Goal: Task Accomplishment & Management: Use online tool/utility

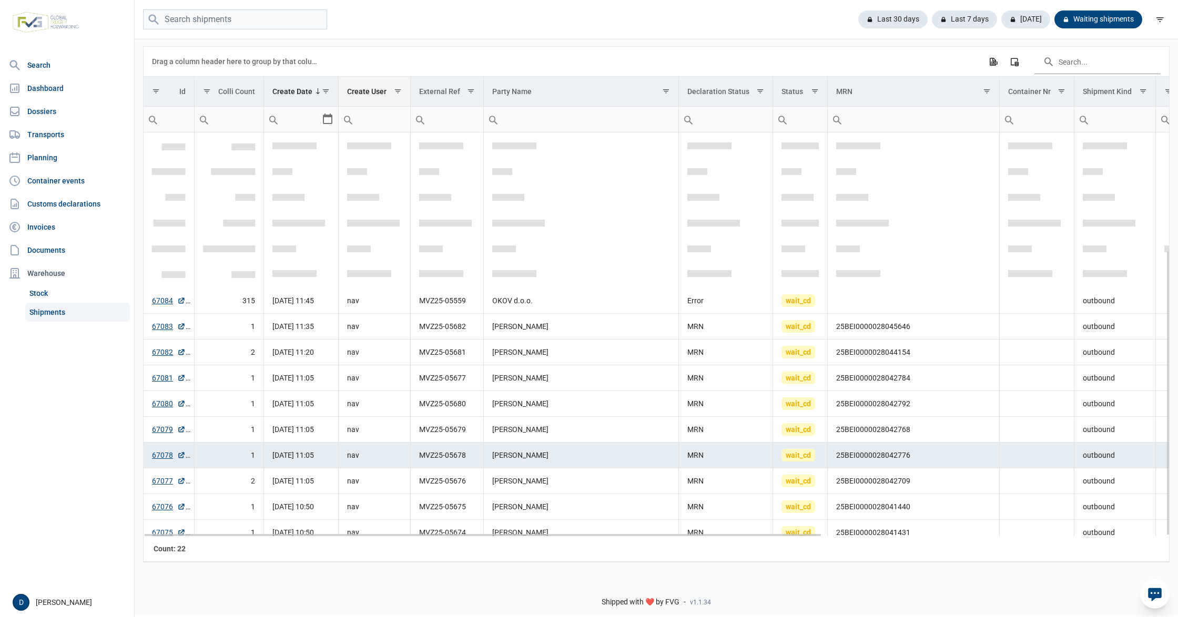
scroll to position [167, 0]
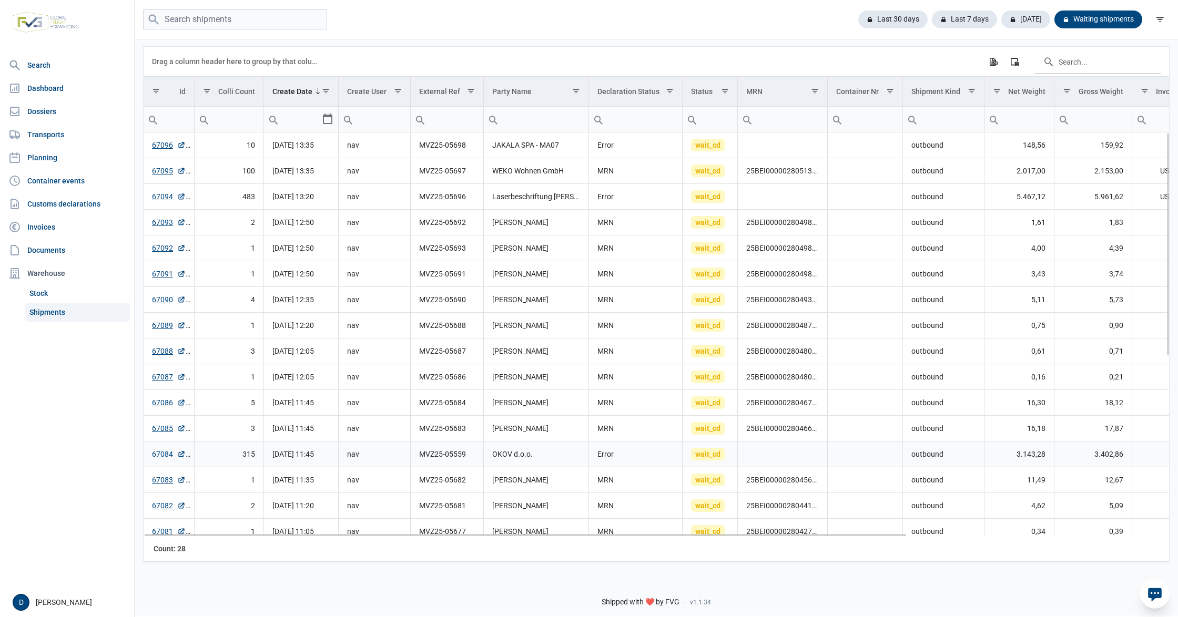
click at [162, 455] on link "67084" at bounding box center [169, 454] width 34 height 11
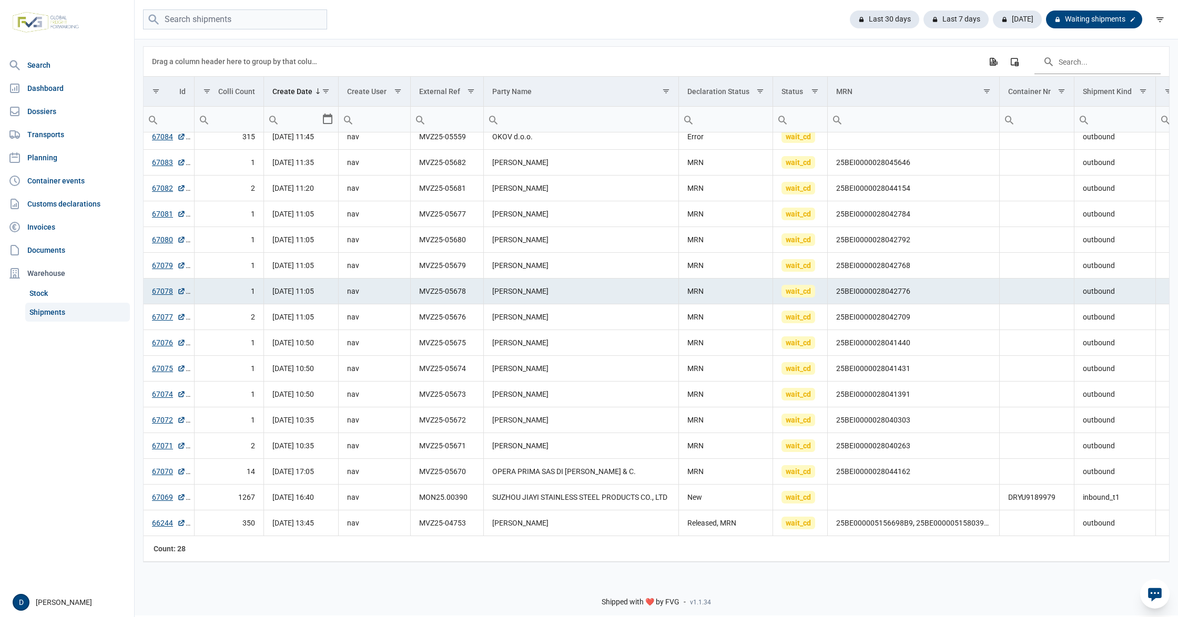
click at [1080, 17] on div "Waiting shipments" at bounding box center [1094, 20] width 96 height 18
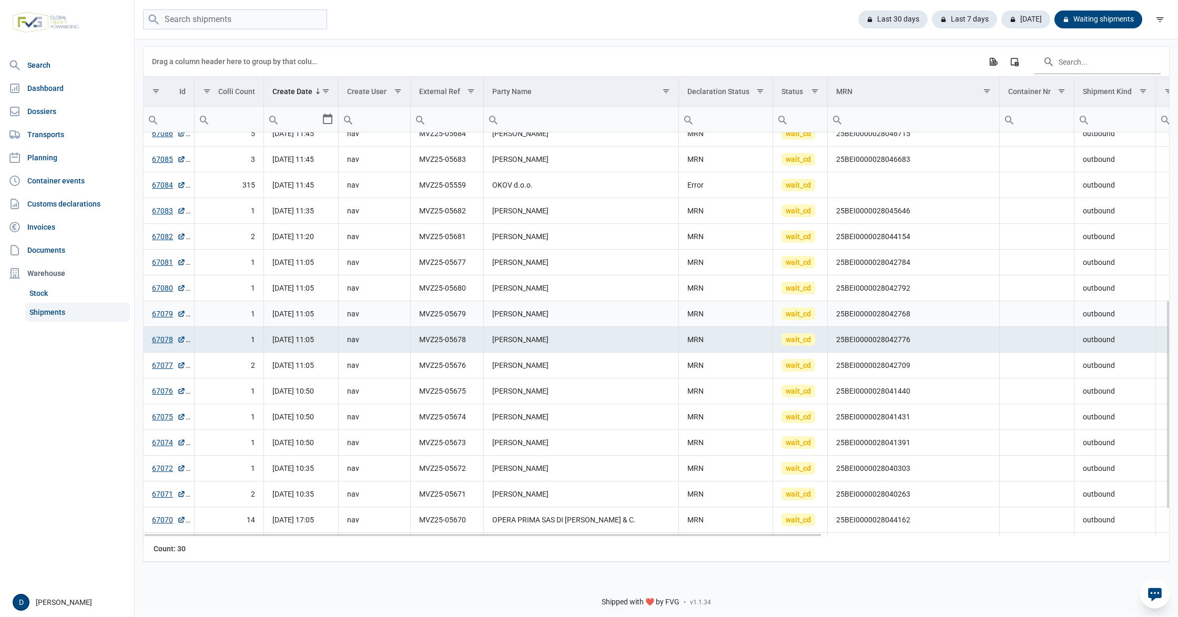
scroll to position [375, 0]
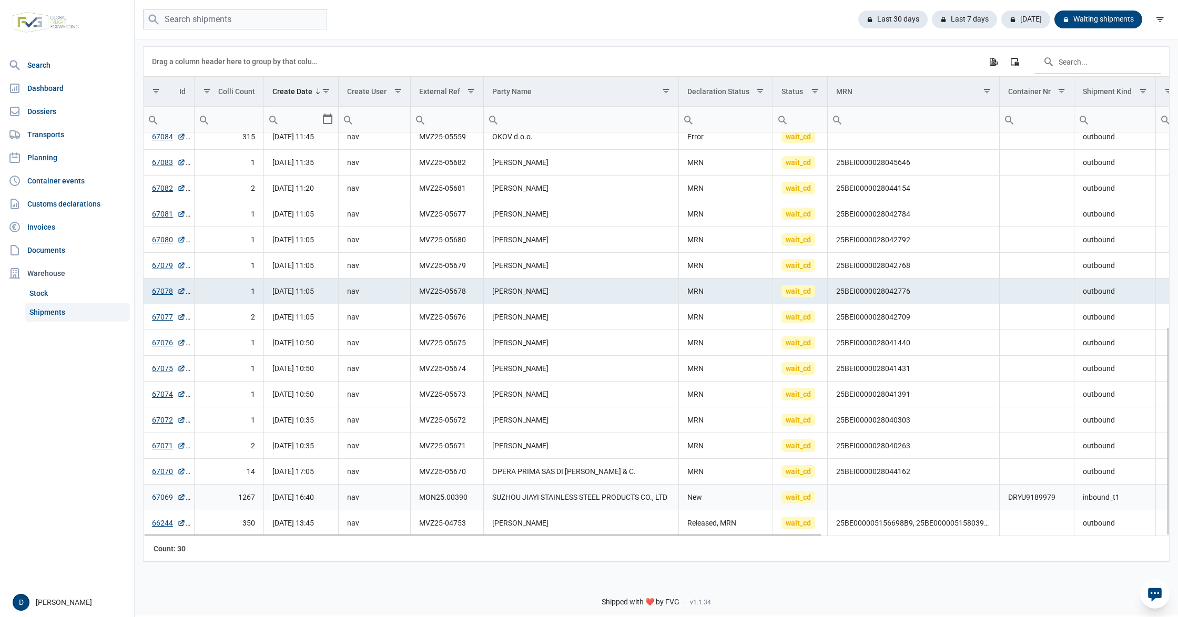
click at [160, 499] on link "67069" at bounding box center [169, 497] width 34 height 11
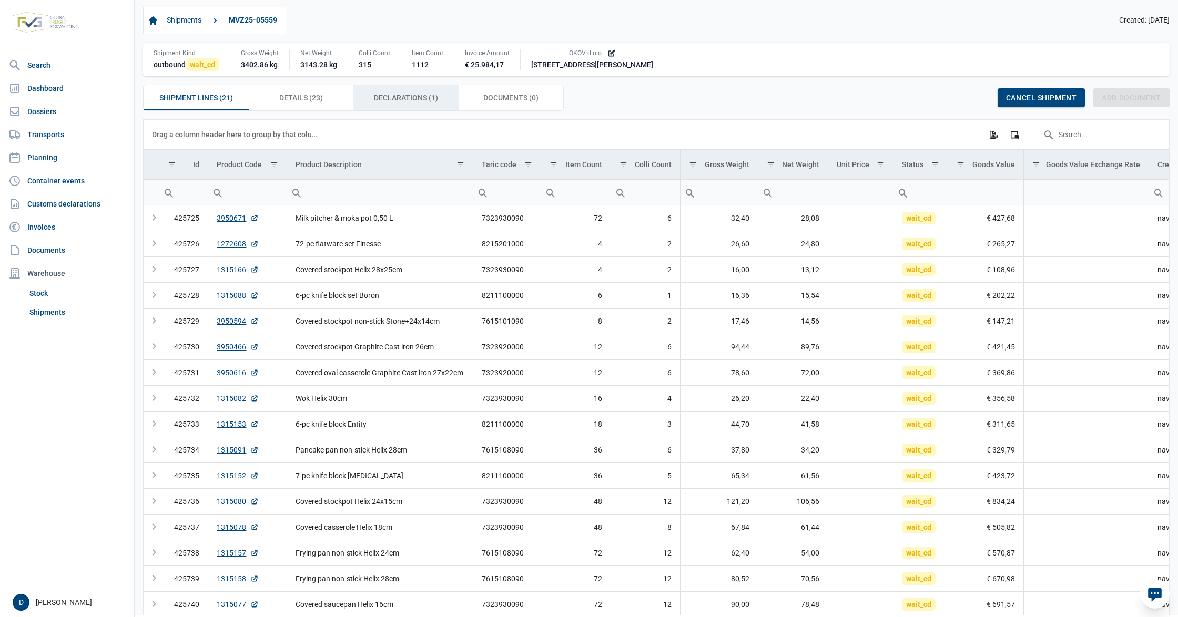
click at [429, 99] on span "Declarations (1) Declarations (1)" at bounding box center [406, 97] width 64 height 13
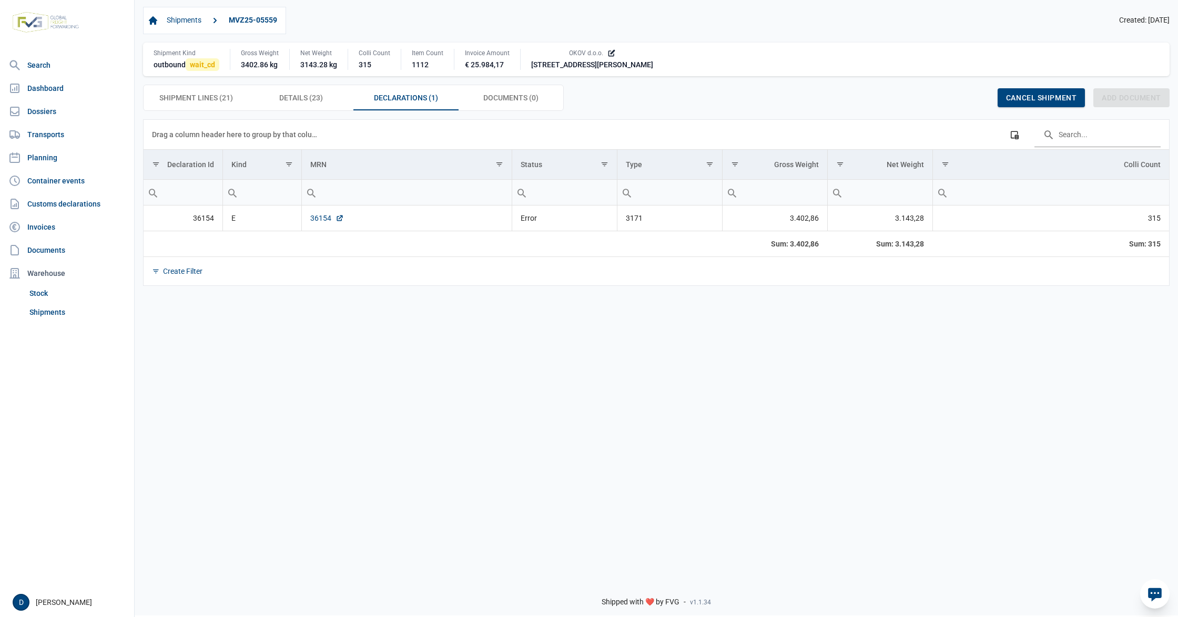
click at [318, 222] on link "36154" at bounding box center [327, 218] width 34 height 11
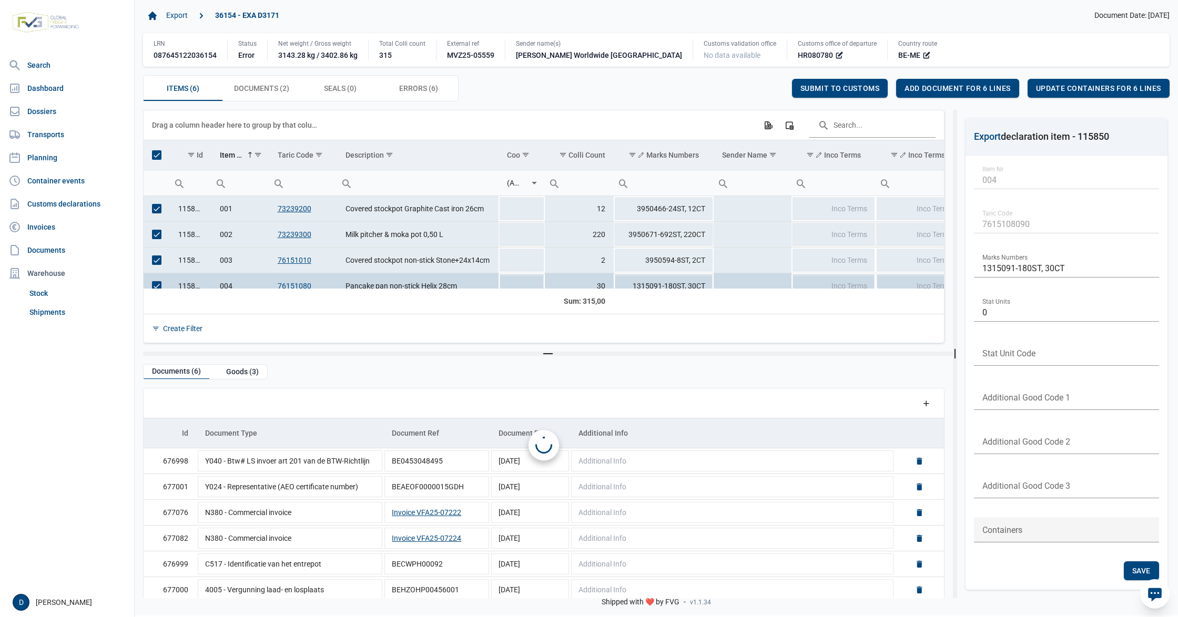
scroll to position [13, 0]
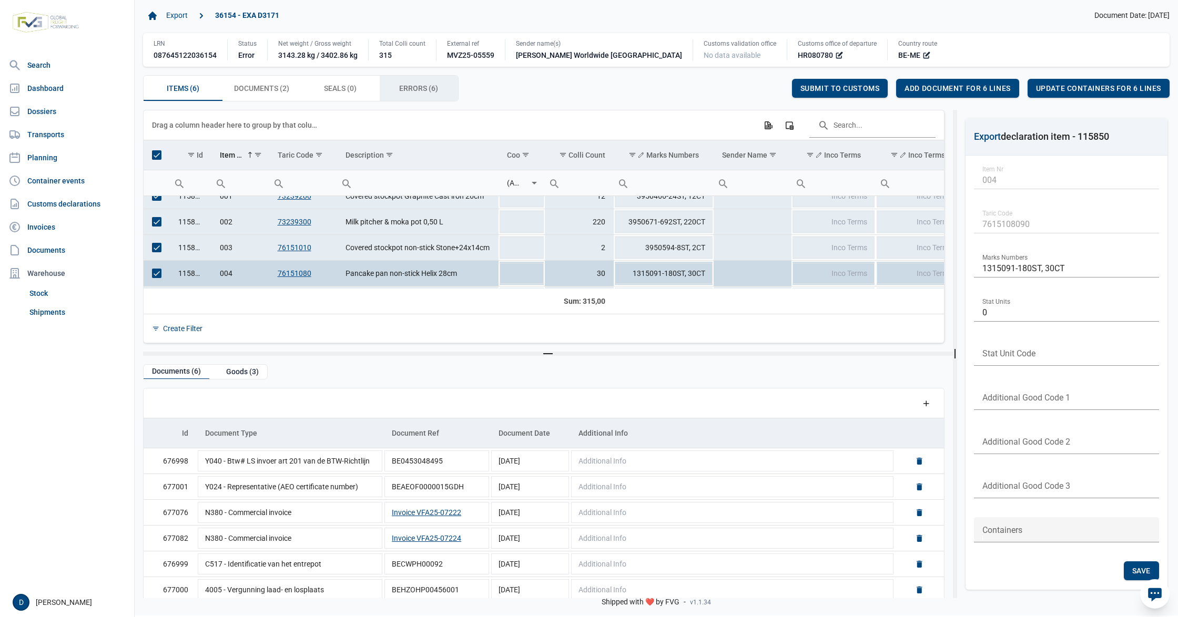
click at [415, 85] on span "Errors (6) Errors (6)" at bounding box center [418, 88] width 39 height 13
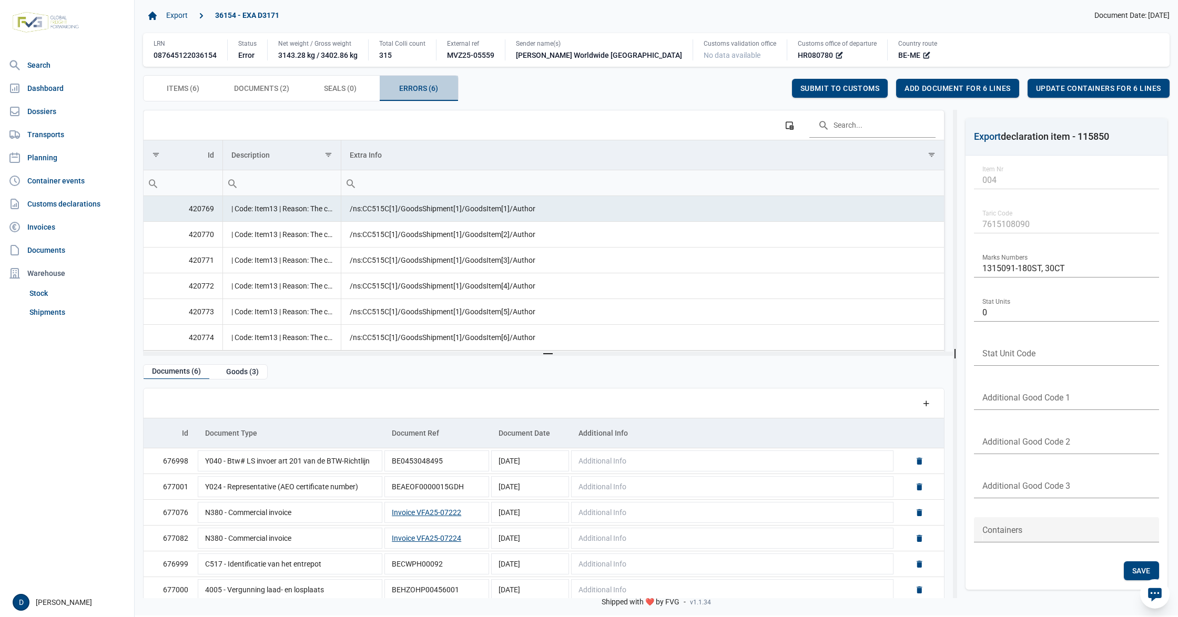
click at [417, 89] on span "Errors (6) Errors (6)" at bounding box center [418, 88] width 39 height 13
click at [249, 89] on span "Documents (2) Documents (2)" at bounding box center [261, 88] width 55 height 13
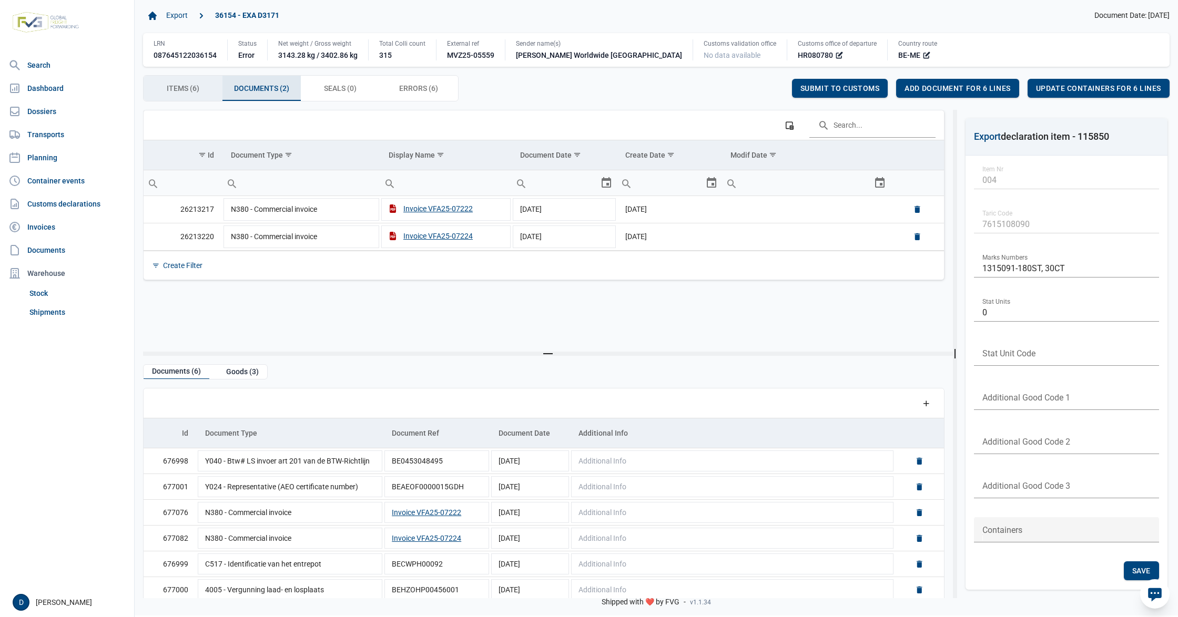
click at [182, 91] on span "Items (6) Items (6)" at bounding box center [183, 88] width 33 height 13
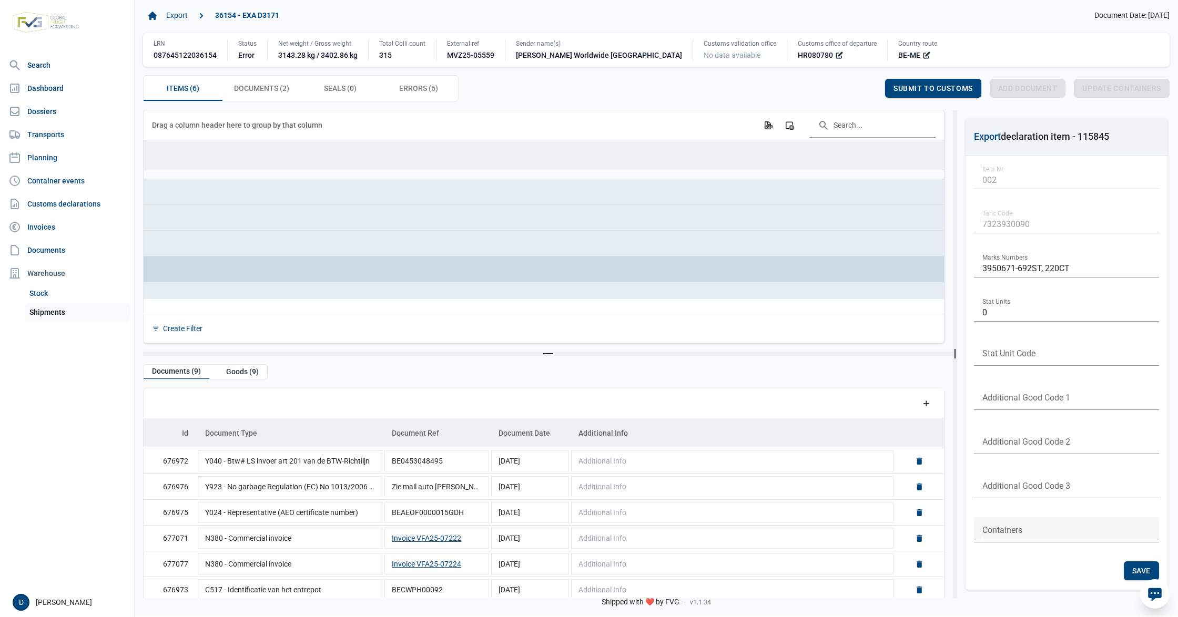
click at [49, 314] on link "Shipments" at bounding box center [77, 312] width 105 height 19
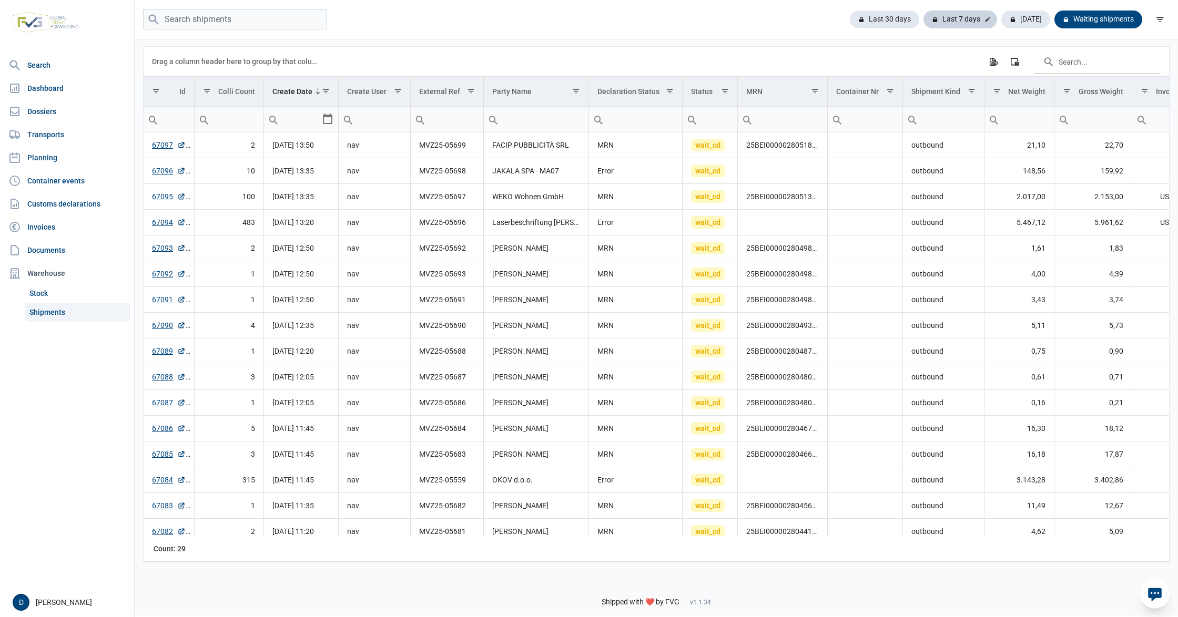
click at [964, 21] on div "Last 7 days" at bounding box center [960, 20] width 74 height 18
click at [159, 220] on link "67094" at bounding box center [172, 222] width 34 height 11
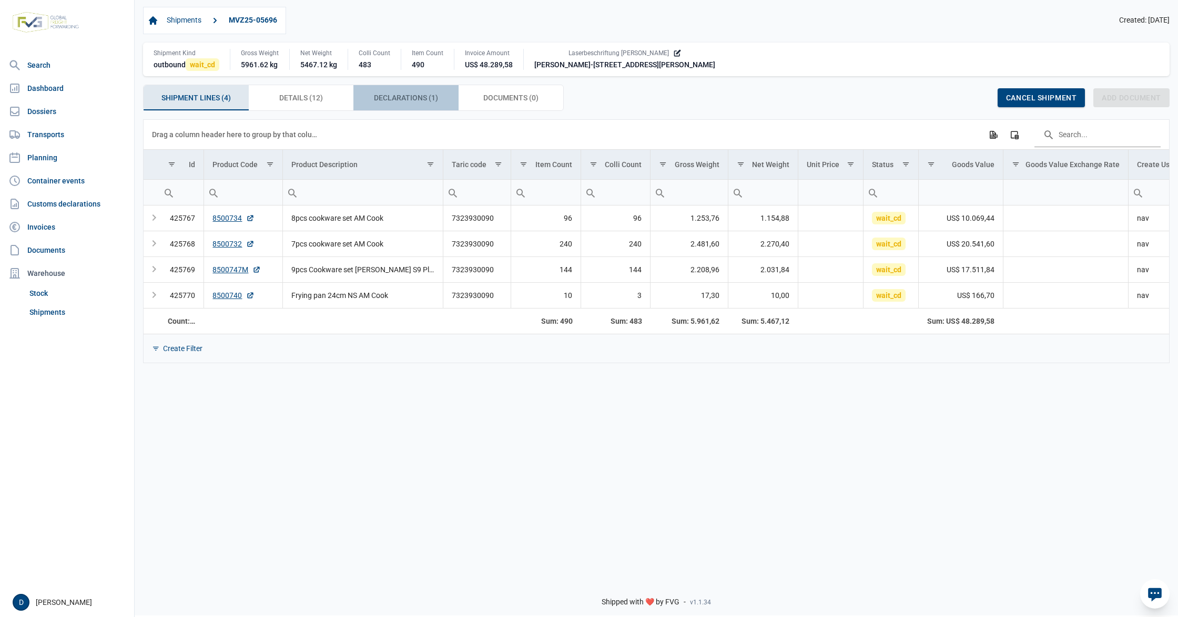
click at [383, 98] on span "Declarations (1) Declarations (1)" at bounding box center [406, 97] width 64 height 13
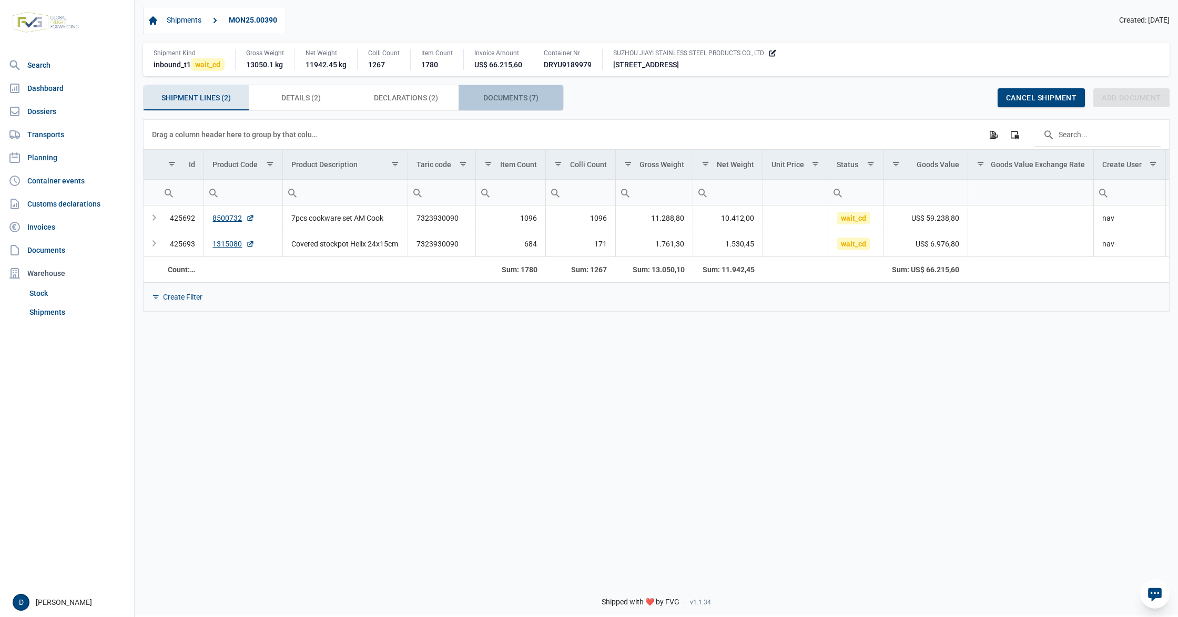
click at [493, 99] on span "Documents (7) Documents (7)" at bounding box center [510, 97] width 55 height 13
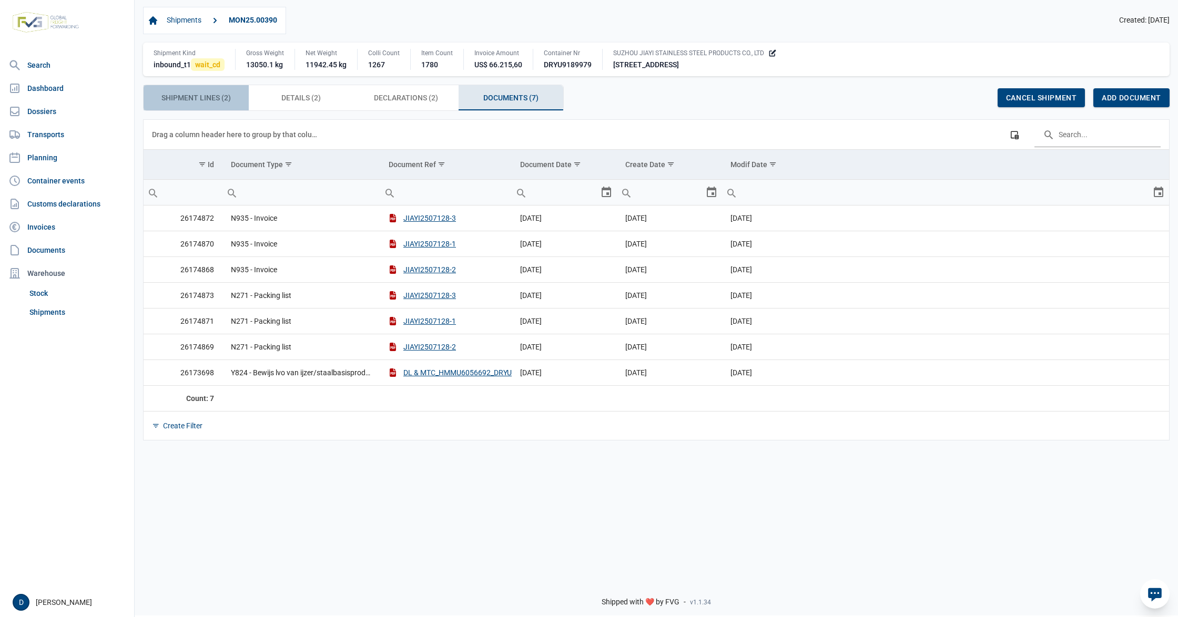
click at [192, 101] on span "Shipment Lines (2) Shipment Lines (2)" at bounding box center [195, 97] width 69 height 13
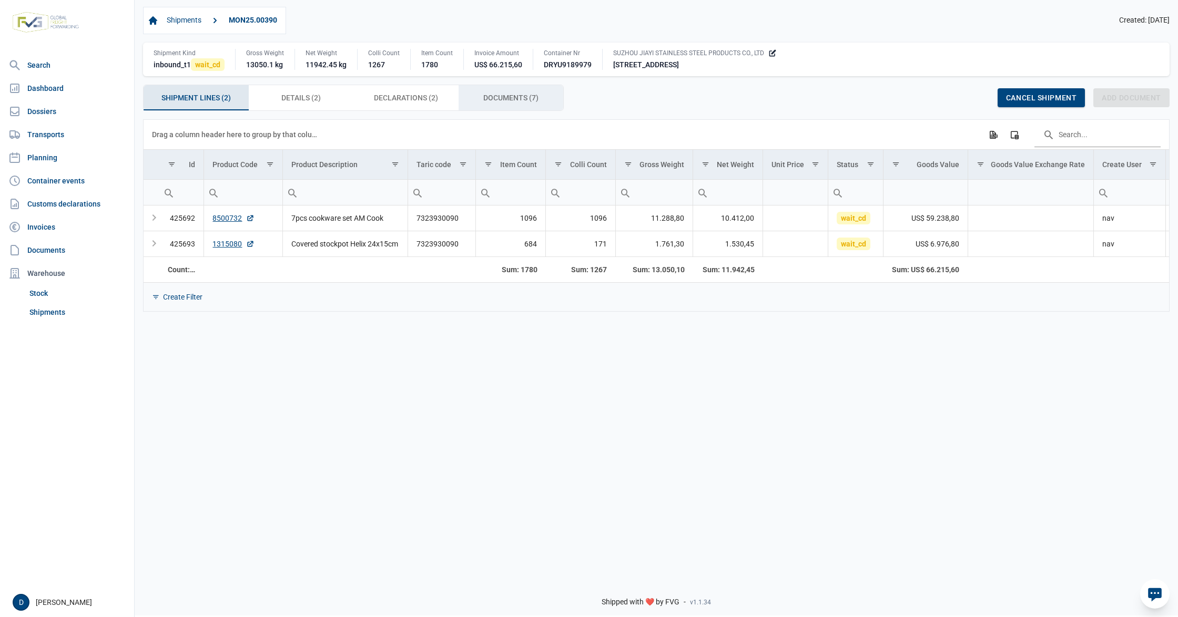
click at [488, 99] on span "Documents (7) Documents (7)" at bounding box center [510, 97] width 55 height 13
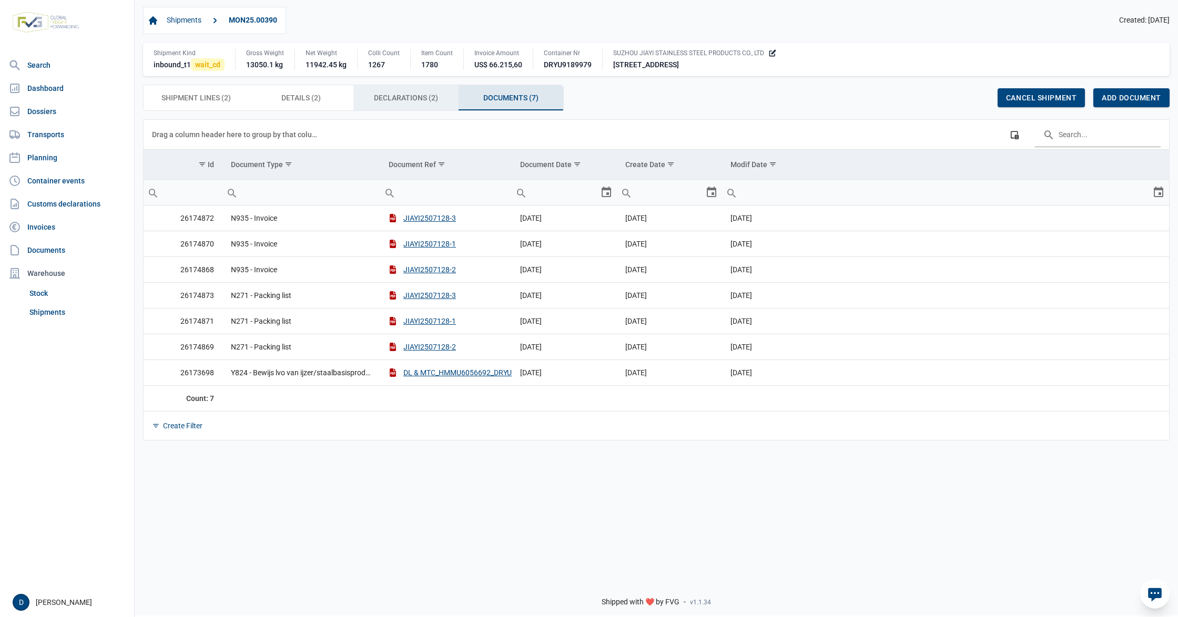
click at [404, 99] on span "Declarations (2) Declarations (2)" at bounding box center [406, 97] width 64 height 13
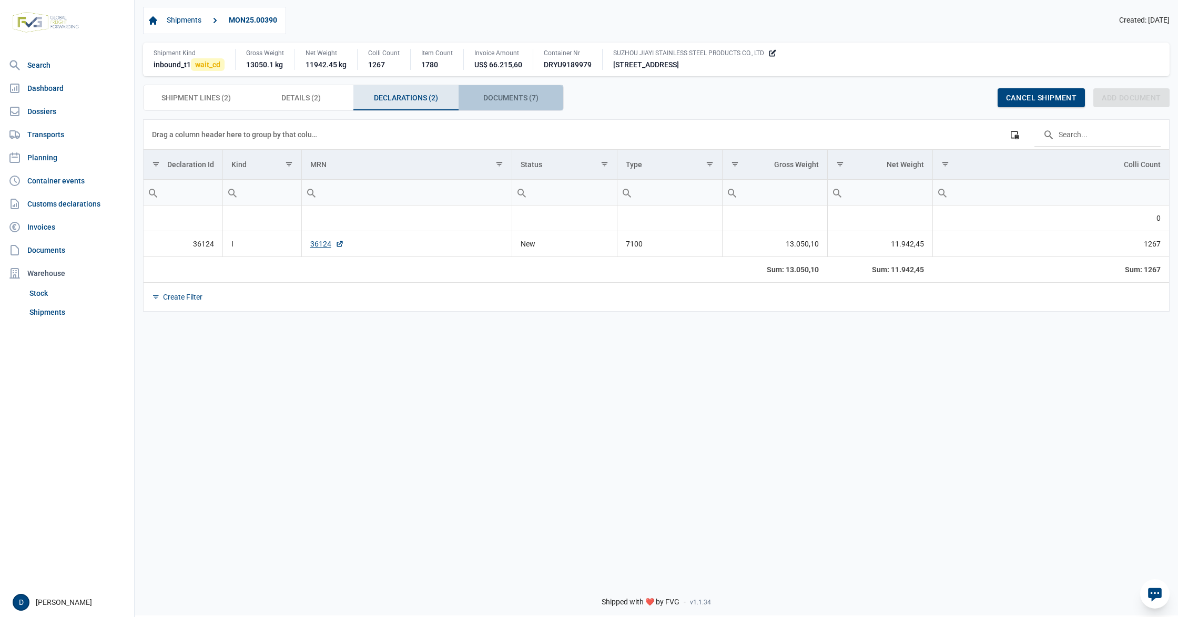
click at [501, 94] on span "Documents (7) Documents (7)" at bounding box center [510, 97] width 55 height 13
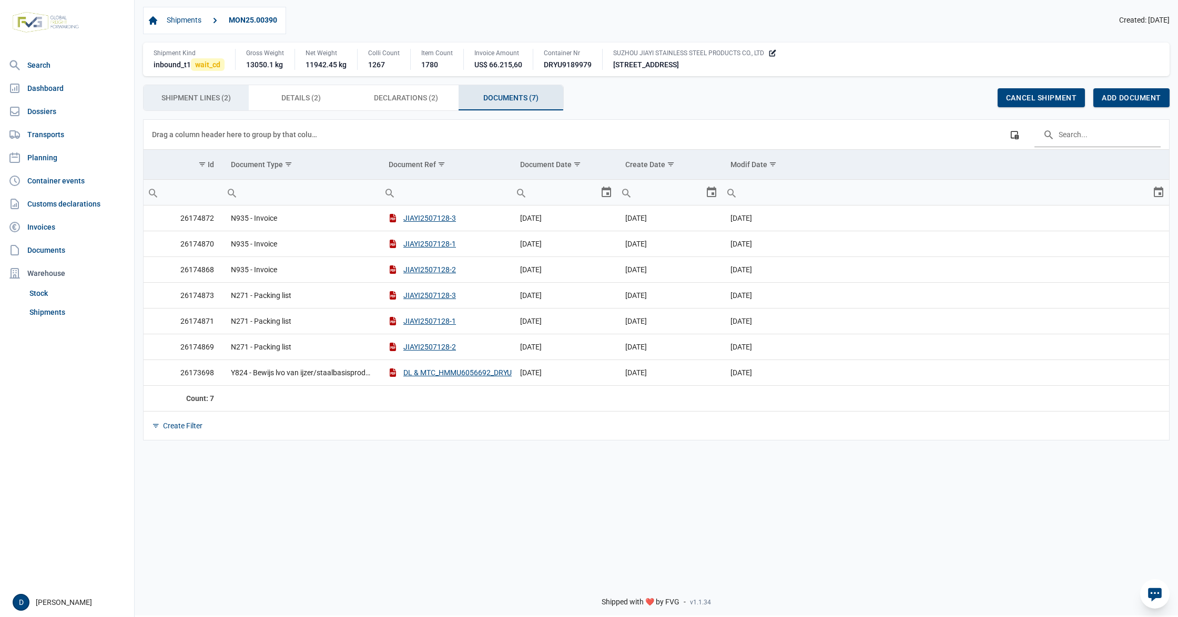
click at [209, 97] on span "Shipment Lines (2) Shipment Lines (2)" at bounding box center [195, 97] width 69 height 13
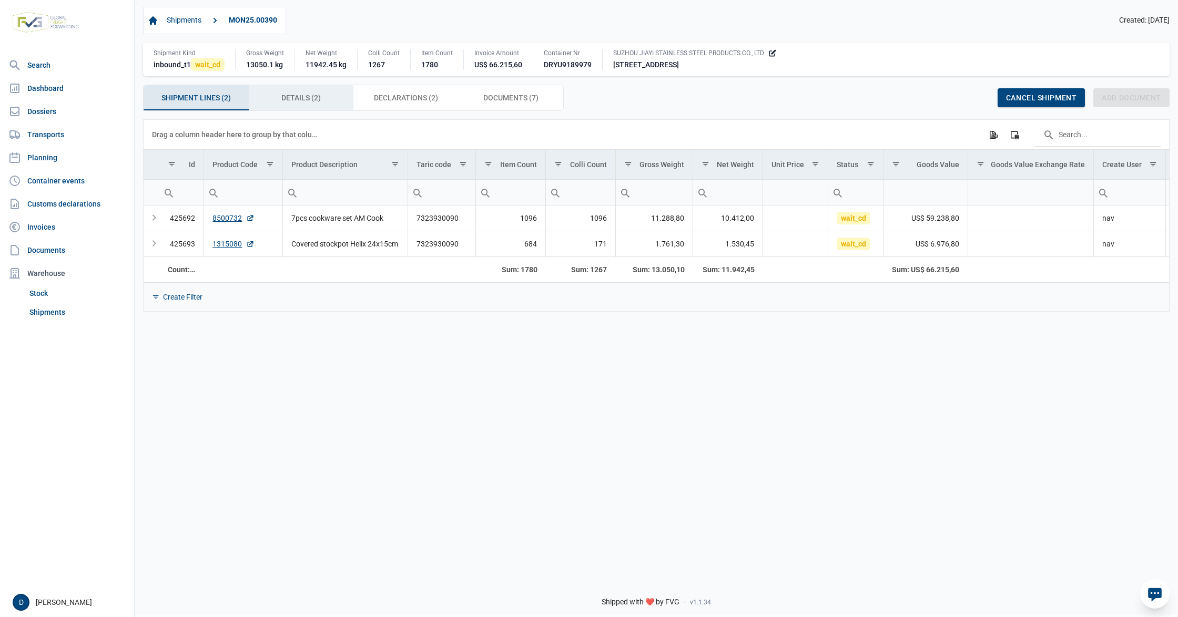
click at [293, 99] on span "Details (2) Details (2)" at bounding box center [300, 97] width 39 height 13
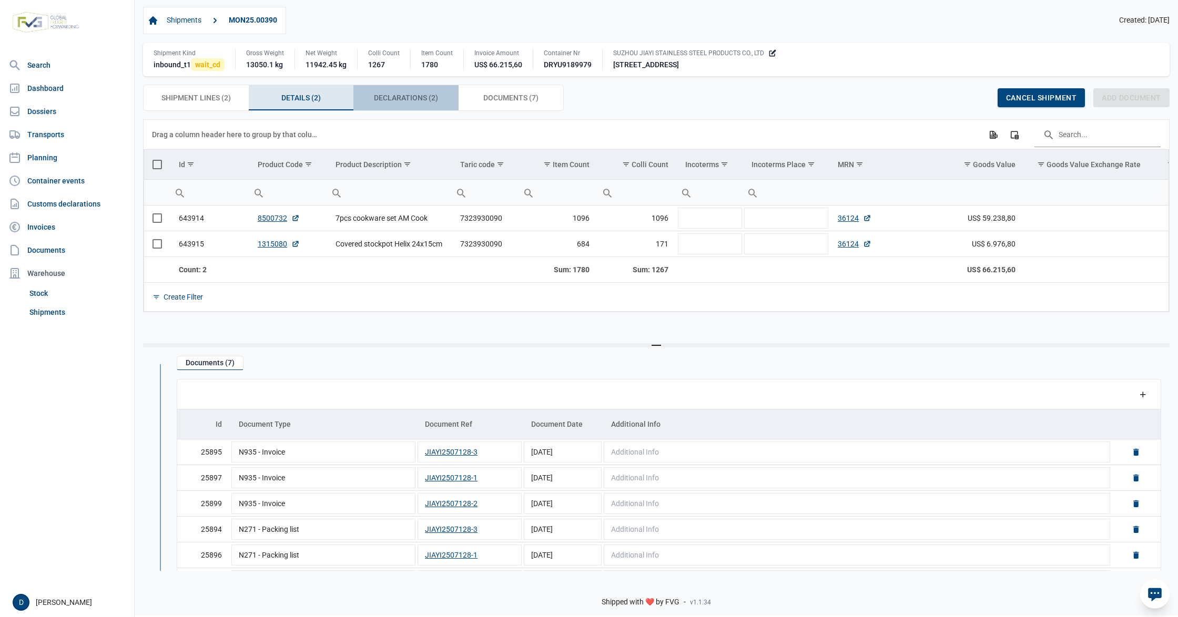
click at [398, 97] on span "Declarations (2) Declarations (2)" at bounding box center [406, 97] width 64 height 13
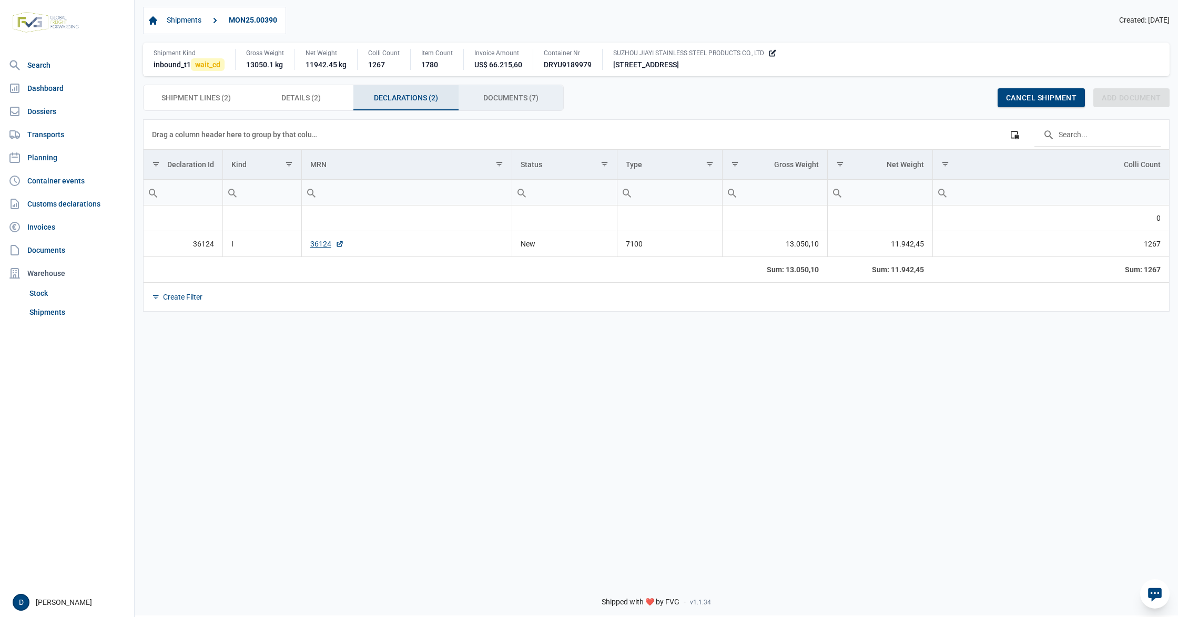
click at [491, 91] on div "Documents (7) Documents (7)" at bounding box center [511, 97] width 105 height 25
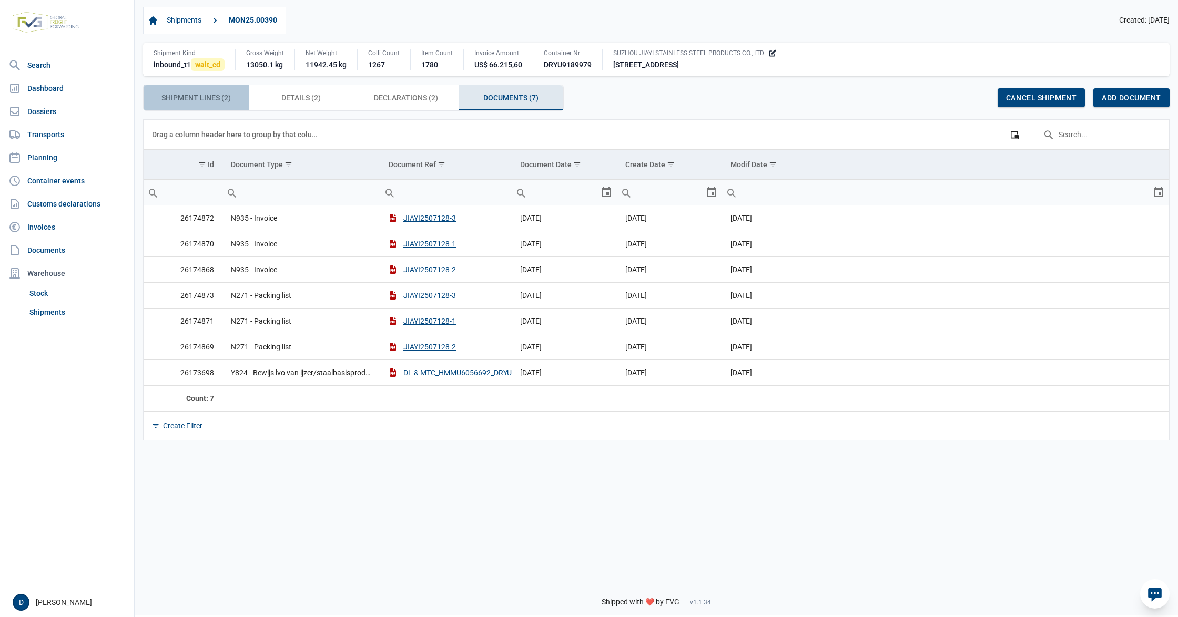
click at [205, 97] on span "Shipment Lines (2) Shipment Lines (2)" at bounding box center [195, 97] width 69 height 13
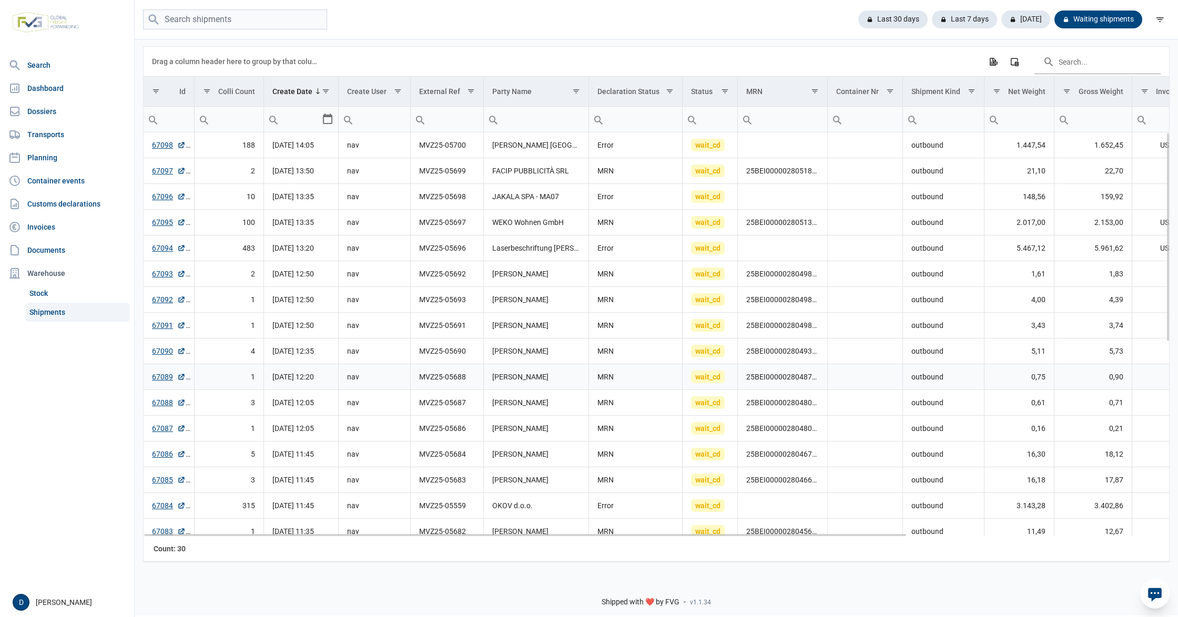
scroll to position [93, 0]
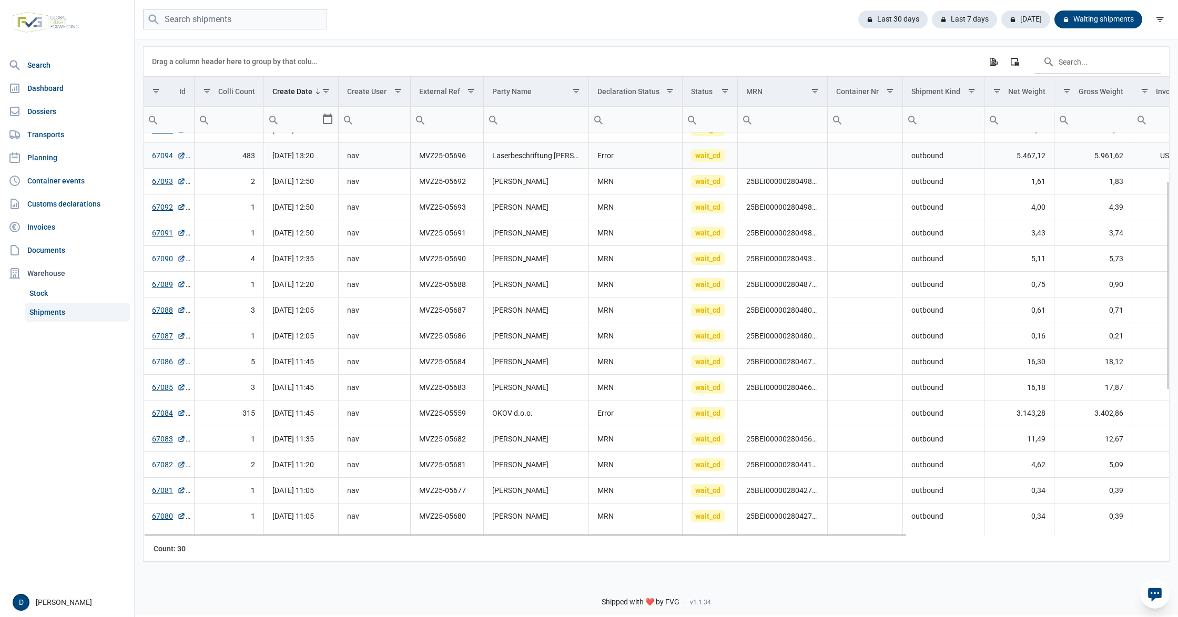
click at [162, 156] on link "67094" at bounding box center [169, 155] width 34 height 11
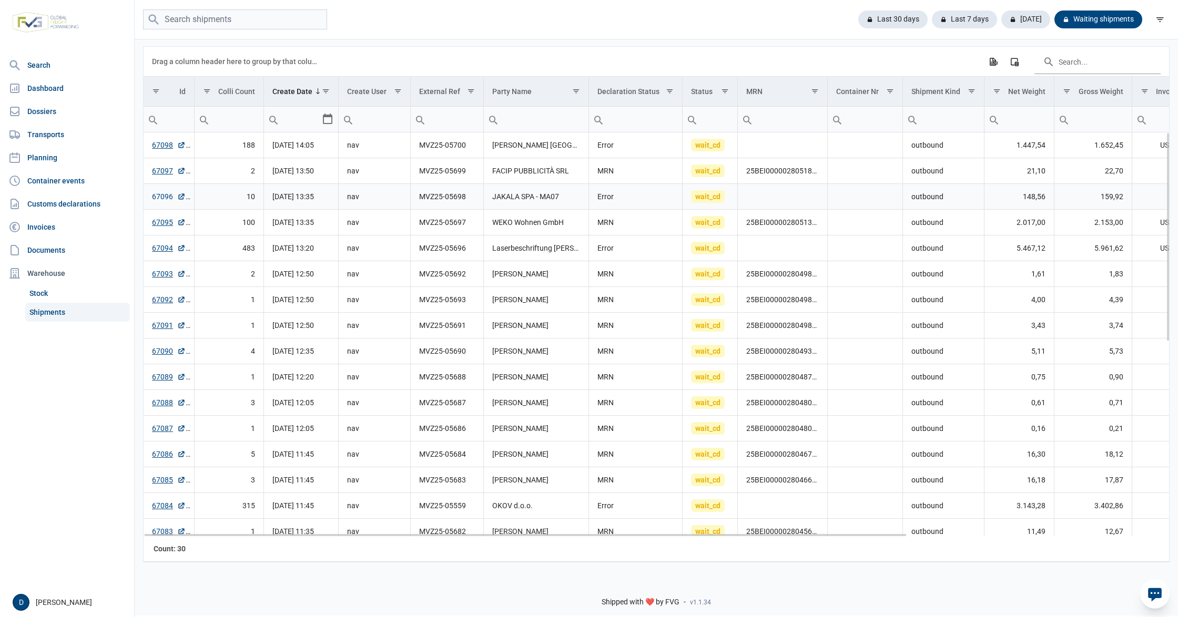
click at [159, 200] on link "67096" at bounding box center [169, 196] width 34 height 11
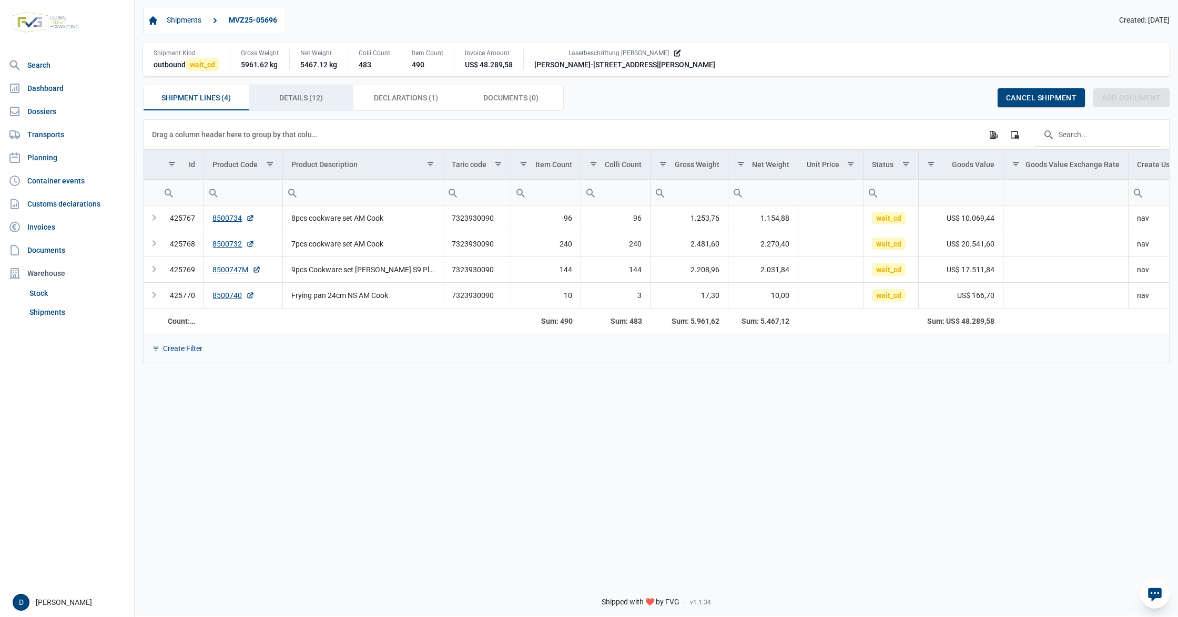
click at [308, 101] on span "Details (12) Details (12)" at bounding box center [301, 97] width 44 height 13
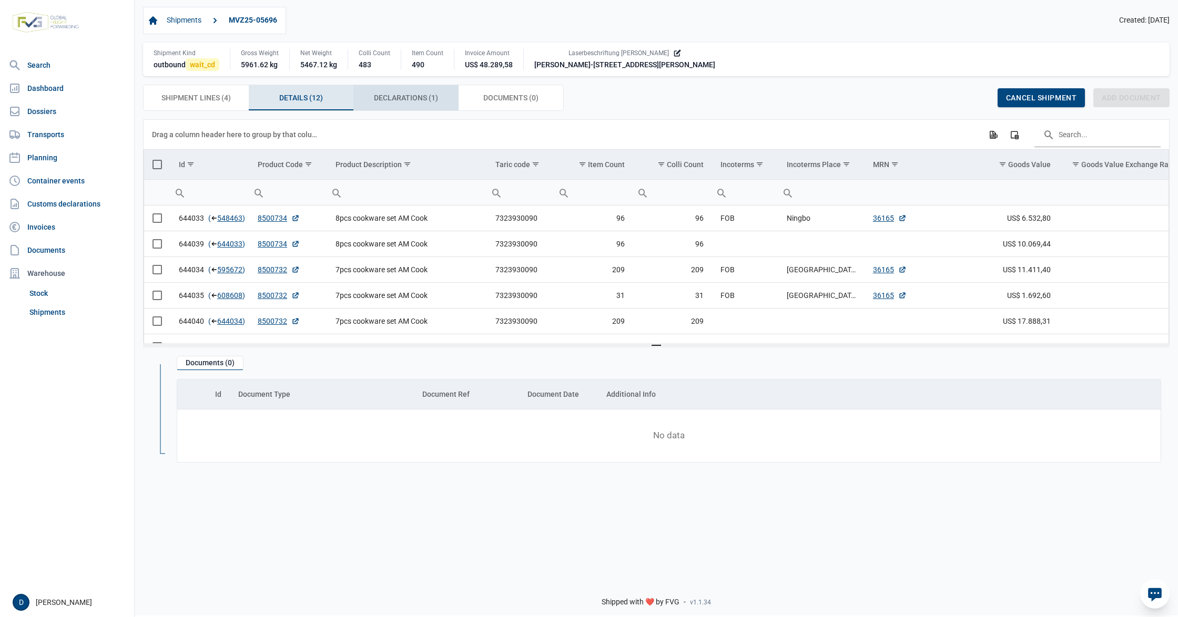
click at [413, 94] on span "Declarations (1) Declarations (1)" at bounding box center [406, 97] width 64 height 13
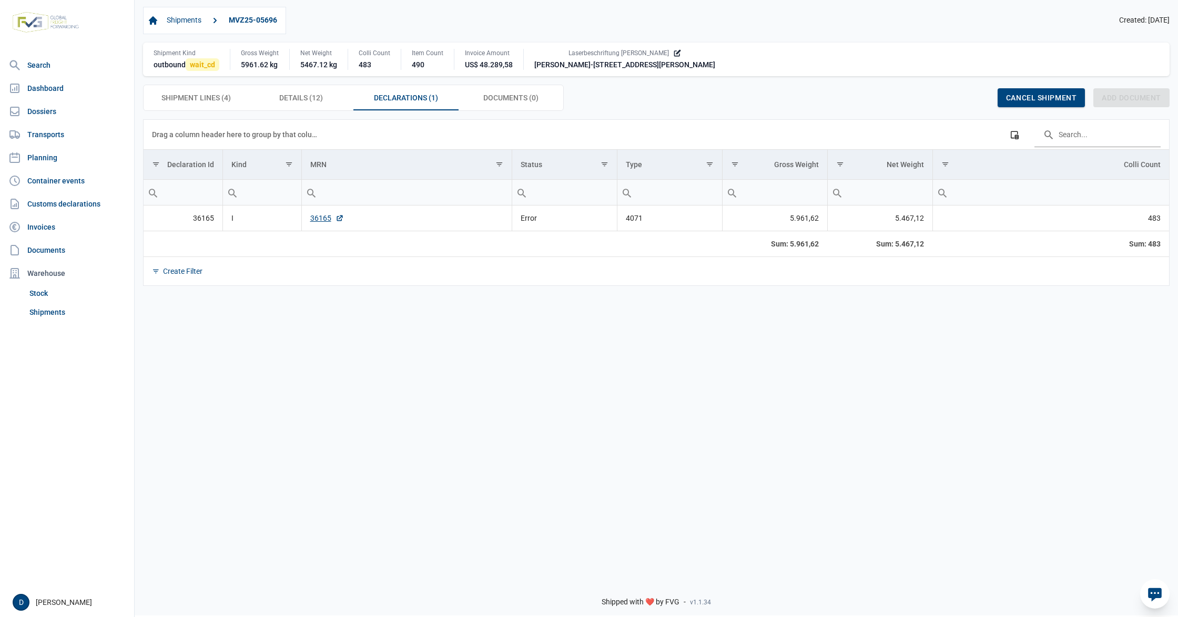
click at [304, 223] on td "36165" at bounding box center [406, 219] width 210 height 26
click at [317, 223] on link "36165" at bounding box center [327, 218] width 34 height 11
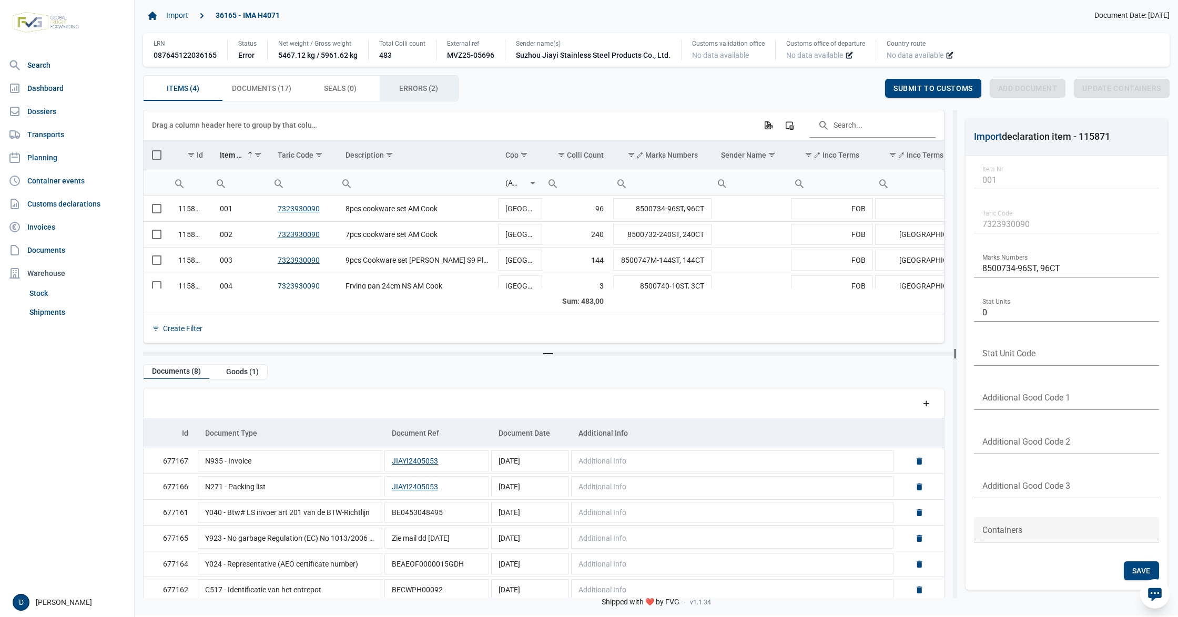
click at [431, 93] on span "Errors (2) Errors (2)" at bounding box center [418, 88] width 39 height 13
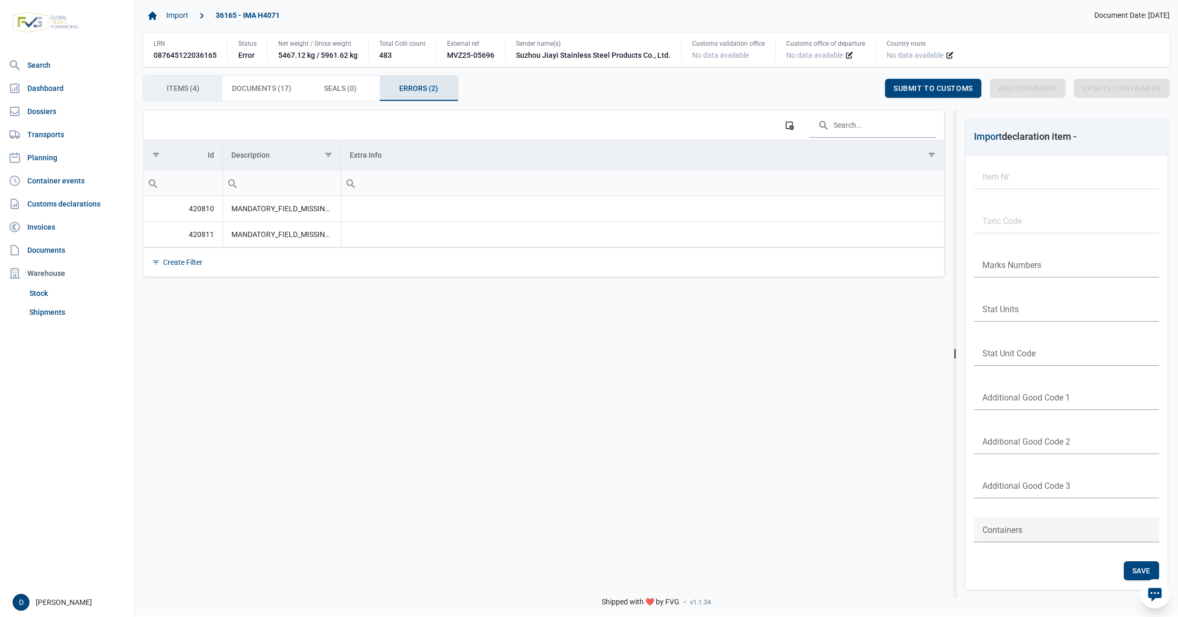
click at [181, 95] on span "Items (4) Items (4)" at bounding box center [183, 88] width 33 height 13
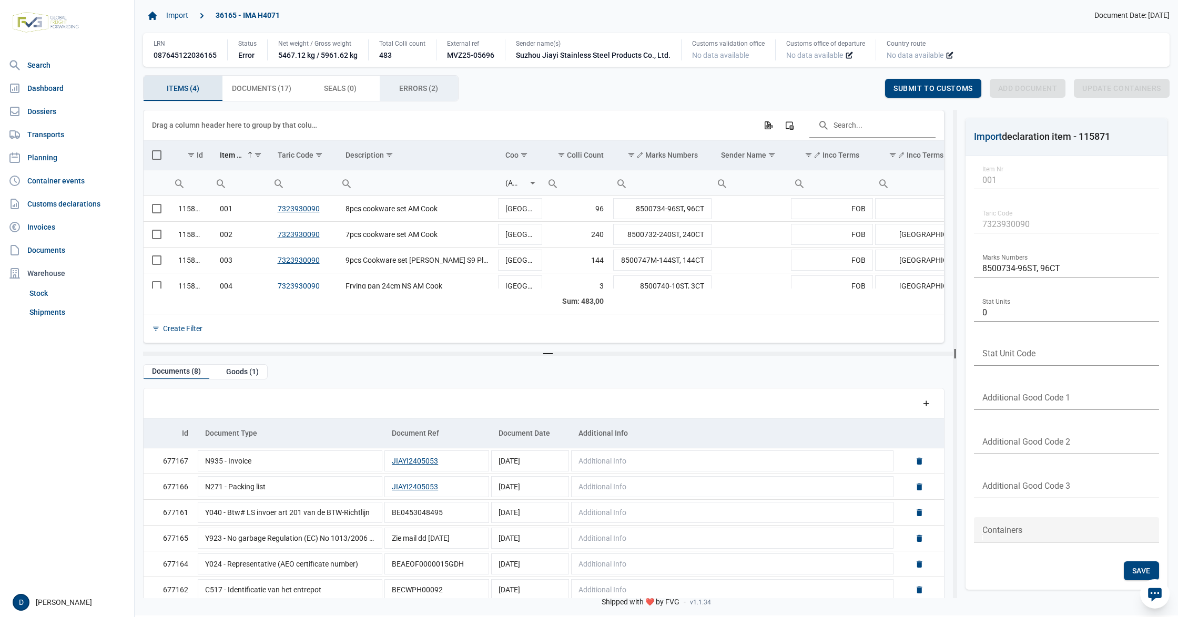
click at [408, 88] on span "Errors (2) Errors (2)" at bounding box center [418, 88] width 39 height 13
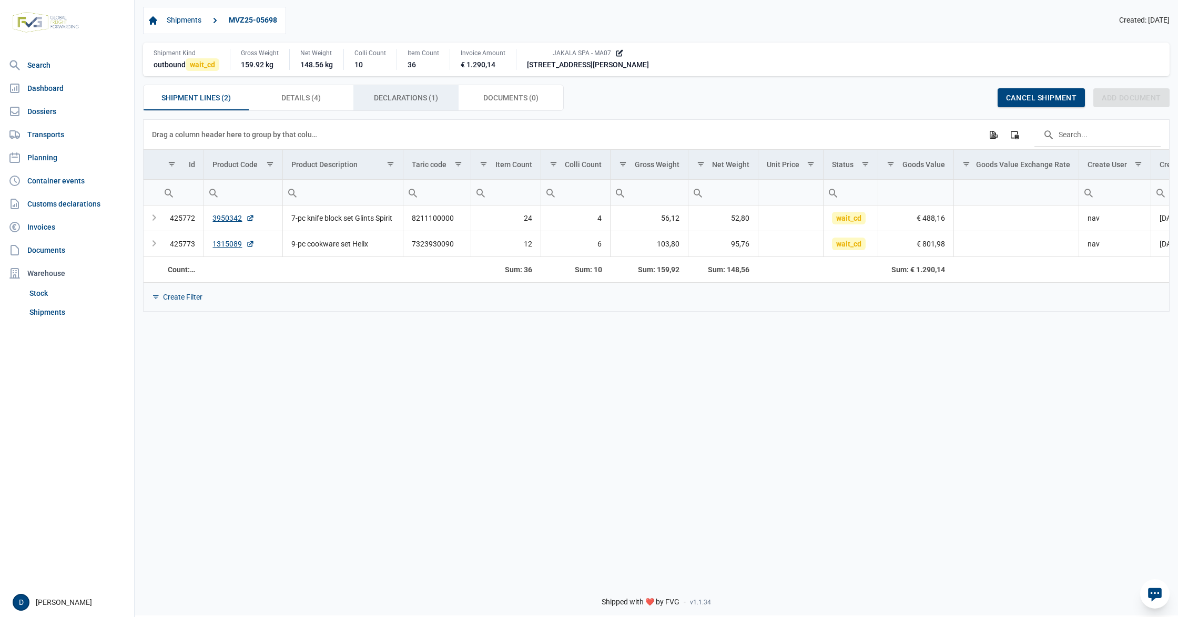
click at [413, 101] on span "Declarations (1) Declarations (1)" at bounding box center [406, 97] width 64 height 13
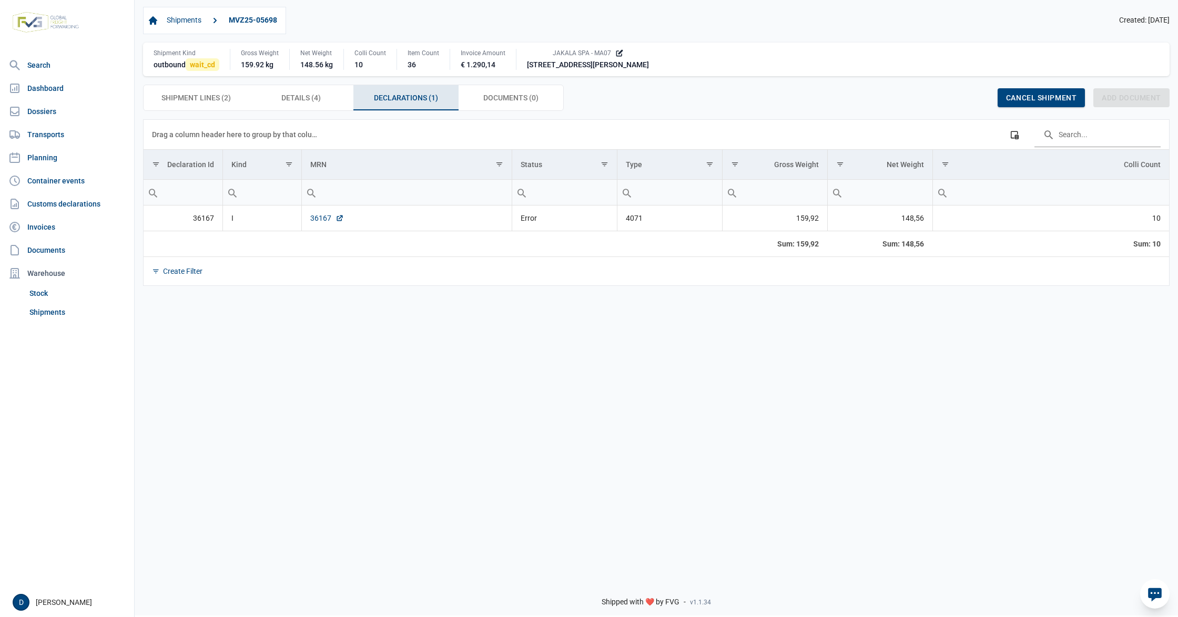
click at [318, 217] on link "36167" at bounding box center [327, 218] width 34 height 11
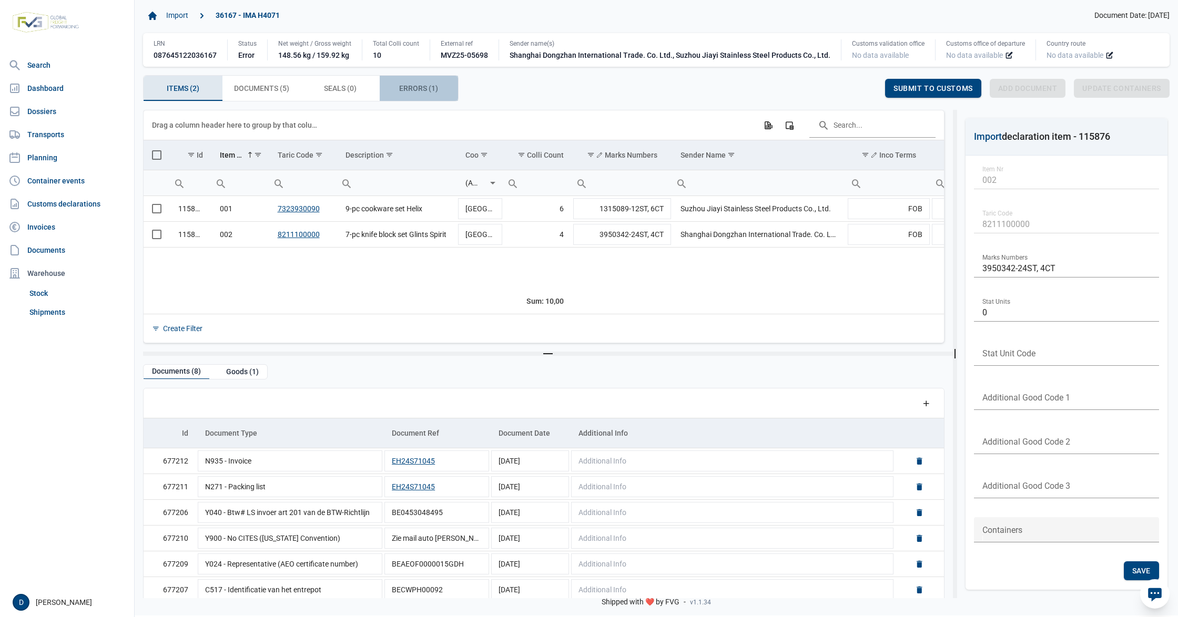
click at [412, 84] on span "Errors (1) Errors (1)" at bounding box center [418, 88] width 39 height 13
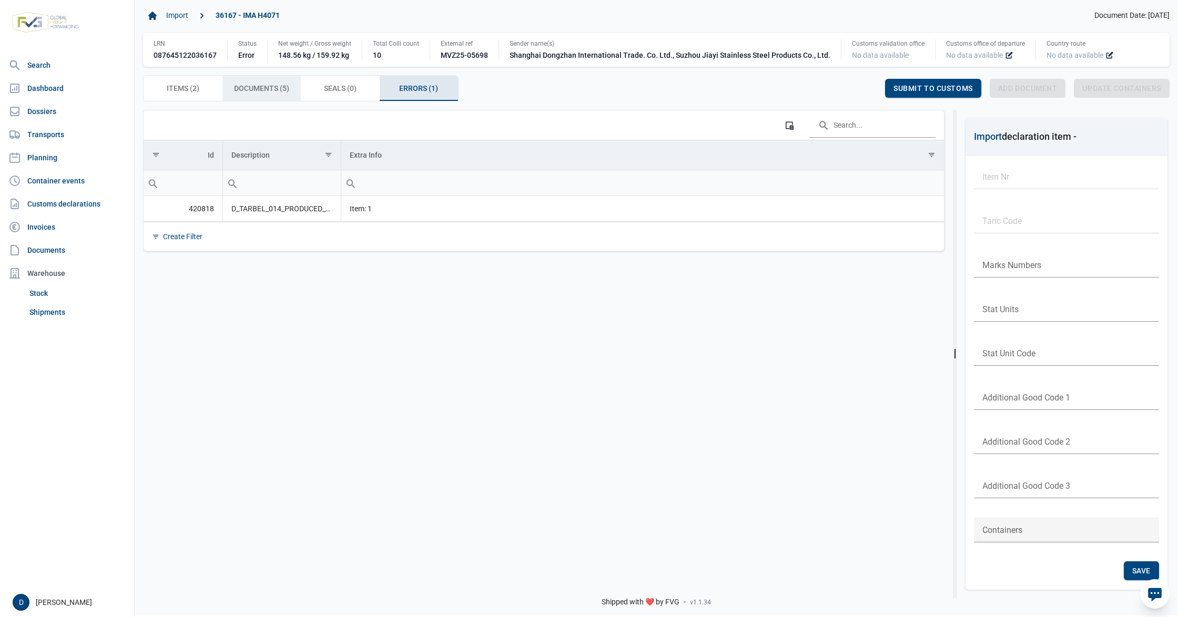
click at [258, 83] on div "Documents (5) Documents (5)" at bounding box center [261, 88] width 79 height 25
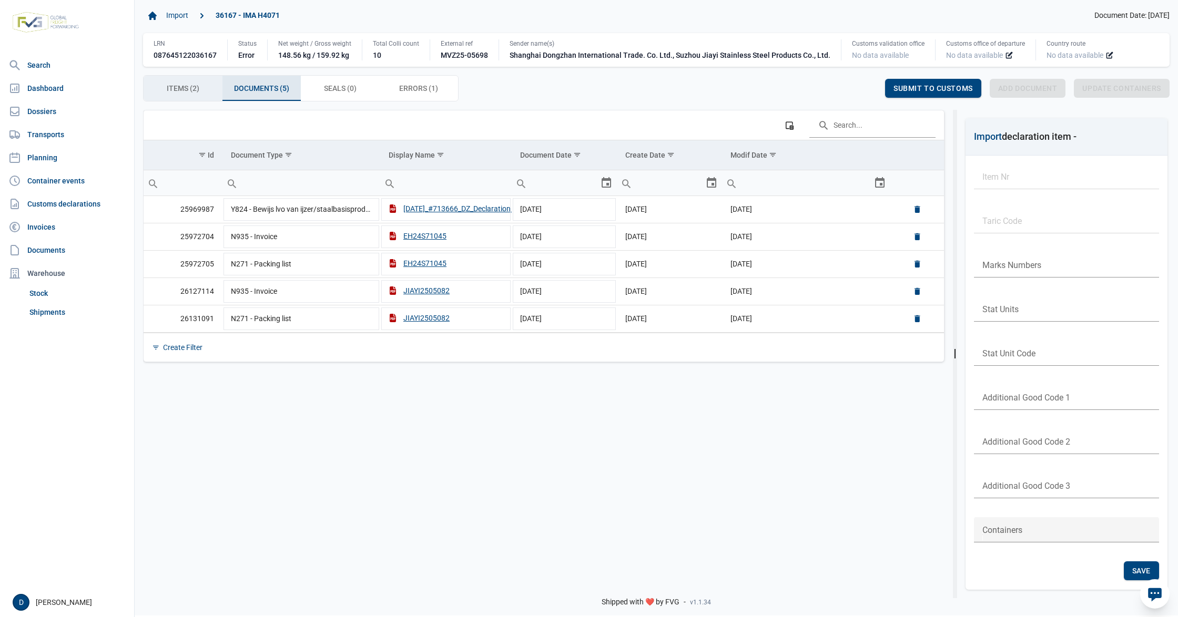
click at [196, 90] on span "Items (2) Items (2)" at bounding box center [183, 88] width 33 height 13
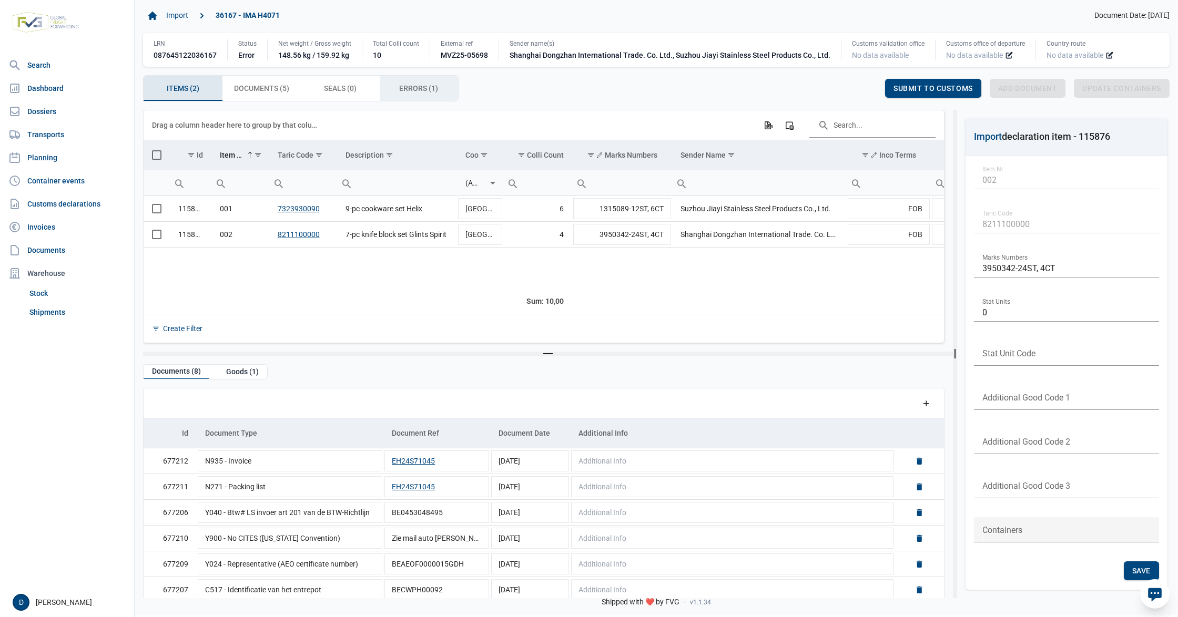
click at [419, 91] on span "Errors (1) Errors (1)" at bounding box center [418, 88] width 39 height 13
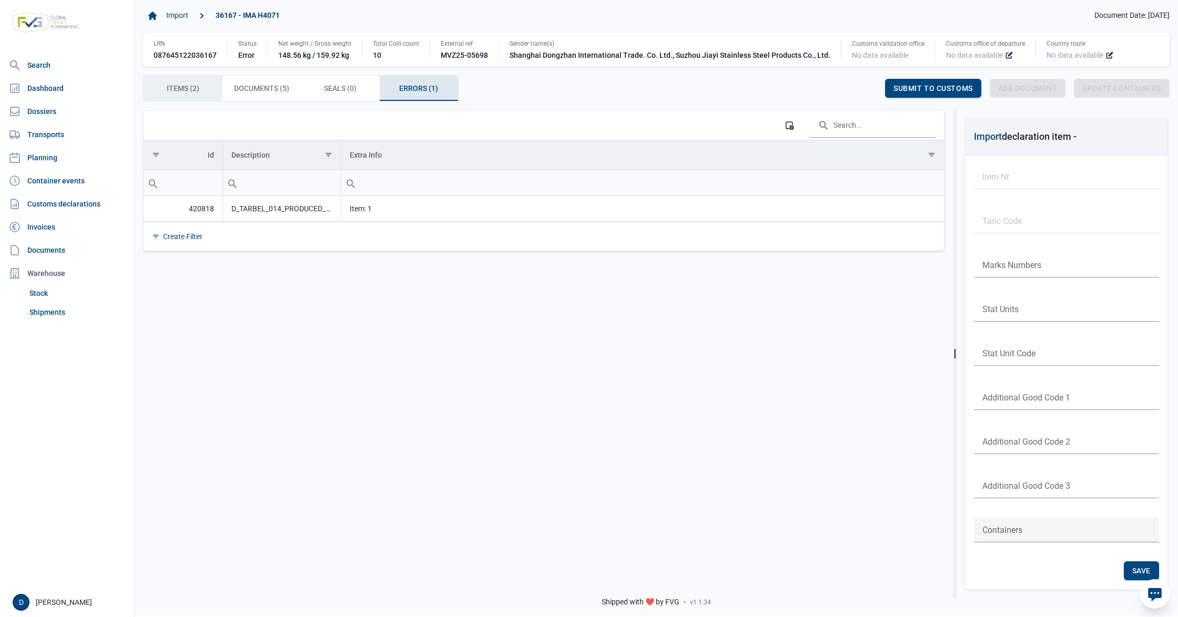
click at [164, 86] on div "Items (2) Items (2)" at bounding box center [183, 88] width 79 height 25
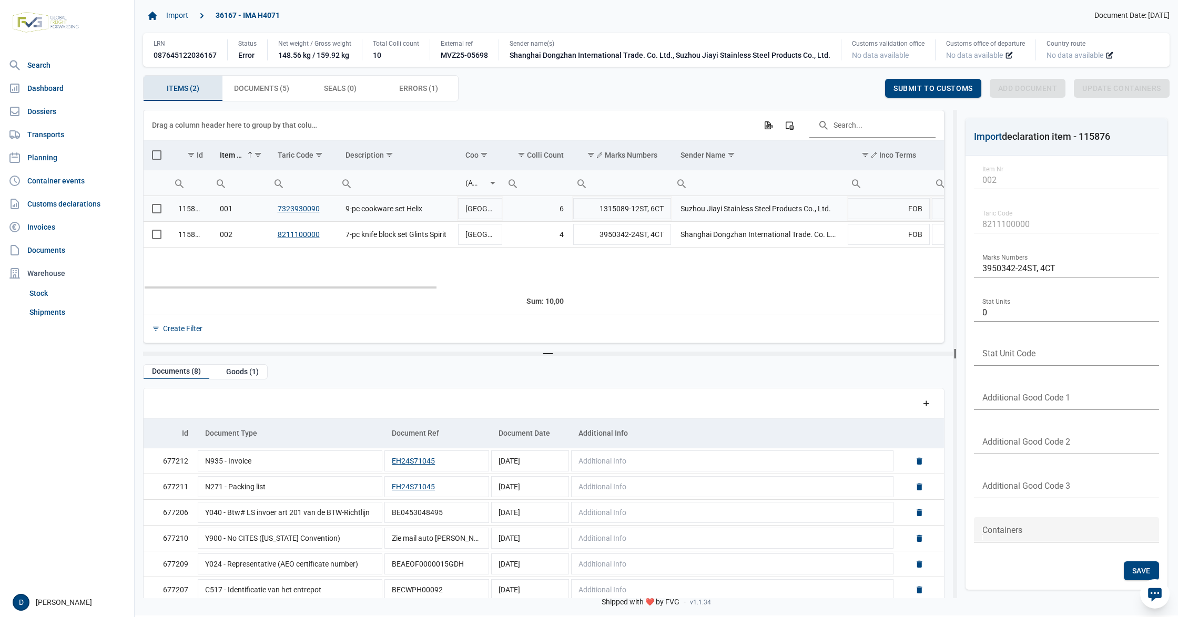
click at [156, 211] on span "Select row" at bounding box center [156, 208] width 9 height 9
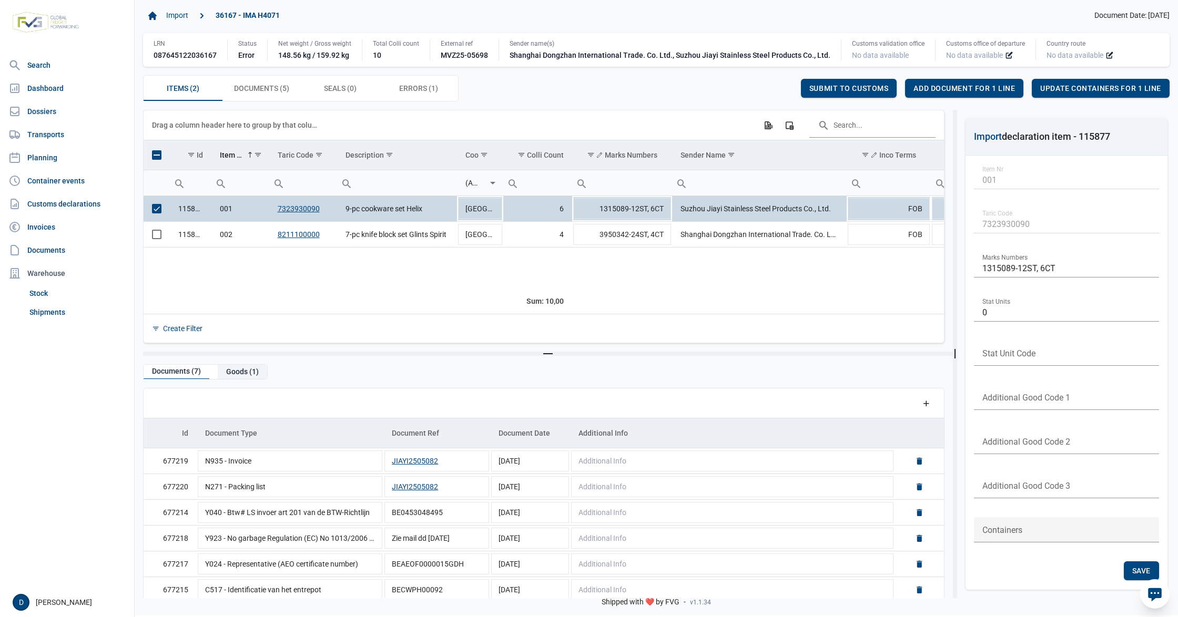
click at [242, 366] on div "Goods (1)" at bounding box center [242, 372] width 49 height 14
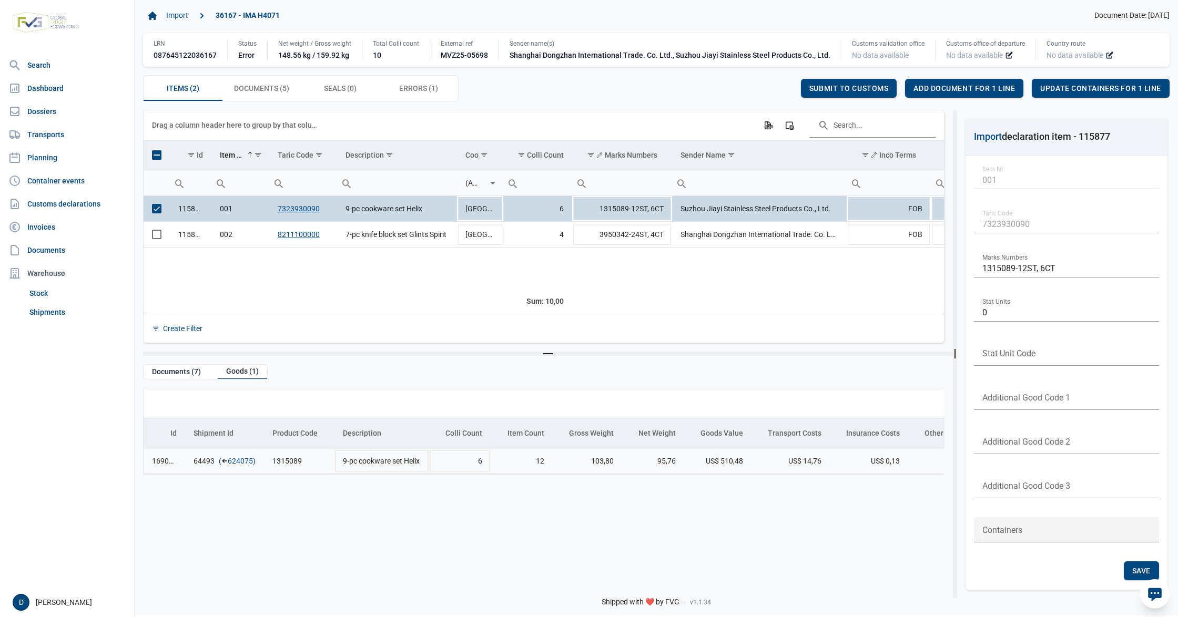
click at [238, 465] on link "624075" at bounding box center [240, 461] width 25 height 11
click at [966, 89] on span "Add document for 1 line" at bounding box center [963, 88] width 101 height 8
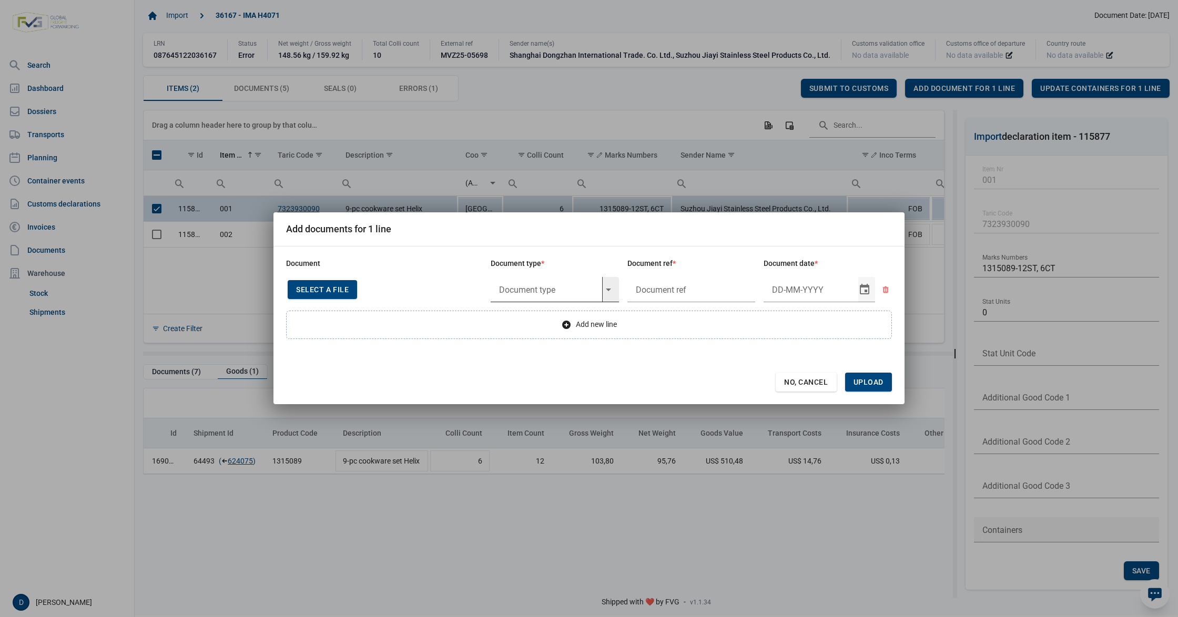
click at [504, 291] on input "text" at bounding box center [546, 289] width 111 height 25
click at [533, 322] on div "Y824 - Bewijs lvo van ijzer/staalbasisproducten" at bounding box center [555, 319] width 128 height 25
type input "Y824 - Bewijs lvo van ijzer/staalbasisproducten"
click at [661, 289] on input "text" at bounding box center [691, 289] width 128 height 25
type input "."
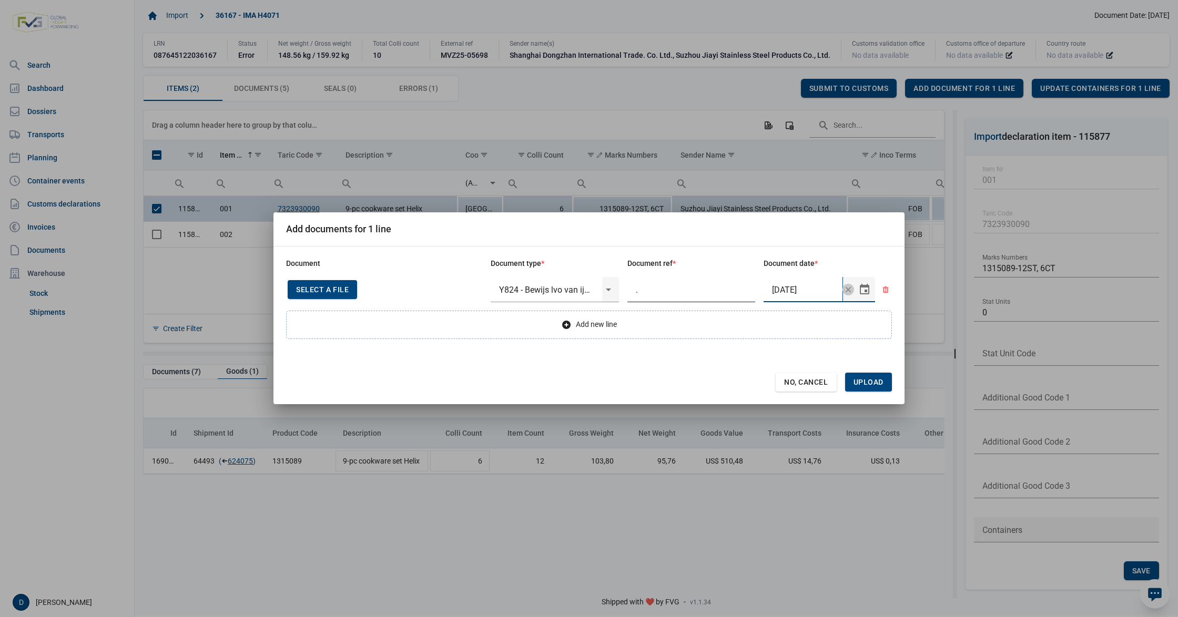
type input "22-5-2025"
click at [872, 375] on span "Upload" at bounding box center [868, 382] width 47 height 19
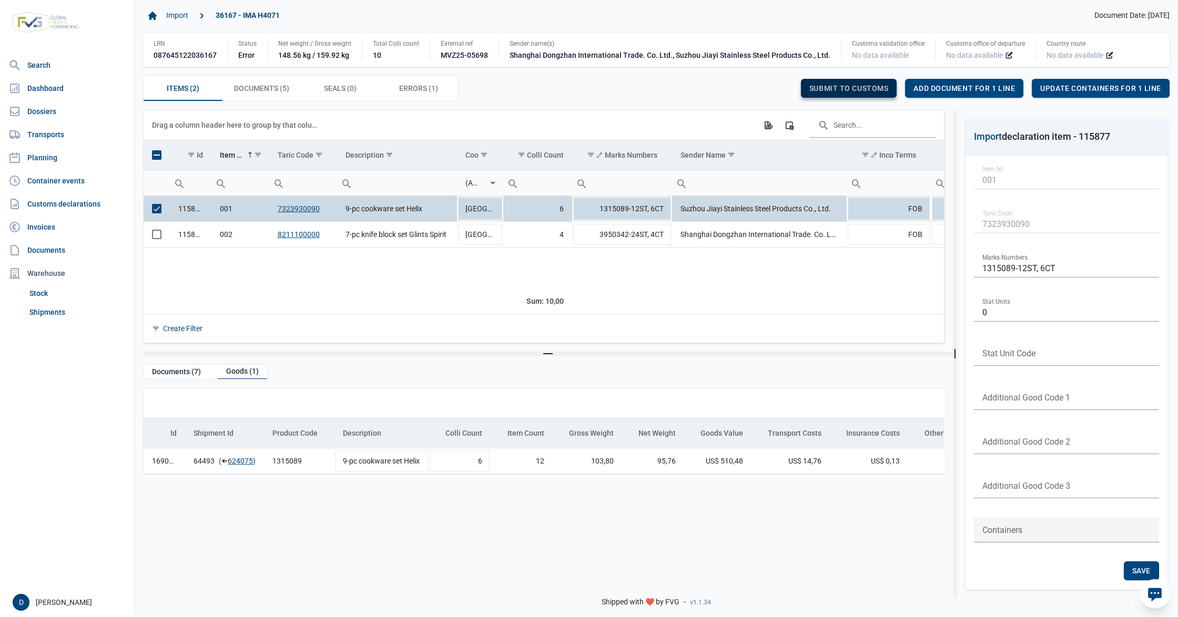
click at [869, 91] on span "Submit to customs" at bounding box center [848, 88] width 79 height 8
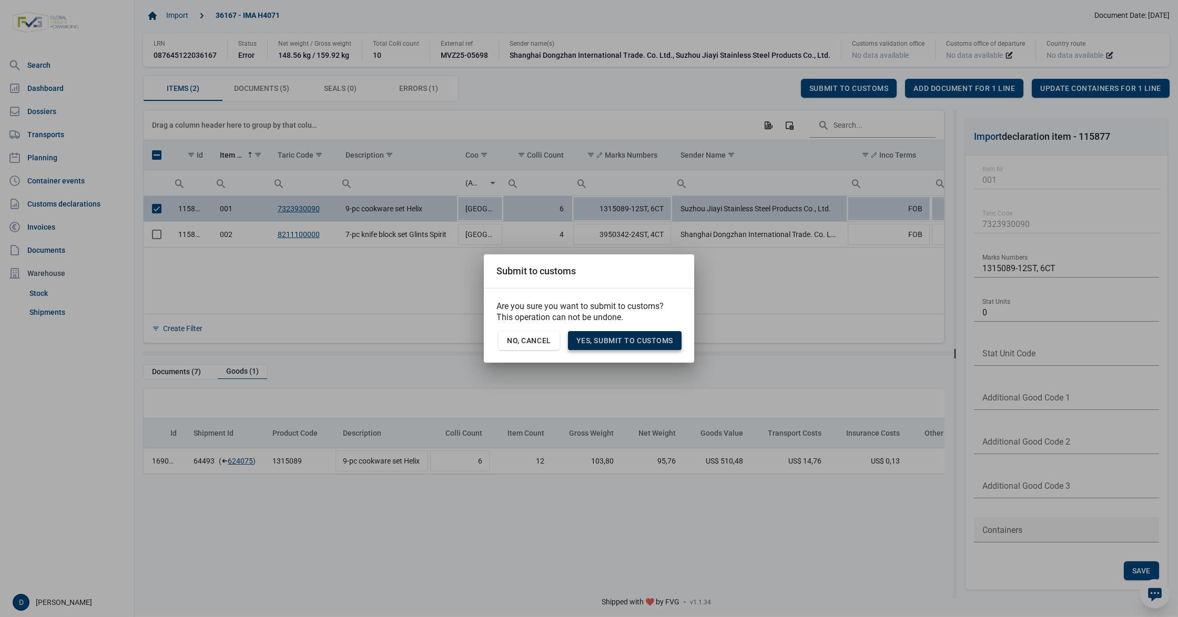
click at [646, 343] on span "Yes, Submit to customs" at bounding box center [624, 341] width 97 height 8
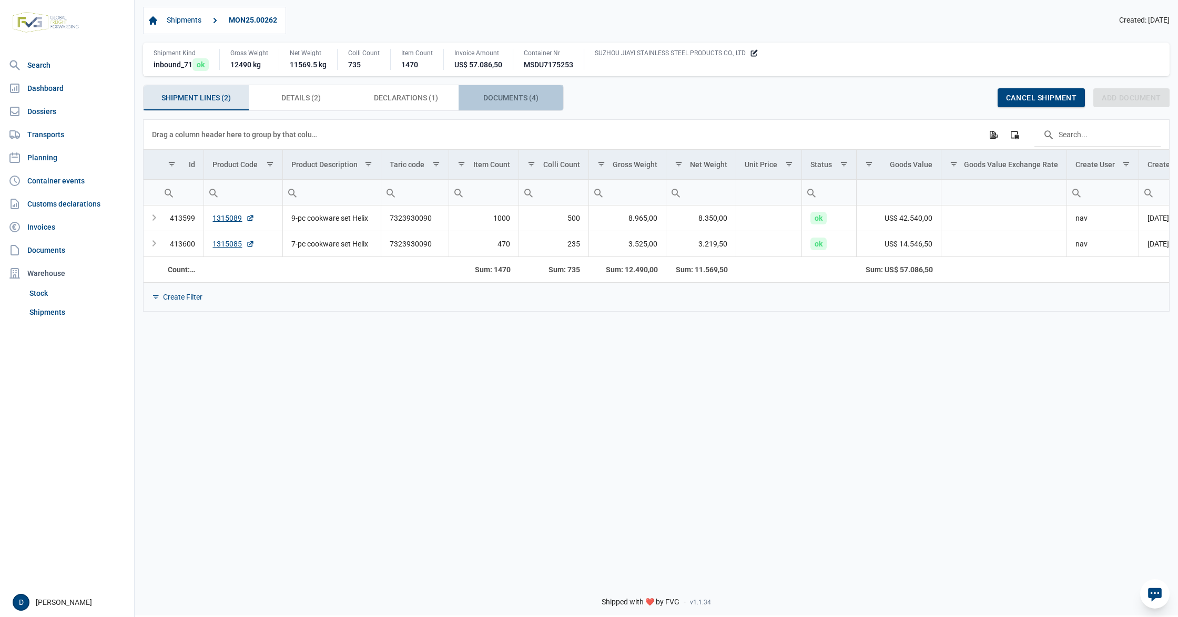
click at [503, 99] on span "Documents (4) Documents (4)" at bounding box center [510, 97] width 55 height 13
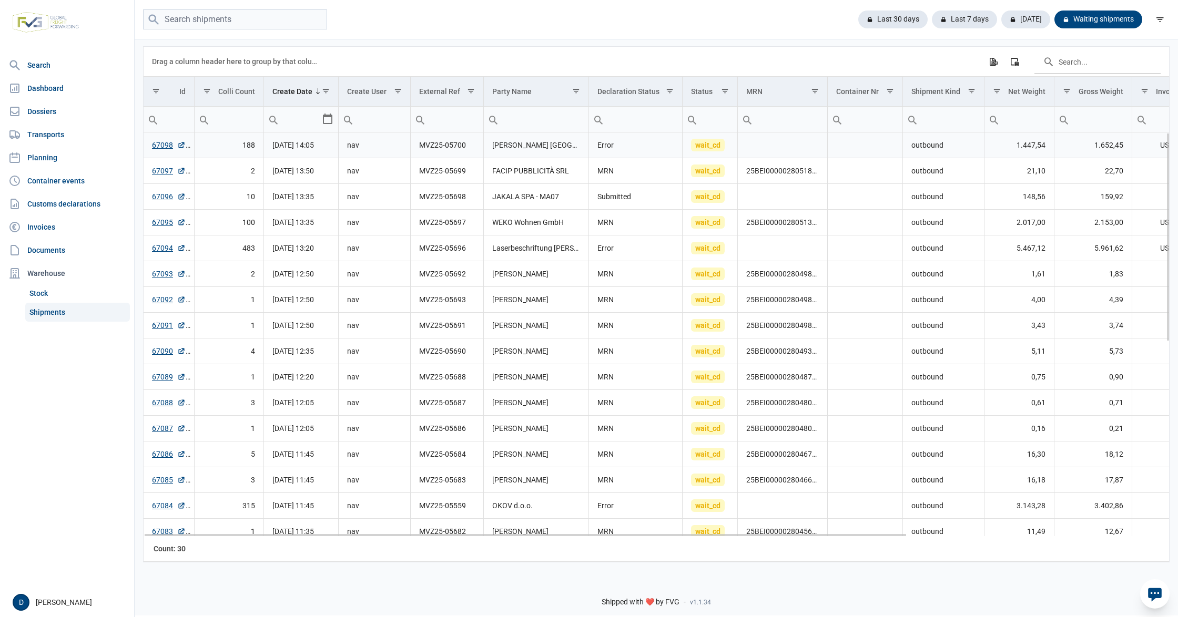
click at [146, 145] on td "67098" at bounding box center [169, 146] width 50 height 26
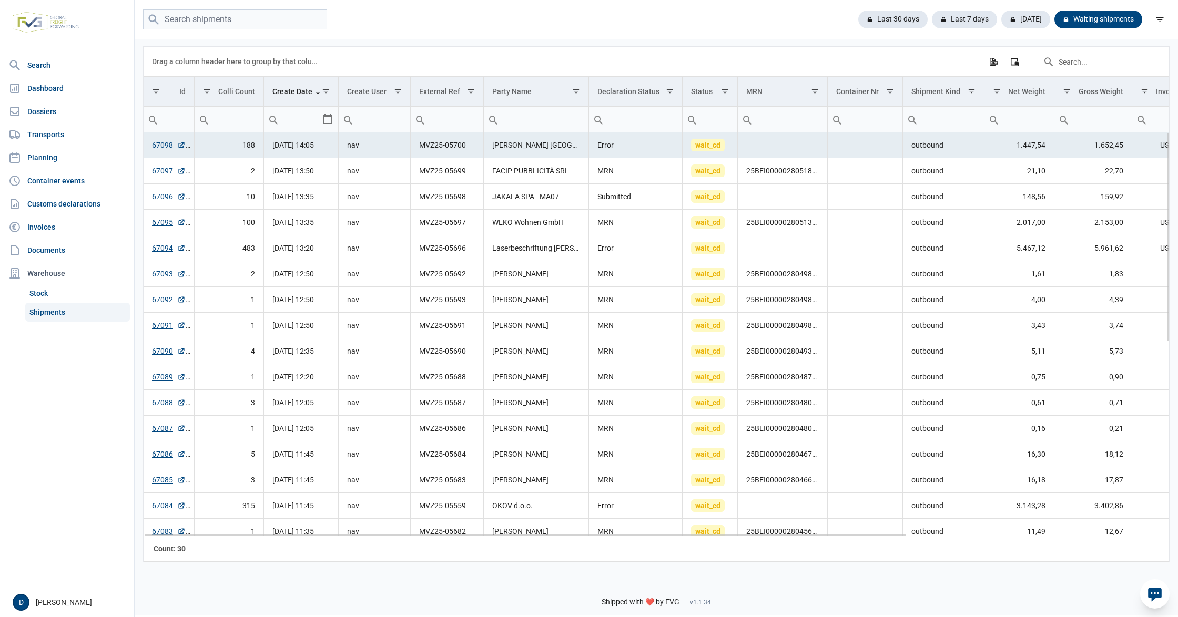
click at [158, 146] on link "67098" at bounding box center [169, 145] width 34 height 11
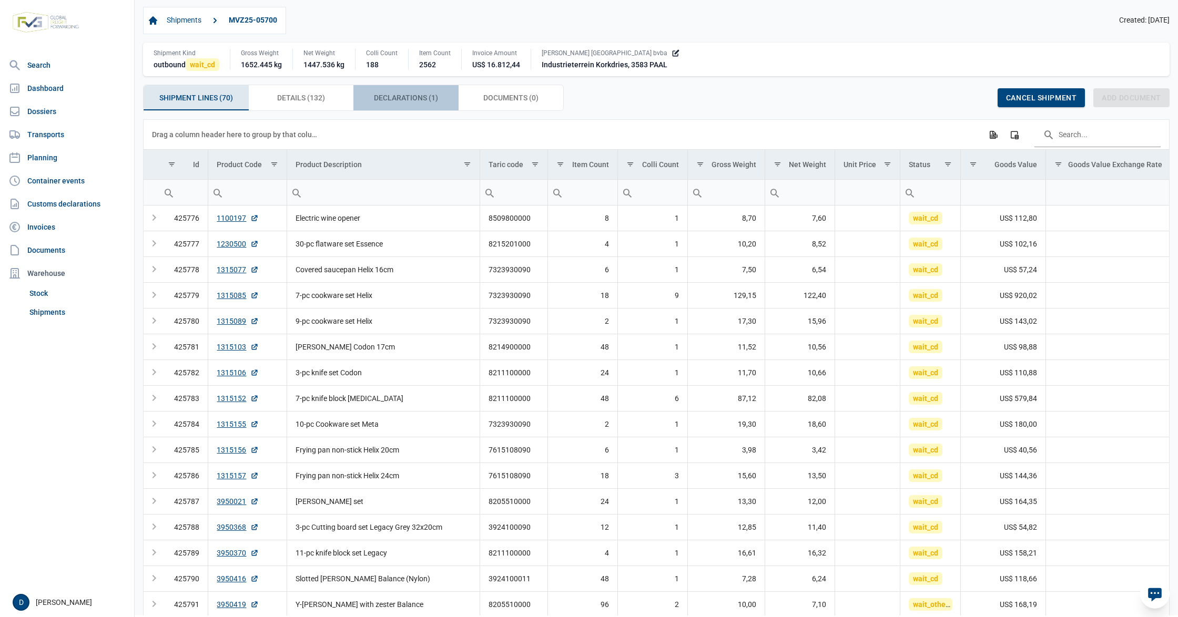
click at [383, 95] on span "Declarations (1) Declarations (1)" at bounding box center [406, 97] width 64 height 13
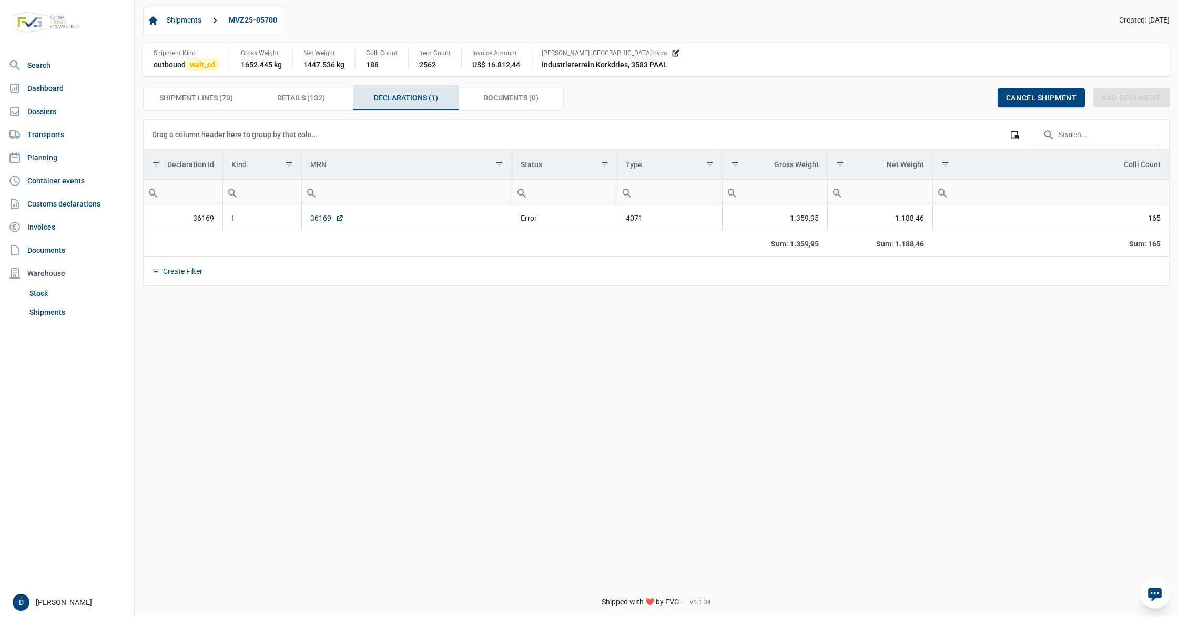
click at [315, 216] on link "36169" at bounding box center [327, 218] width 34 height 11
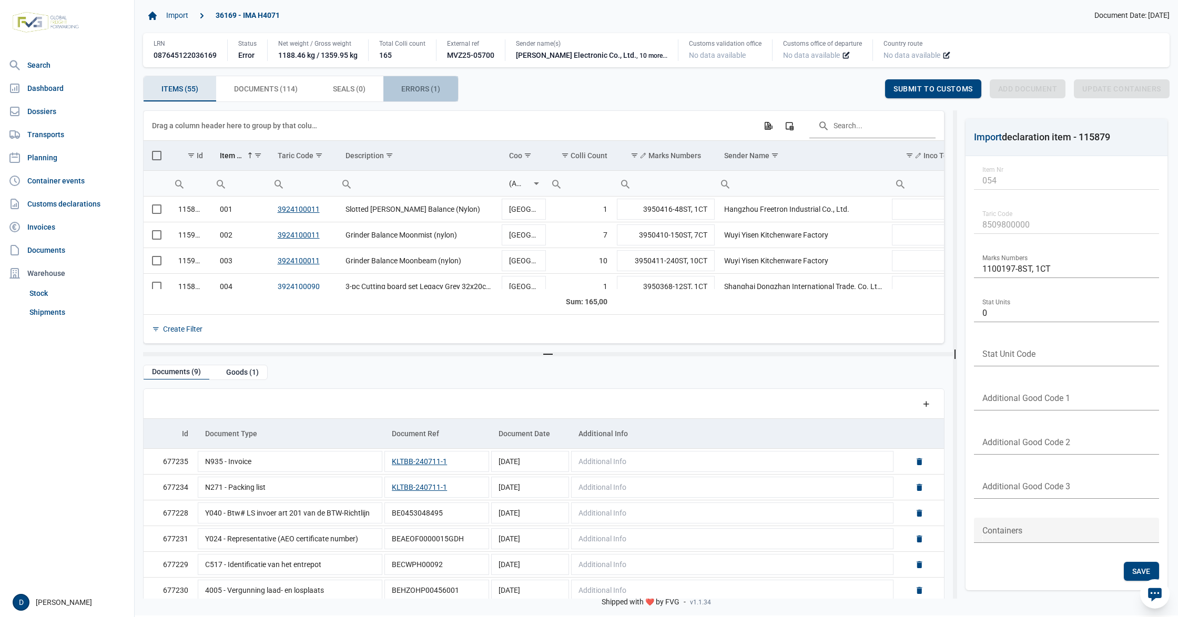
click at [421, 89] on span "Errors (1) Errors (1)" at bounding box center [420, 89] width 39 height 13
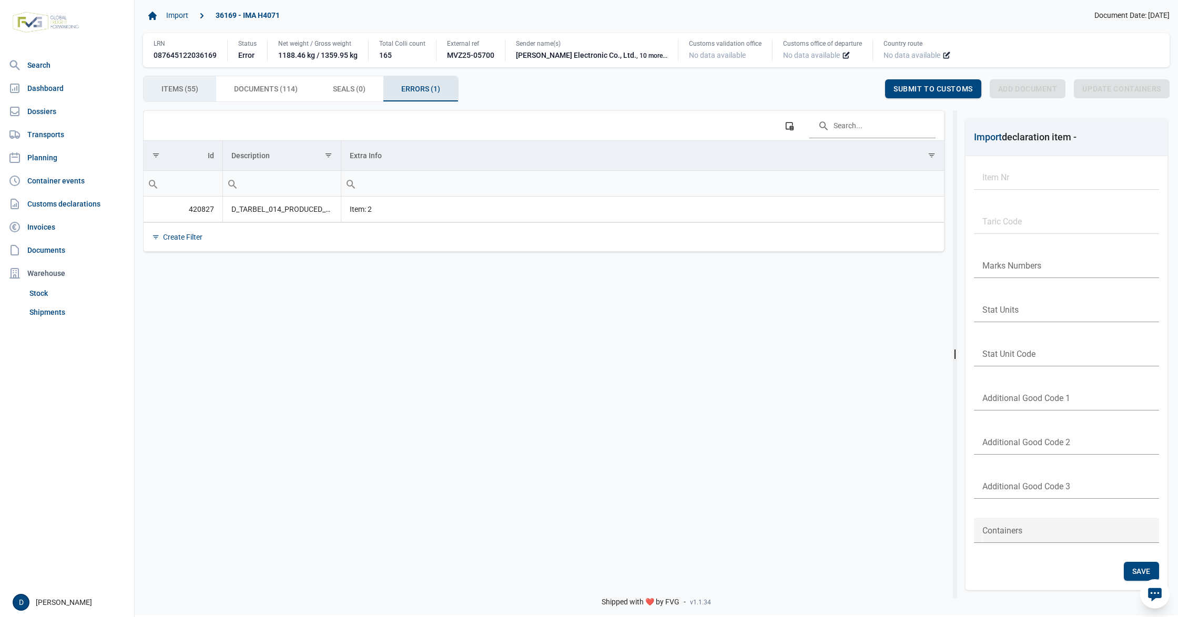
click at [179, 87] on span "Items (55) Items (55)" at bounding box center [179, 89] width 37 height 13
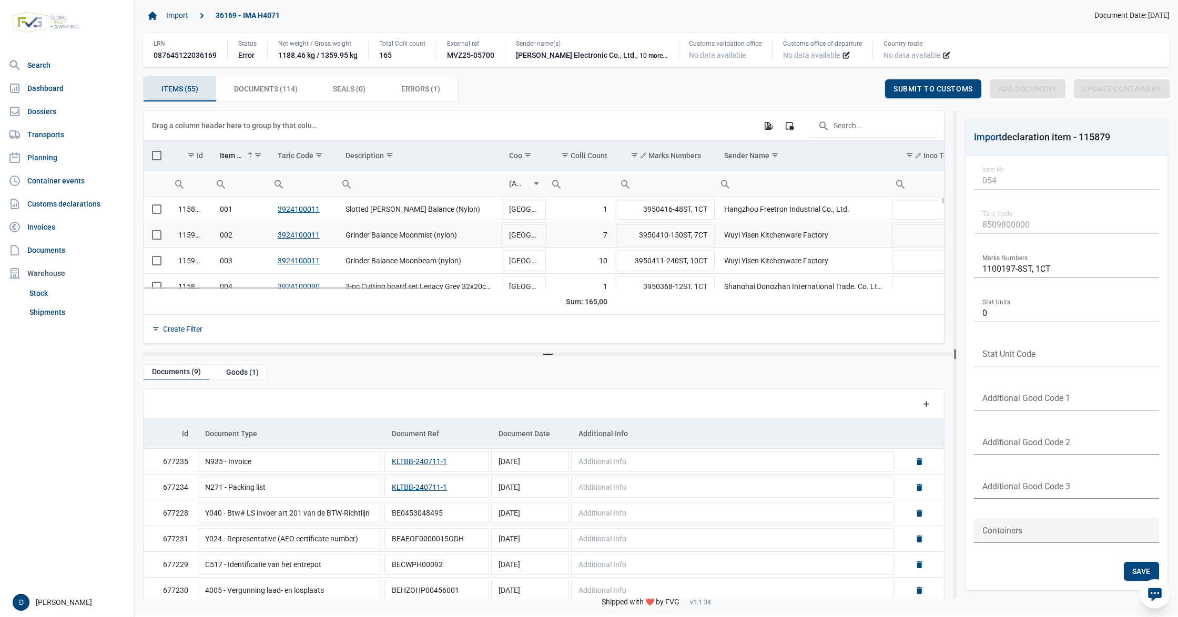
click at [156, 240] on span "Select row" at bounding box center [156, 234] width 9 height 9
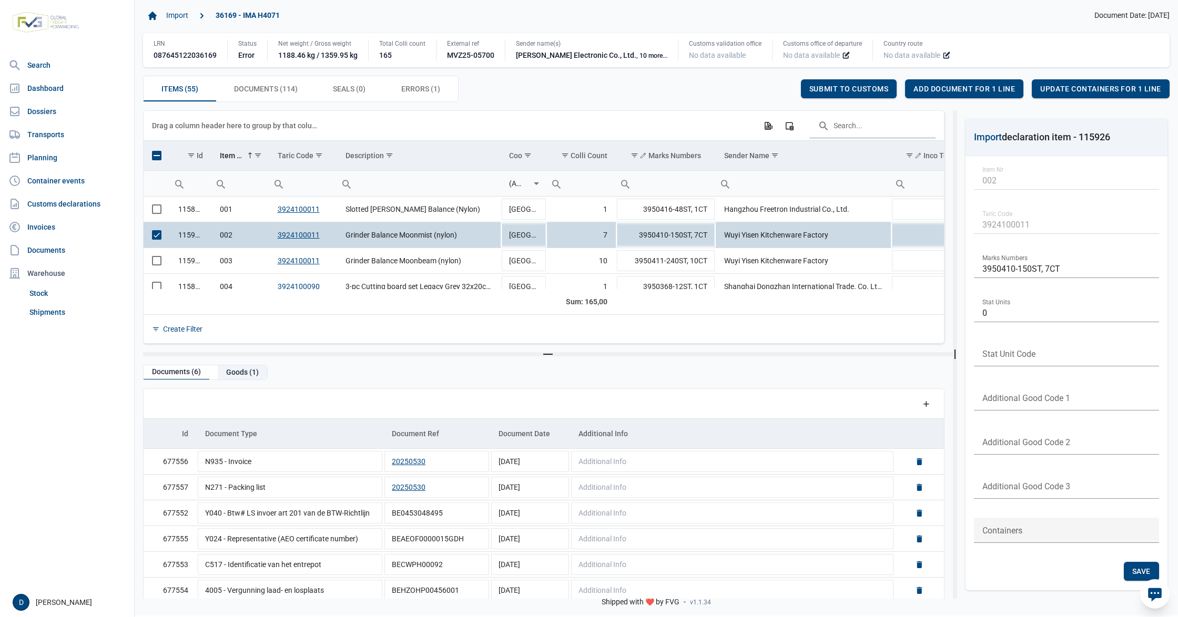
click at [228, 373] on div "Goods (1)" at bounding box center [242, 372] width 49 height 14
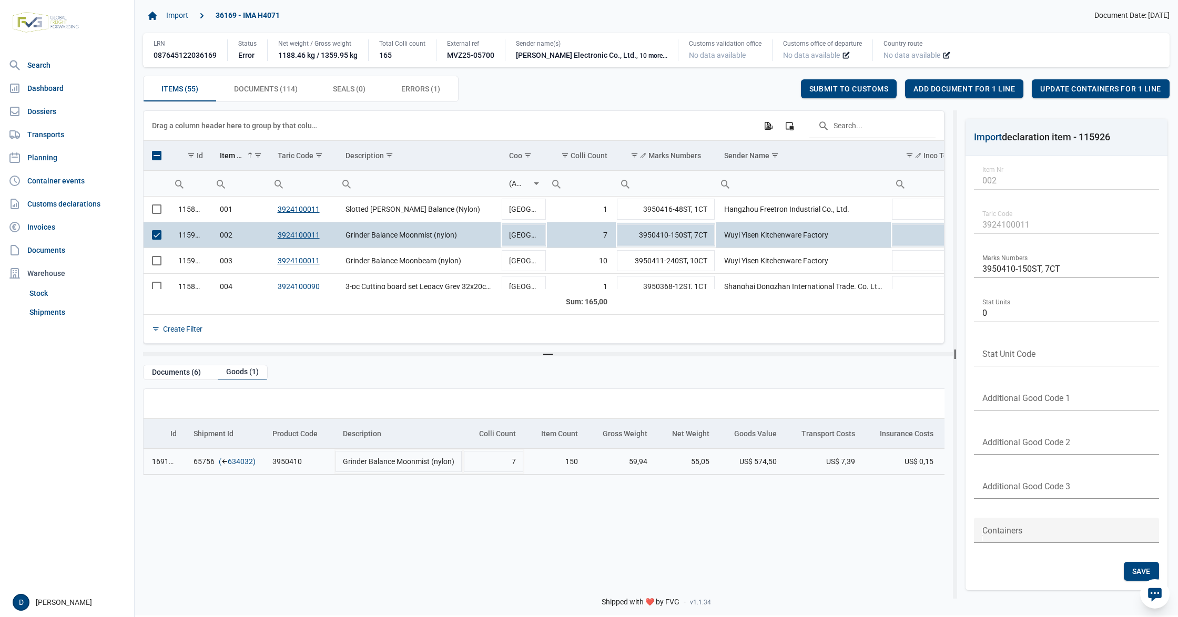
click at [245, 463] on link "634032" at bounding box center [240, 461] width 25 height 11
click at [933, 89] on span "Add document for 1 line" at bounding box center [963, 89] width 101 height 8
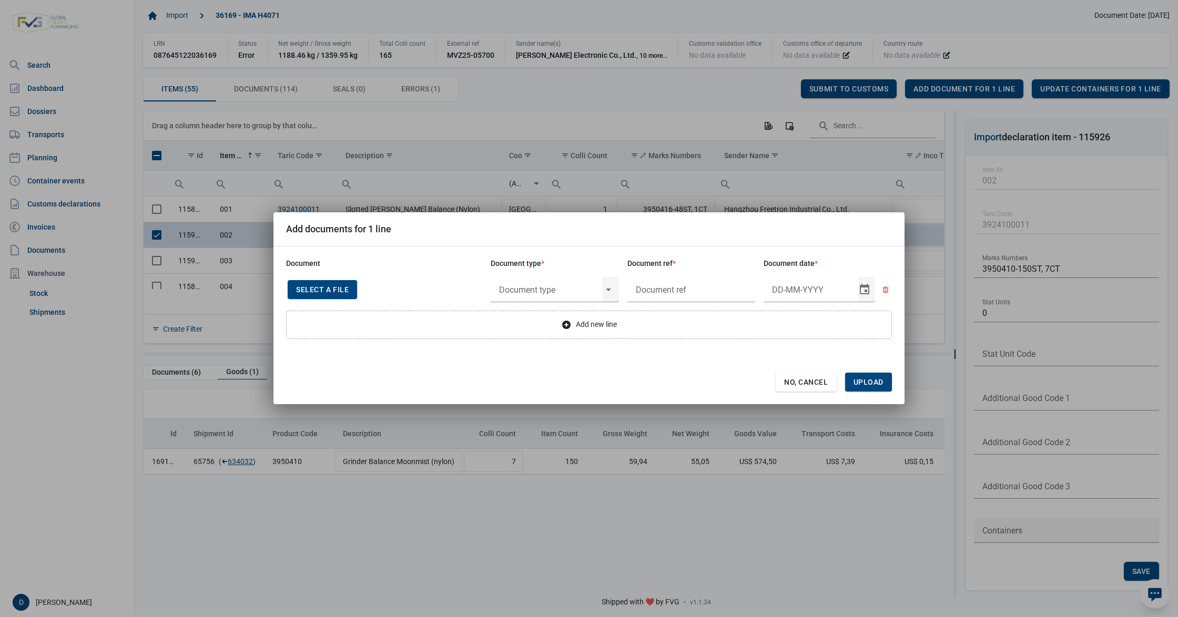
click at [343, 287] on span "Select a file" at bounding box center [322, 290] width 53 height 8
type input "CHEDD.BE.2025.0003708"
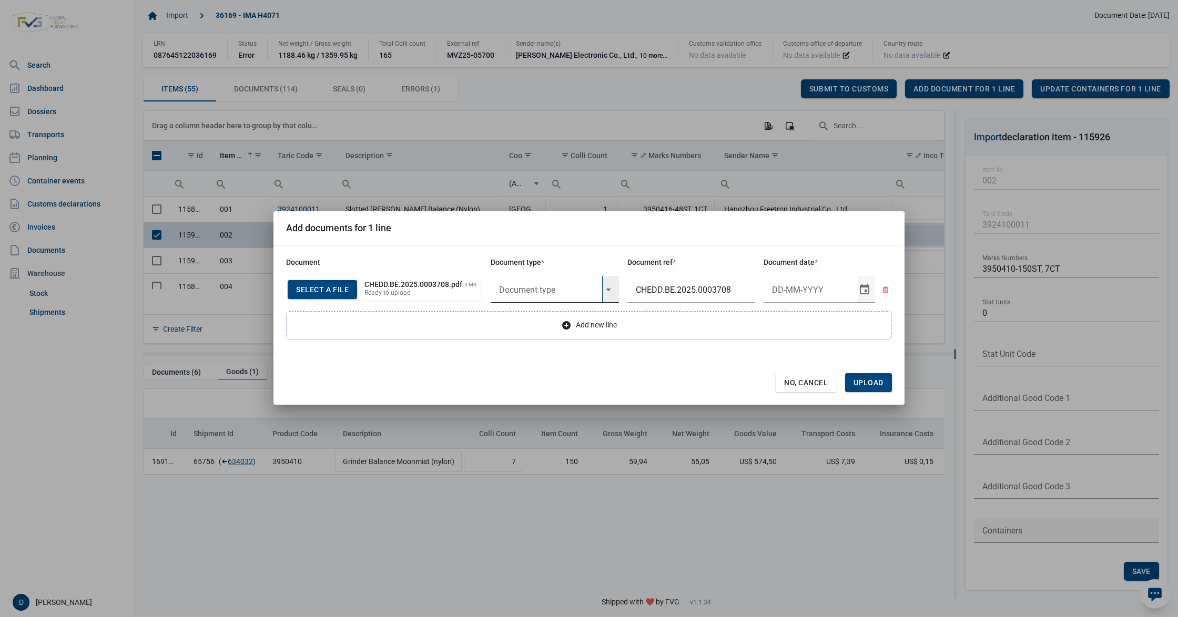
click at [547, 285] on input "text" at bounding box center [546, 289] width 111 height 27
click at [543, 321] on div "C060 - Declaration kitchenware ex CN of HK 284/2011" at bounding box center [555, 320] width 128 height 25
type input "C060 - Declaration kitchenware ex CN of HK 284/2011"
type input "21-8-2025"
click at [878, 383] on span "Upload" at bounding box center [868, 383] width 30 height 8
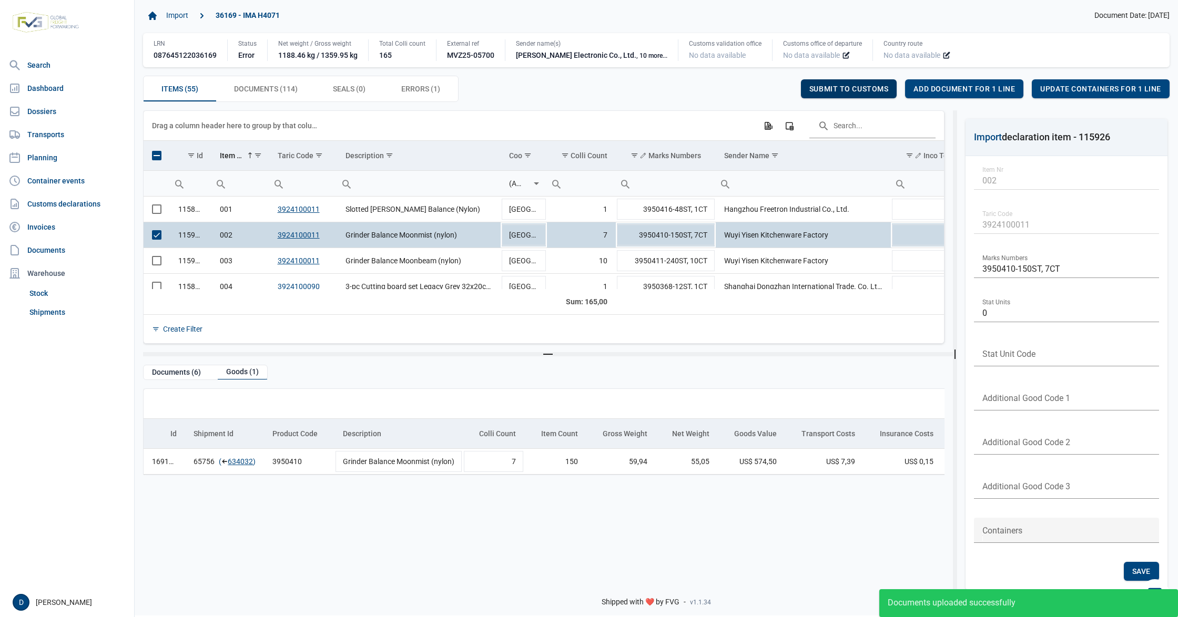
click at [865, 80] on div "Submit to customs" at bounding box center [849, 88] width 96 height 19
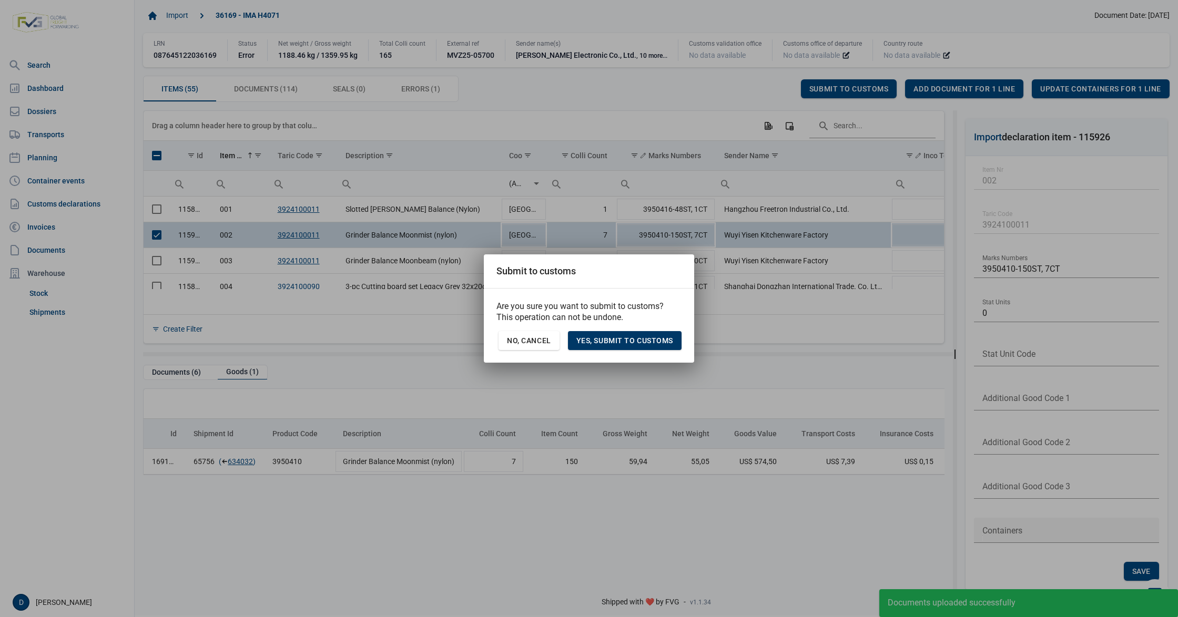
click at [632, 343] on span "Yes, Submit to customs" at bounding box center [624, 341] width 97 height 8
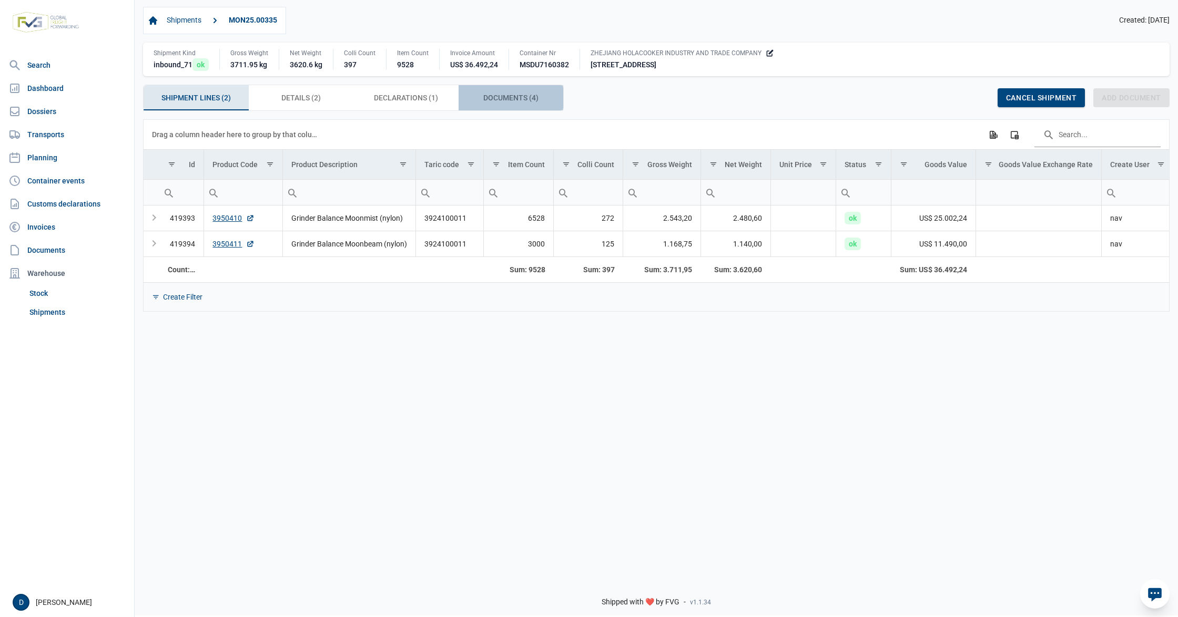
click at [501, 97] on span "Documents (4) Documents (4)" at bounding box center [510, 97] width 55 height 13
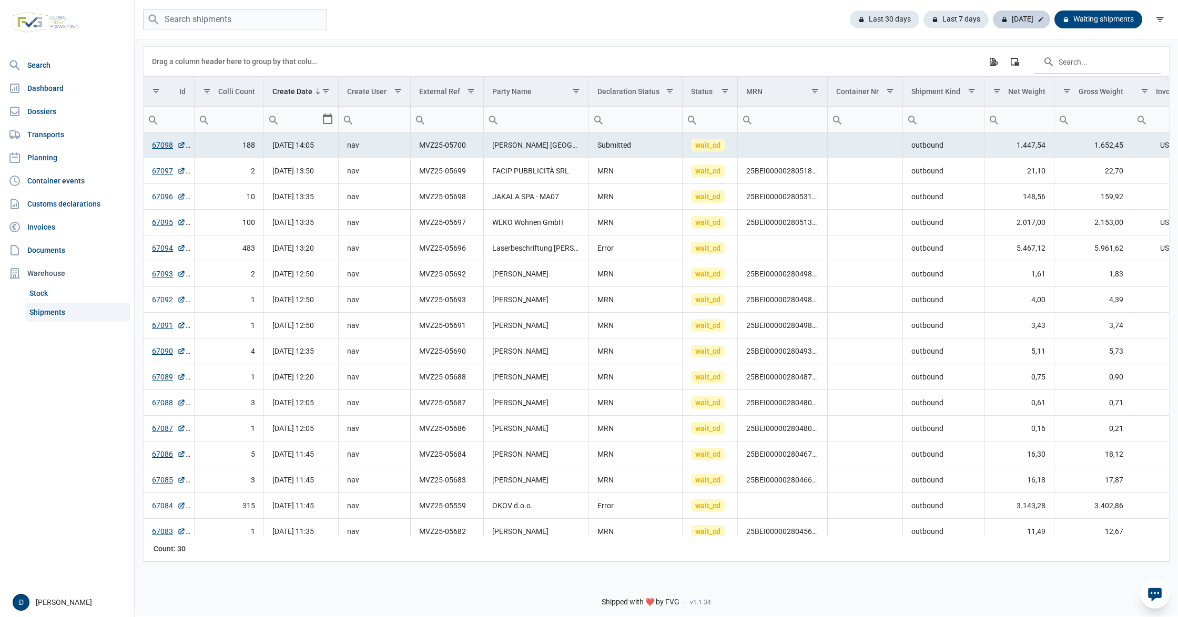
click at [1025, 17] on div "Today" at bounding box center [1021, 20] width 57 height 18
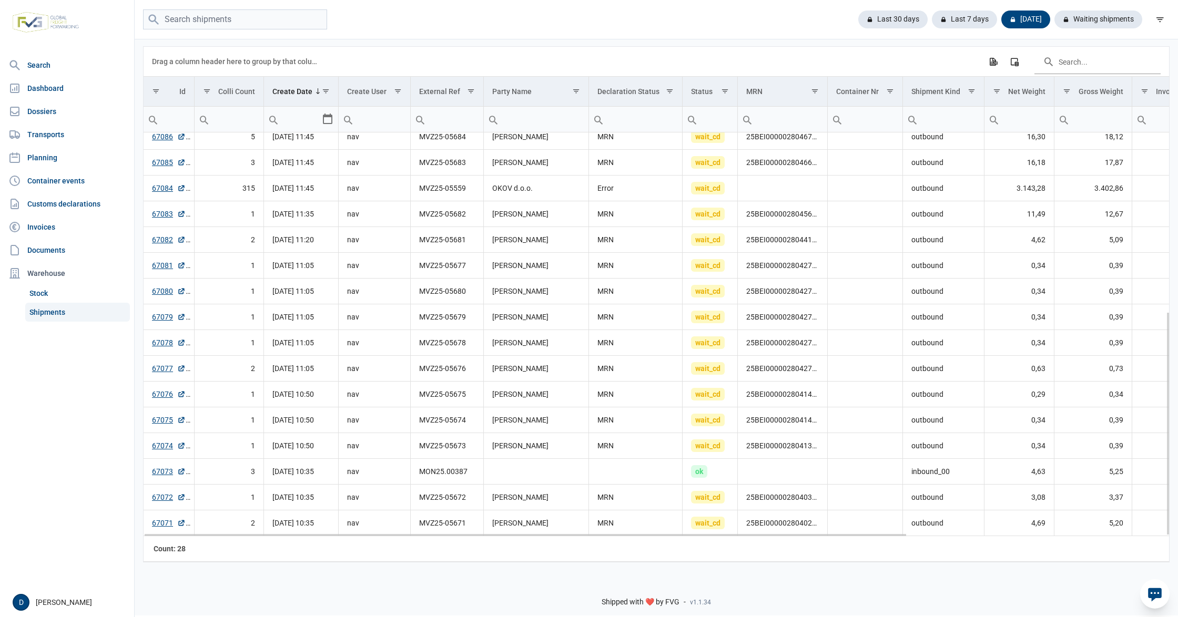
scroll to position [323, 0]
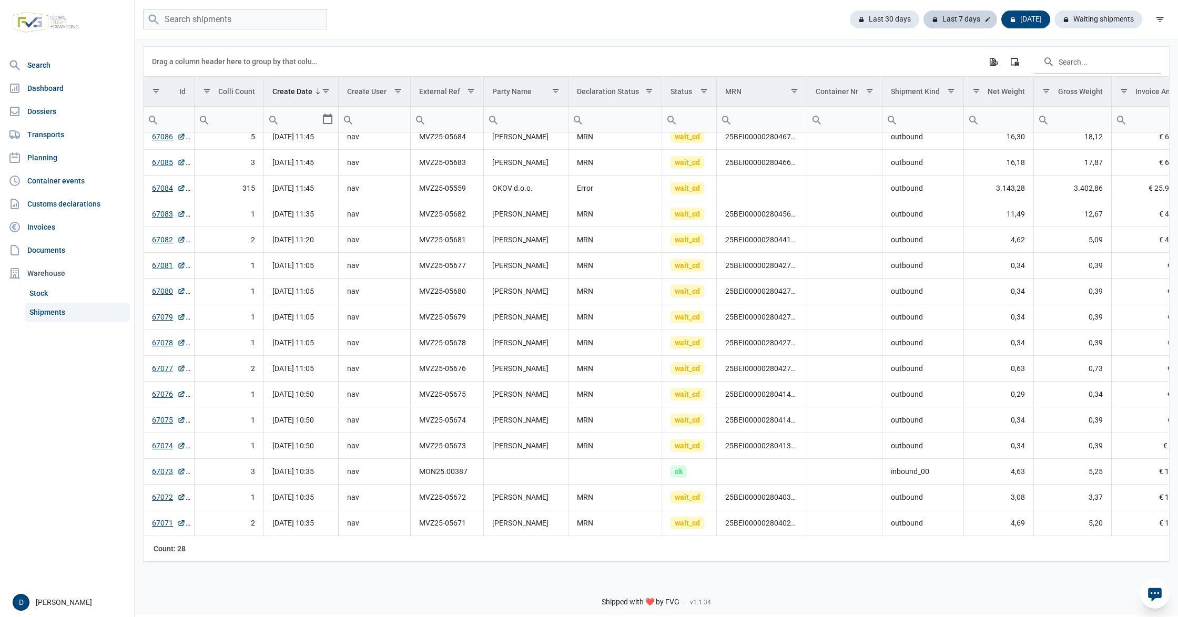
click at [971, 24] on div "Last 7 days" at bounding box center [960, 20] width 74 height 18
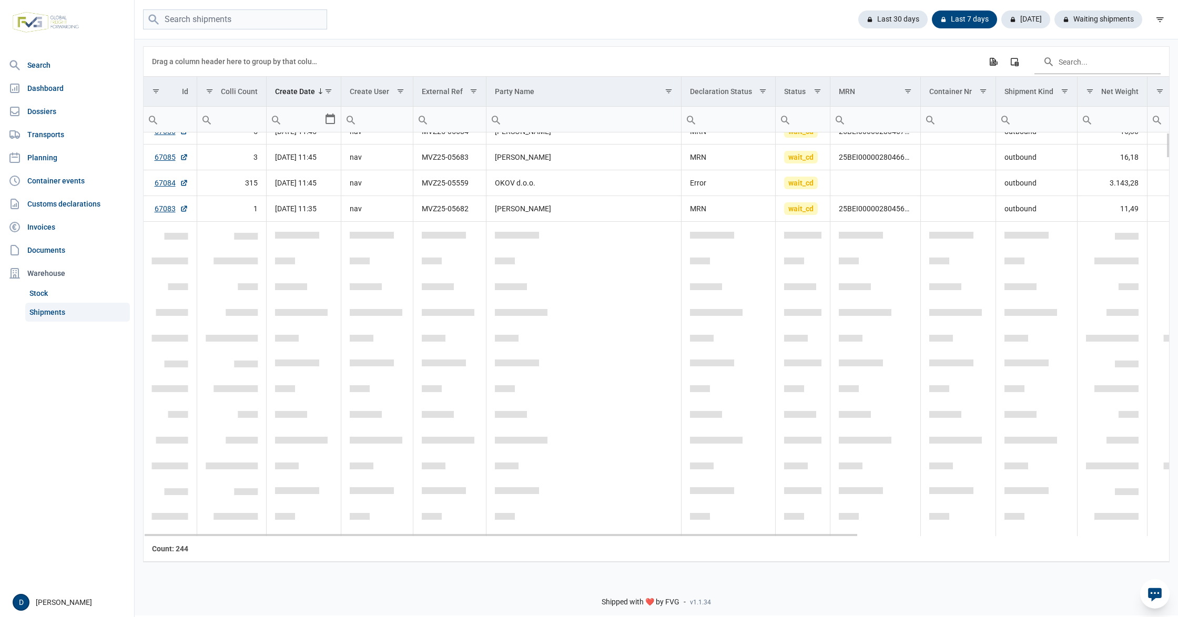
scroll to position [0, 0]
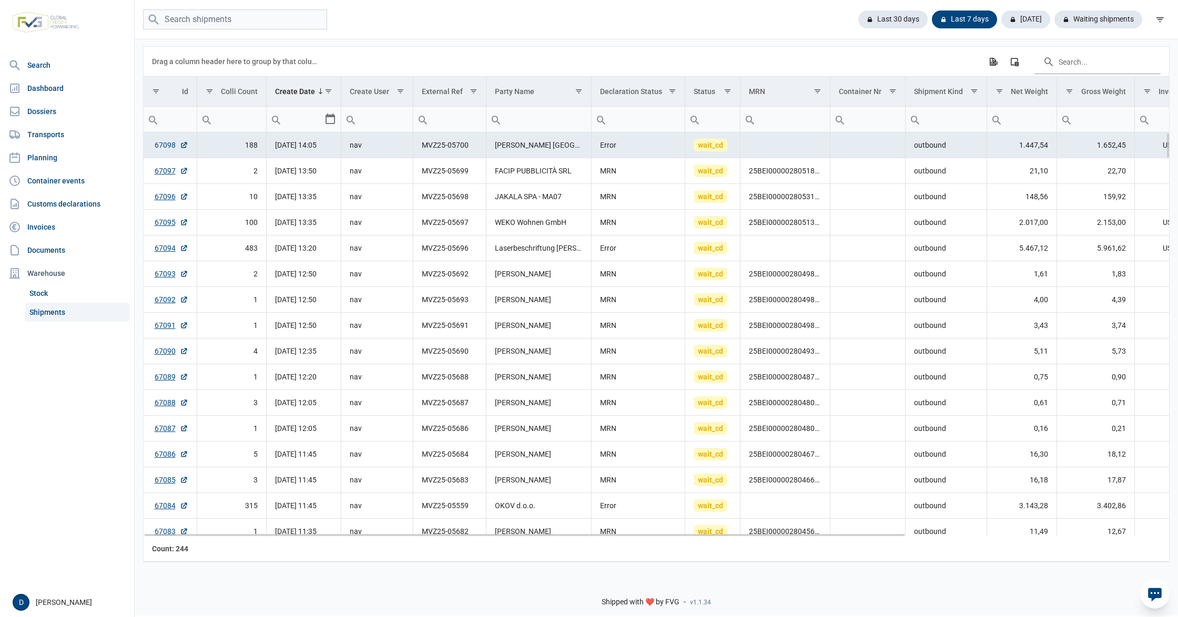
click at [170, 145] on link "67098" at bounding box center [172, 145] width 34 height 11
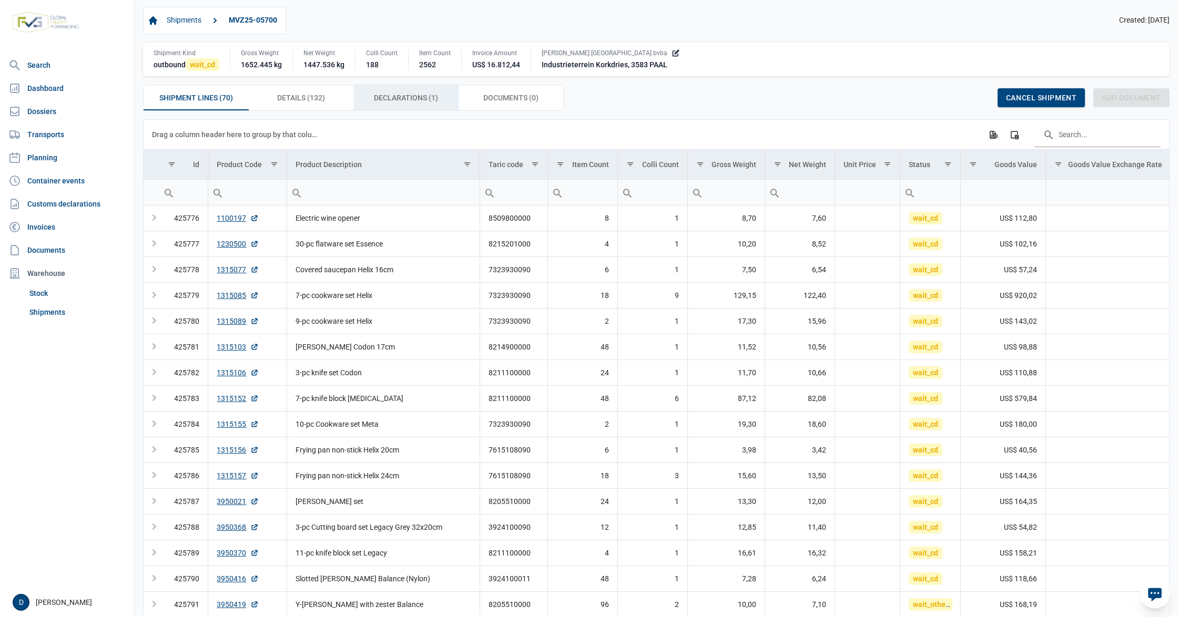
click at [381, 95] on span "Declarations (1) Declarations (1)" at bounding box center [406, 97] width 64 height 13
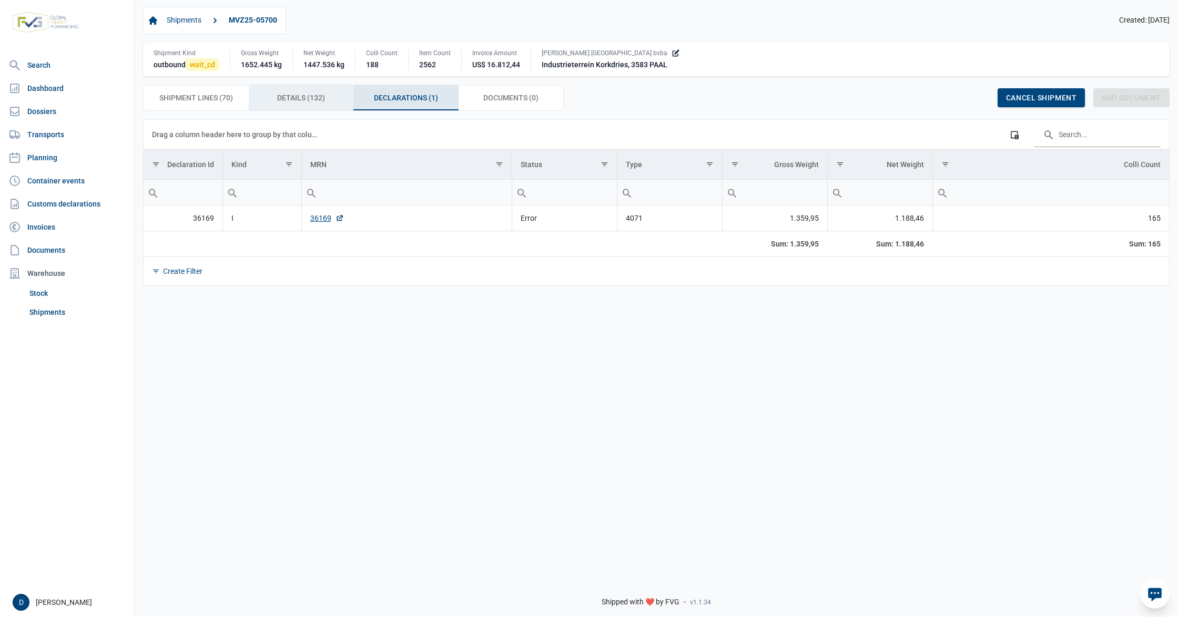
click at [293, 99] on span "Details (132) Details (132)" at bounding box center [301, 97] width 48 height 13
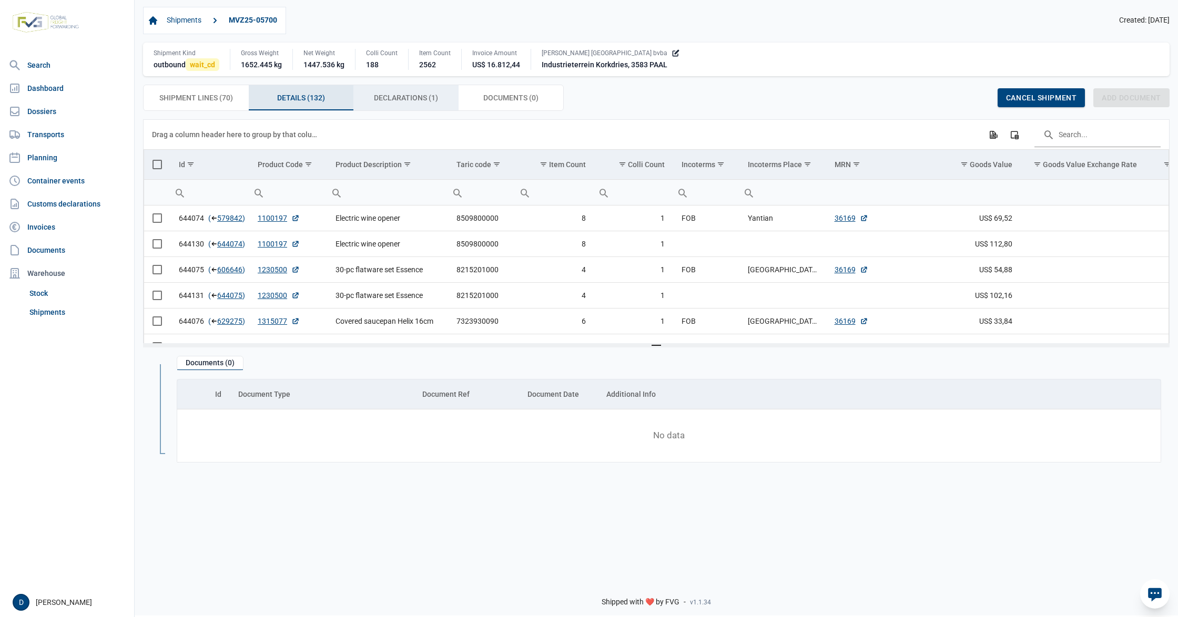
click at [400, 96] on span "Declarations (1) Declarations (1)" at bounding box center [406, 97] width 64 height 13
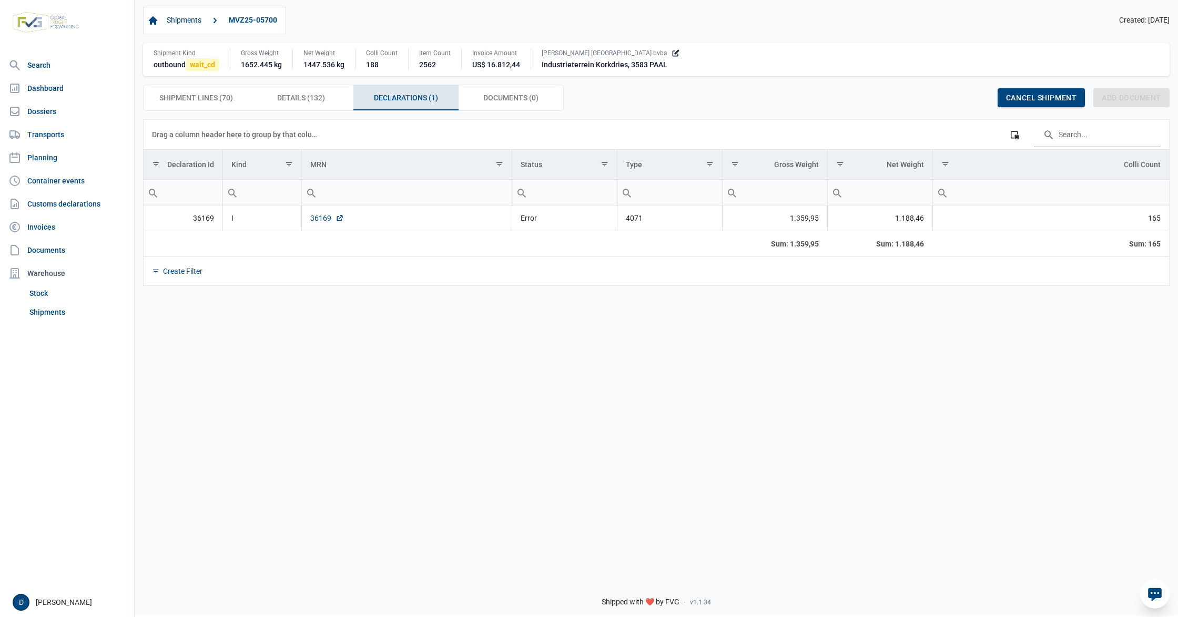
click at [312, 218] on link "36169" at bounding box center [327, 218] width 34 height 11
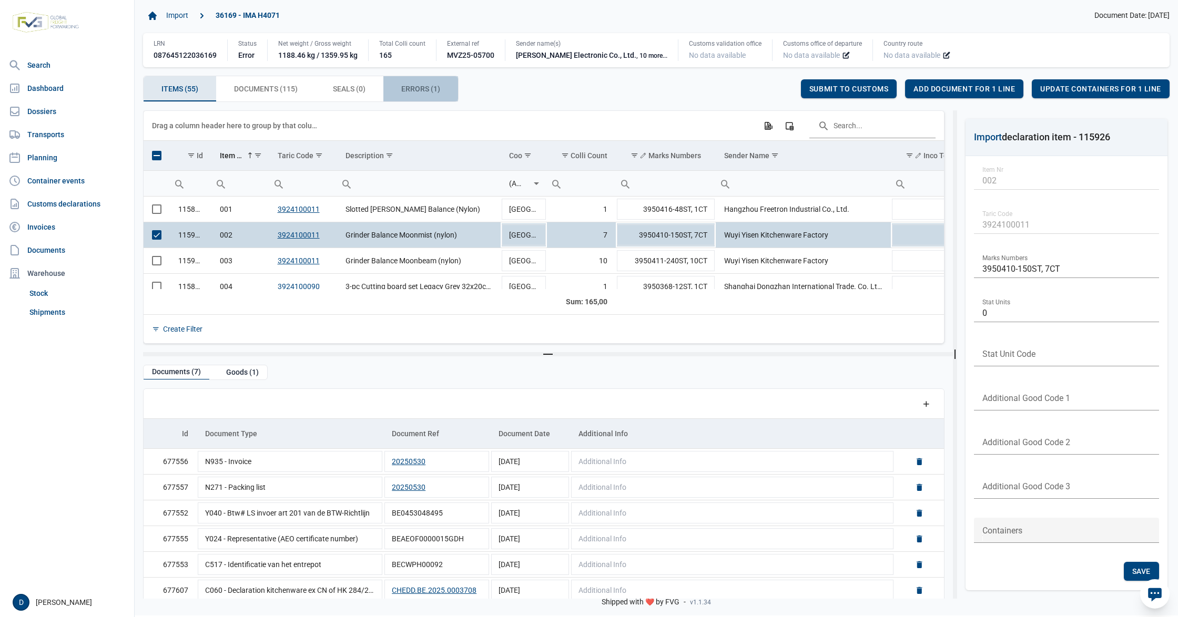
click at [403, 87] on span "Errors (1) Errors (1)" at bounding box center [420, 89] width 39 height 13
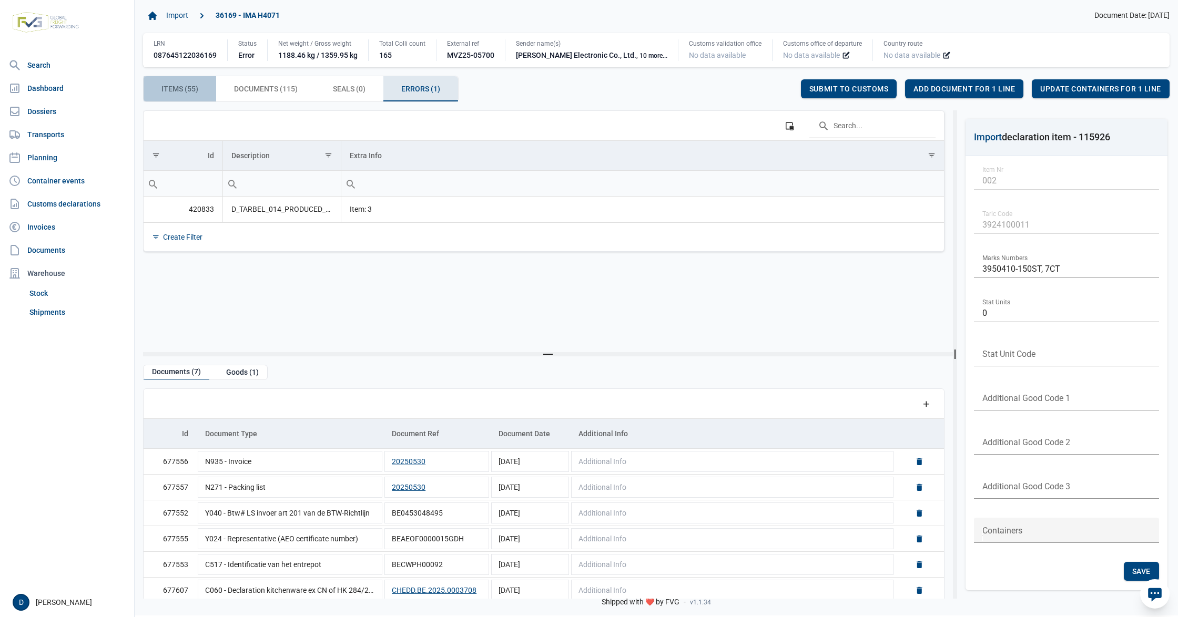
click at [169, 87] on span "Items (55) Items (55)" at bounding box center [179, 89] width 37 height 13
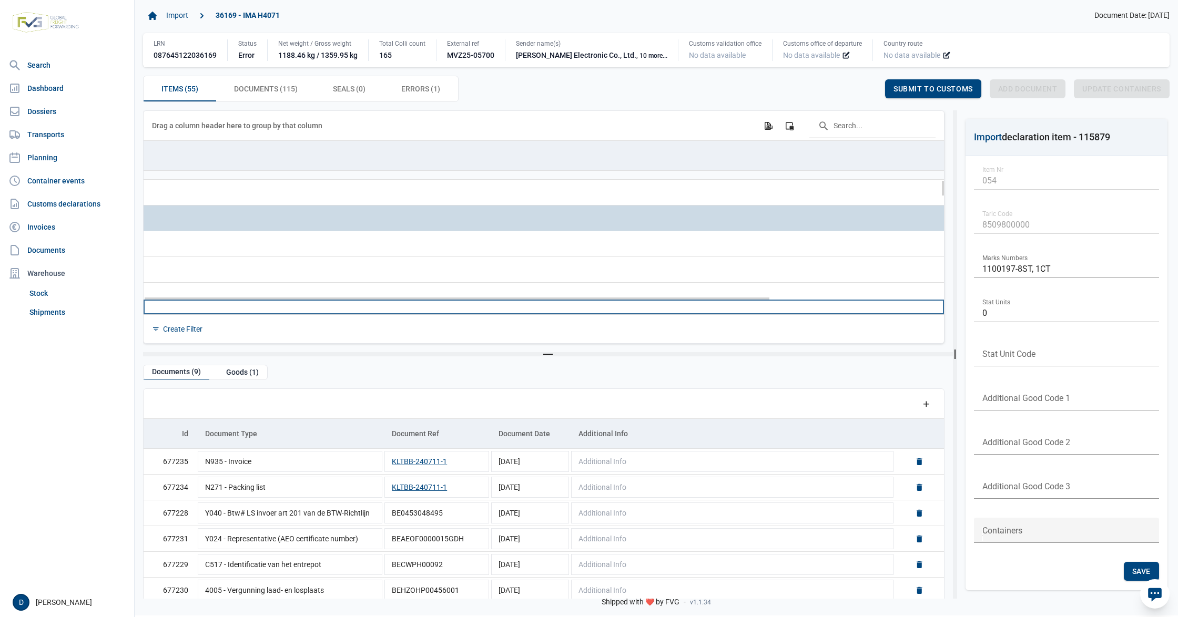
click at [602, 299] on div "Data grid with 55 rows and 23 columns Drag a column header here to group by tha…" at bounding box center [544, 227] width 800 height 233
click at [549, 297] on div "Data grid with 55 rows and 23 columns" at bounding box center [457, 296] width 627 height 7
click at [547, 298] on div "Data grid with 55 rows and 23 columns" at bounding box center [457, 299] width 625 height 2
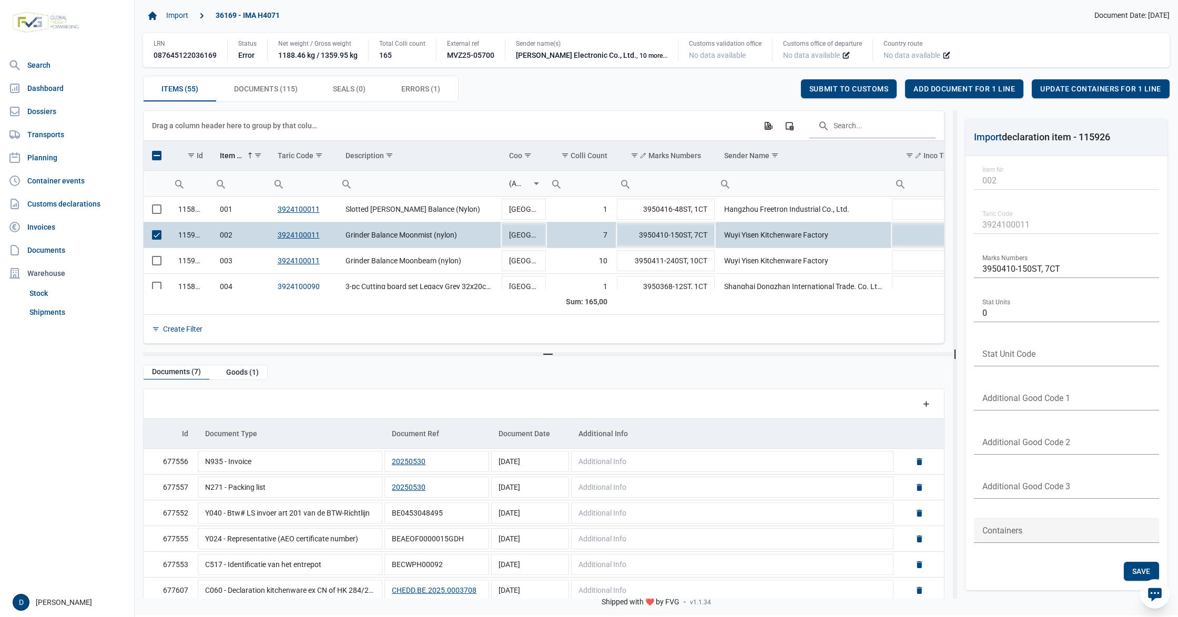
click at [160, 235] on span "Select row" at bounding box center [156, 234] width 9 height 9
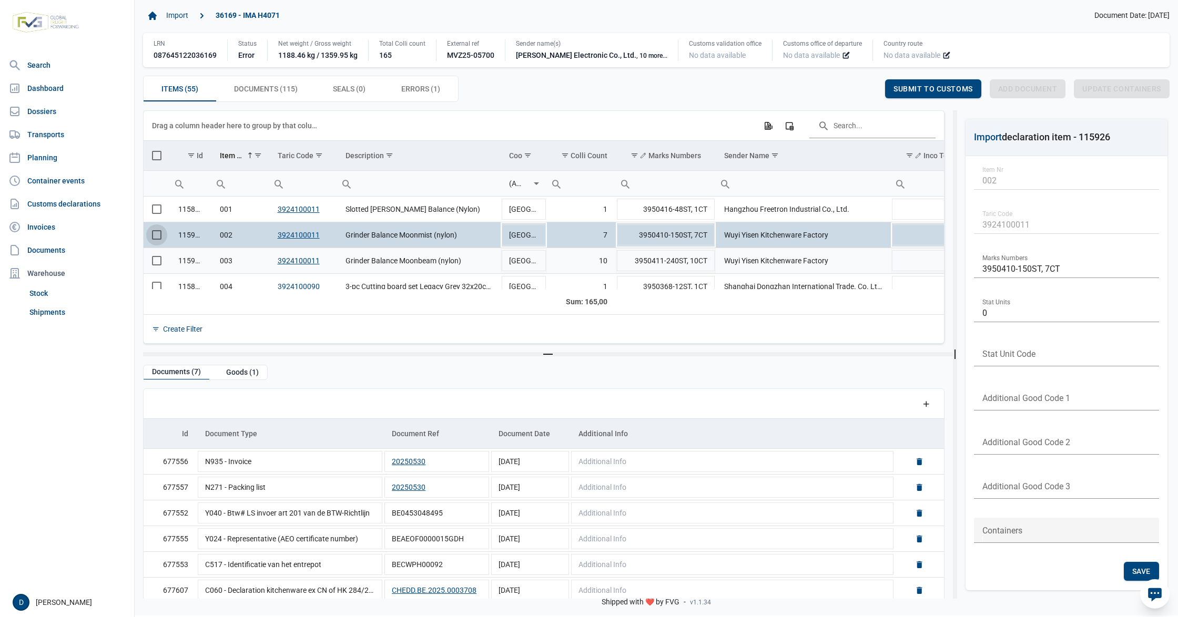
click at [152, 263] on span "Select row" at bounding box center [156, 260] width 9 height 9
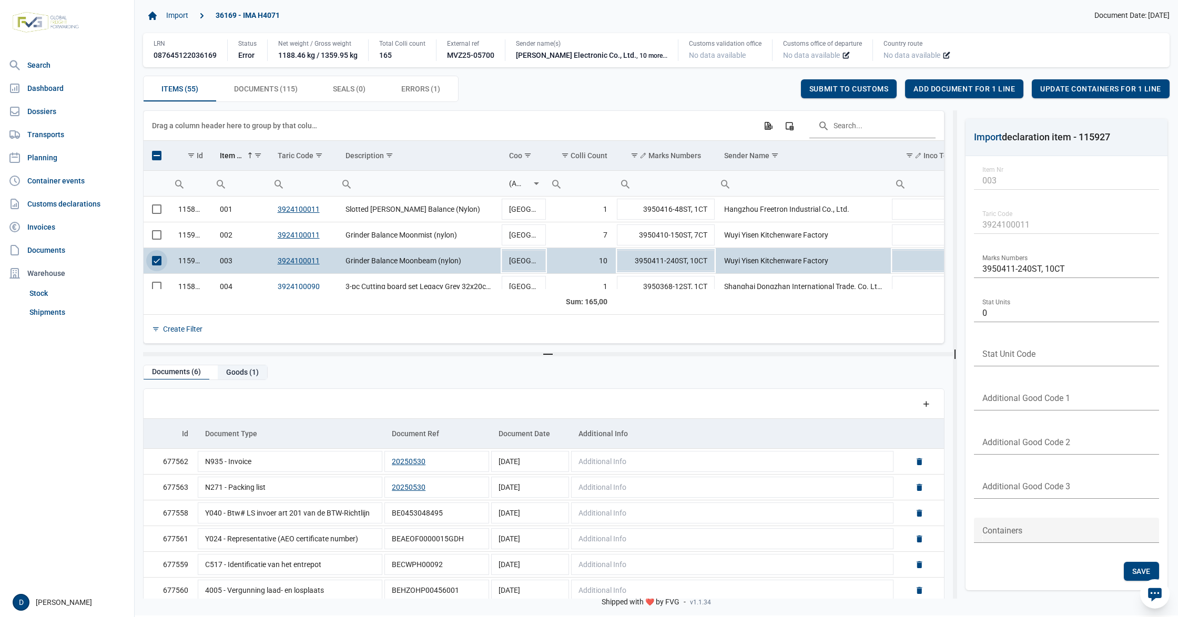
click at [234, 374] on div "Goods (1)" at bounding box center [242, 372] width 49 height 14
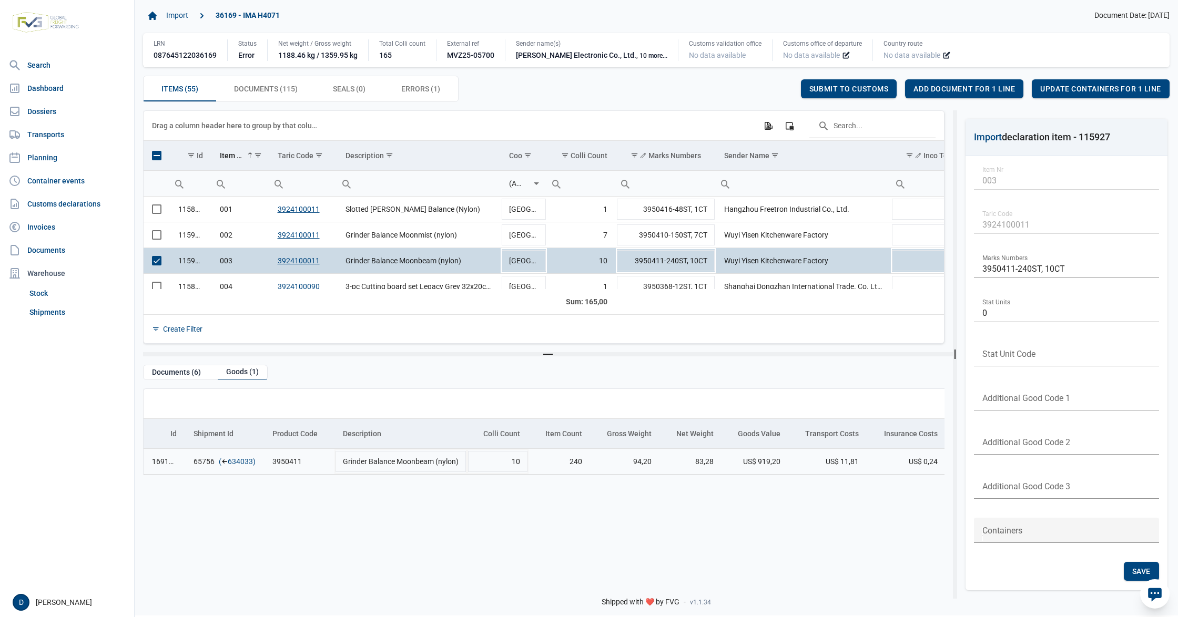
click at [236, 464] on link "634033" at bounding box center [240, 461] width 25 height 11
click at [946, 81] on div "Add document for 1 line" at bounding box center [964, 88] width 118 height 19
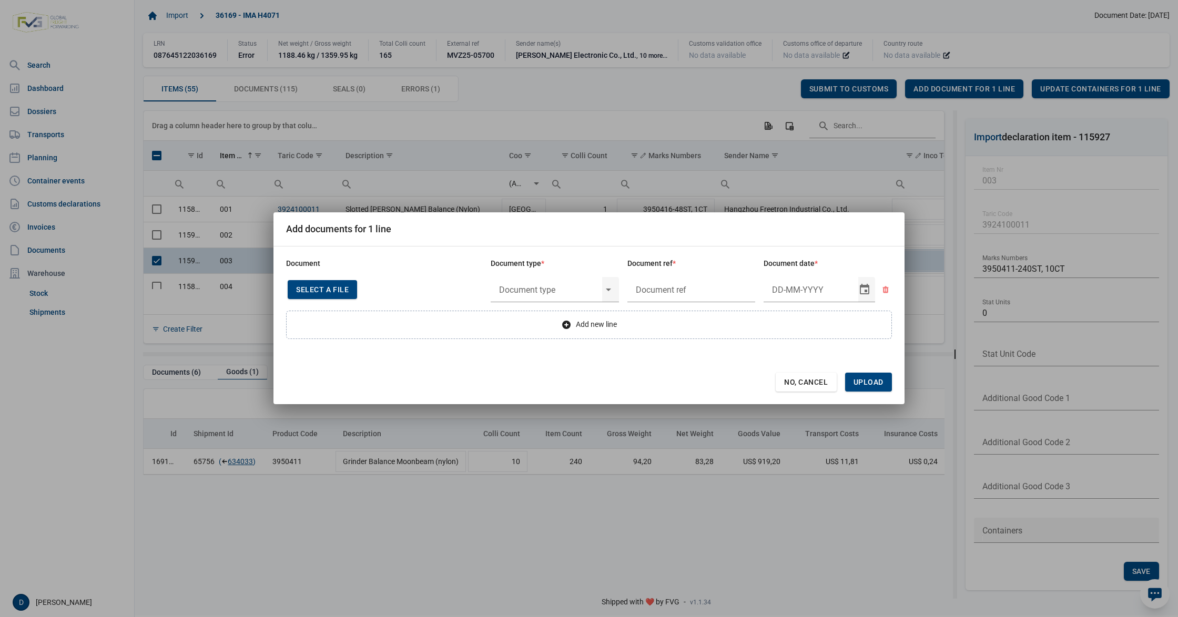
click at [318, 284] on div "Select a file" at bounding box center [322, 289] width 69 height 19
type input "CHEDD.BE.2025.0003708"
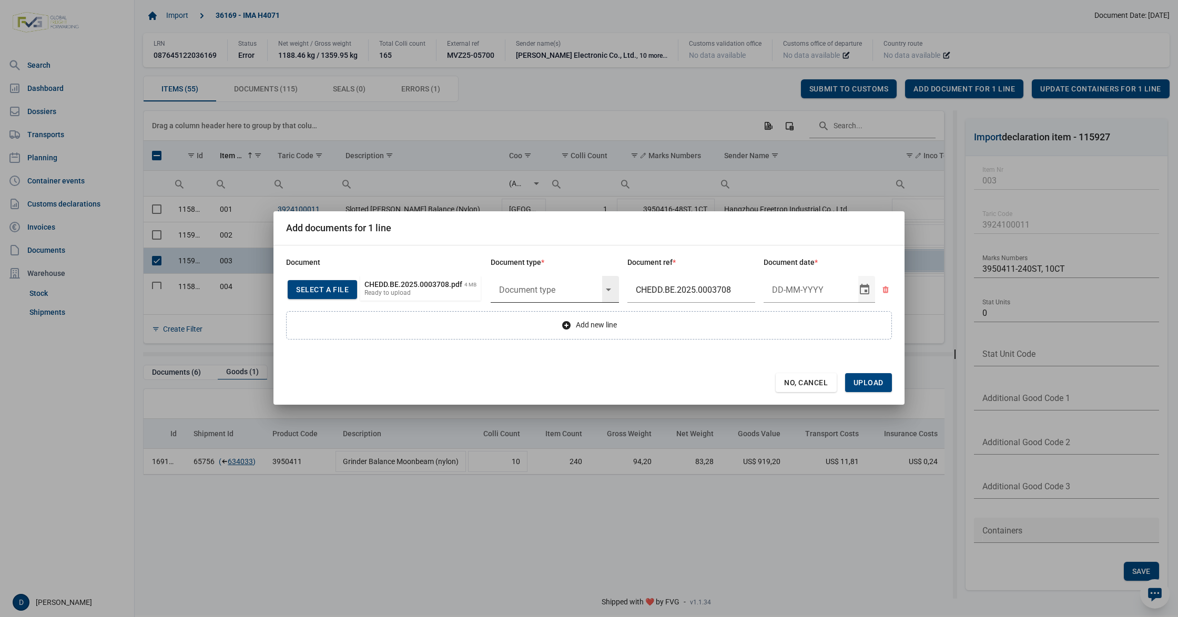
click at [610, 287] on div "Select" at bounding box center [612, 289] width 13 height 27
click at [545, 326] on div "C060 - Declaration kitchenware ex CN of HK 284/2011" at bounding box center [555, 320] width 128 height 25
type input "C060 - Declaration kitchenware ex CN of HK 284/2011"
type input "21-8-2025"
click at [852, 377] on span "Upload" at bounding box center [868, 382] width 47 height 19
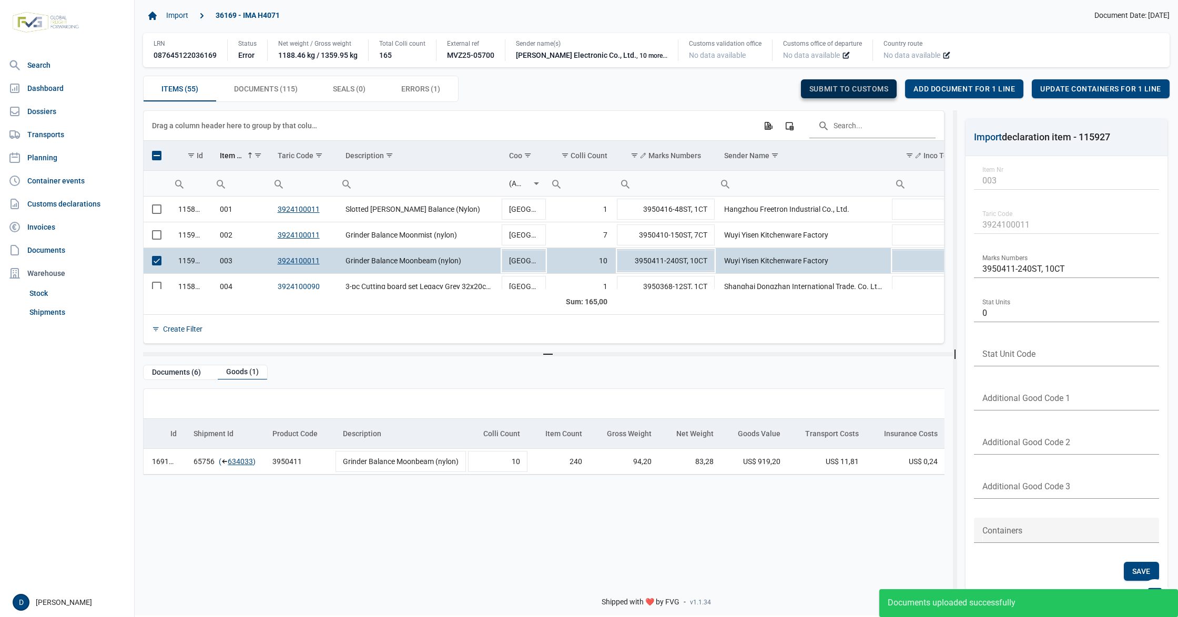
click at [847, 89] on span "Submit to customs" at bounding box center [848, 89] width 79 height 8
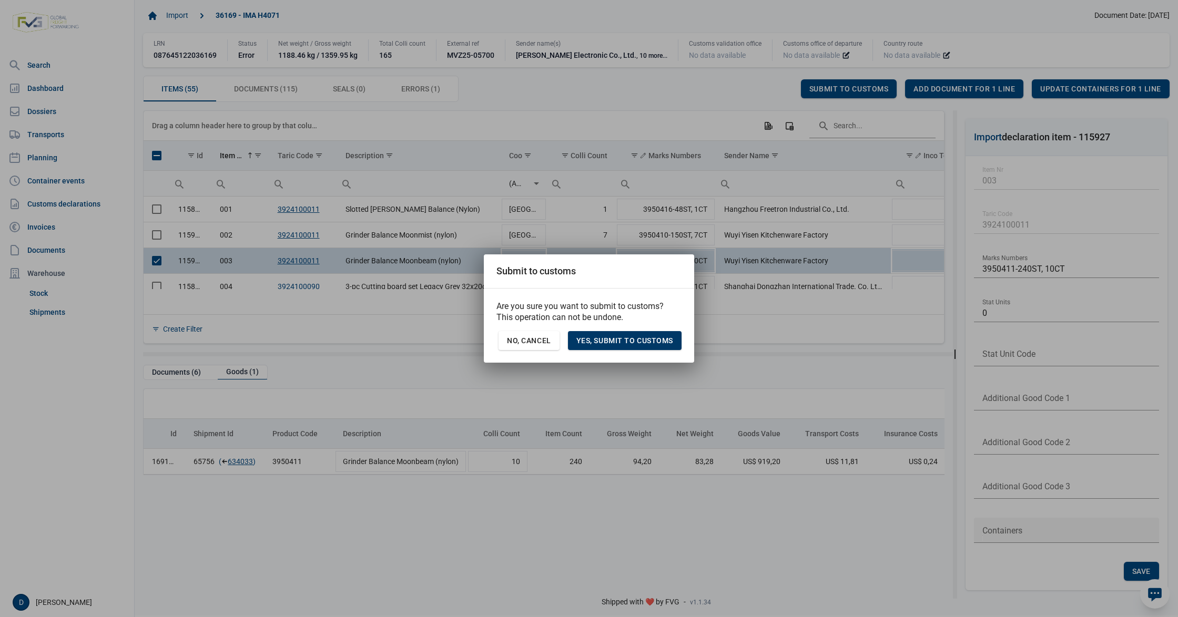
click at [608, 342] on span "Yes, Submit to customs" at bounding box center [624, 341] width 97 height 8
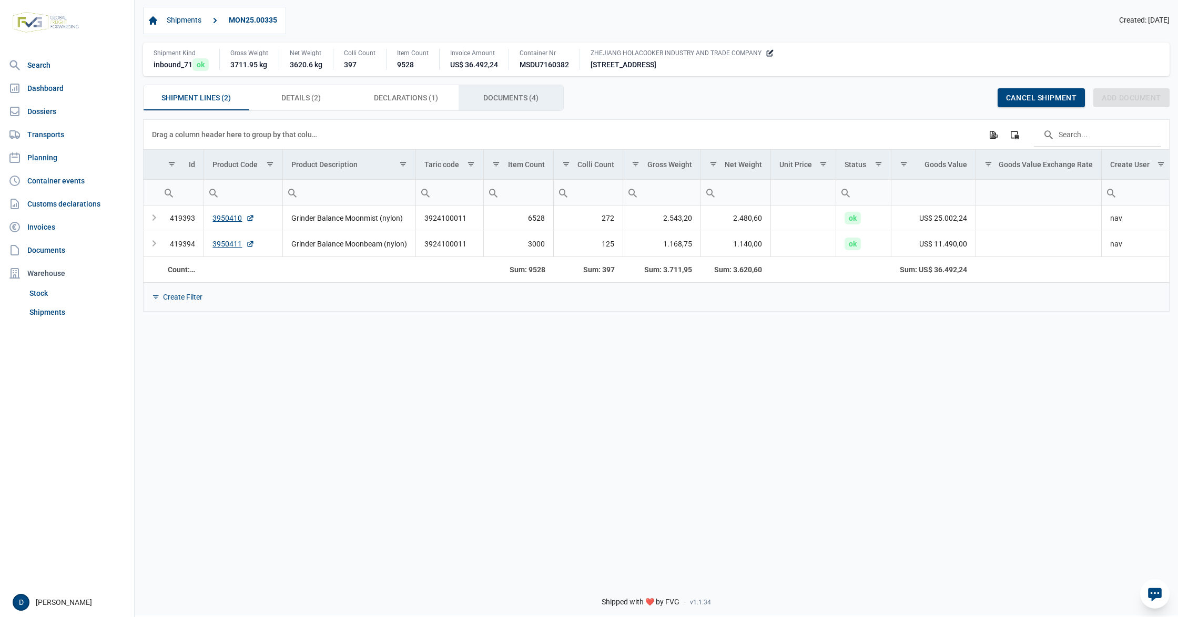
click at [504, 97] on span "Documents (4) Documents (4)" at bounding box center [510, 97] width 55 height 13
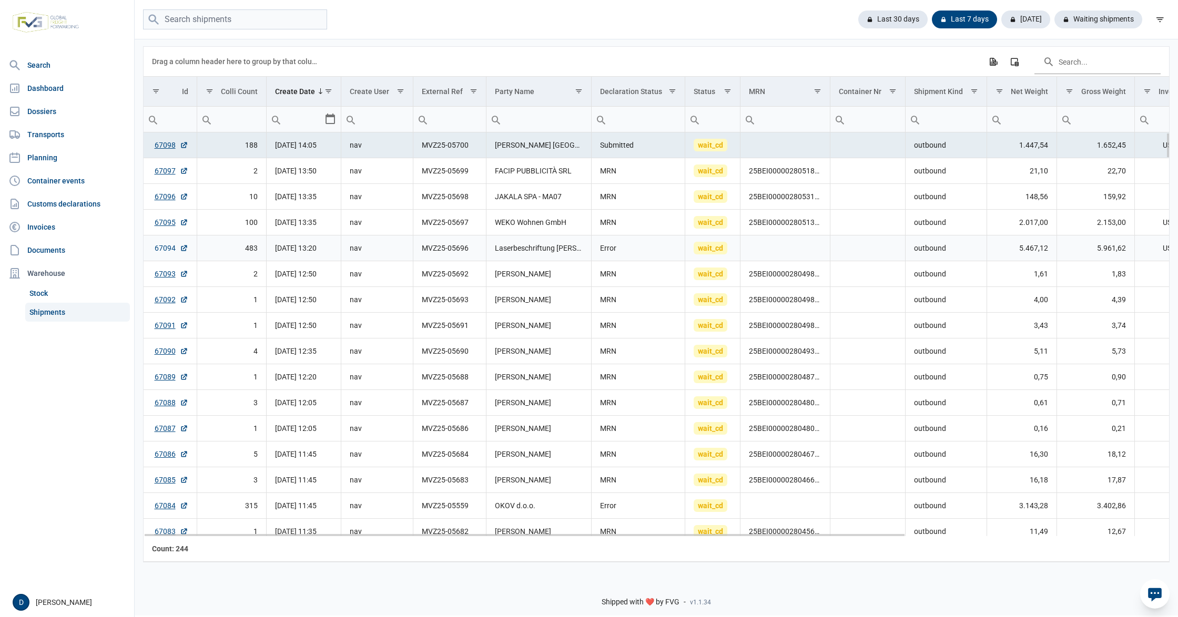
click at [167, 249] on link "67094" at bounding box center [172, 248] width 34 height 11
click at [161, 511] on link "67084" at bounding box center [172, 506] width 34 height 11
click at [167, 201] on link "67096" at bounding box center [172, 196] width 34 height 11
click at [160, 176] on link "67097" at bounding box center [172, 171] width 34 height 11
click at [164, 174] on link "67097" at bounding box center [172, 171] width 34 height 11
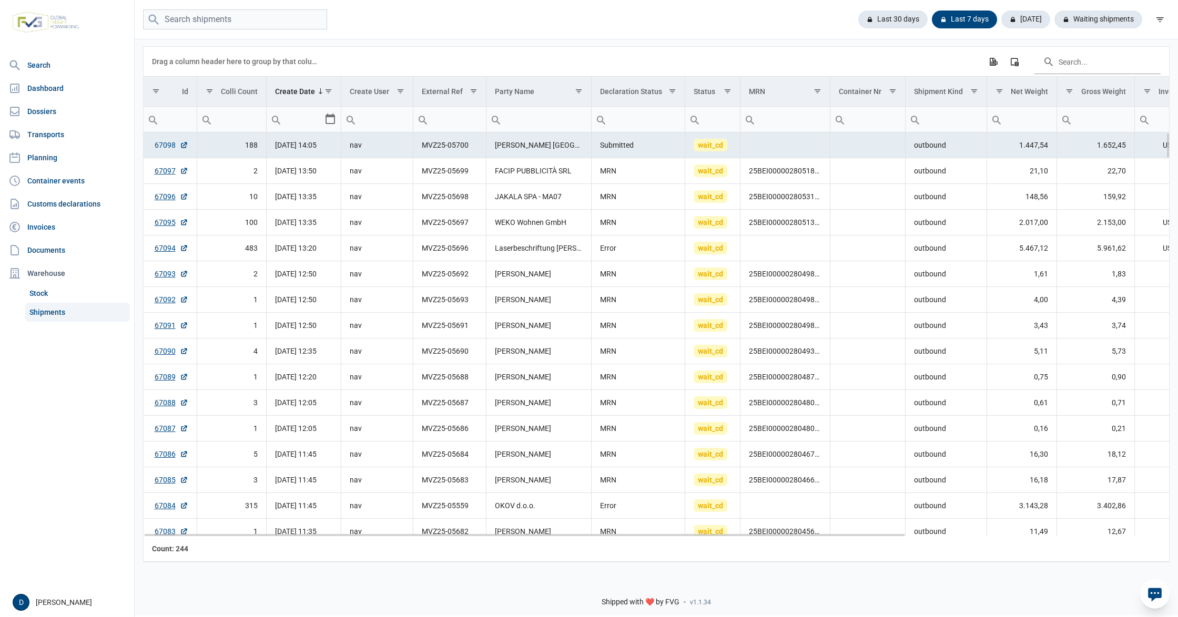
click at [163, 144] on link "67098" at bounding box center [172, 145] width 34 height 11
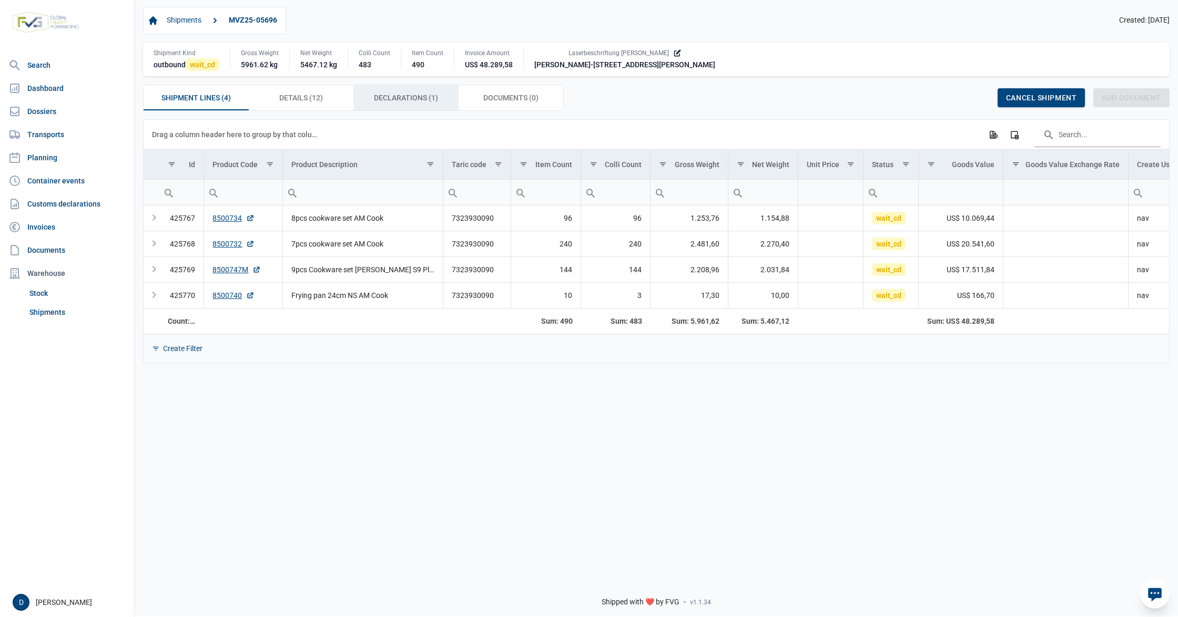
click at [412, 100] on span "Declarations (1) Declarations (1)" at bounding box center [406, 97] width 64 height 13
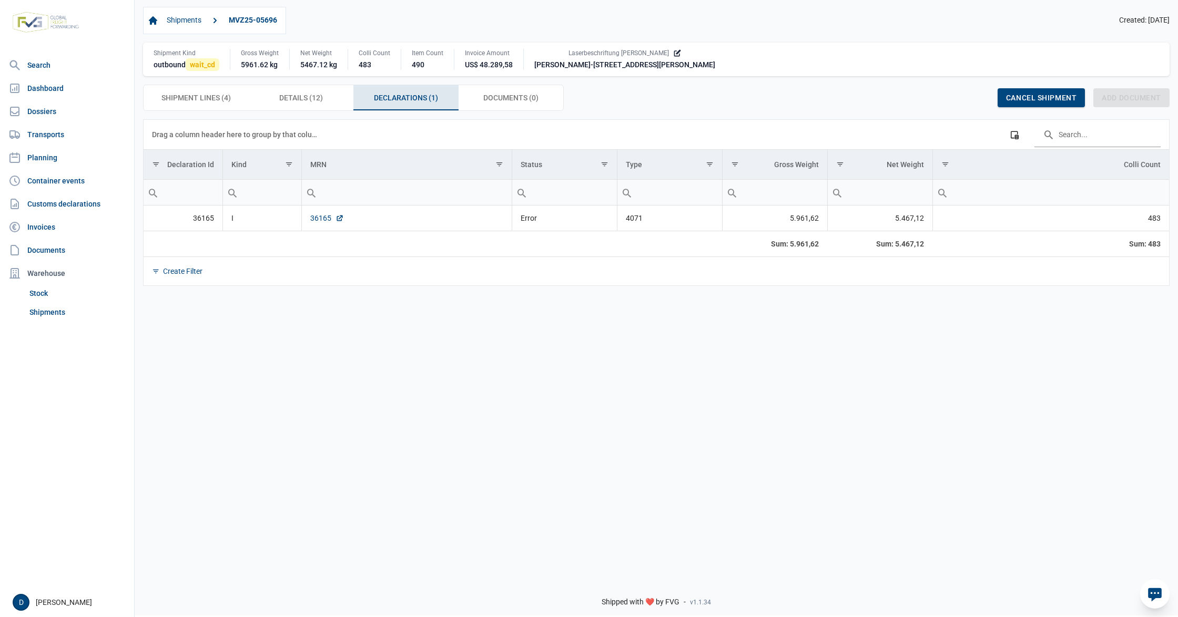
click at [320, 223] on link "36165" at bounding box center [327, 218] width 34 height 11
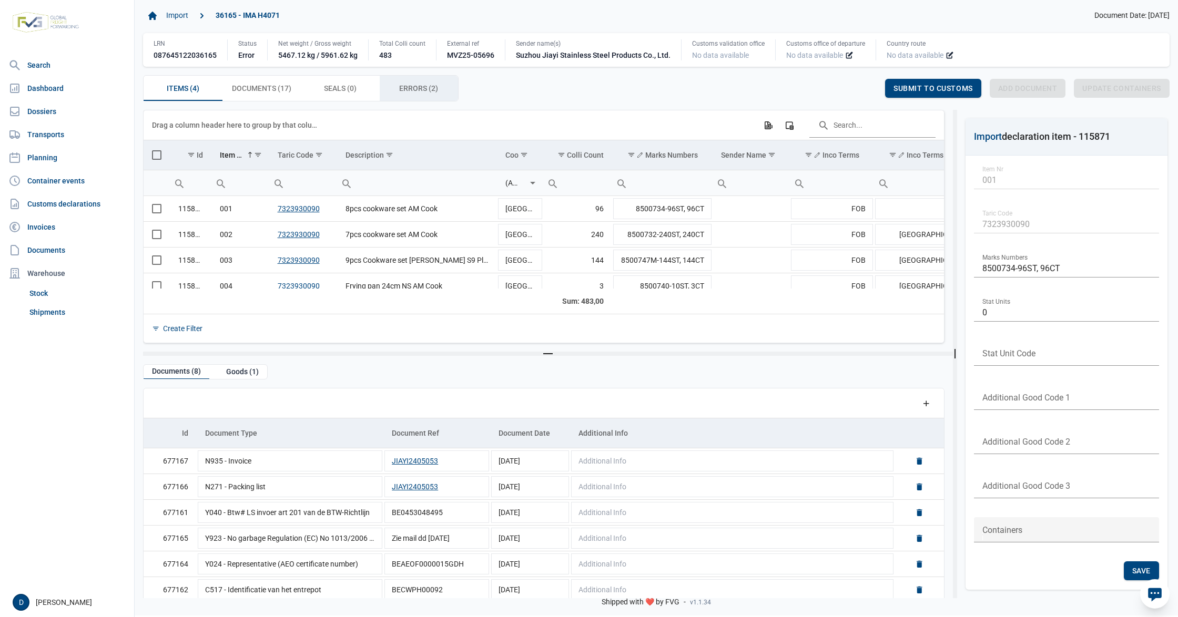
click at [399, 90] on div "Errors (2) Errors (2)" at bounding box center [419, 88] width 79 height 25
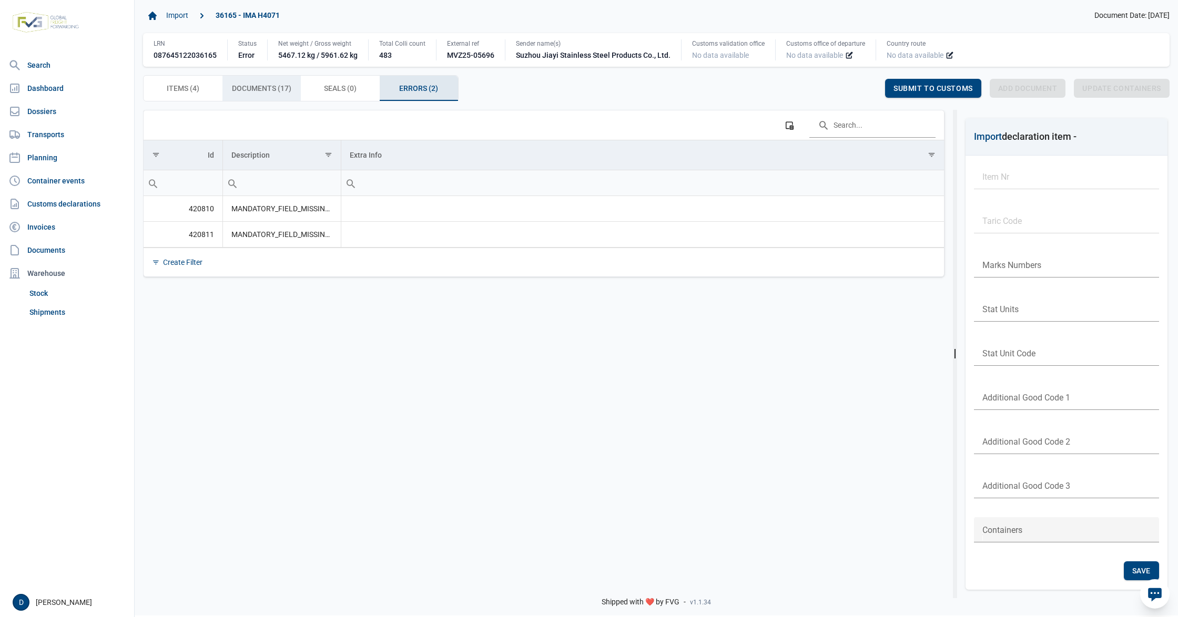
click at [261, 91] on span "Documents (17) Documents (17)" at bounding box center [261, 88] width 59 height 13
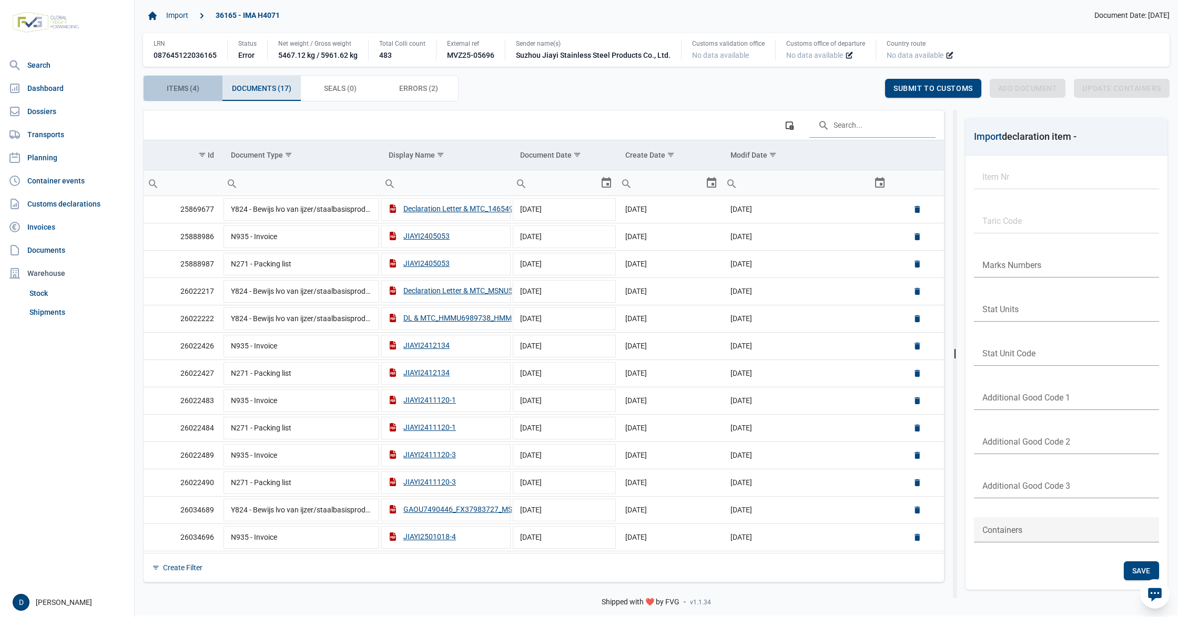
click at [196, 89] on span "Items (4) Items (4)" at bounding box center [183, 88] width 33 height 13
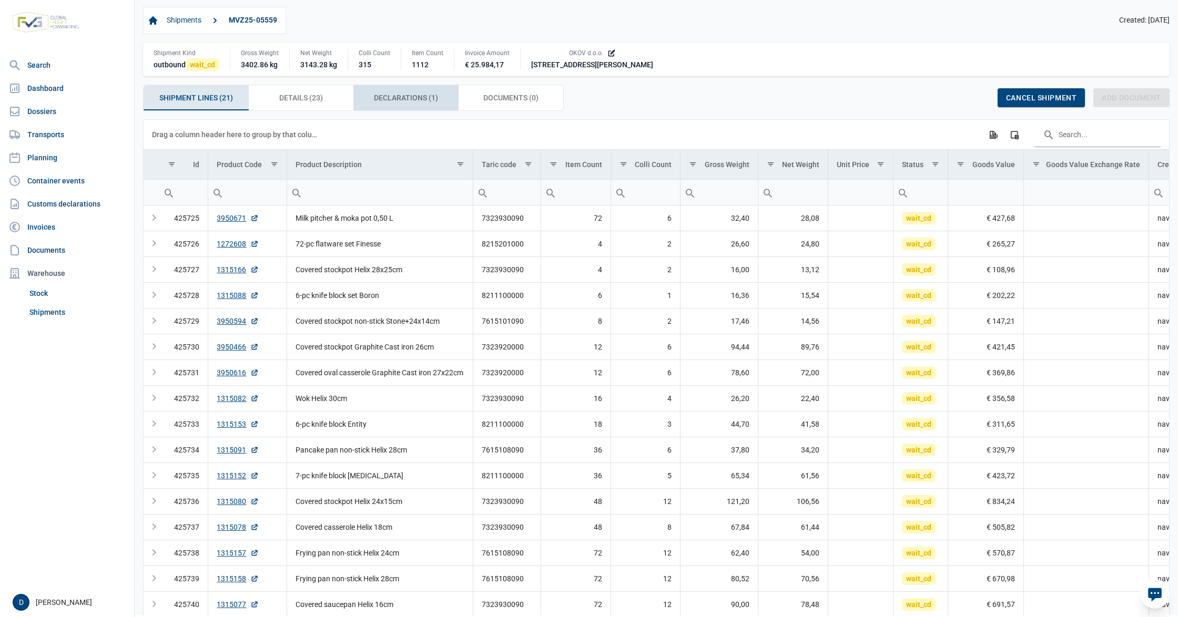
click at [417, 101] on span "Declarations (1) Declarations (1)" at bounding box center [406, 97] width 64 height 13
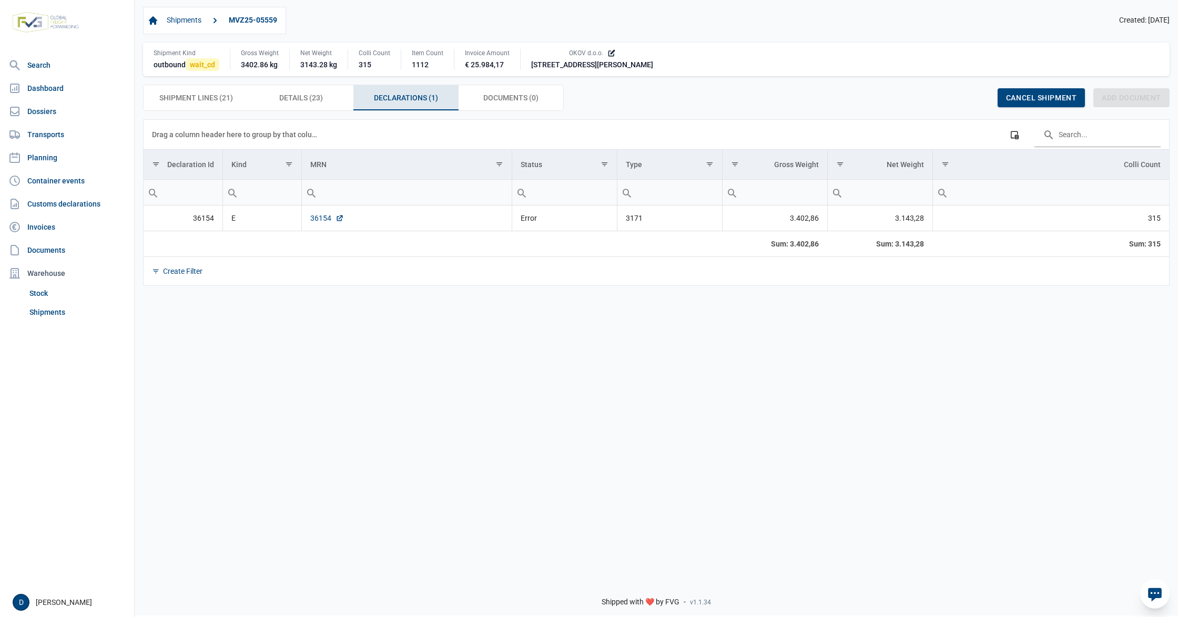
click at [314, 216] on link "36154" at bounding box center [327, 218] width 34 height 11
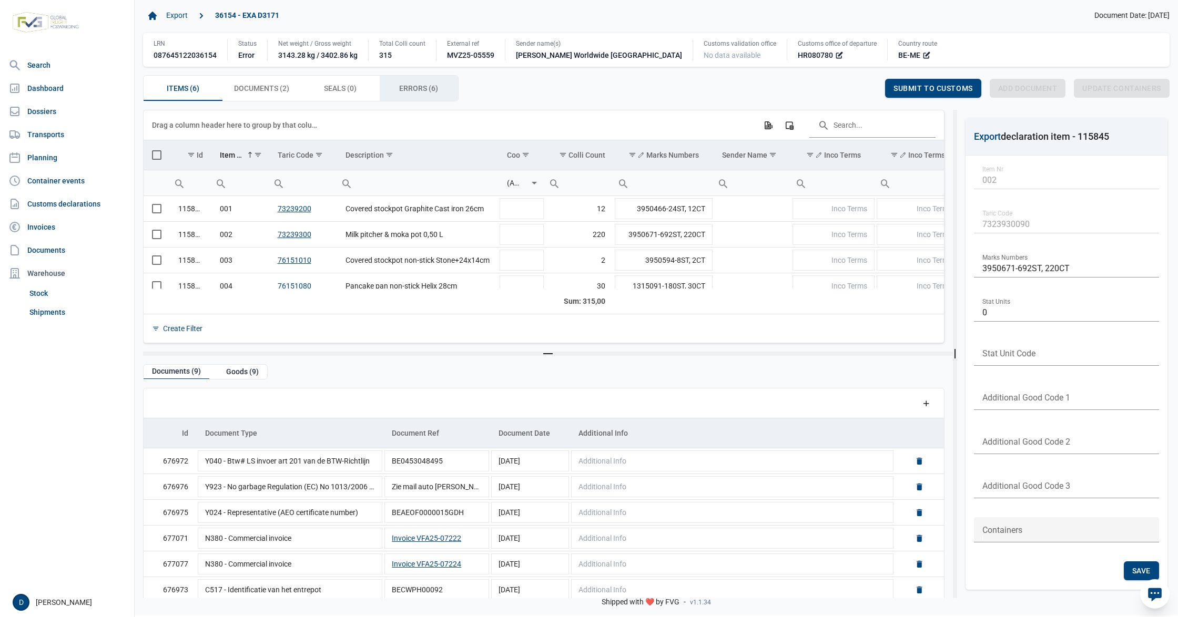
click at [408, 83] on div "Errors (6) Errors (6)" at bounding box center [419, 88] width 79 height 25
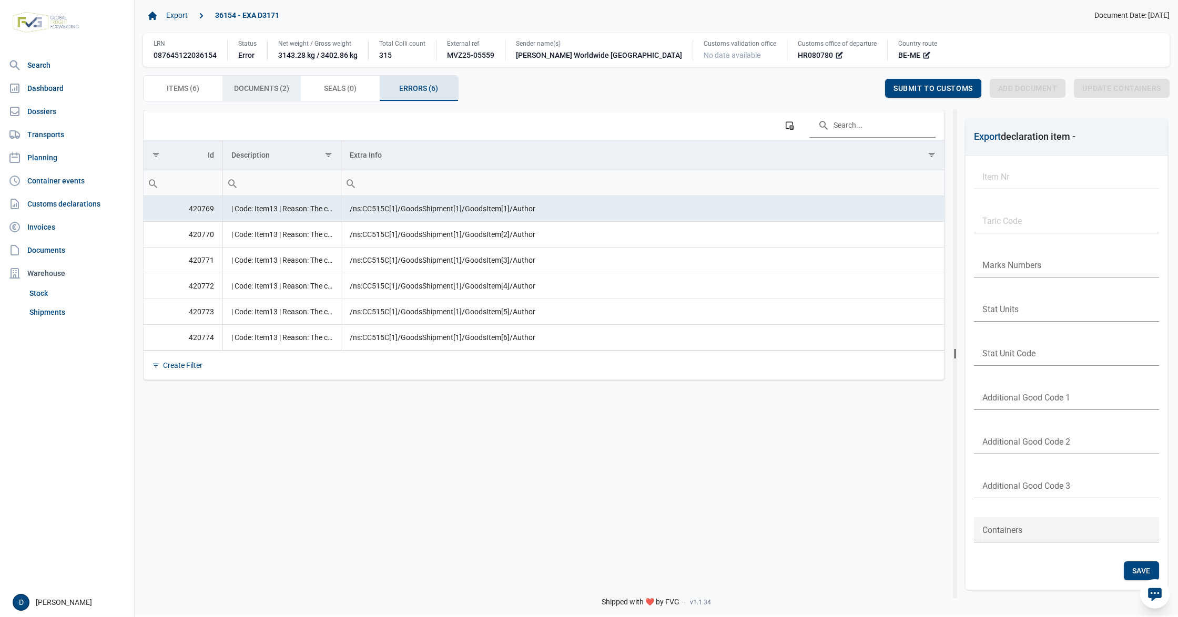
click at [264, 93] on span "Documents (2) Documents (2)" at bounding box center [261, 88] width 55 height 13
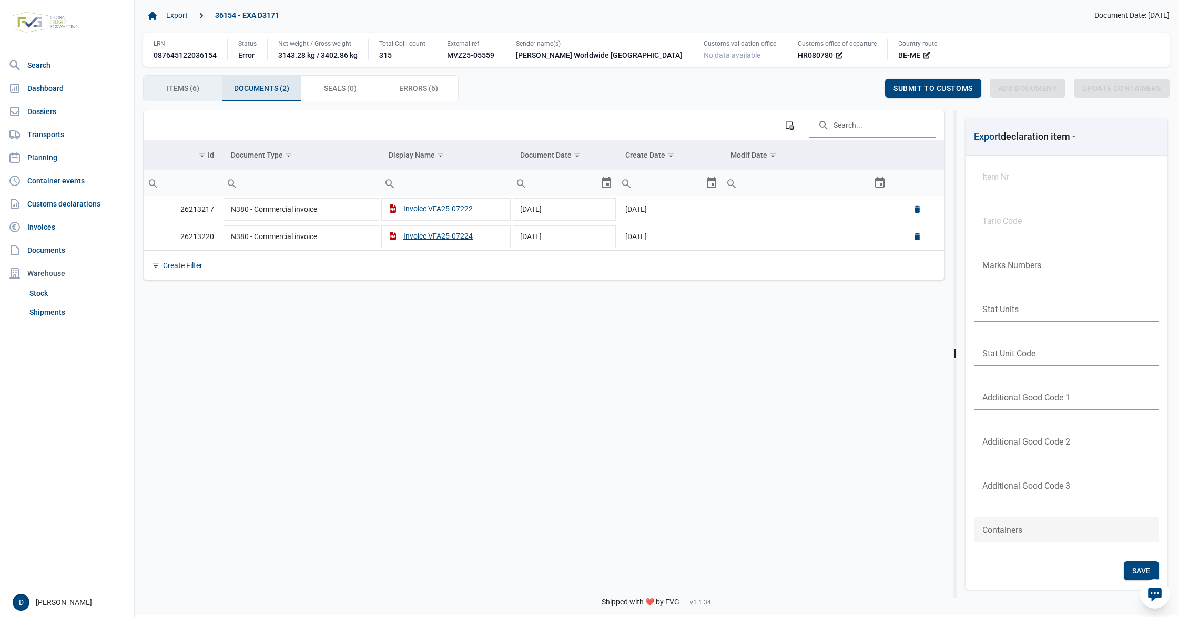
click at [192, 89] on span "Items (6) Items (6)" at bounding box center [183, 88] width 33 height 13
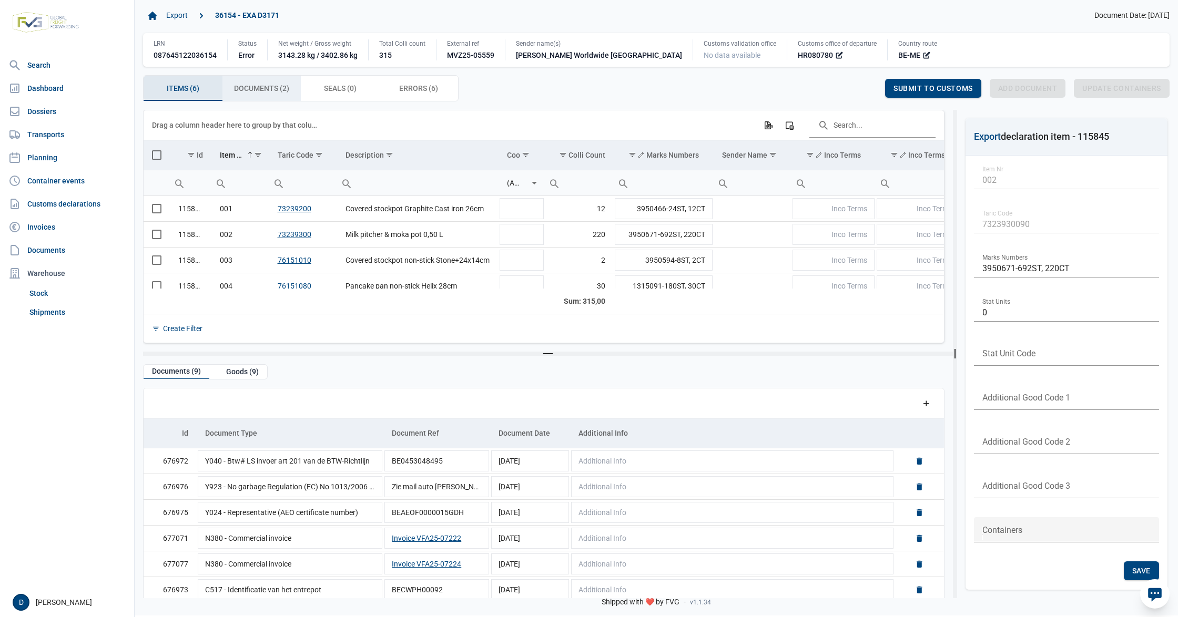
click at [262, 87] on span "Documents (2) Documents (2)" at bounding box center [261, 88] width 55 height 13
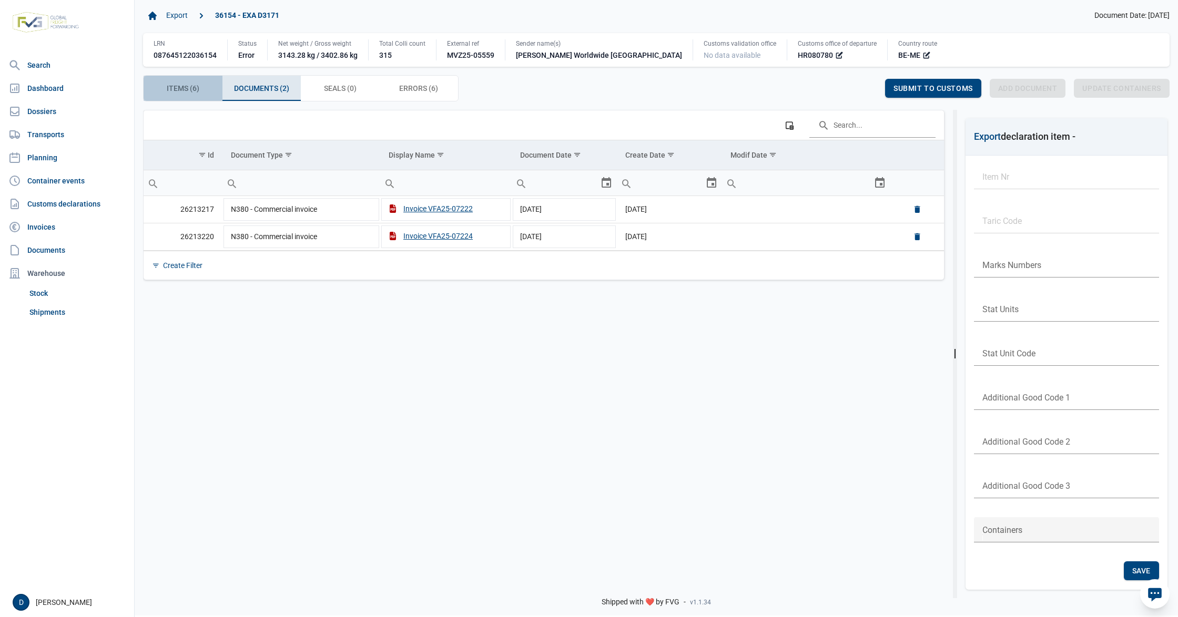
click at [203, 87] on div "Items (6) Items (6)" at bounding box center [183, 88] width 79 height 25
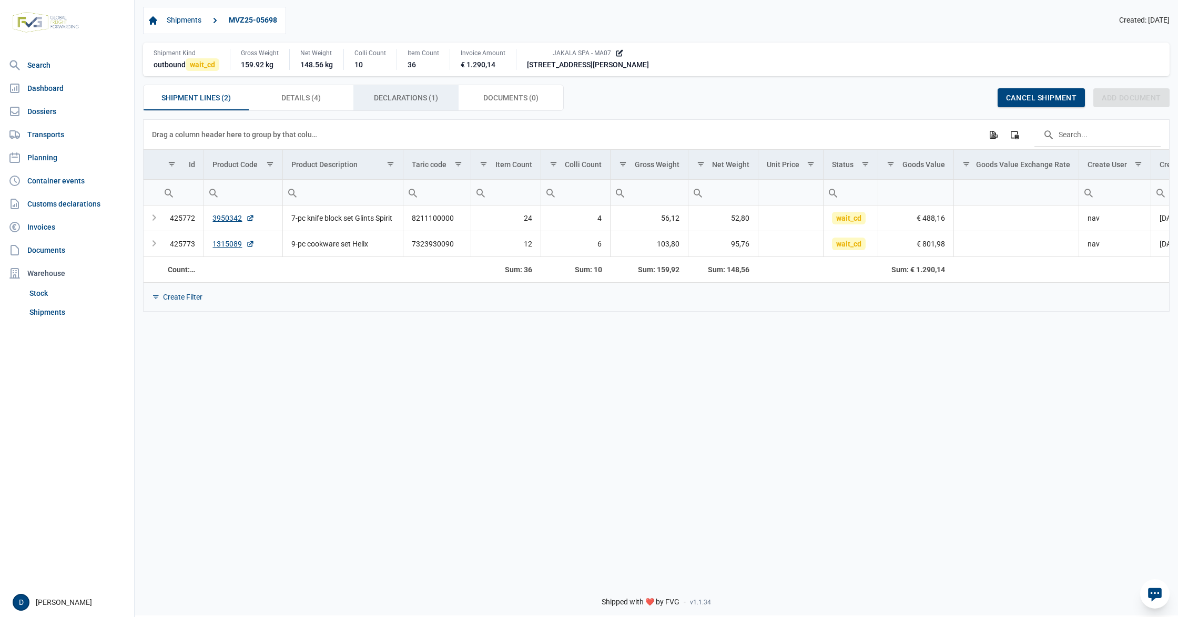
click at [386, 99] on span "Declarations (1) Declarations (1)" at bounding box center [406, 97] width 64 height 13
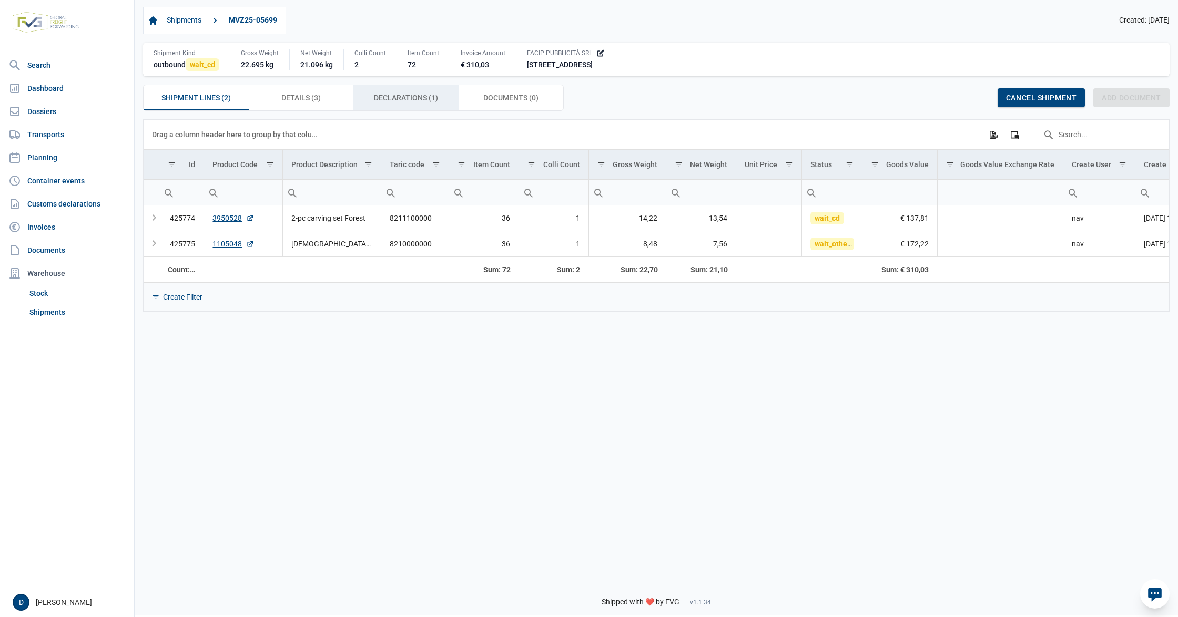
click at [417, 97] on span "Declarations (1) Declarations (1)" at bounding box center [406, 97] width 64 height 13
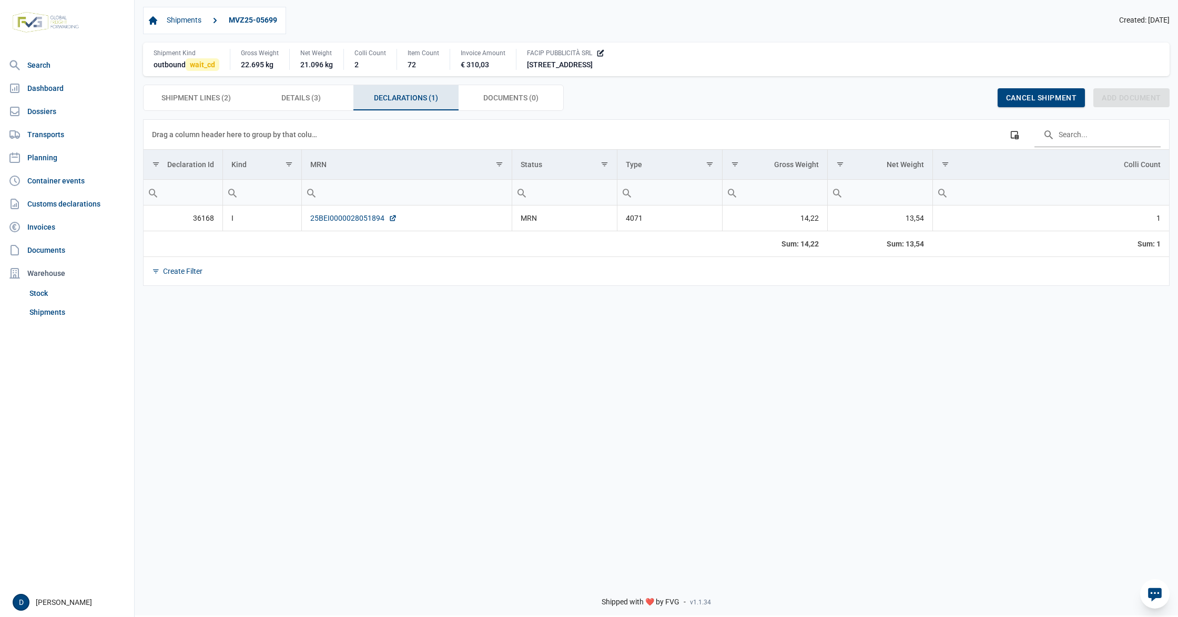
click at [339, 217] on link "25BEI0000028051894" at bounding box center [353, 218] width 87 height 11
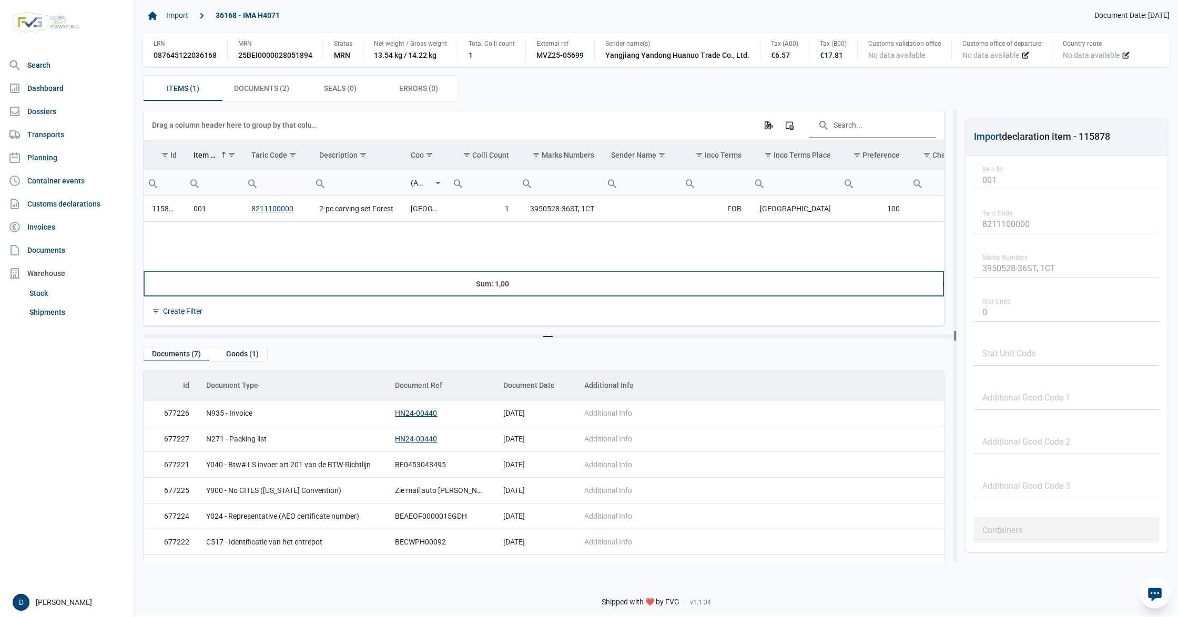
drag, startPoint x: 320, startPoint y: 272, endPoint x: 461, endPoint y: 281, distance: 141.7
click at [461, 281] on tr "Sum: 1,00 Sum: US$ 2,62 Sum: 14,22 [DEMOGRAPHIC_DATA]: 13,54 Sum: 88,92" at bounding box center [1111, 283] width 1935 height 25
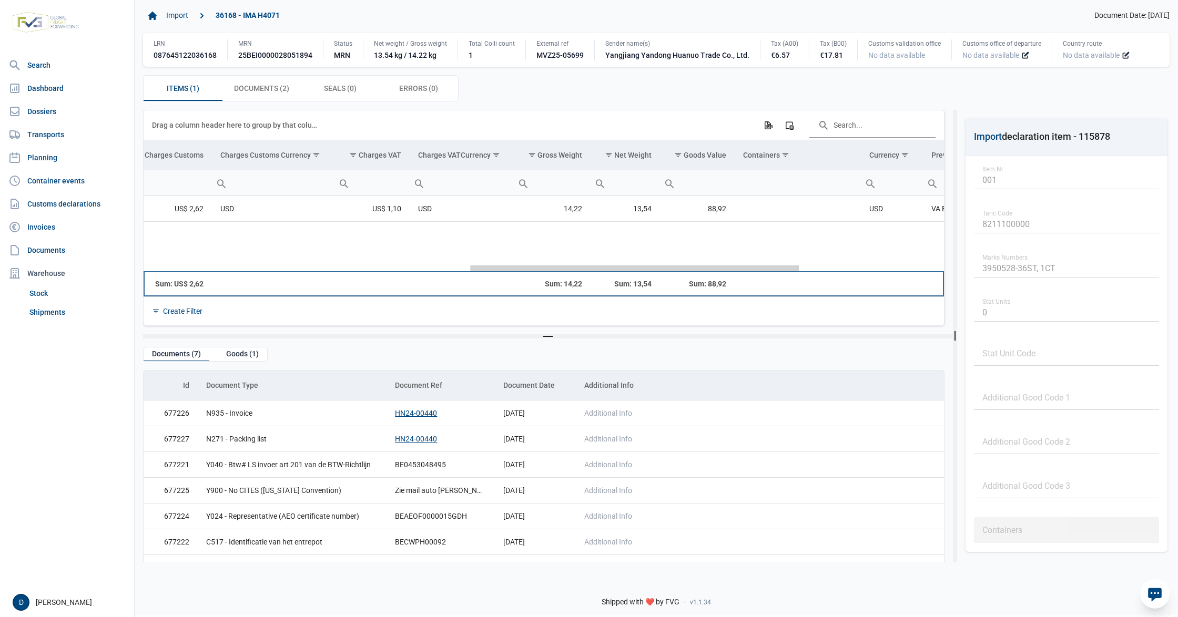
scroll to position [0, 855]
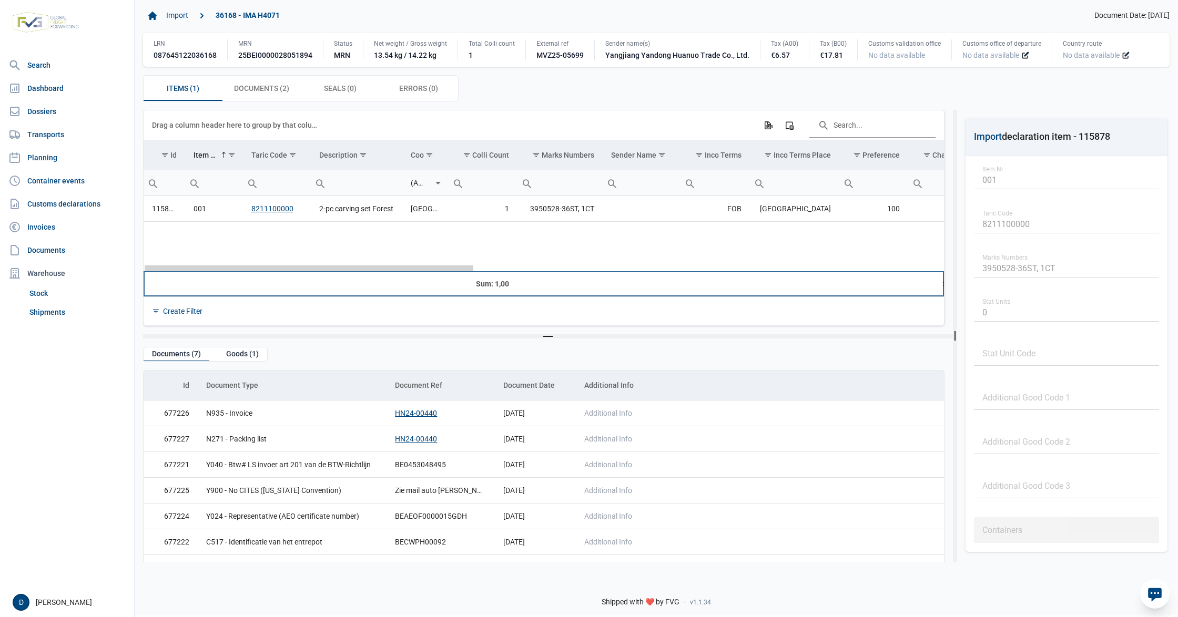
drag, startPoint x: 439, startPoint y: 269, endPoint x: 348, endPoint y: 333, distance: 111.3
click at [348, 333] on body "For evaluation purposes only. Redistribution prohibited. Please register an exi…" at bounding box center [589, 290] width 1178 height 617
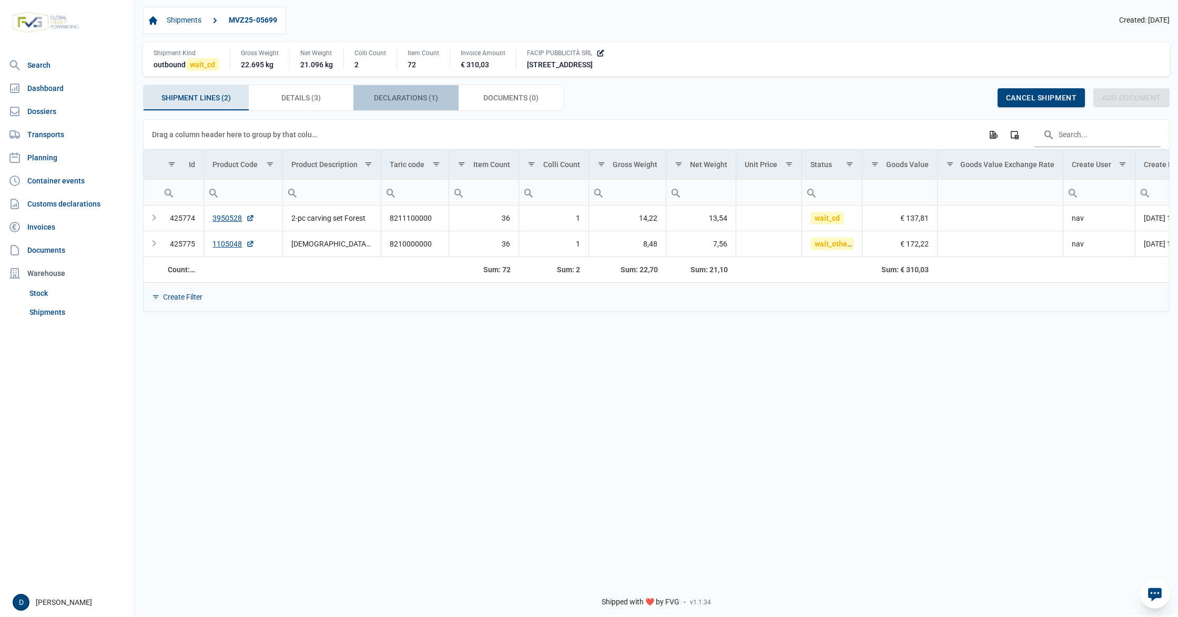
click at [408, 100] on span "Declarations (1) Declarations (1)" at bounding box center [406, 97] width 64 height 13
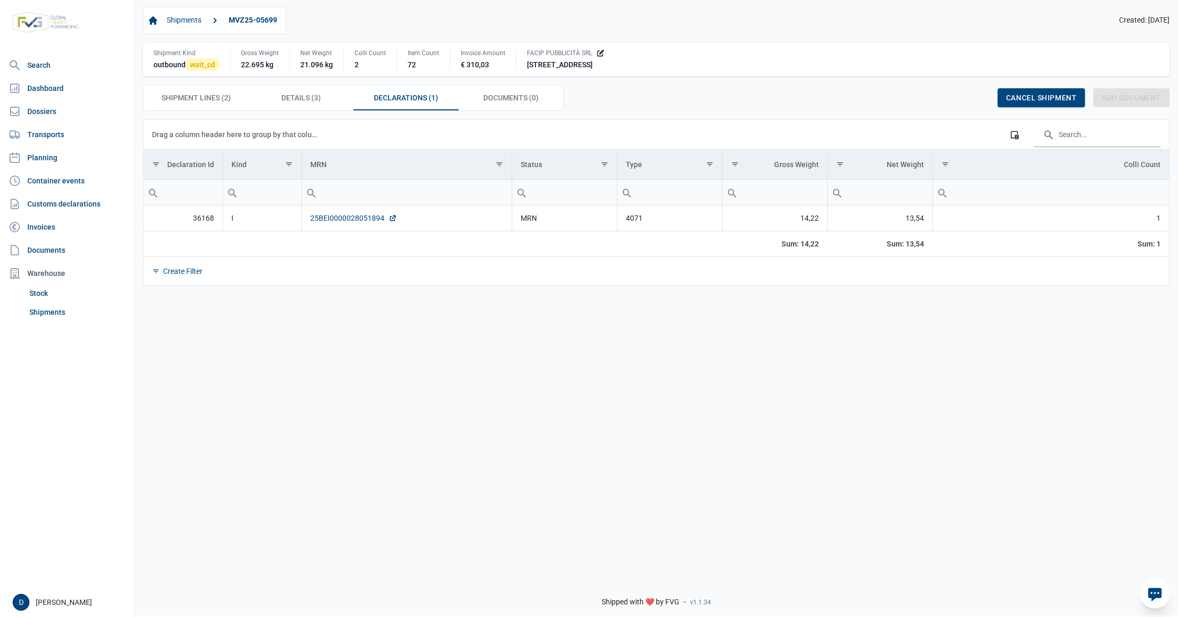
click at [324, 219] on link "25BEI0000028051894" at bounding box center [353, 218] width 87 height 11
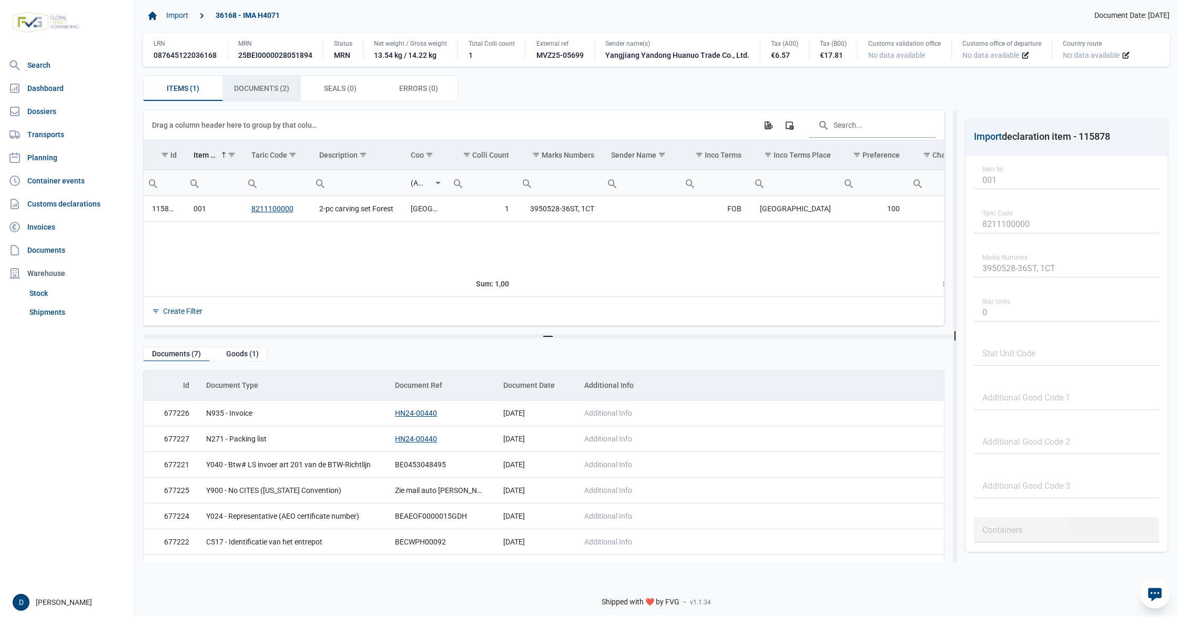
click at [280, 87] on span "Documents (2) Documents (2)" at bounding box center [261, 88] width 55 height 13
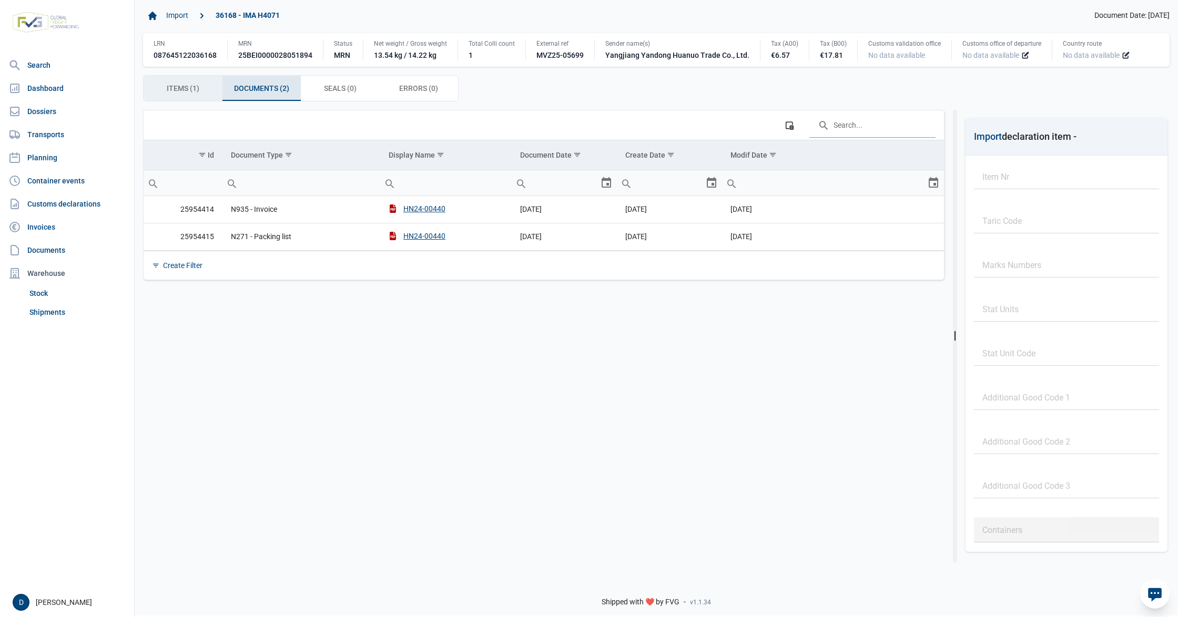
click at [198, 86] on span "Items (1) Items (1)" at bounding box center [183, 88] width 33 height 13
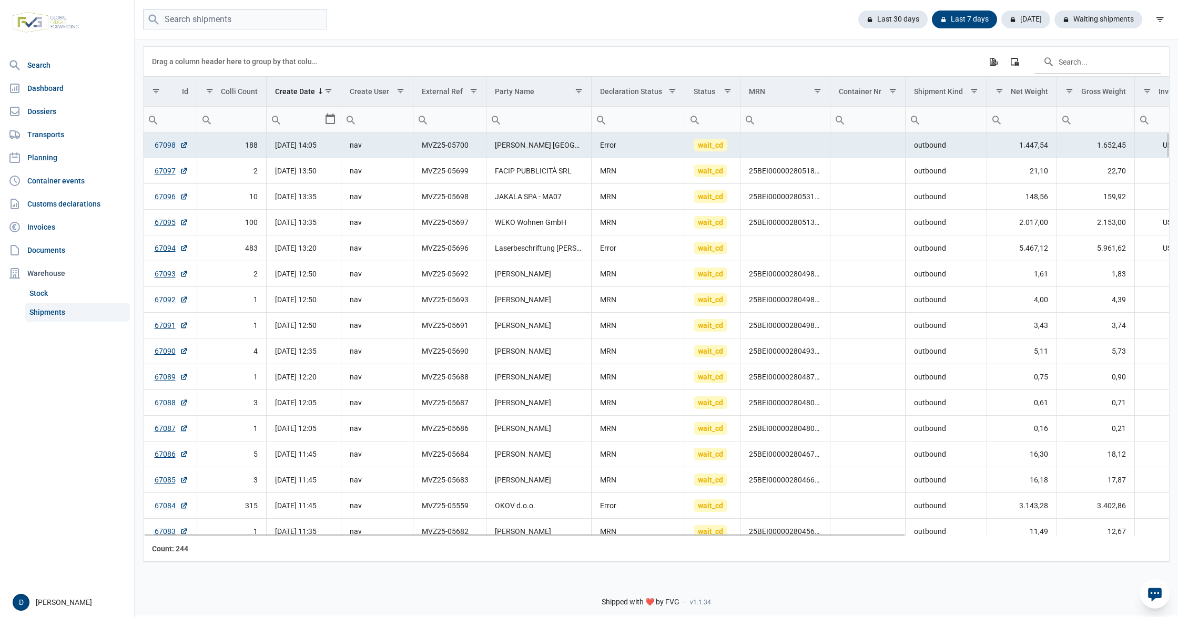
click at [160, 144] on link "67098" at bounding box center [172, 145] width 34 height 11
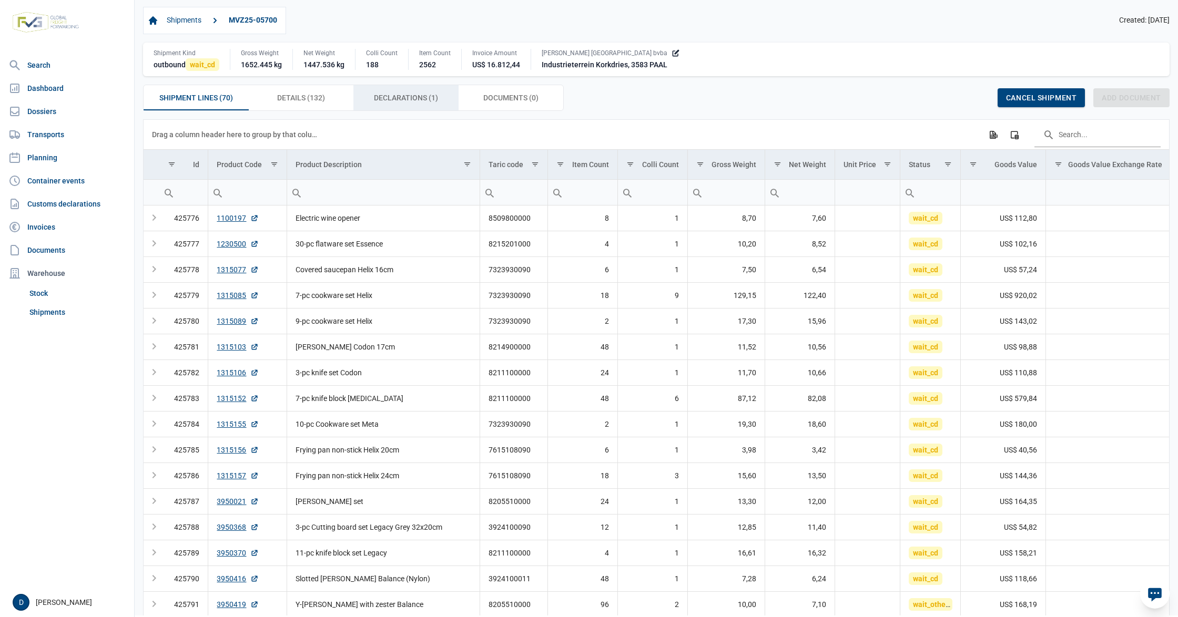
click at [408, 101] on span "Declarations (1) Declarations (1)" at bounding box center [406, 97] width 64 height 13
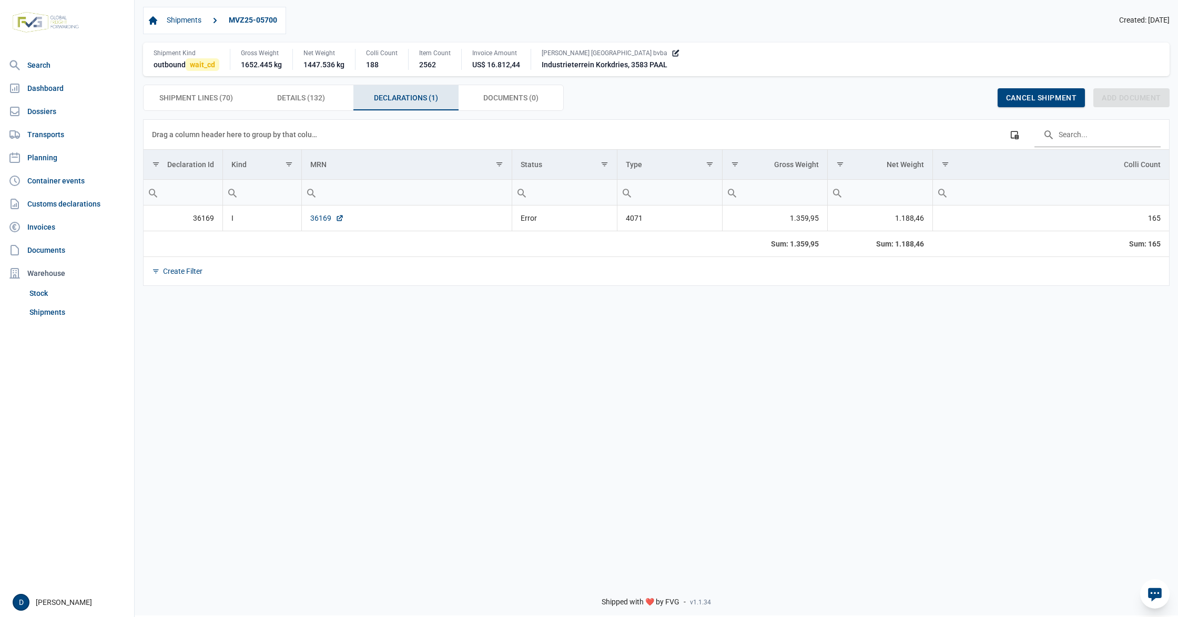
click at [321, 220] on link "36169" at bounding box center [327, 218] width 34 height 11
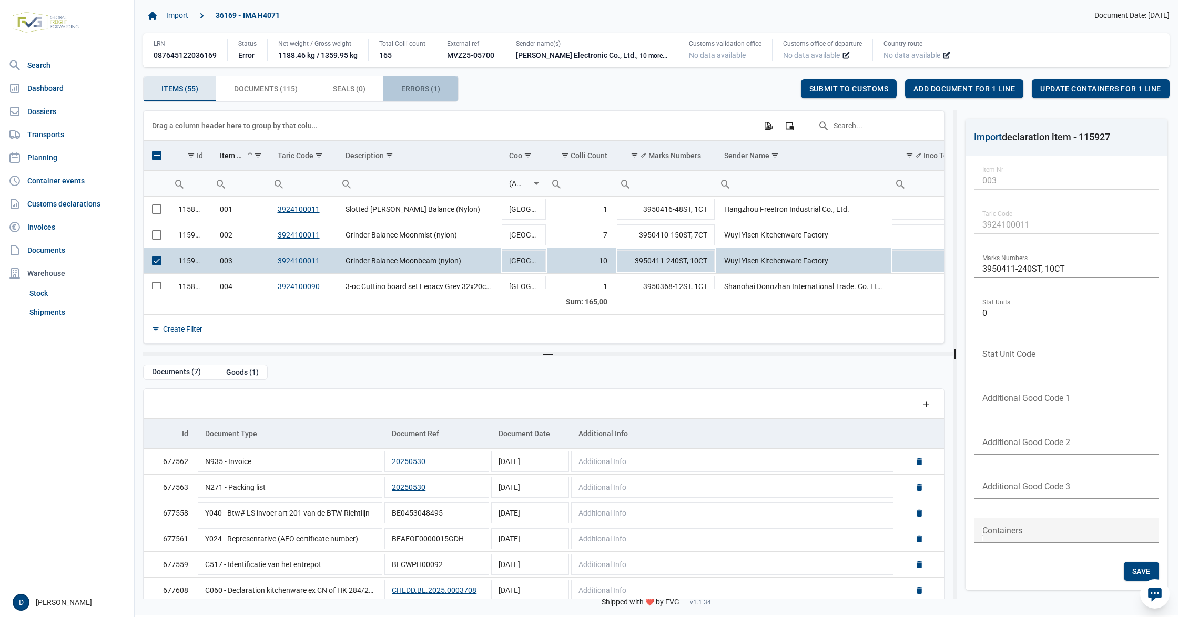
click at [434, 84] on span "Errors (1) Errors (1)" at bounding box center [420, 89] width 39 height 13
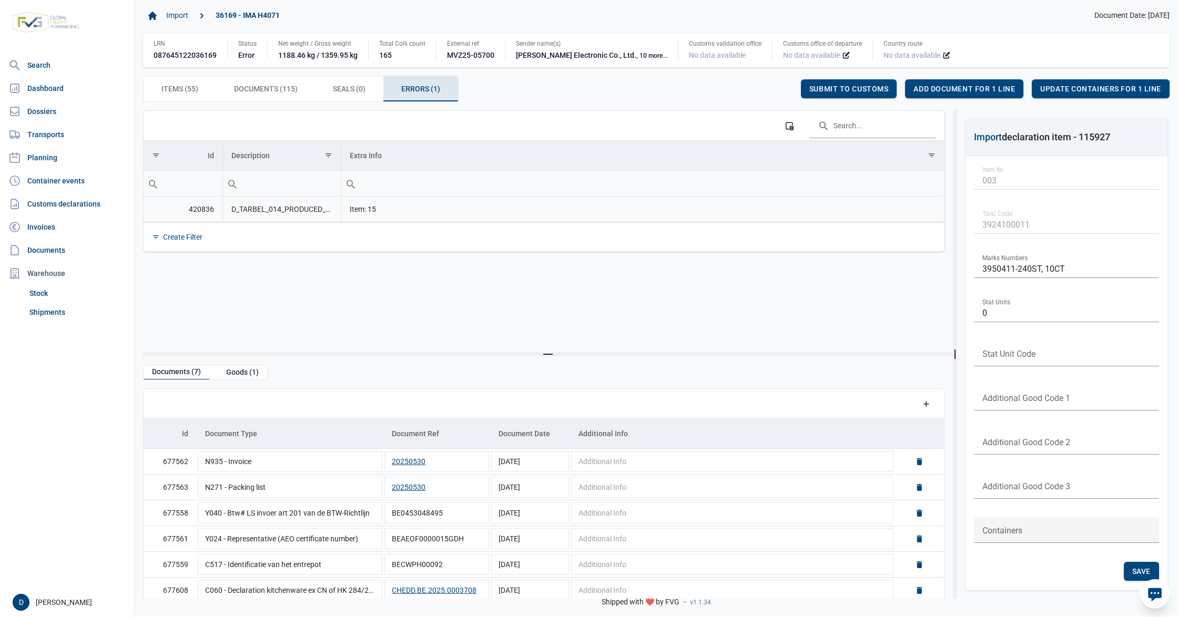
click at [301, 211] on td "D_TARBEL_014_PRODUCED_DOCUMENTS_MISSING Ontbrekende bijgevoegde documenten: L13…" at bounding box center [281, 210] width 118 height 26
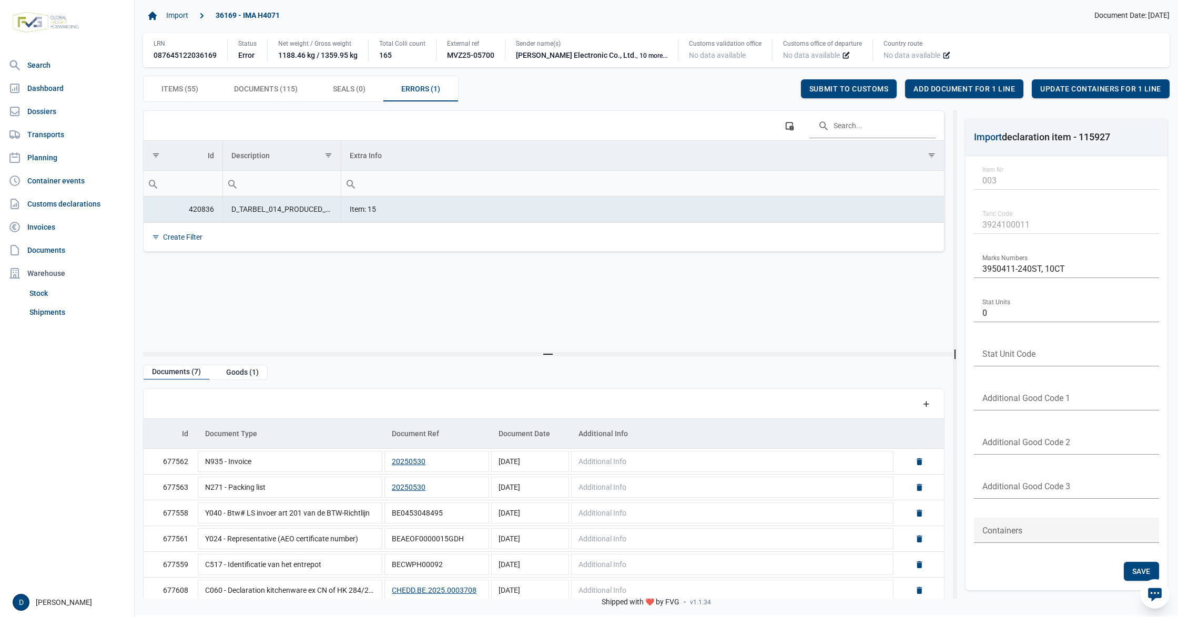
click at [320, 211] on td "D_TARBEL_014_PRODUCED_DOCUMENTS_MISSING Ontbrekende bijgevoegde documenten: L13…" at bounding box center [281, 210] width 118 height 26
click at [183, 93] on span "Items (55) Items (55)" at bounding box center [179, 89] width 37 height 13
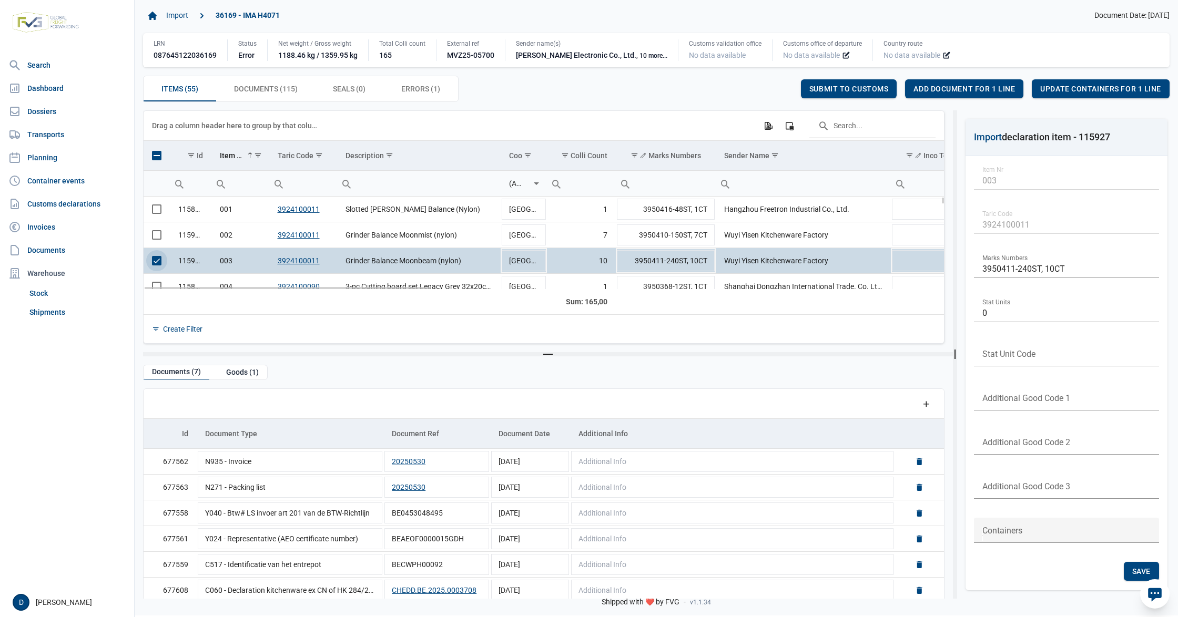
click at [156, 258] on span "Select row" at bounding box center [156, 260] width 9 height 9
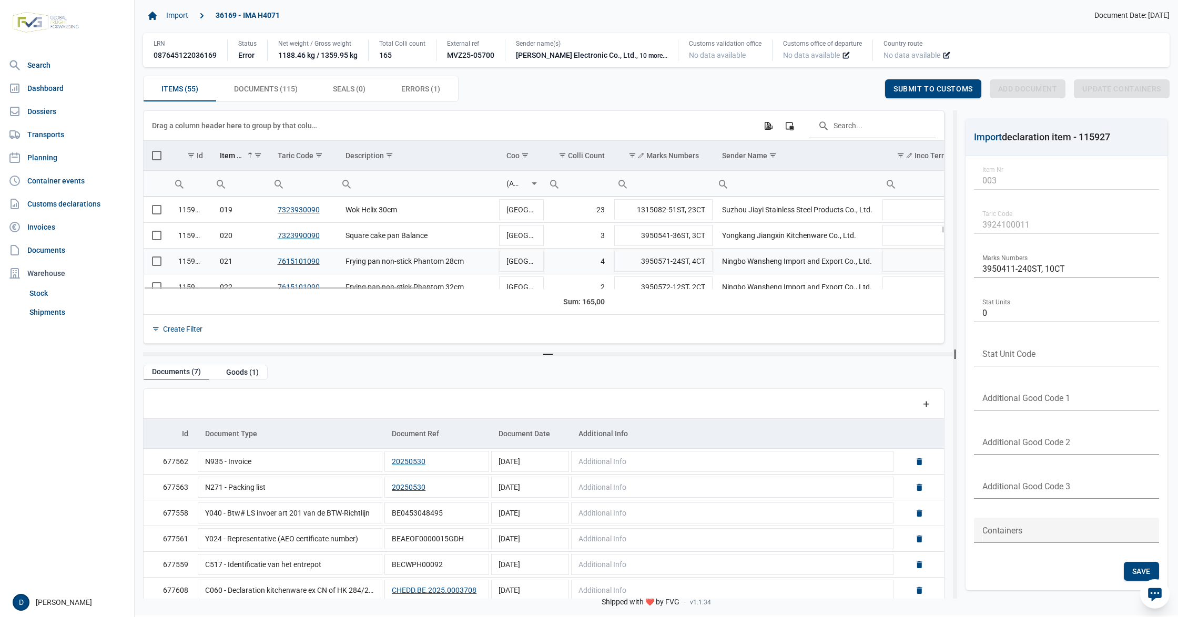
scroll to position [373, 0]
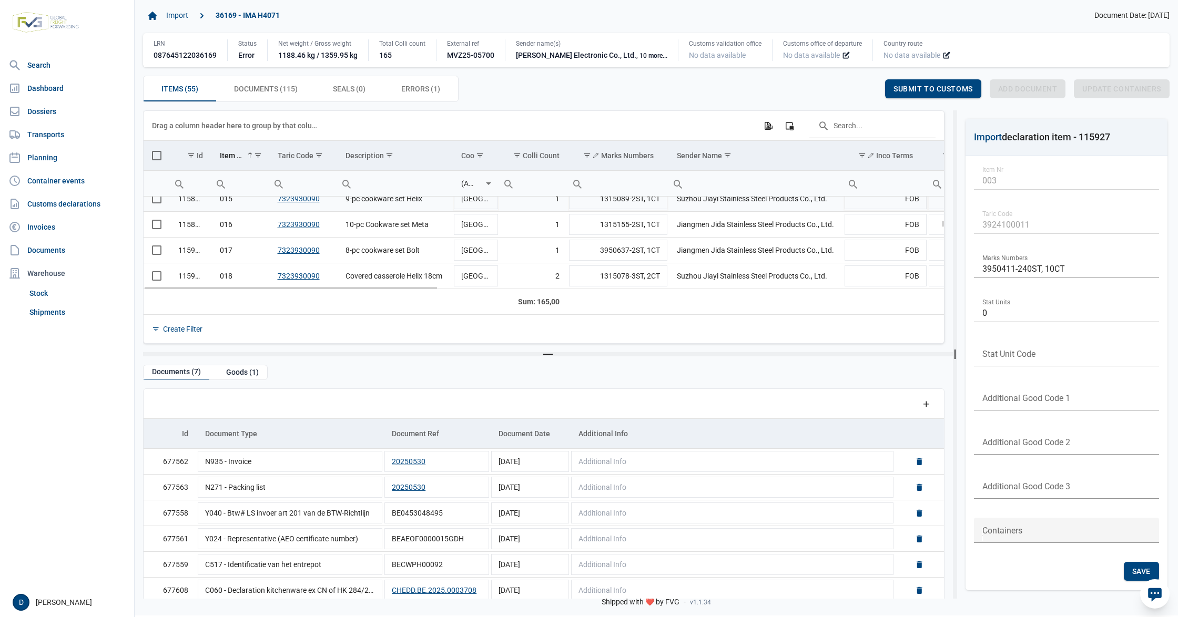
click at [158, 204] on td "Data grid with 55 rows and 23 columns" at bounding box center [157, 199] width 26 height 26
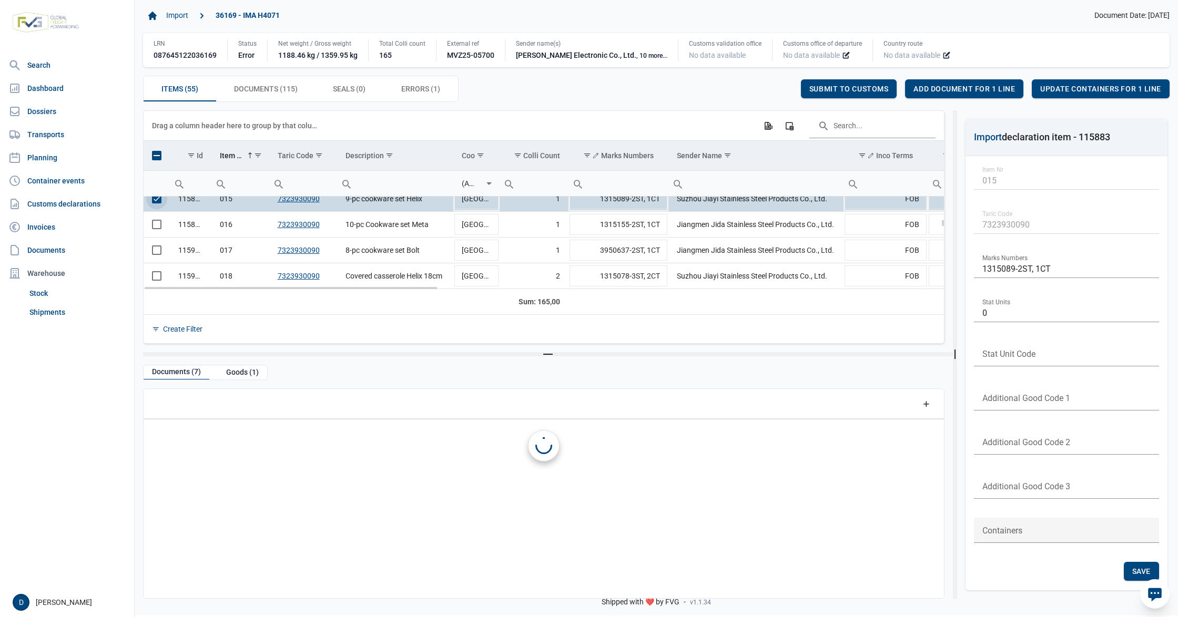
scroll to position [362, 0]
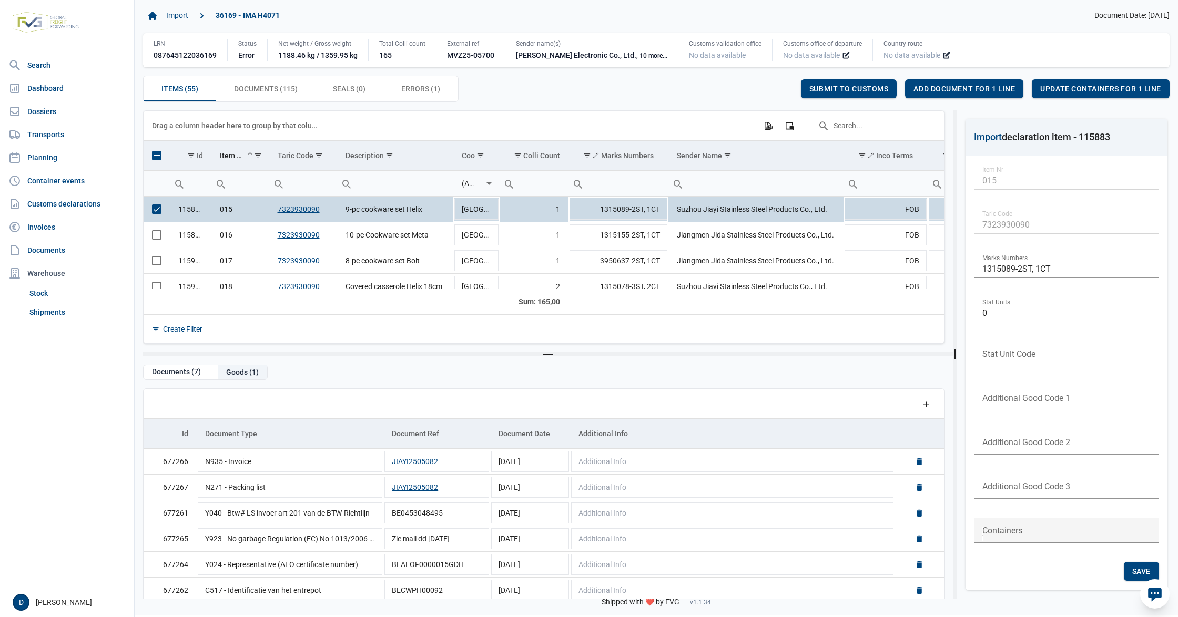
click at [238, 373] on div "Goods (1)" at bounding box center [242, 372] width 49 height 14
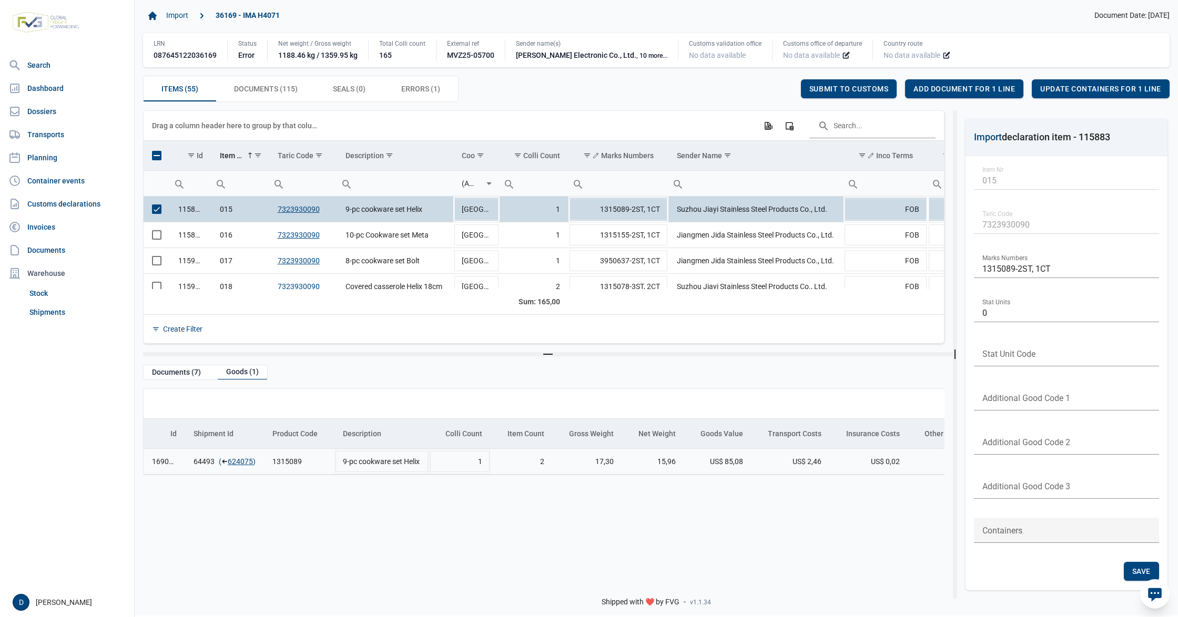
click at [226, 462] on icon "Data grid with 1 rows and 13 columns" at bounding box center [224, 462] width 6 height 6
click at [241, 463] on link "624075" at bounding box center [240, 461] width 25 height 11
click at [961, 85] on span "Add document for 1 line" at bounding box center [963, 89] width 101 height 8
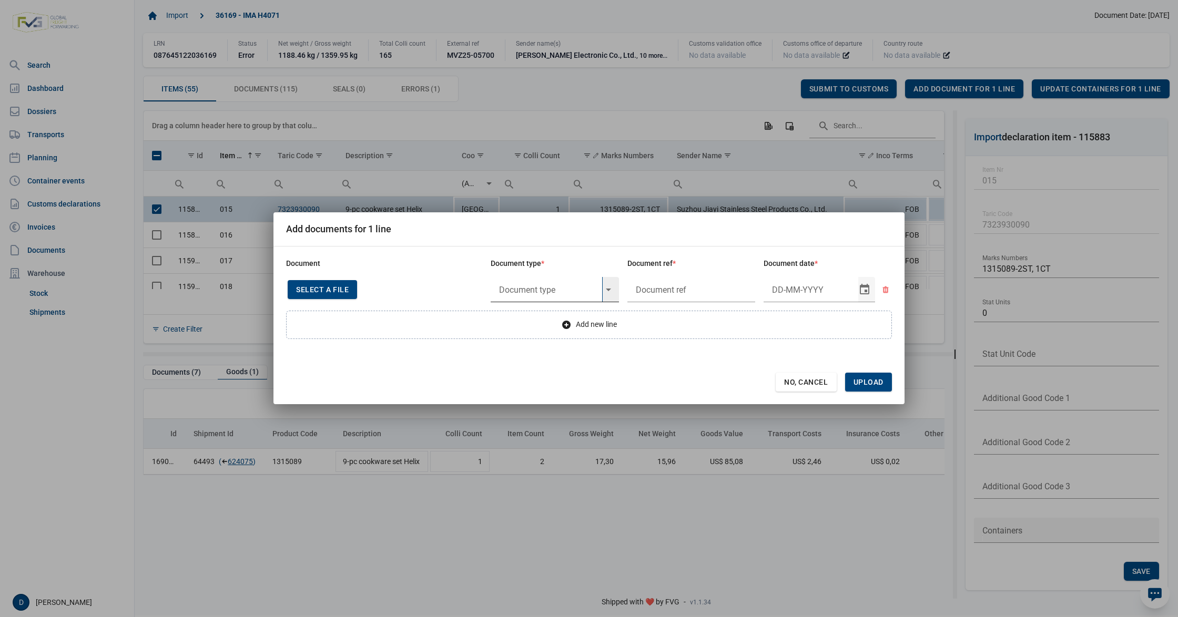
click at [537, 289] on input "text" at bounding box center [546, 289] width 111 height 25
click at [562, 322] on div "Y824 - Bewijs lvo van ijzer/staalbasisproducten" at bounding box center [555, 319] width 128 height 25
type input "Y824 - Bewijs lvo van ijzer/staalbasisproducten"
click at [676, 286] on input "text" at bounding box center [691, 289] width 128 height 25
type input "."
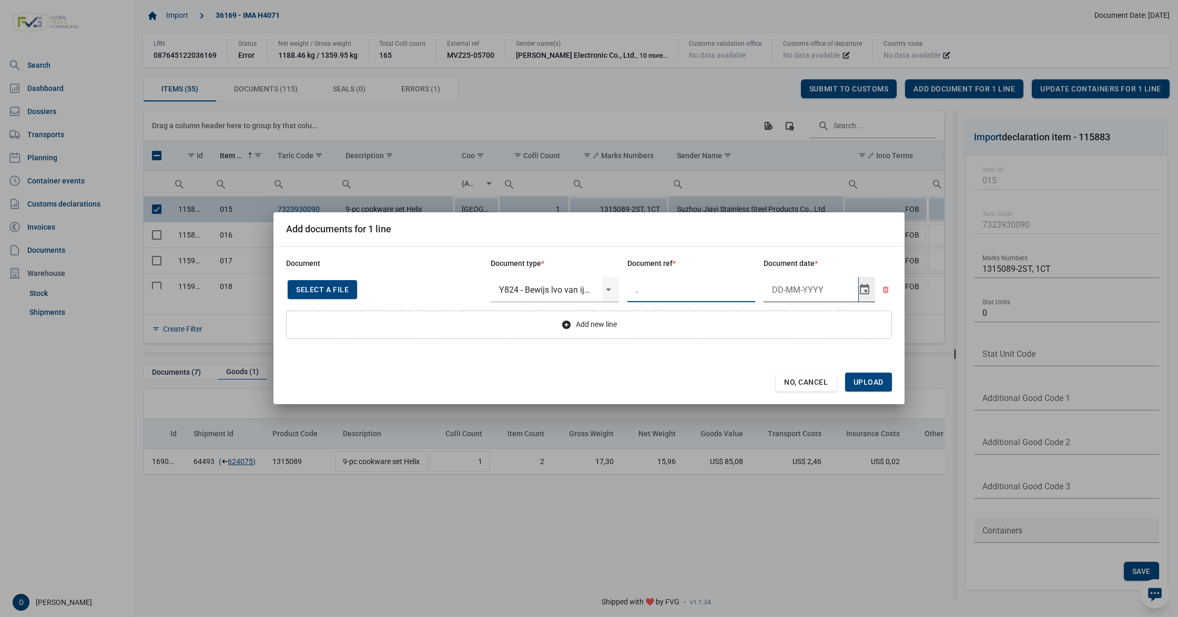
click at [794, 286] on input "Document date" at bounding box center [810, 289] width 95 height 25
type input "22-5-2025"
click at [875, 381] on span "Upload" at bounding box center [868, 382] width 30 height 8
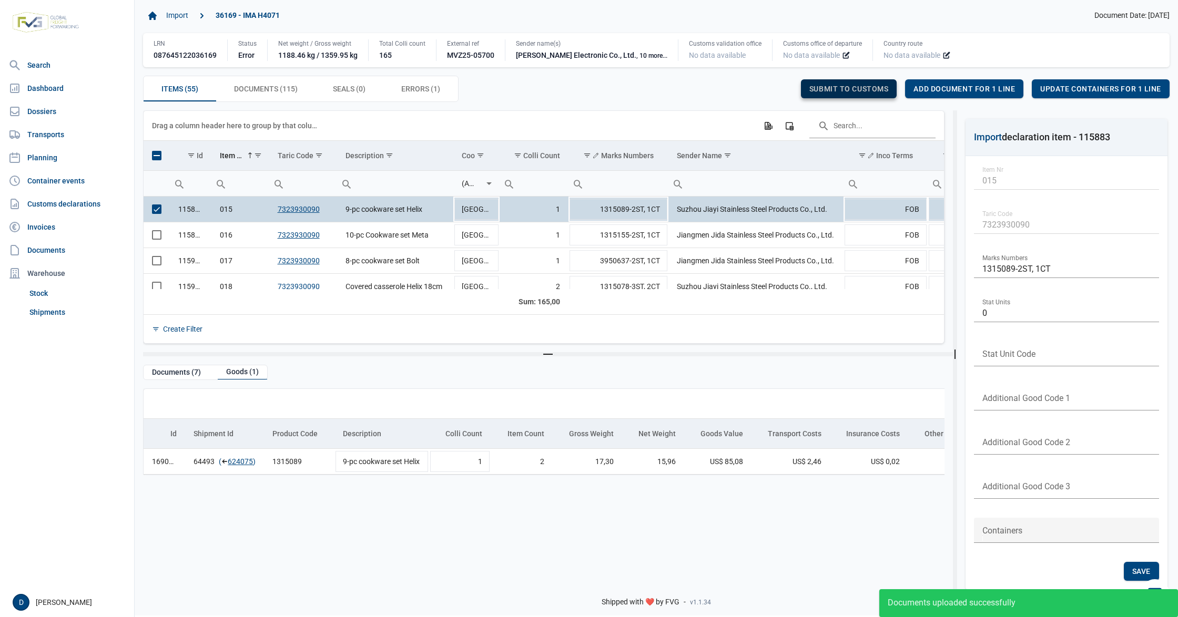
click at [821, 90] on span "Submit to customs" at bounding box center [848, 89] width 79 height 8
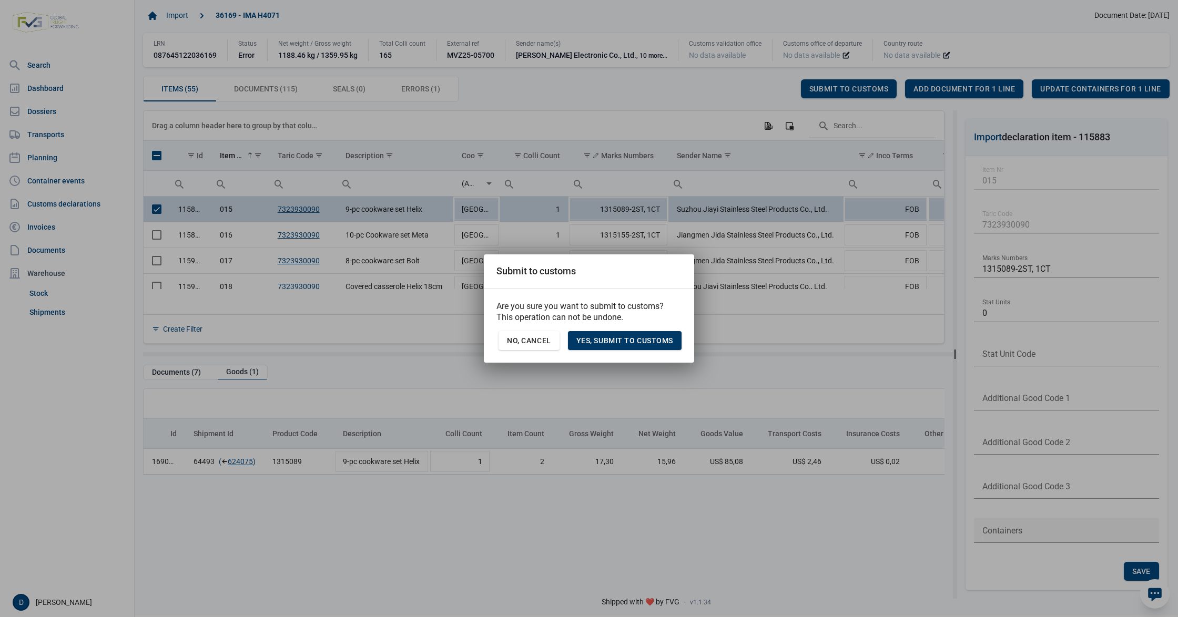
click at [629, 344] on span "Yes, Submit to customs" at bounding box center [624, 341] width 97 height 8
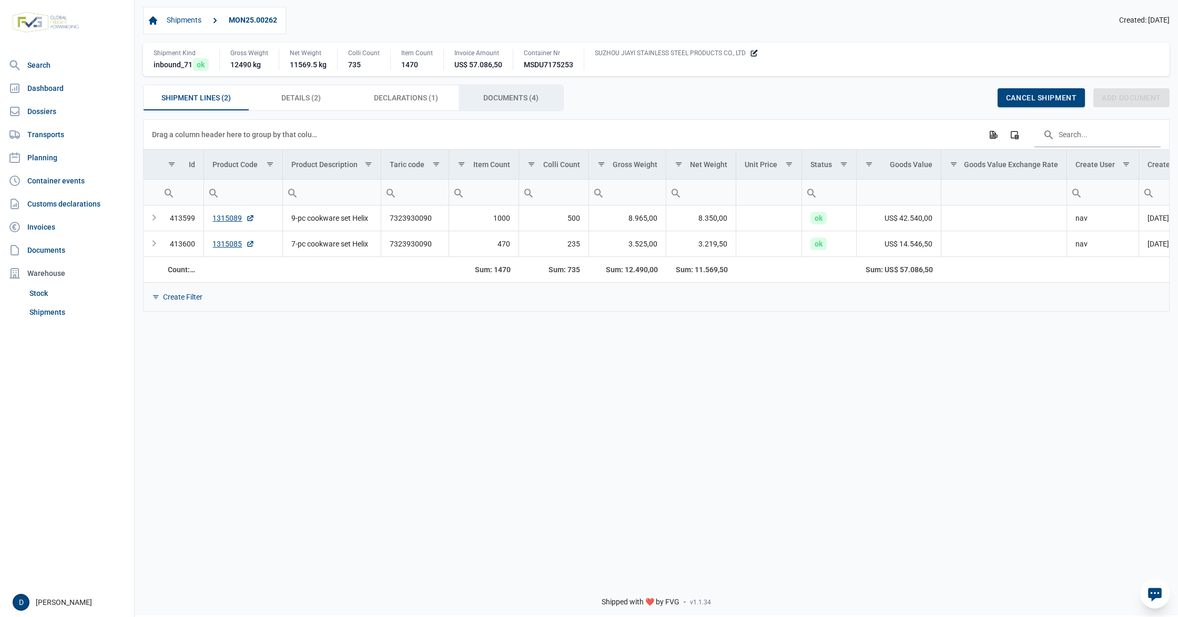
click at [493, 99] on span "Documents (4) Documents (4)" at bounding box center [510, 97] width 55 height 13
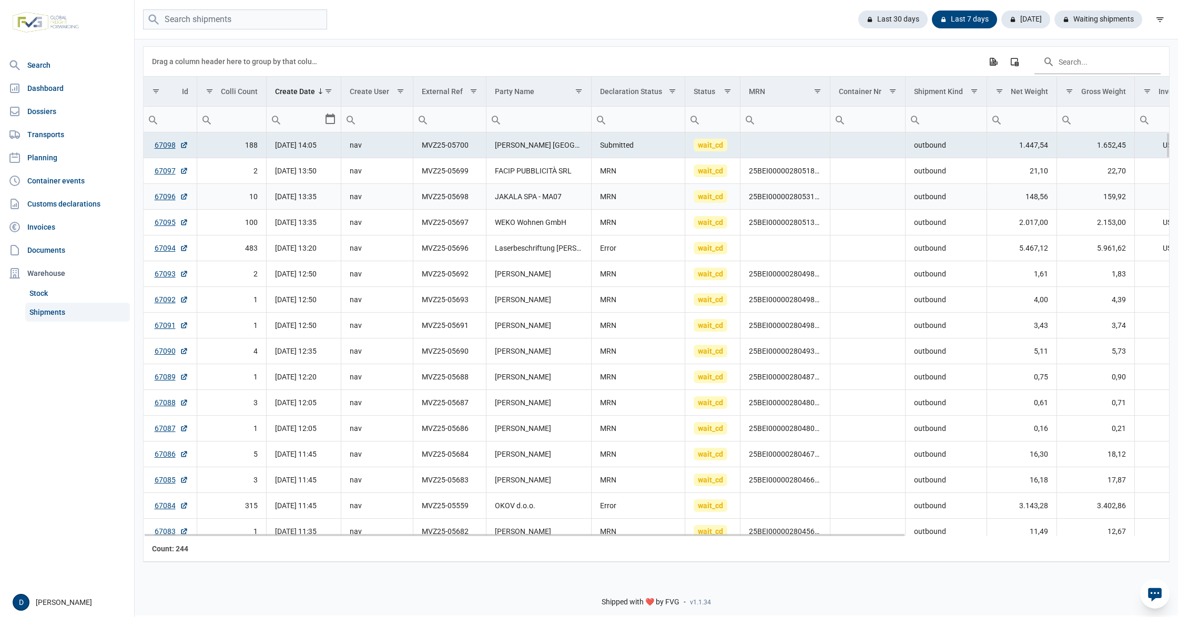
click at [152, 200] on td "67096" at bounding box center [170, 197] width 53 height 26
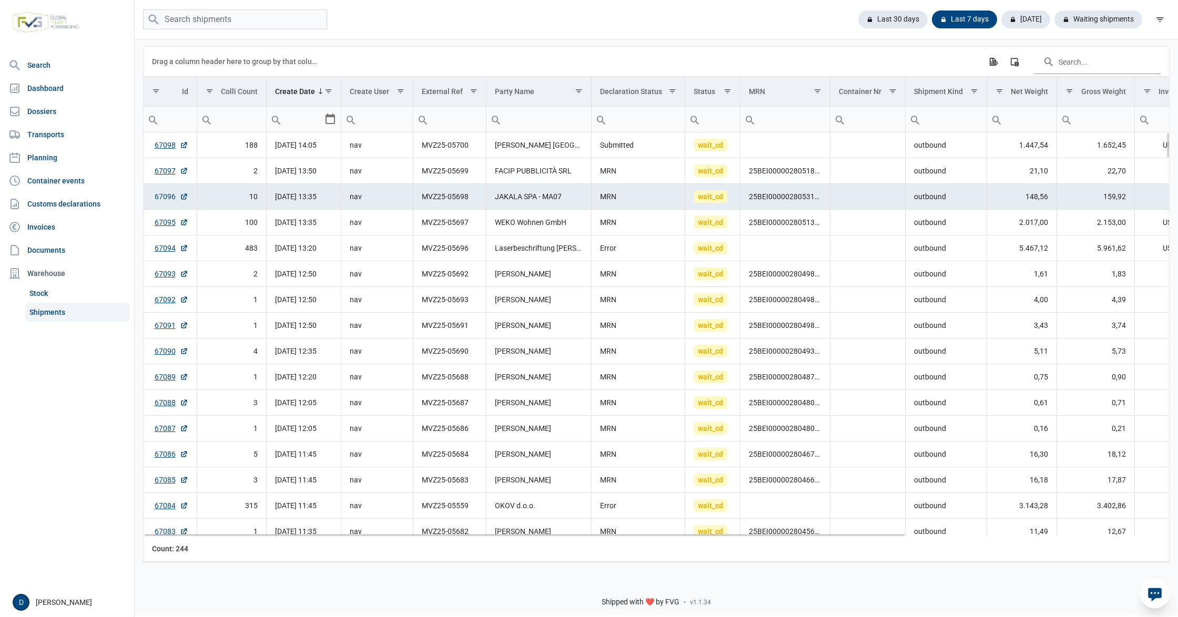
click at [165, 200] on link "67096" at bounding box center [172, 196] width 34 height 11
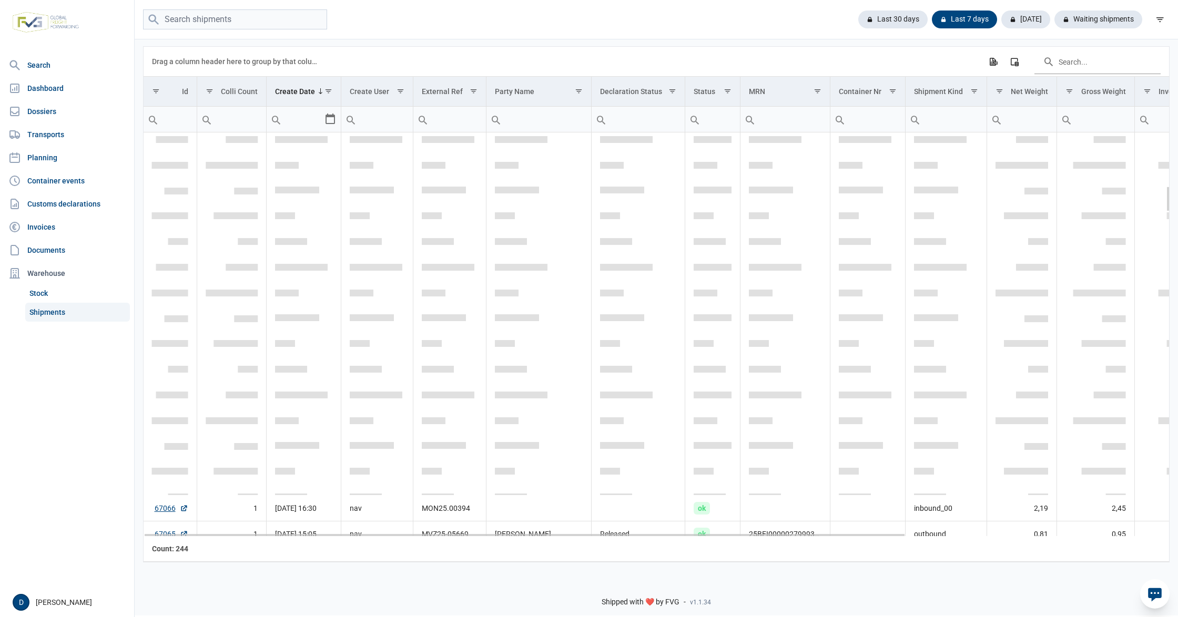
scroll to position [840, 0]
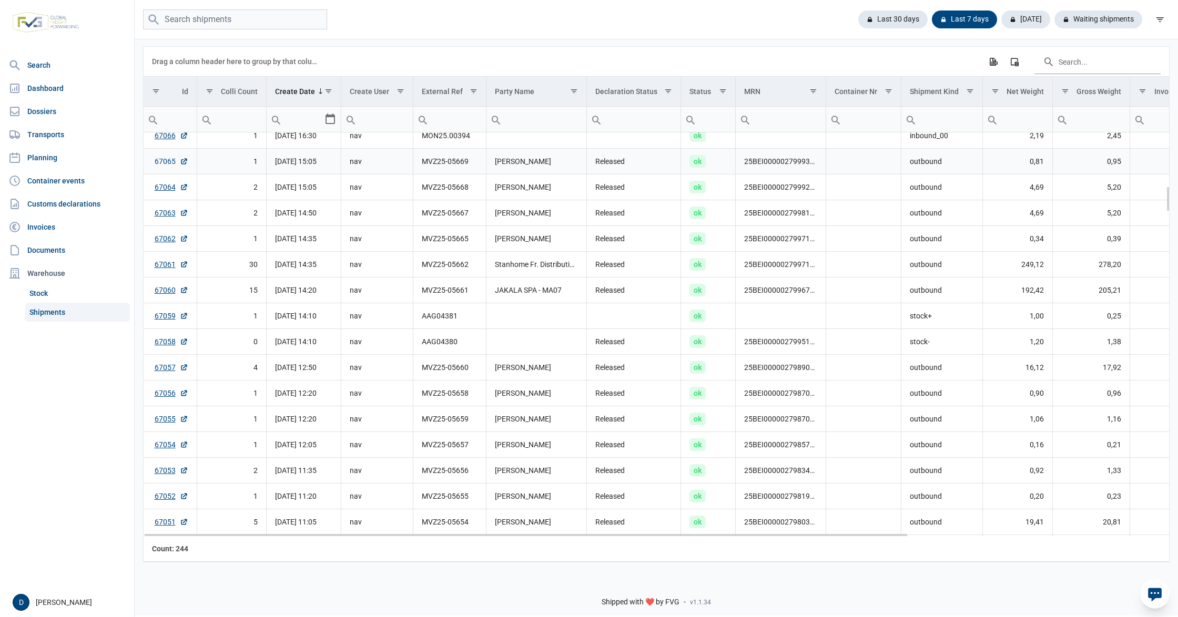
click at [158, 165] on link "67065" at bounding box center [172, 161] width 34 height 11
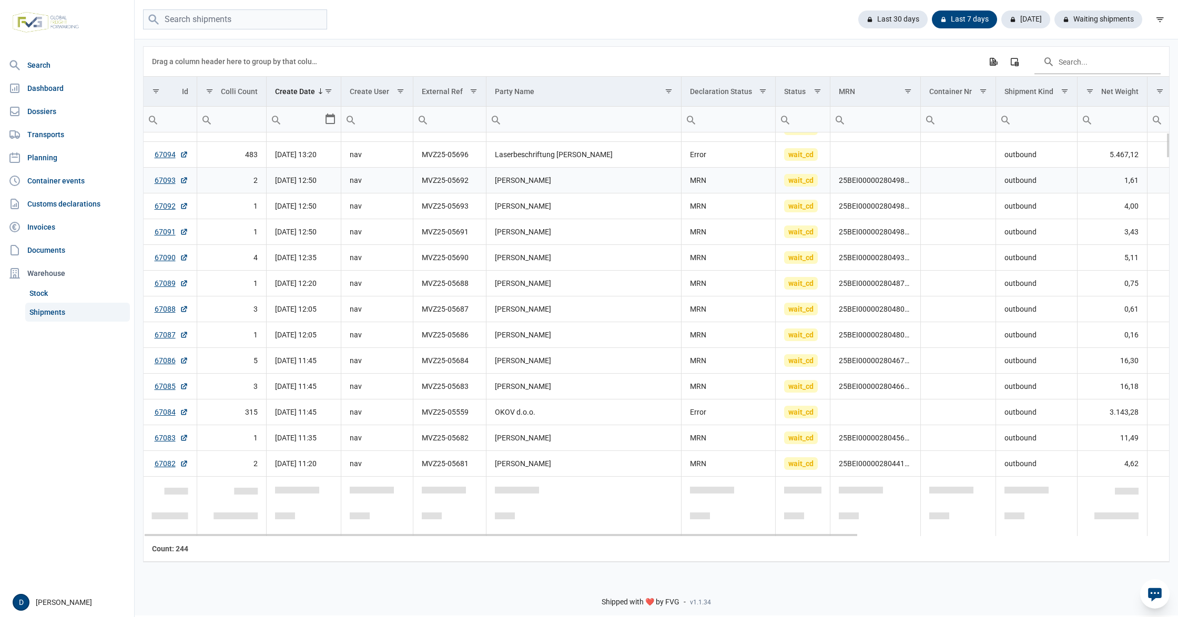
scroll to position [0, 0]
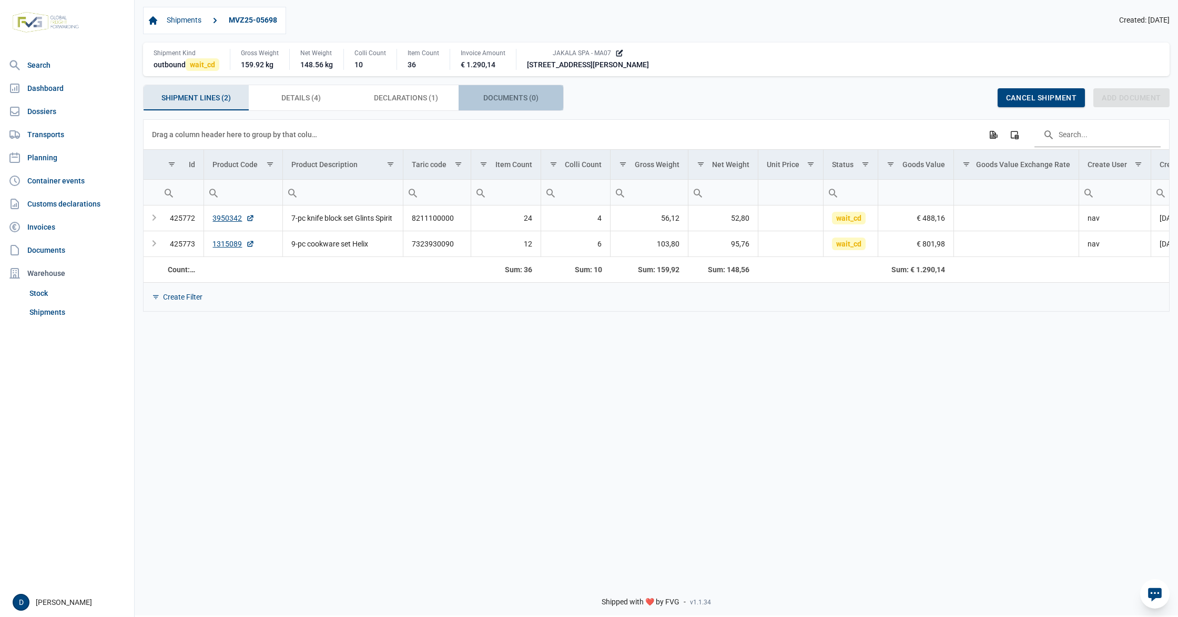
click at [526, 101] on span "Documents (0) Documents (0)" at bounding box center [510, 97] width 55 height 13
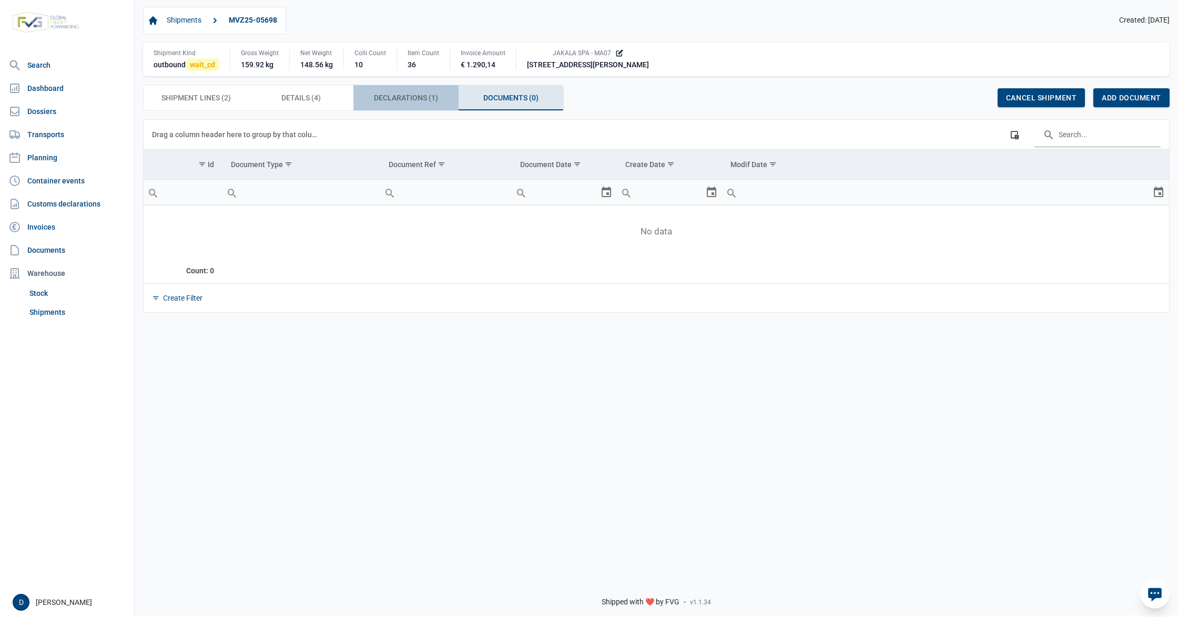
click at [413, 94] on span "Declarations (1) Declarations (1)" at bounding box center [406, 97] width 64 height 13
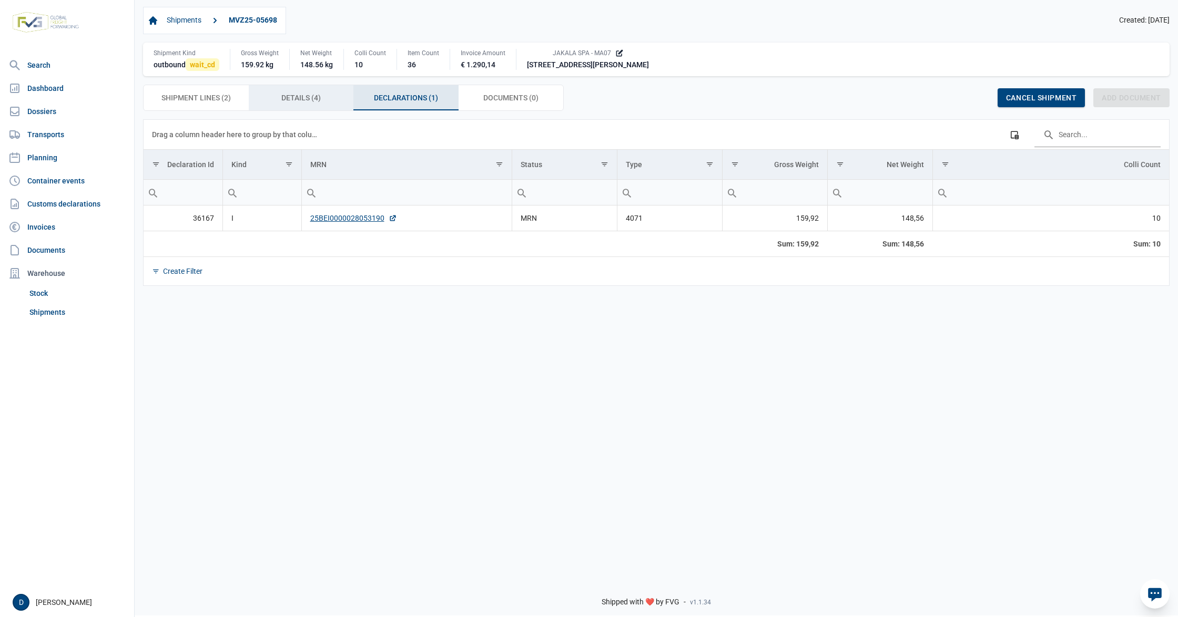
click at [293, 94] on span "Details (4) Details (4)" at bounding box center [300, 97] width 39 height 13
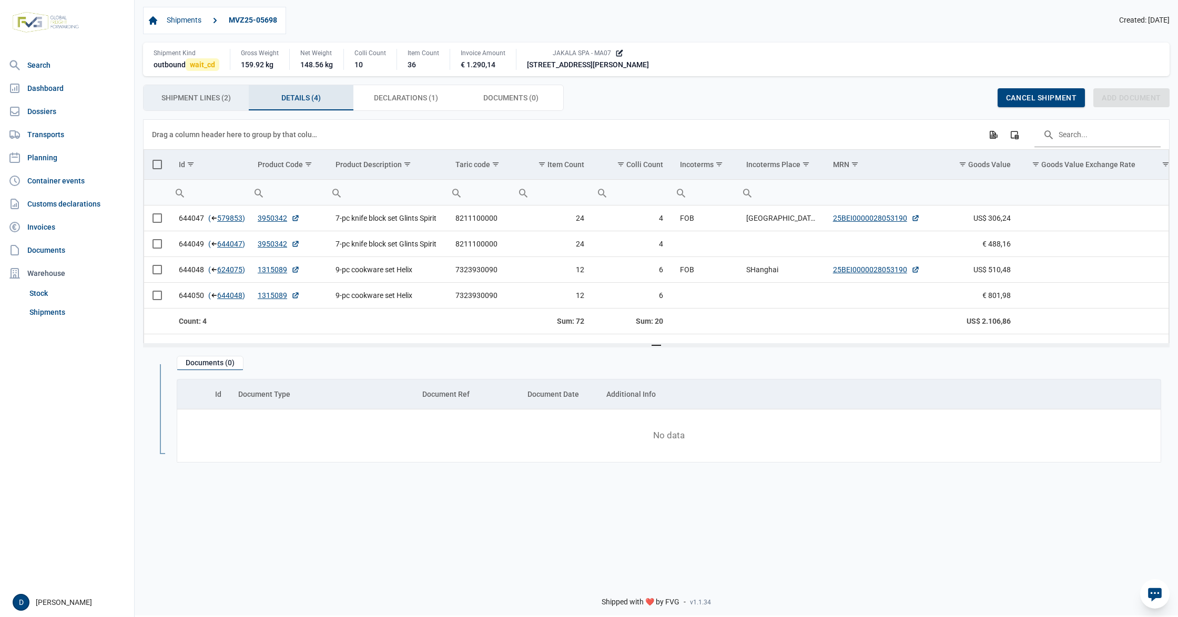
click at [207, 97] on span "Shipment Lines (2) Shipment Lines (2)" at bounding box center [195, 97] width 69 height 13
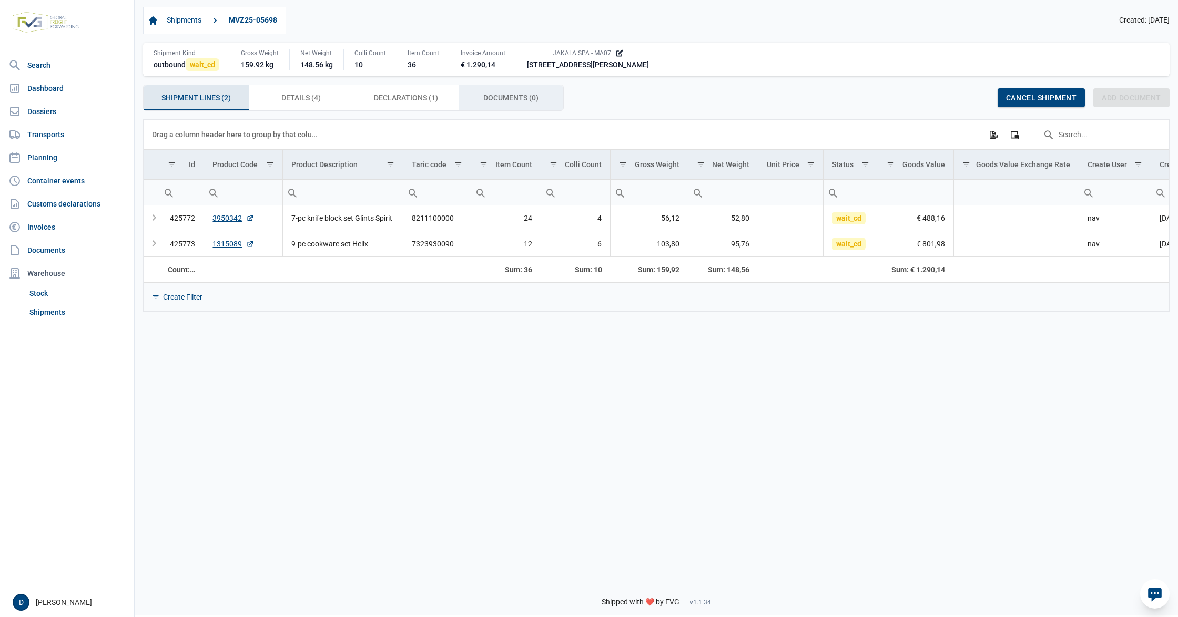
click at [484, 96] on span "Documents (0) Documents (0)" at bounding box center [510, 97] width 55 height 13
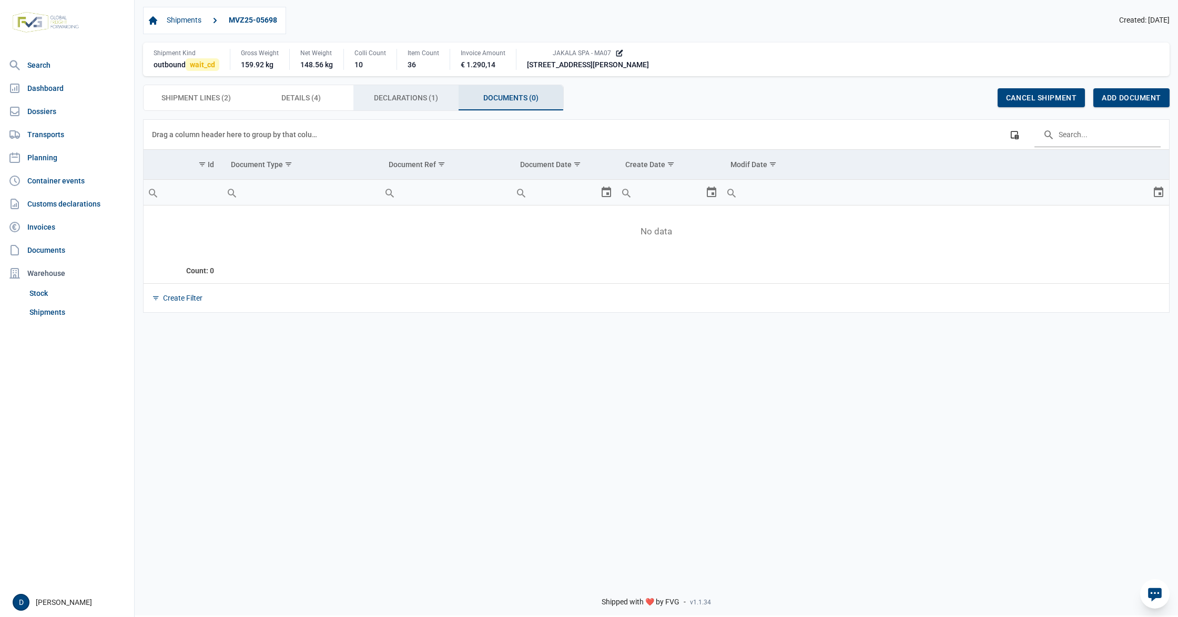
click at [380, 101] on span "Declarations (1) Declarations (1)" at bounding box center [406, 97] width 64 height 13
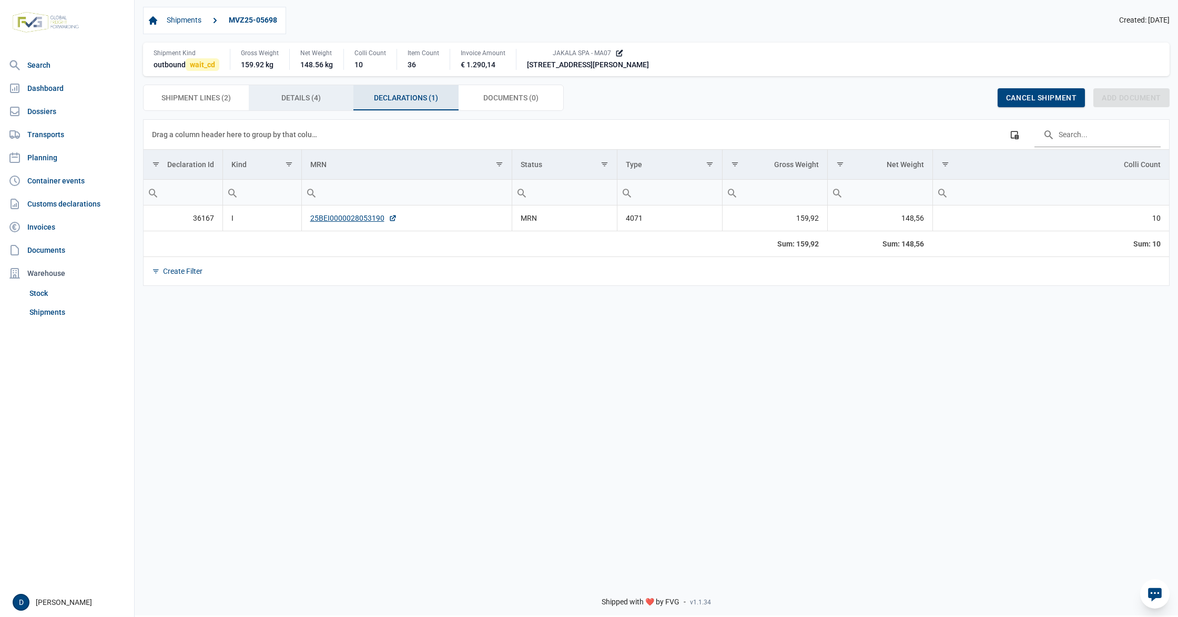
click at [287, 101] on span "Details (4) Details (4)" at bounding box center [300, 97] width 39 height 13
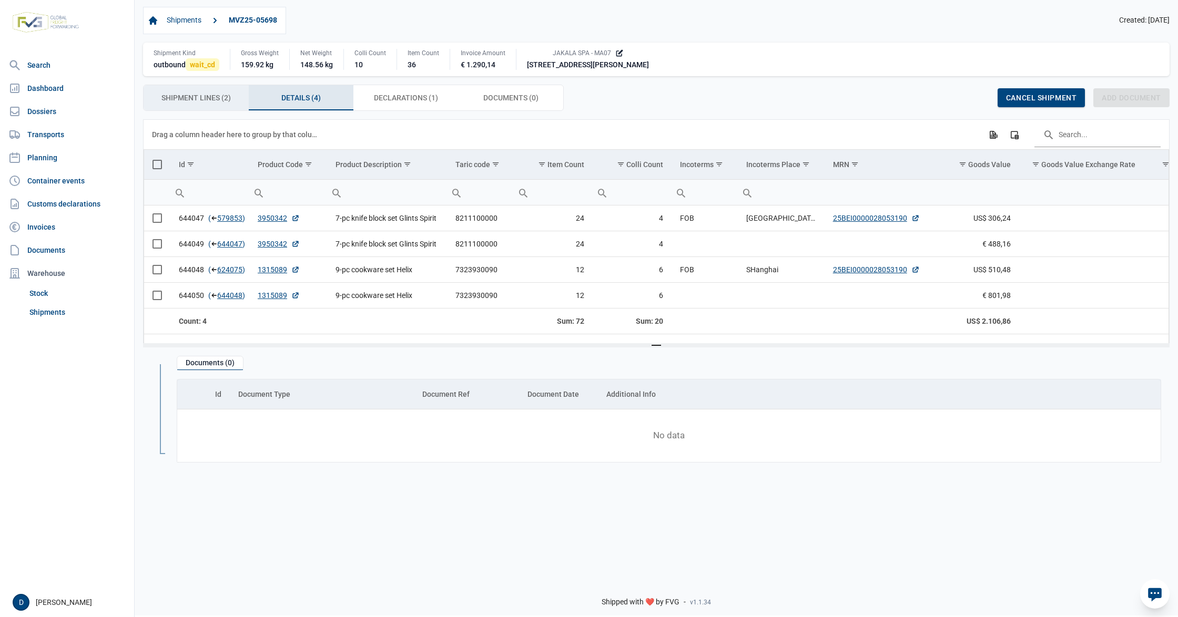
click at [203, 100] on span "Shipment Lines (2) Shipment Lines (2)" at bounding box center [195, 97] width 69 height 13
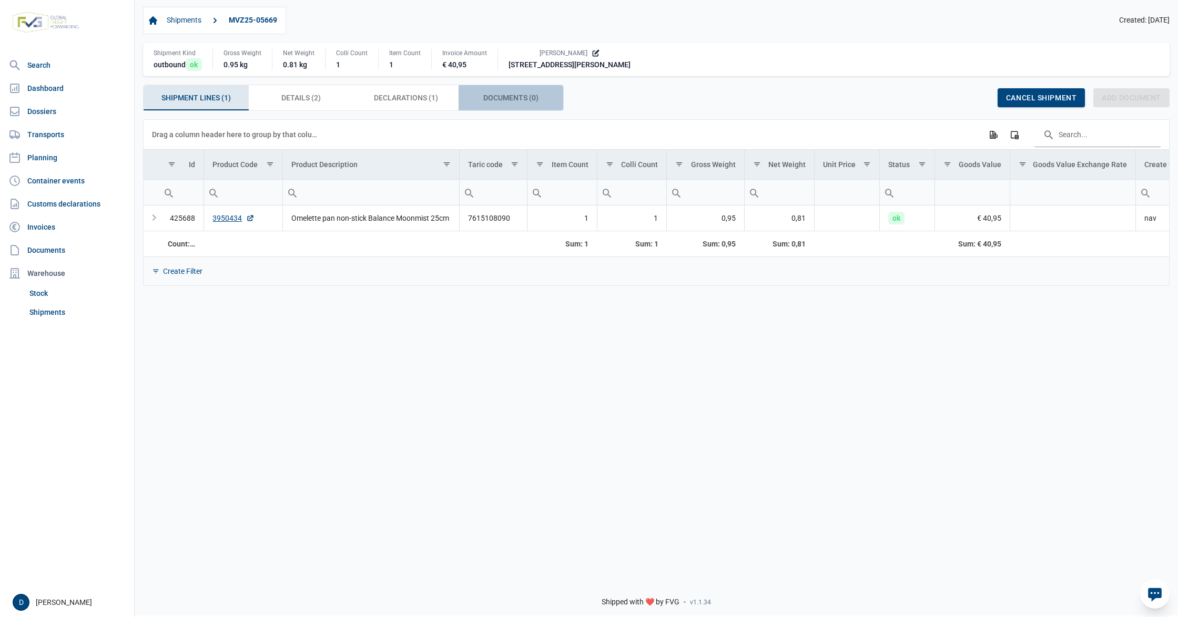
click at [483, 102] on span "Documents (0) Documents (0)" at bounding box center [510, 97] width 55 height 13
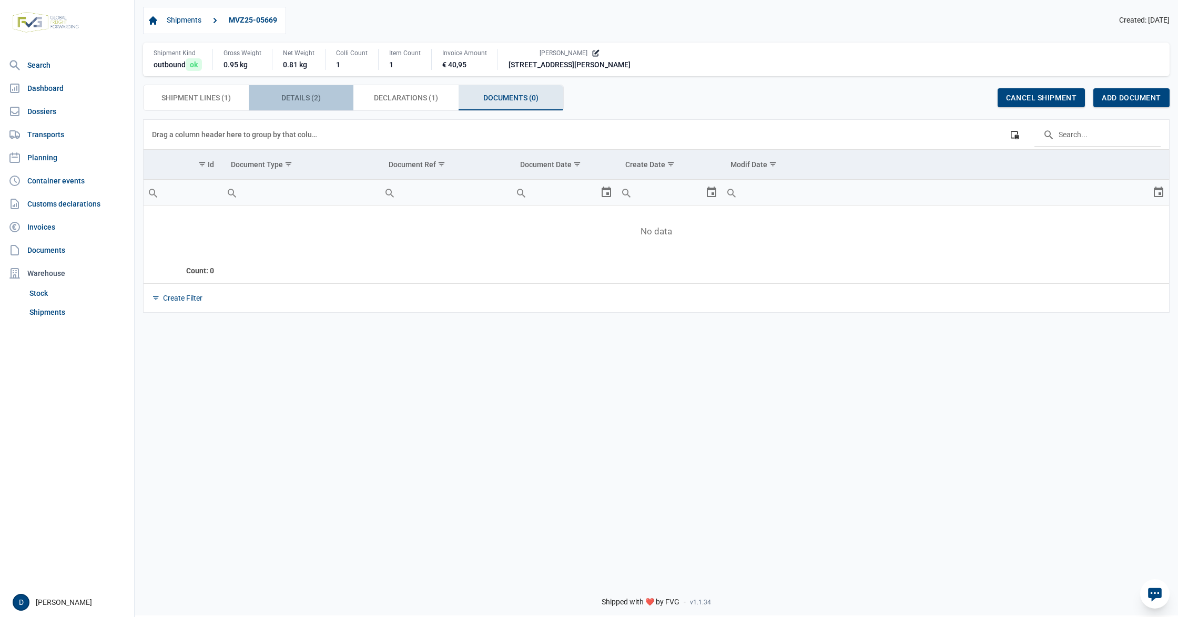
click at [310, 101] on span "Details (2) Details (2)" at bounding box center [300, 97] width 39 height 13
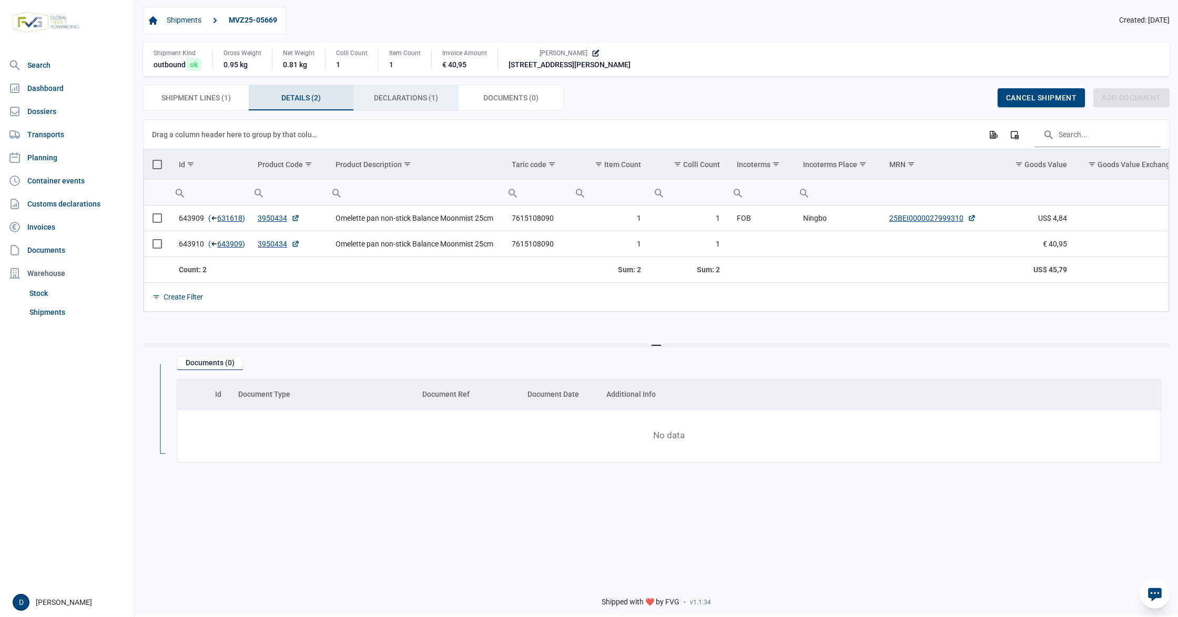
click at [419, 100] on span "Declarations (1) Declarations (1)" at bounding box center [406, 97] width 64 height 13
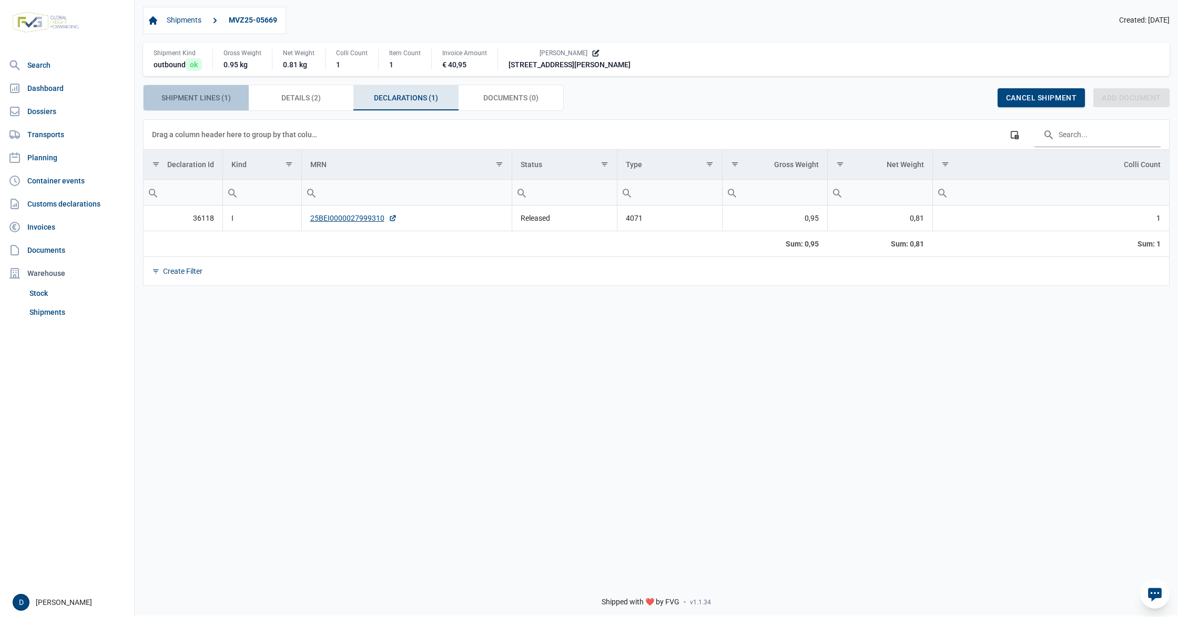
click at [206, 101] on span "Shipment Lines (1) Shipment Lines (1)" at bounding box center [195, 97] width 69 height 13
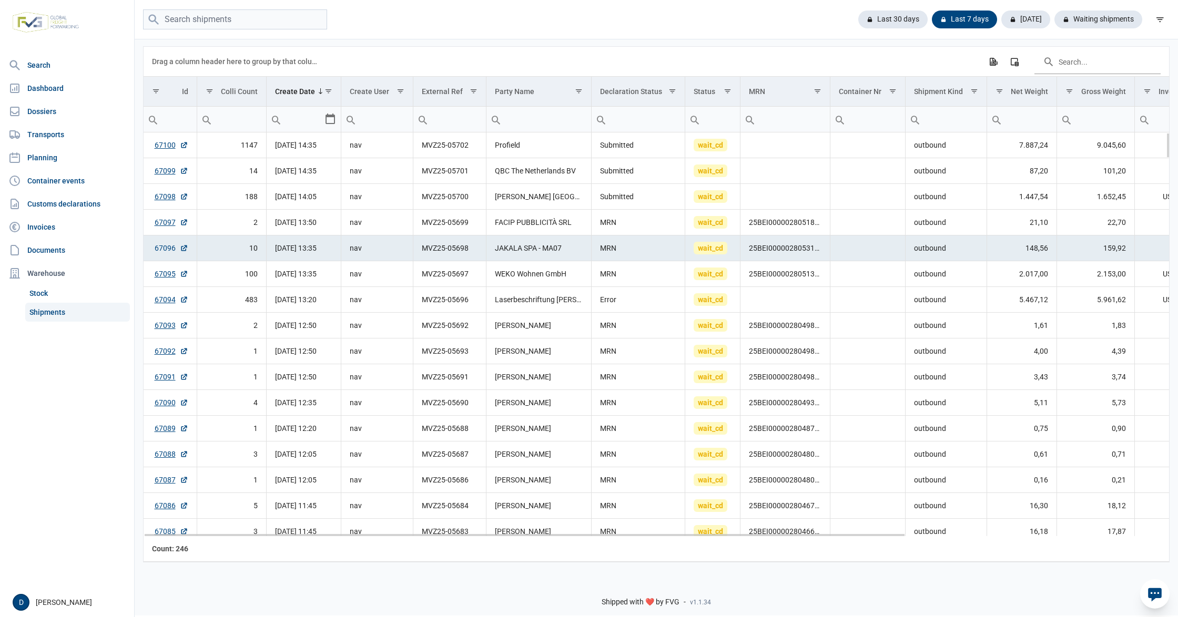
click at [161, 252] on link "67096" at bounding box center [172, 248] width 34 height 11
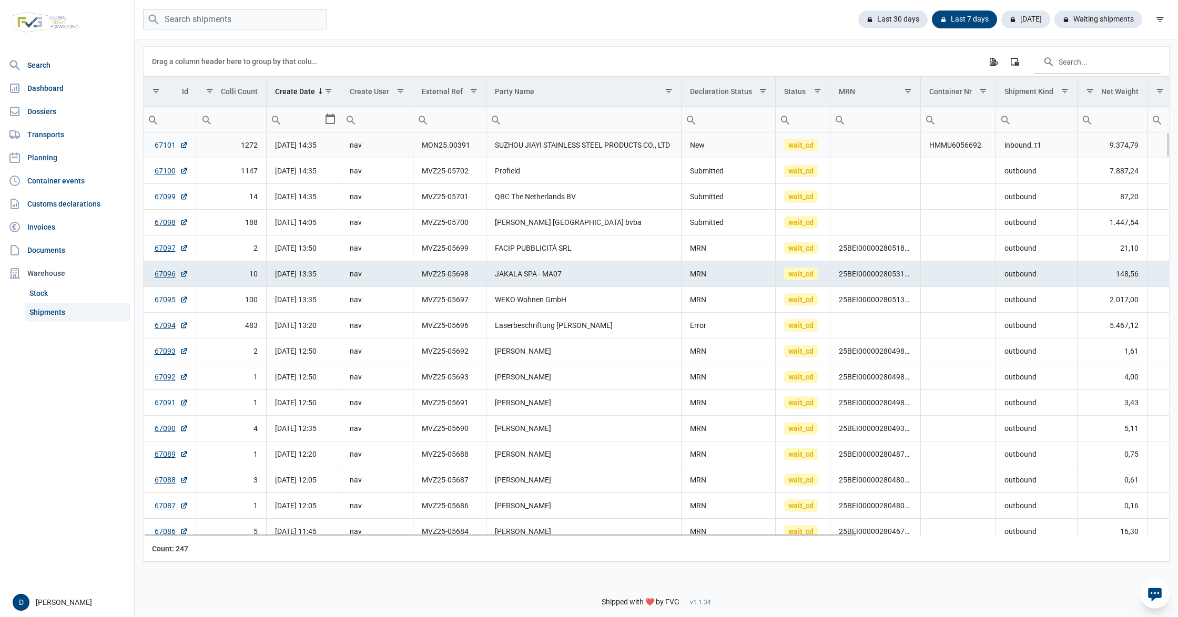
click at [162, 144] on link "67101" at bounding box center [172, 145] width 34 height 11
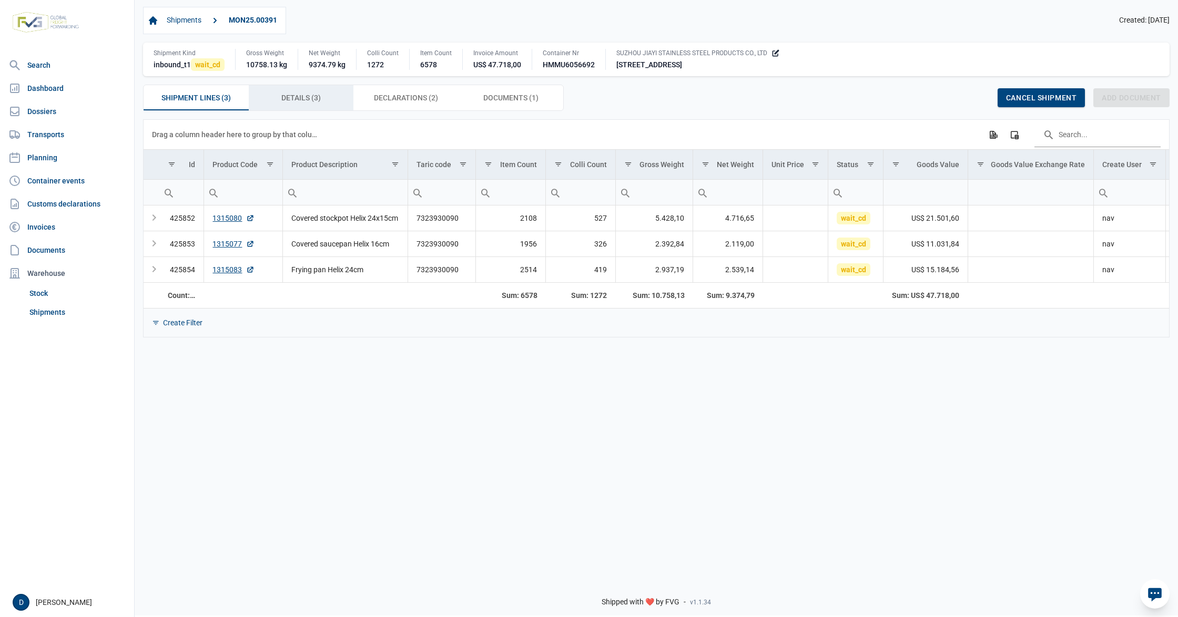
click at [309, 101] on span "Details (3) Details (3)" at bounding box center [300, 97] width 39 height 13
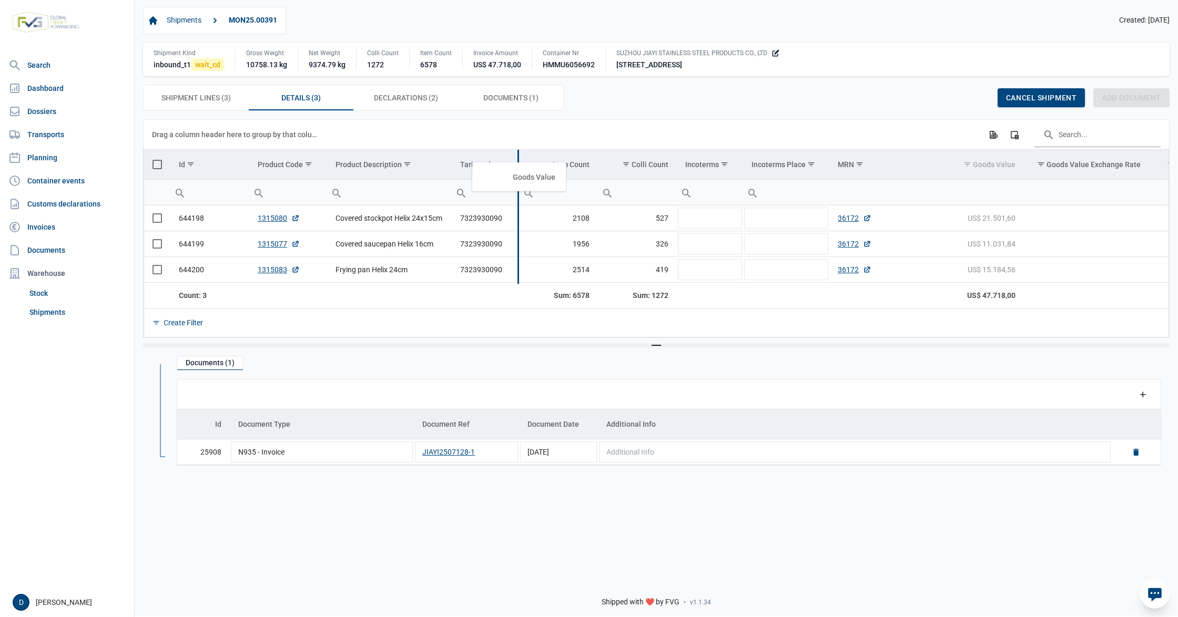
drag, startPoint x: 989, startPoint y: 169, endPoint x: 526, endPoint y: 179, distance: 462.8
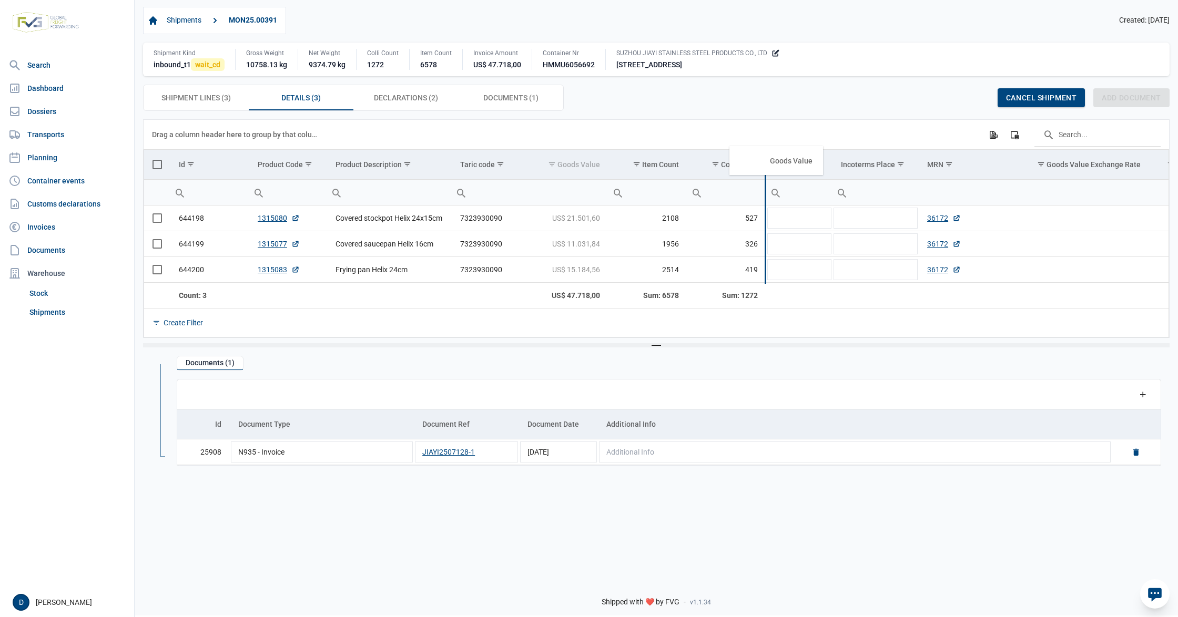
drag, startPoint x: 573, startPoint y: 167, endPoint x: 783, endPoint y: 161, distance: 210.4
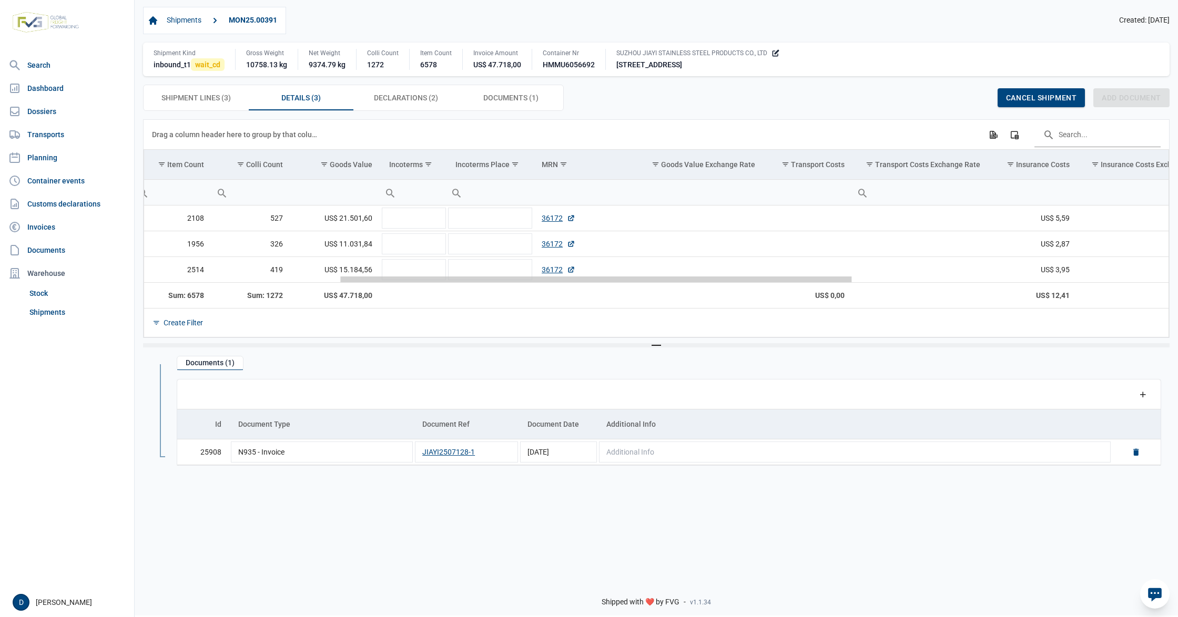
drag, startPoint x: 461, startPoint y: 285, endPoint x: 659, endPoint y: 295, distance: 198.5
click at [659, 295] on body "For evaluation purposes only. Redistribution prohibited. Please register an exi…" at bounding box center [589, 290] width 1178 height 617
drag, startPoint x: 1055, startPoint y: 165, endPoint x: 405, endPoint y: 184, distance: 650.2
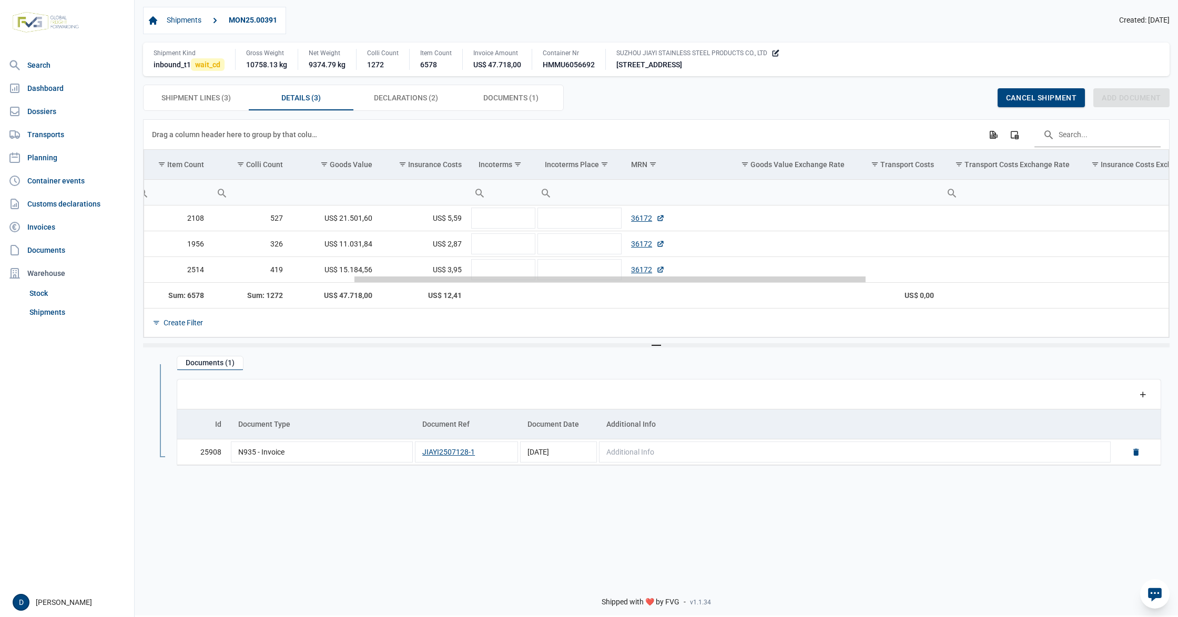
scroll to position [0, 478]
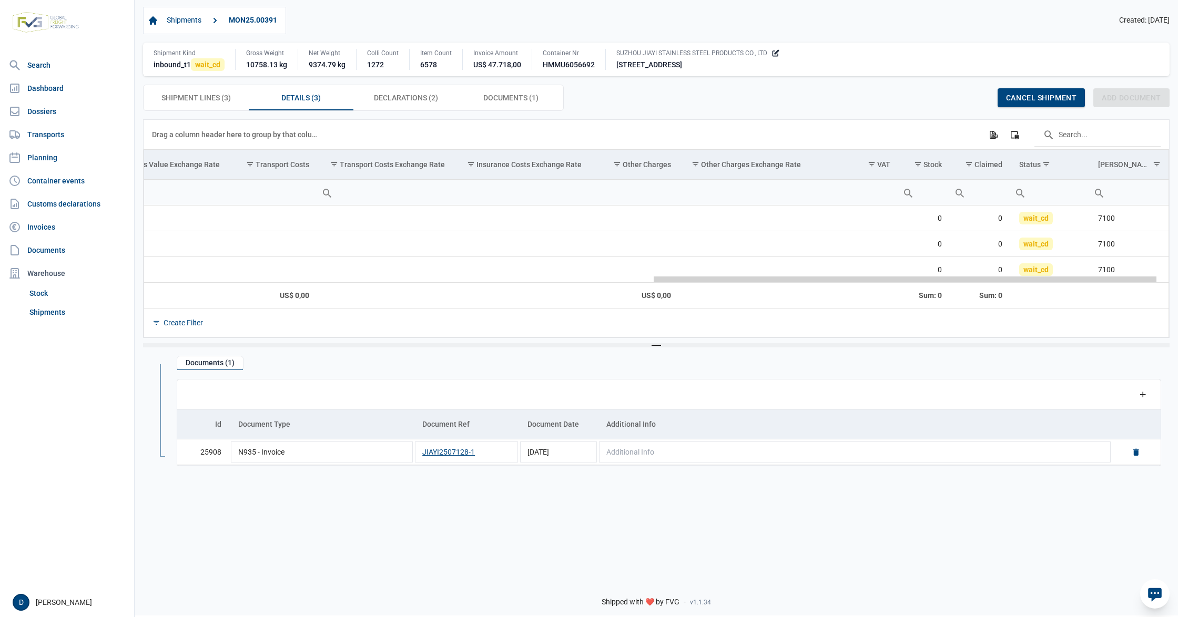
drag, startPoint x: 556, startPoint y: 284, endPoint x: 916, endPoint y: 297, distance: 359.9
click at [916, 297] on body "For evaluation purposes only. Redistribution prohibited. Please register an exi…" at bounding box center [589, 290] width 1178 height 617
click at [404, 172] on td "Transport Costs Exchange Rate" at bounding box center [386, 165] width 136 height 30
drag, startPoint x: 412, startPoint y: 167, endPoint x: 406, endPoint y: 165, distance: 6.8
click at [406, 165] on body "For evaluation purposes only. Redistribution prohibited. Please register an exi…" at bounding box center [589, 290] width 1178 height 617
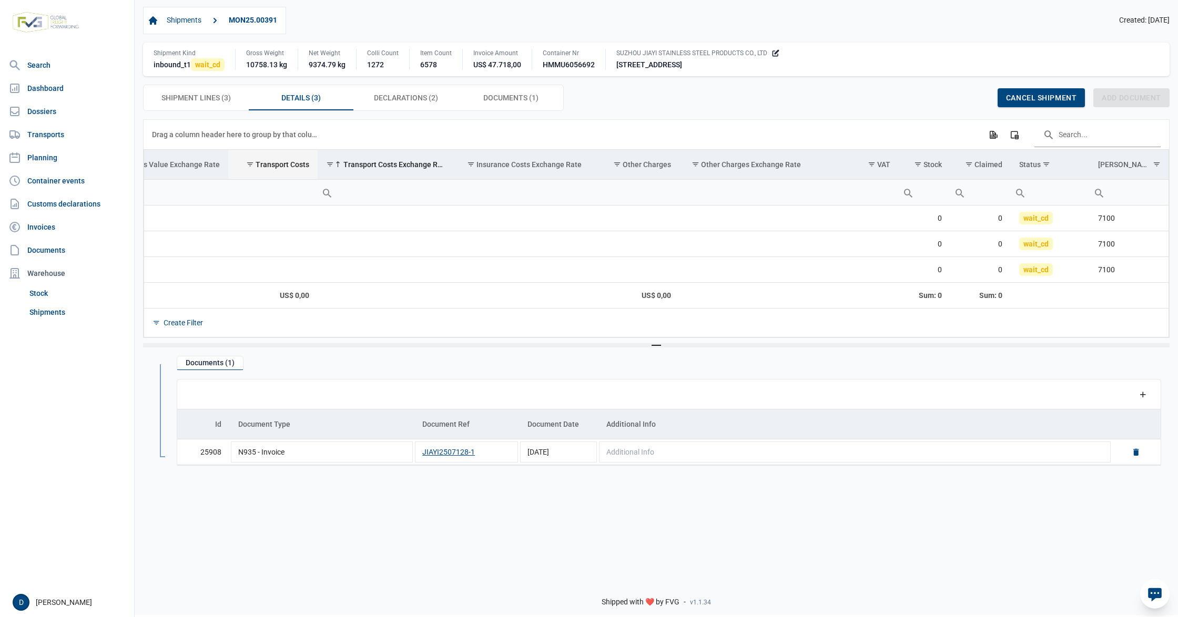
click at [258, 163] on div "Transport Costs" at bounding box center [283, 164] width 54 height 8
drag, startPoint x: 274, startPoint y: 166, endPoint x: 143, endPoint y: 163, distance: 131.5
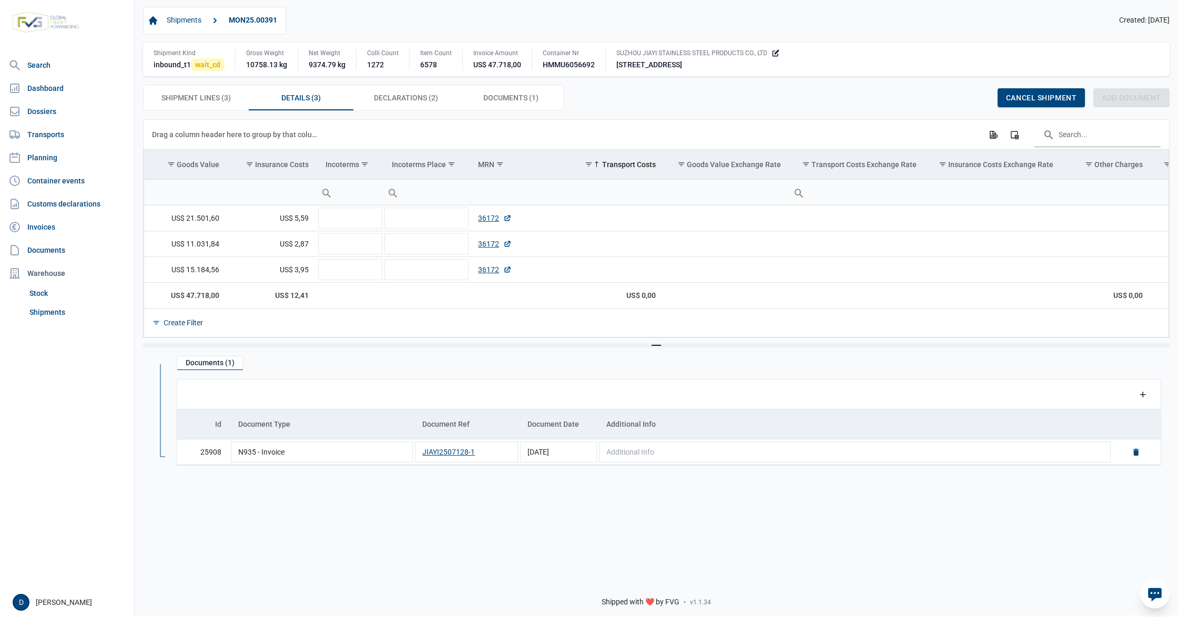
drag, startPoint x: 670, startPoint y: 284, endPoint x: 424, endPoint y: 308, distance: 247.3
click at [424, 308] on body "For evaluation purposes only. Redistribution prohibited. Please register an exi…" at bounding box center [589, 290] width 1178 height 617
drag, startPoint x: 624, startPoint y: 166, endPoint x: 259, endPoint y: 170, distance: 364.4
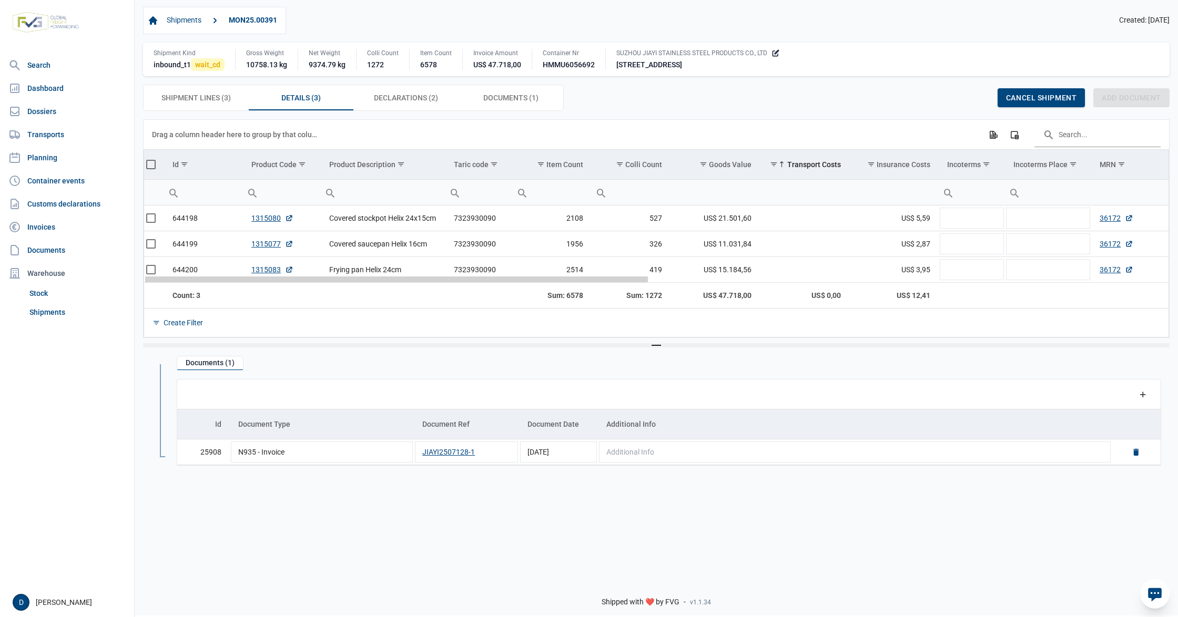
drag, startPoint x: 448, startPoint y: 282, endPoint x: 0, endPoint y: 379, distance: 458.3
click at [0, 379] on body "For evaluation purposes only. Redistribution prohibited. Please register an exi…" at bounding box center [589, 290] width 1178 height 617
drag, startPoint x: 386, startPoint y: 283, endPoint x: 331, endPoint y: 283, distance: 54.7
click at [331, 283] on body "For evaluation purposes only. Redistribution prohibited. Please register an exi…" at bounding box center [589, 290] width 1178 height 617
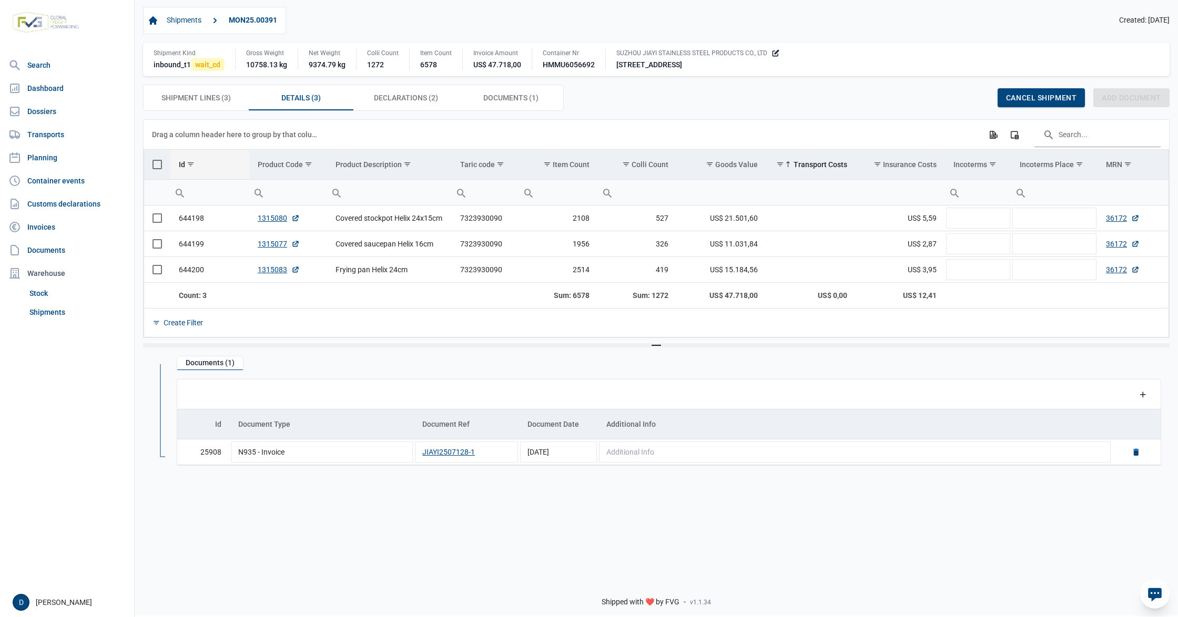
click at [211, 165] on td "Id" at bounding box center [209, 165] width 79 height 30
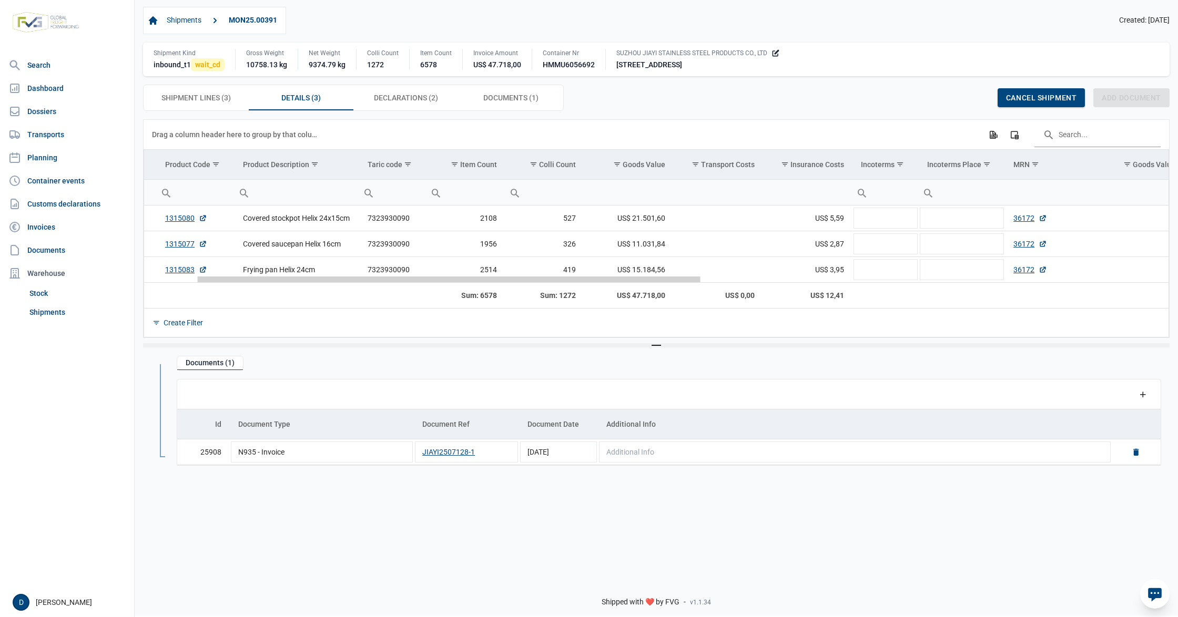
scroll to position [0, 109]
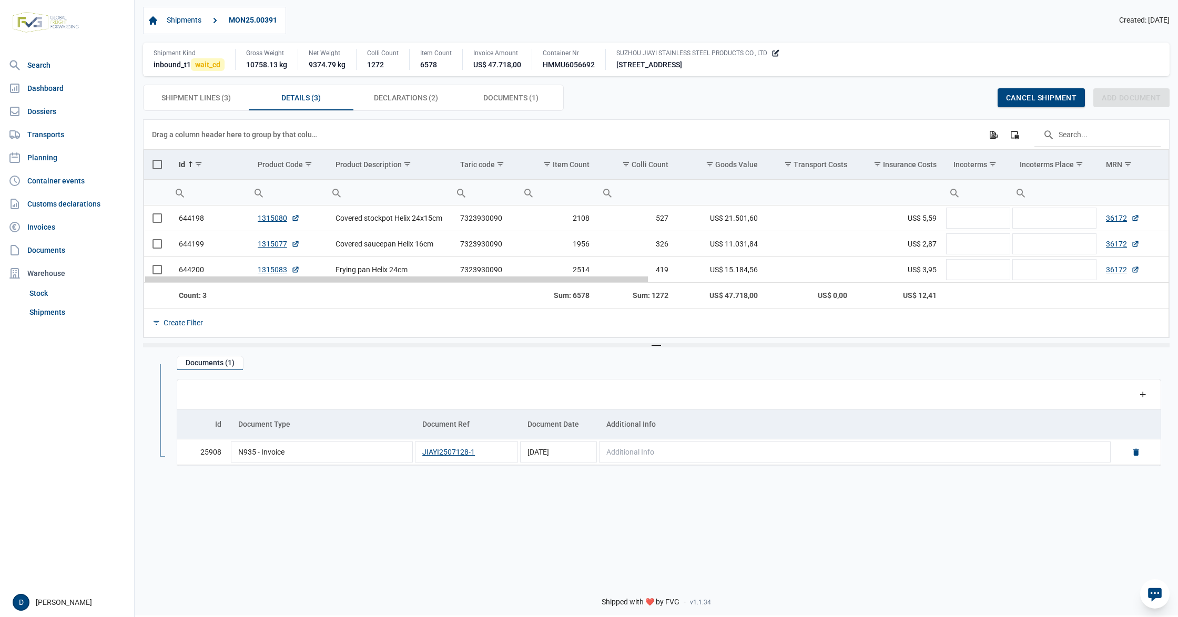
drag, startPoint x: 260, startPoint y: 283, endPoint x: 219, endPoint y: 325, distance: 58.4
click at [219, 325] on body "For evaluation purposes only. Redistribution prohibited. Please register an exi…" at bounding box center [589, 290] width 1178 height 617
click at [940, 108] on div "Shipment Lines (3) Shipment Lines (3) Details (3) Details (3) Declarations (2) …" at bounding box center [656, 98] width 1026 height 26
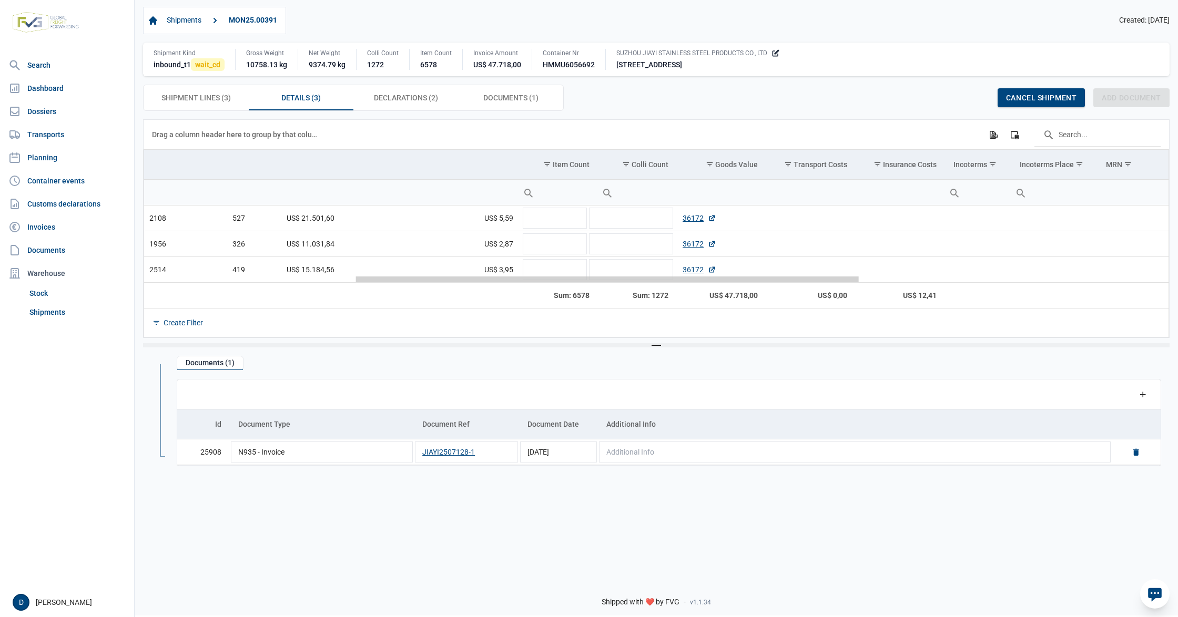
scroll to position [0, 491]
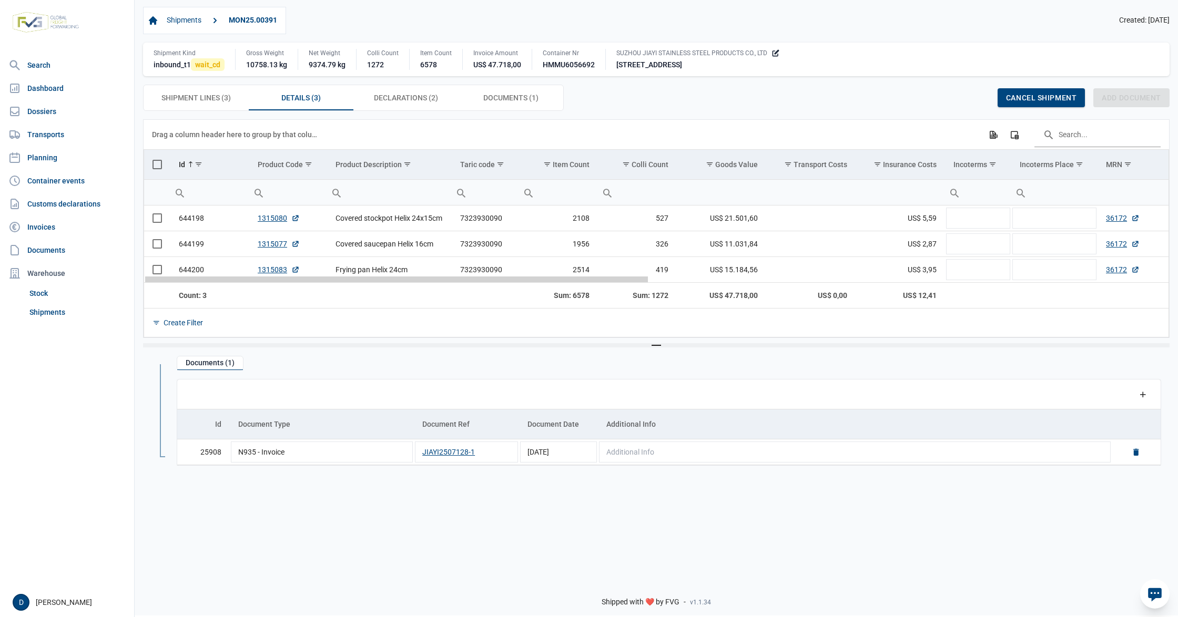
drag, startPoint x: 625, startPoint y: 285, endPoint x: 430, endPoint y: 372, distance: 213.2
click at [430, 372] on body "For evaluation purposes only. Redistribution prohibited. Please register an exi…" at bounding box center [589, 290] width 1178 height 617
click at [27, 463] on nav "Search Dashboard Dossiers Transports Planning Container events Customs declarat…" at bounding box center [67, 321] width 134 height 533
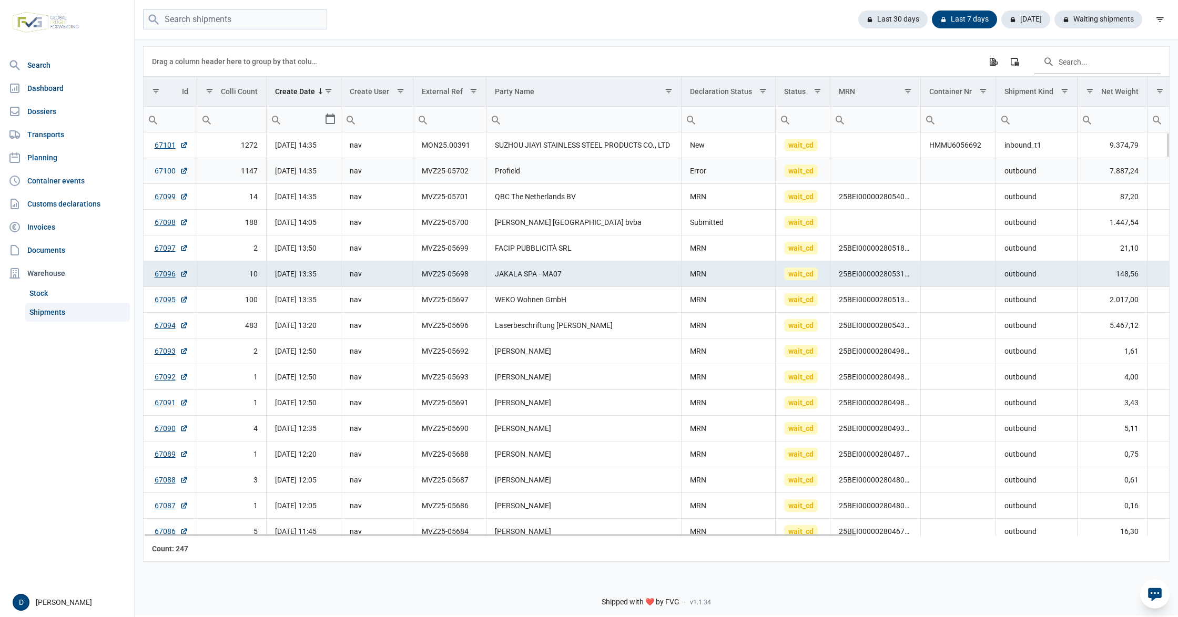
click at [171, 173] on link "67100" at bounding box center [172, 171] width 34 height 11
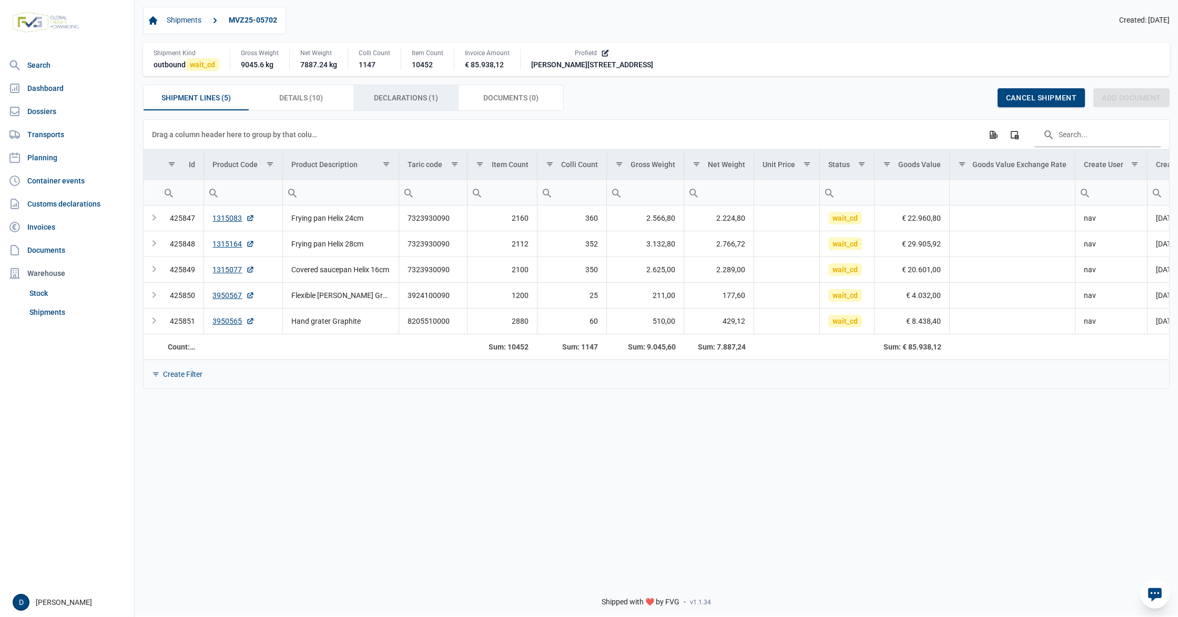
click at [393, 104] on span "Declarations (1) Declarations (1)" at bounding box center [406, 97] width 64 height 13
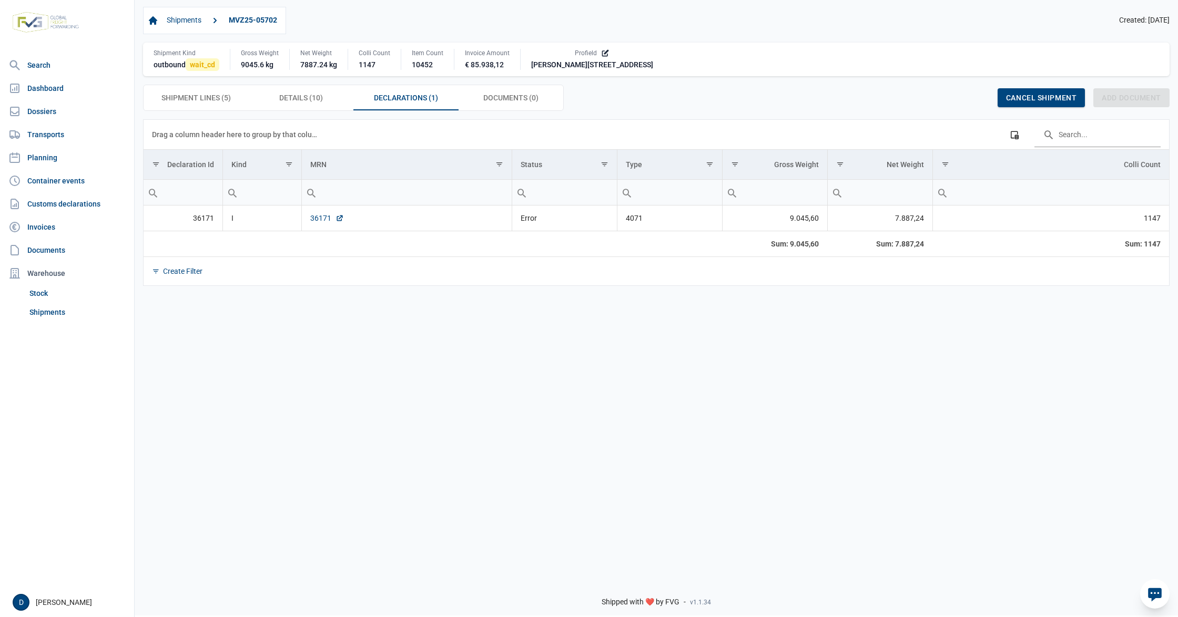
click at [318, 217] on link "36171" at bounding box center [327, 218] width 34 height 11
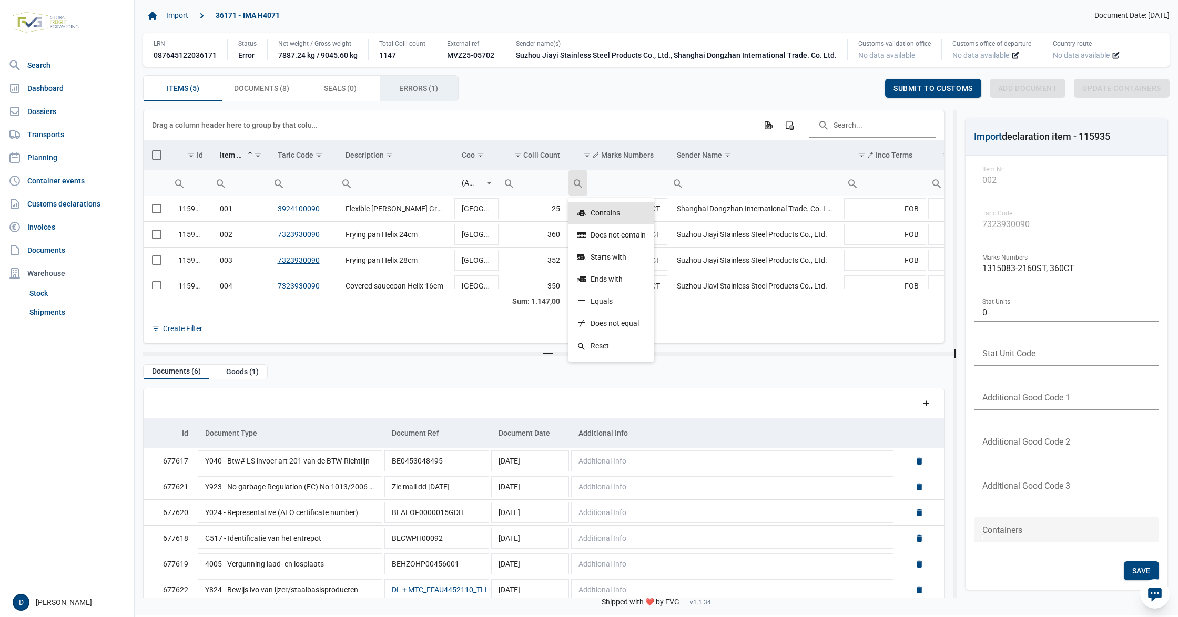
click at [408, 89] on span "Errors (1) Errors (1)" at bounding box center [418, 88] width 39 height 13
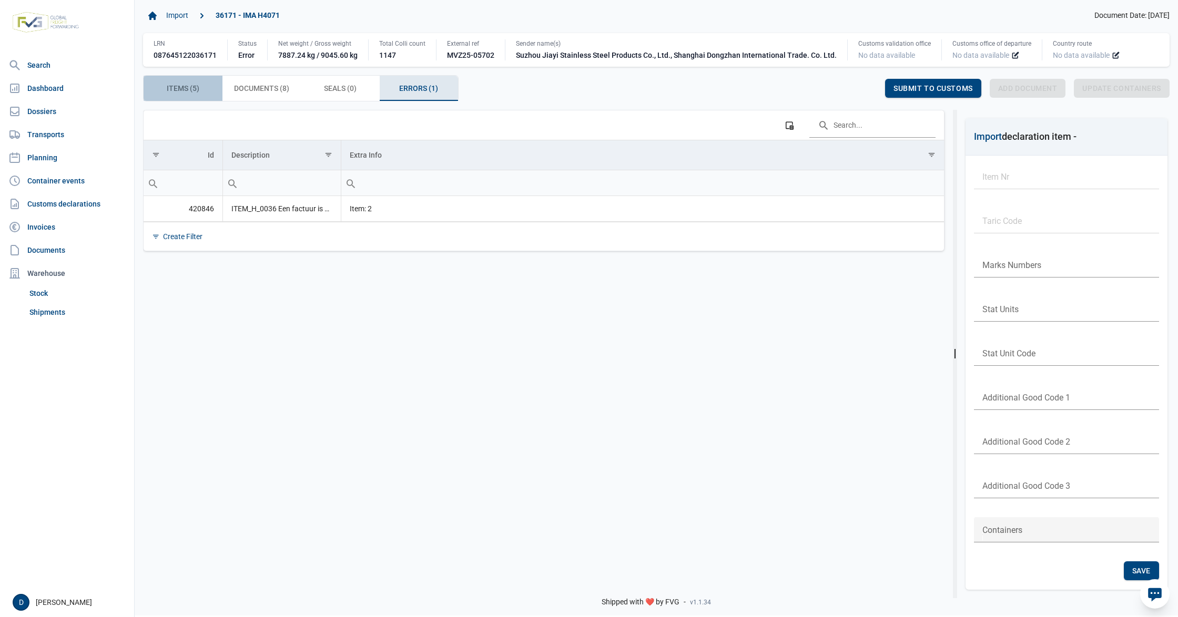
click at [195, 93] on span "Items (5) Items (5)" at bounding box center [183, 88] width 33 height 13
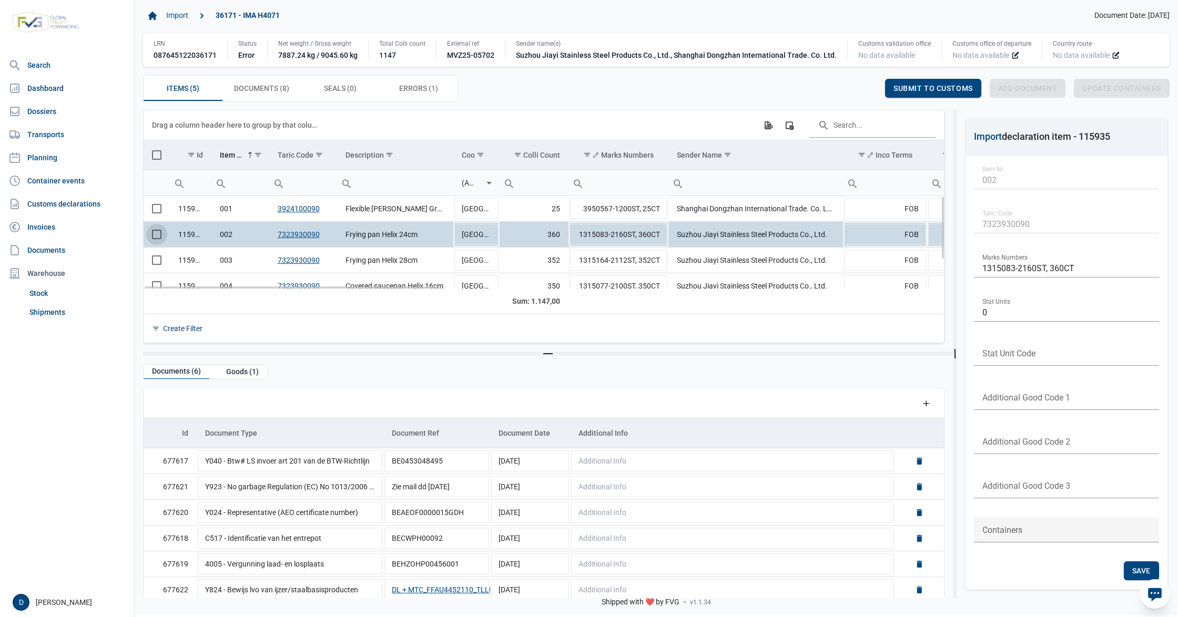
click at [154, 239] on span "Select row" at bounding box center [156, 234] width 9 height 9
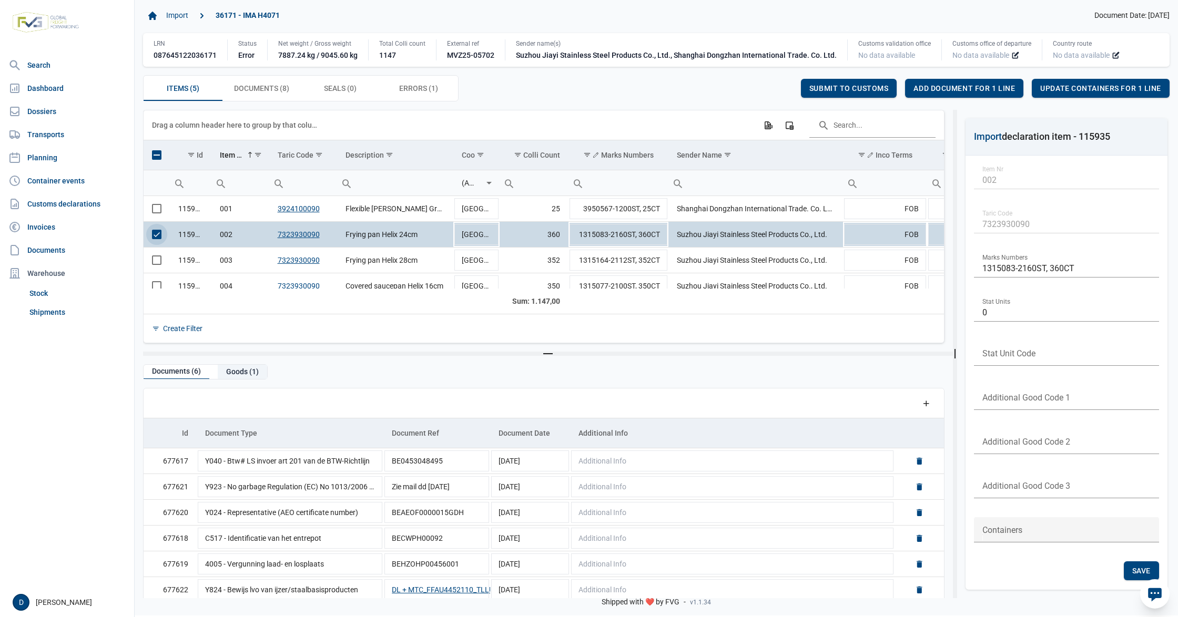
click at [239, 376] on div "Goods (1)" at bounding box center [242, 372] width 49 height 14
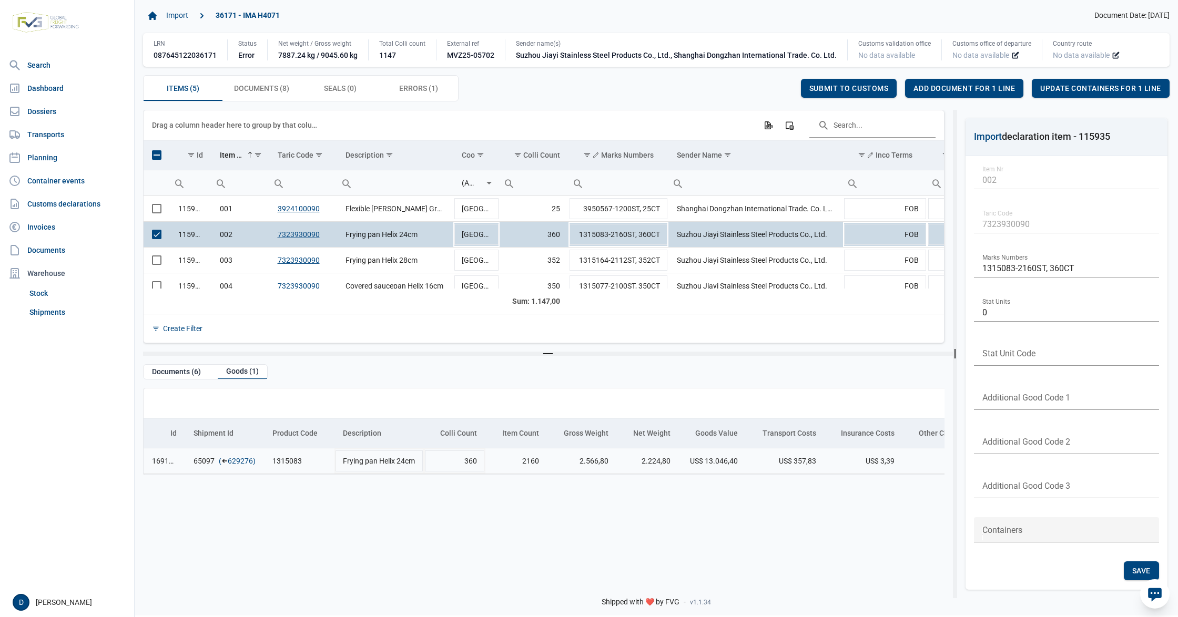
click at [242, 464] on link "629276" at bounding box center [240, 461] width 25 height 11
click at [928, 91] on span "Add document for 1 line" at bounding box center [963, 88] width 101 height 8
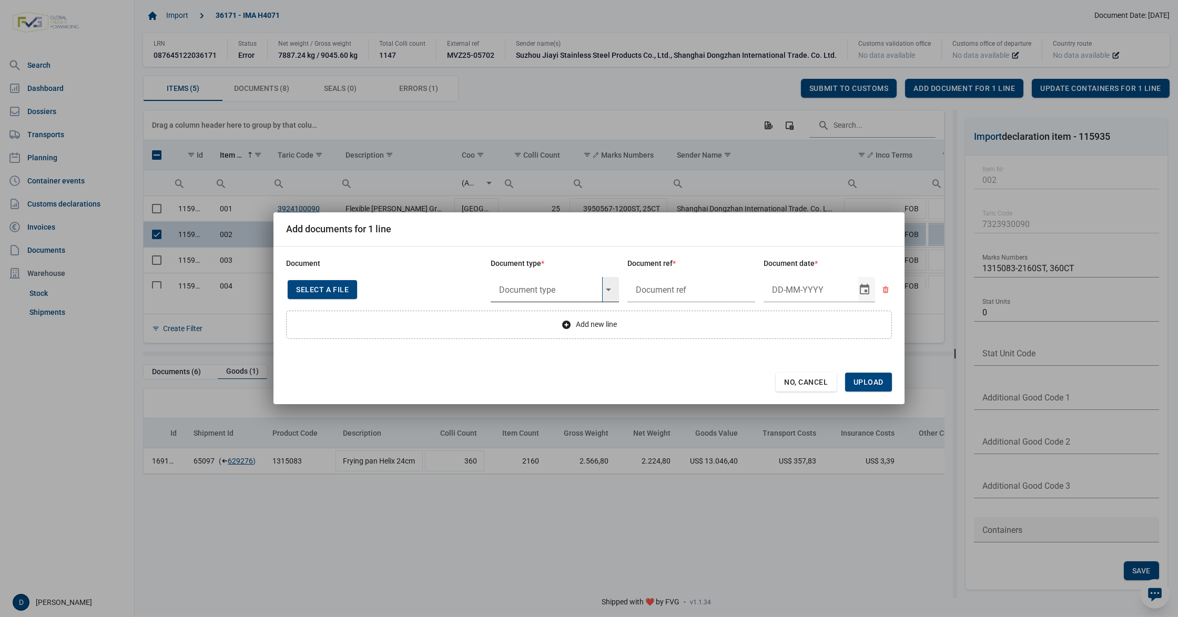
click at [534, 295] on input "text" at bounding box center [546, 289] width 111 height 25
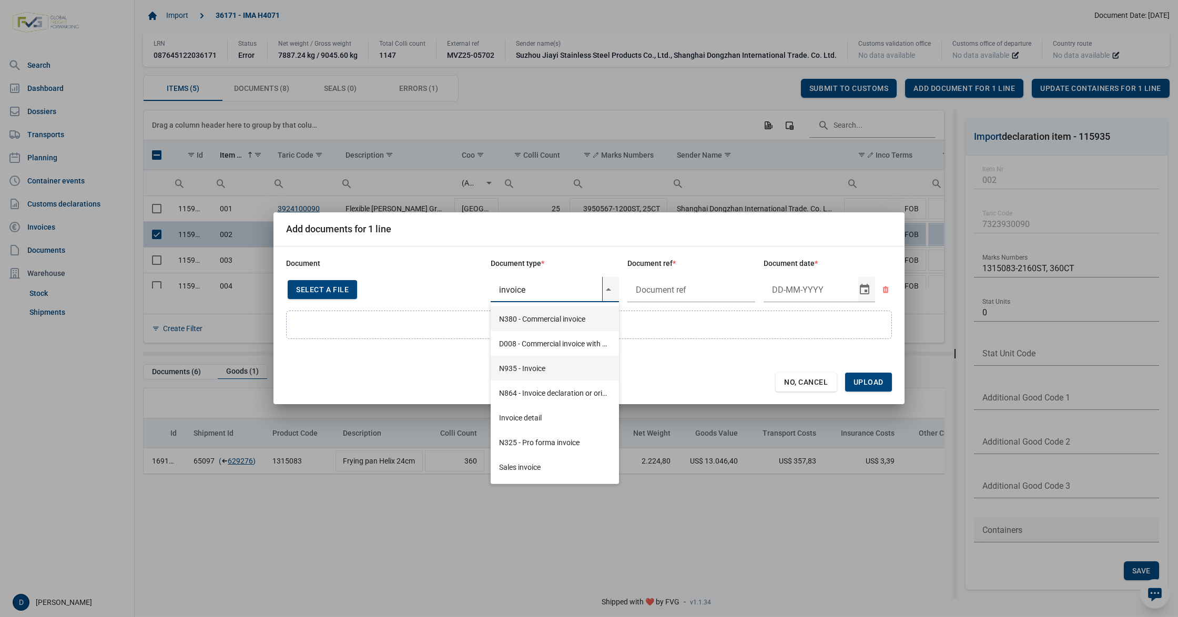
click at [537, 366] on div "N935 - Invoice" at bounding box center [555, 368] width 128 height 25
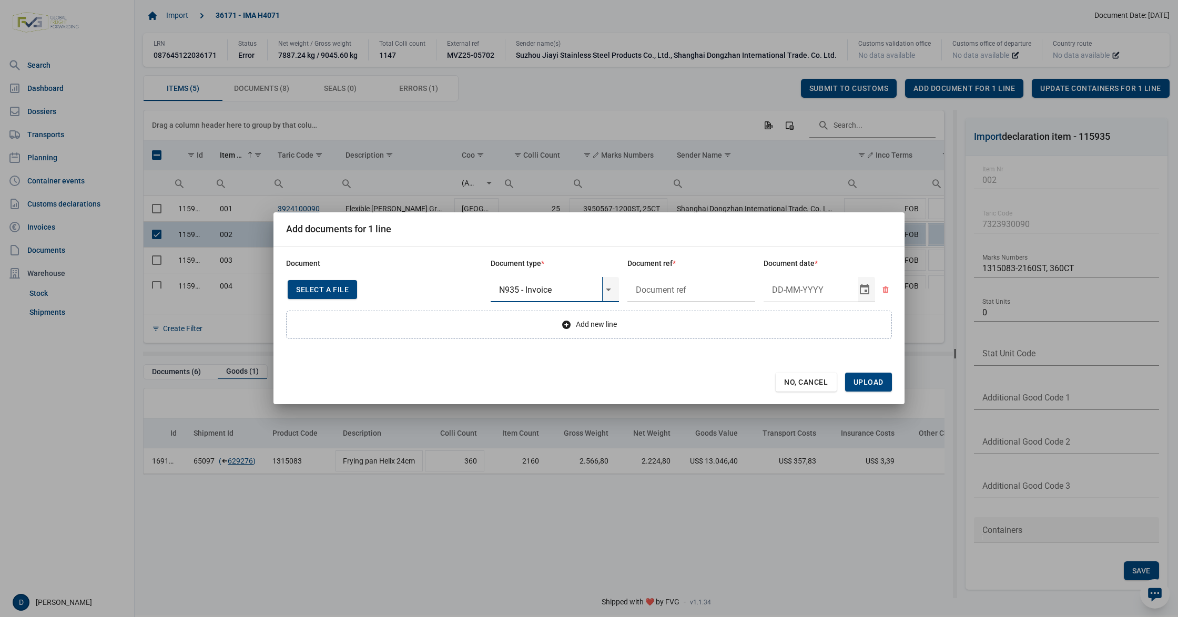
type input "N935 - Invoice"
click at [657, 291] on input "text" at bounding box center [691, 289] width 128 height 25
type input "."
type input "[DATE]"
click at [870, 382] on span "Upload" at bounding box center [868, 382] width 30 height 8
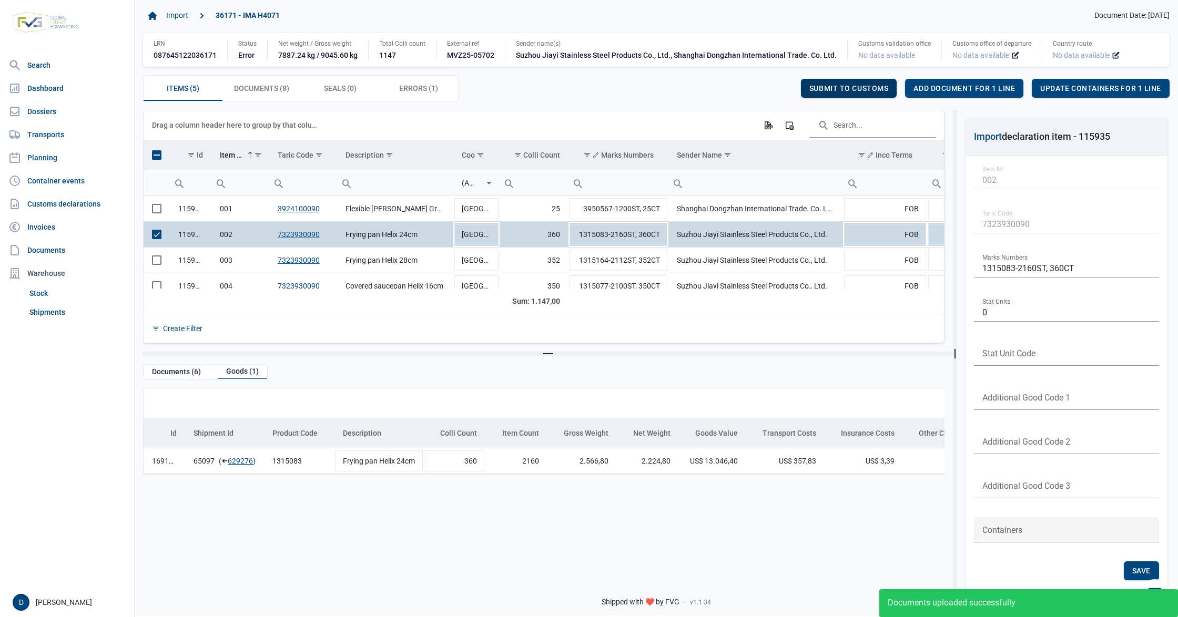
click at [863, 87] on span "Submit to customs" at bounding box center [848, 88] width 79 height 8
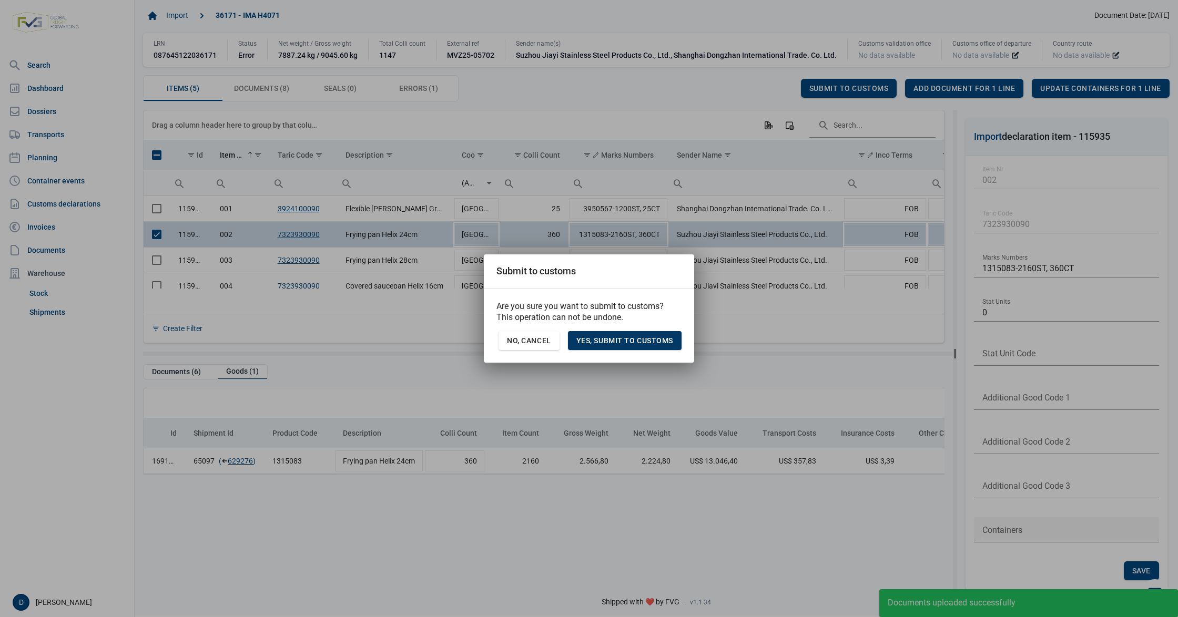
click at [625, 338] on span "Yes, Submit to customs" at bounding box center [624, 341] width 97 height 8
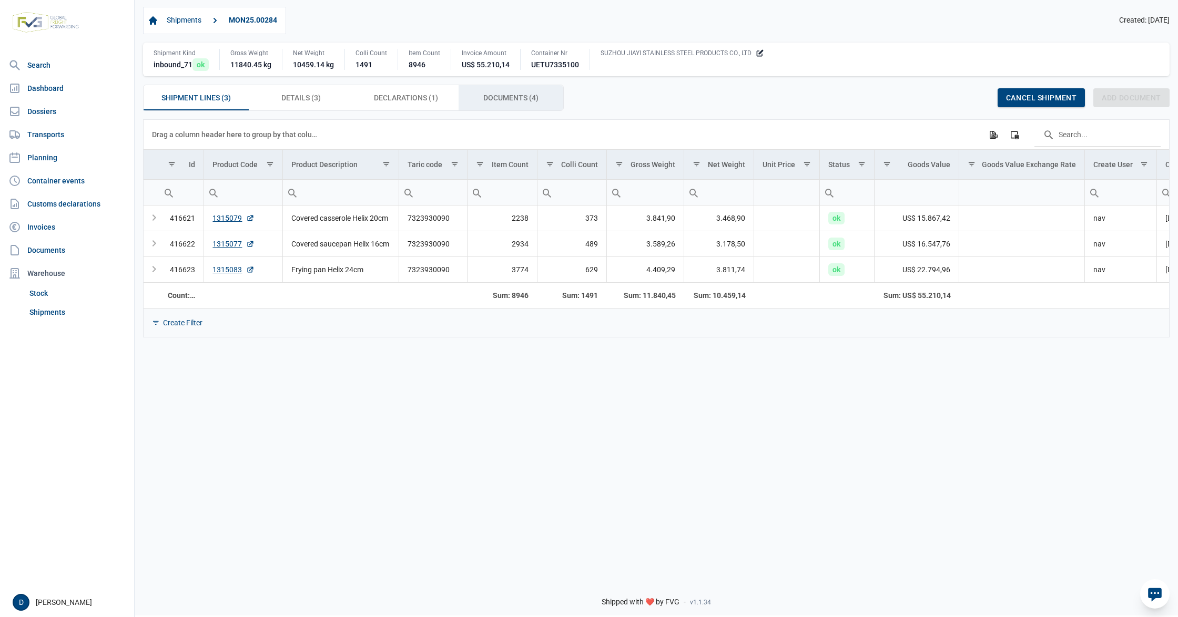
click at [488, 96] on span "Documents (4) Documents (4)" at bounding box center [510, 97] width 55 height 13
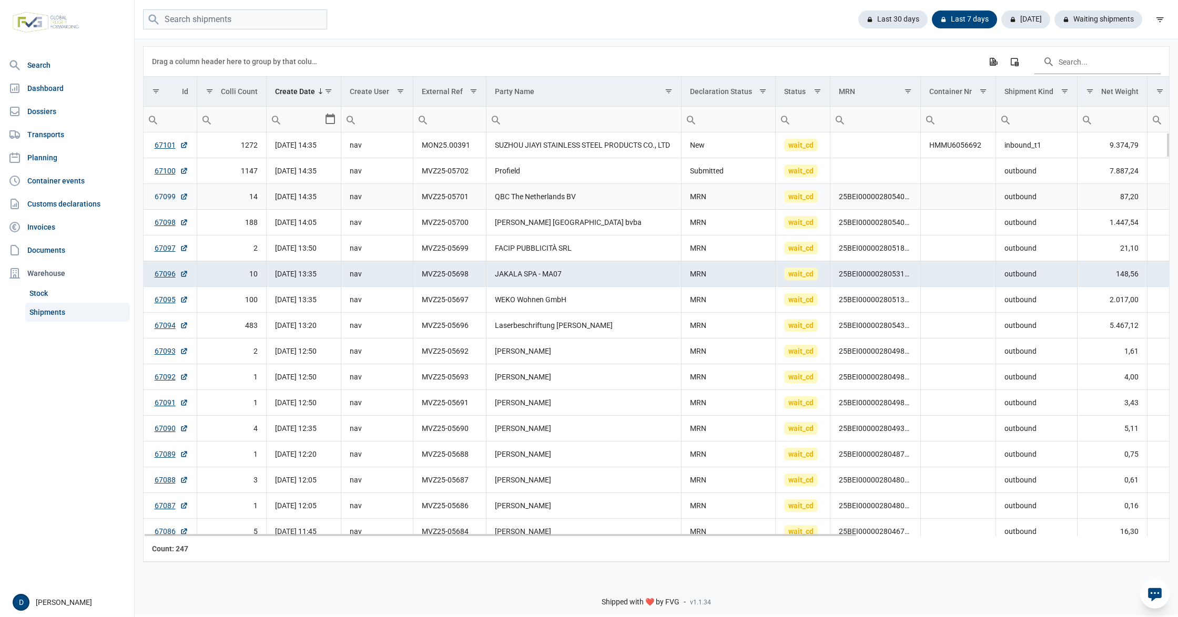
click at [160, 196] on link "67099" at bounding box center [172, 196] width 34 height 11
click at [167, 298] on link "67095" at bounding box center [172, 299] width 34 height 11
click at [166, 299] on link "67095" at bounding box center [172, 299] width 34 height 11
click at [158, 148] on link "67101" at bounding box center [172, 145] width 34 height 11
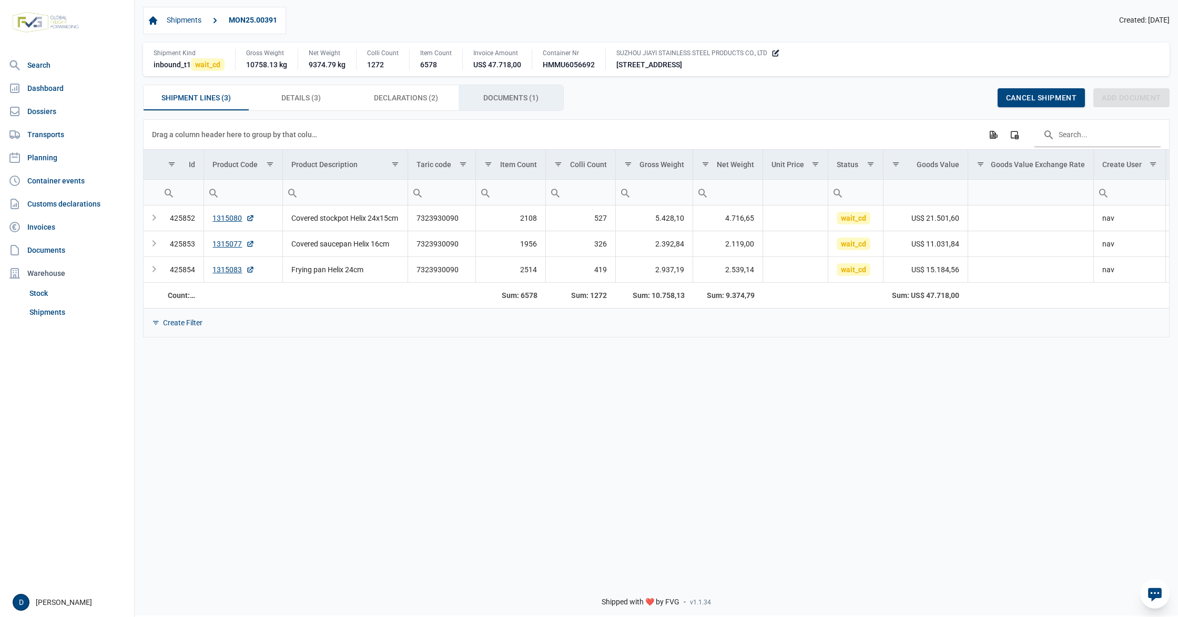
click at [512, 97] on span "Documents (1) Documents (1)" at bounding box center [510, 97] width 55 height 13
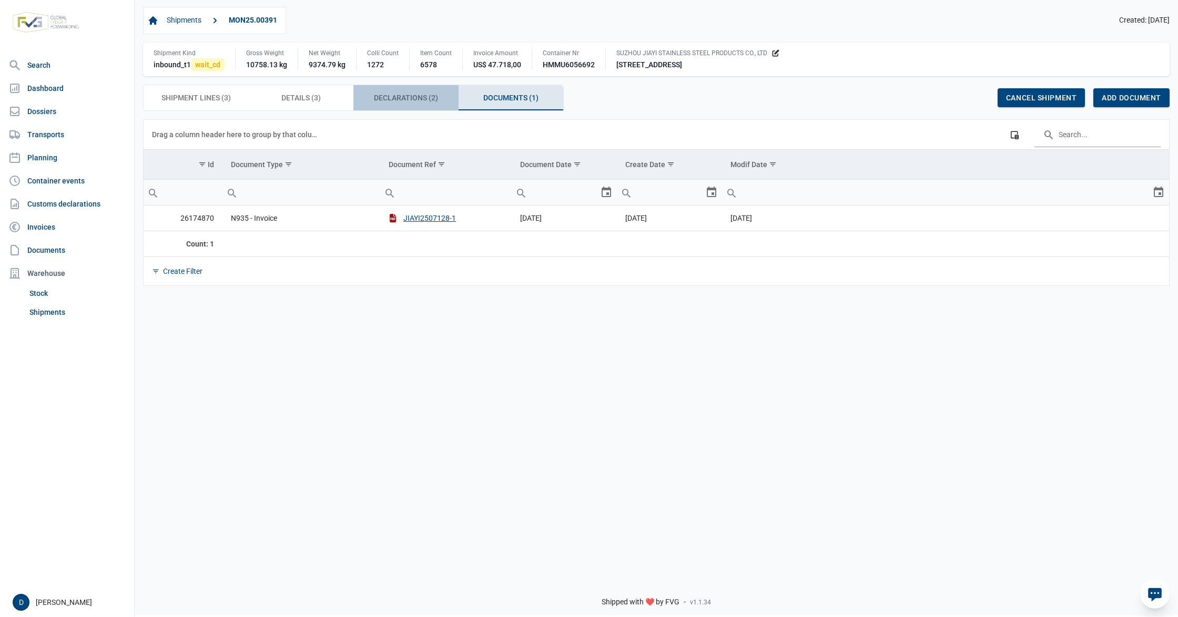
click at [400, 94] on span "Declarations (2) Declarations (2)" at bounding box center [406, 97] width 64 height 13
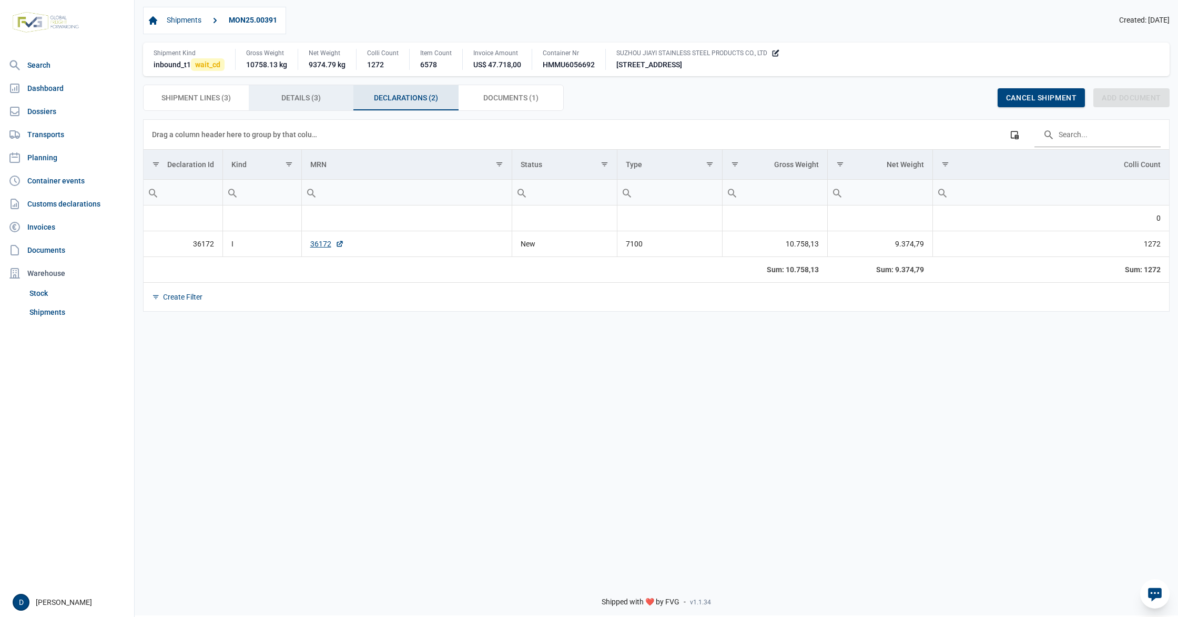
click at [318, 96] on span "Details (3) Details (3)" at bounding box center [300, 97] width 39 height 13
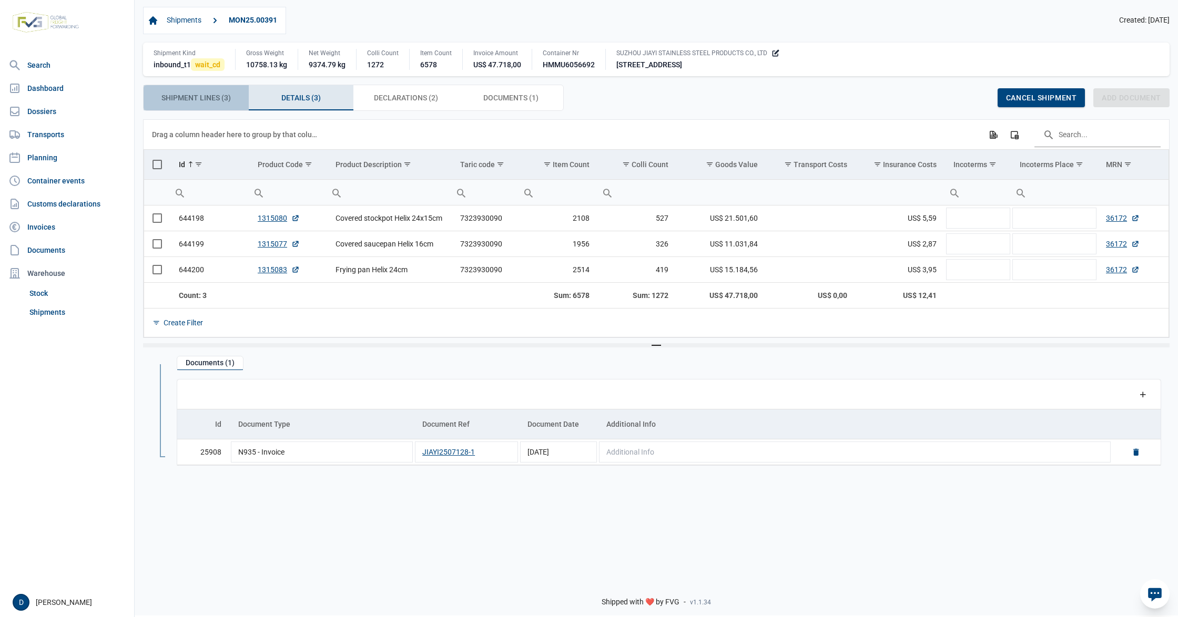
click at [202, 100] on span "Shipment Lines (3) Shipment Lines (3)" at bounding box center [195, 97] width 69 height 13
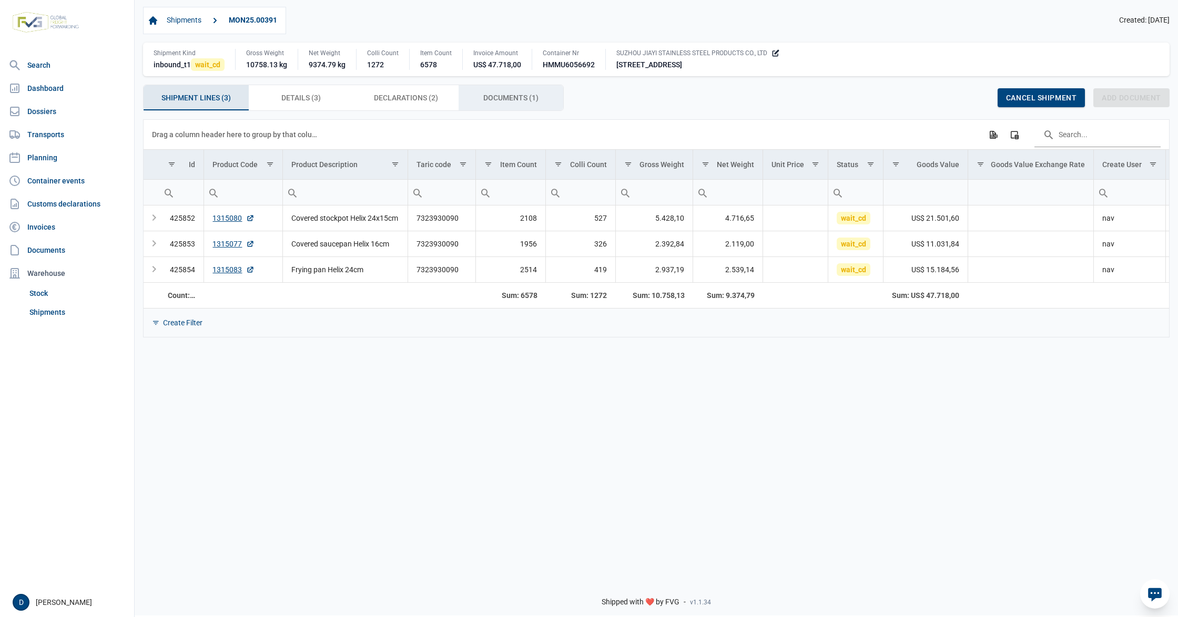
click at [496, 96] on span "Documents (1) Documents (1)" at bounding box center [510, 97] width 55 height 13
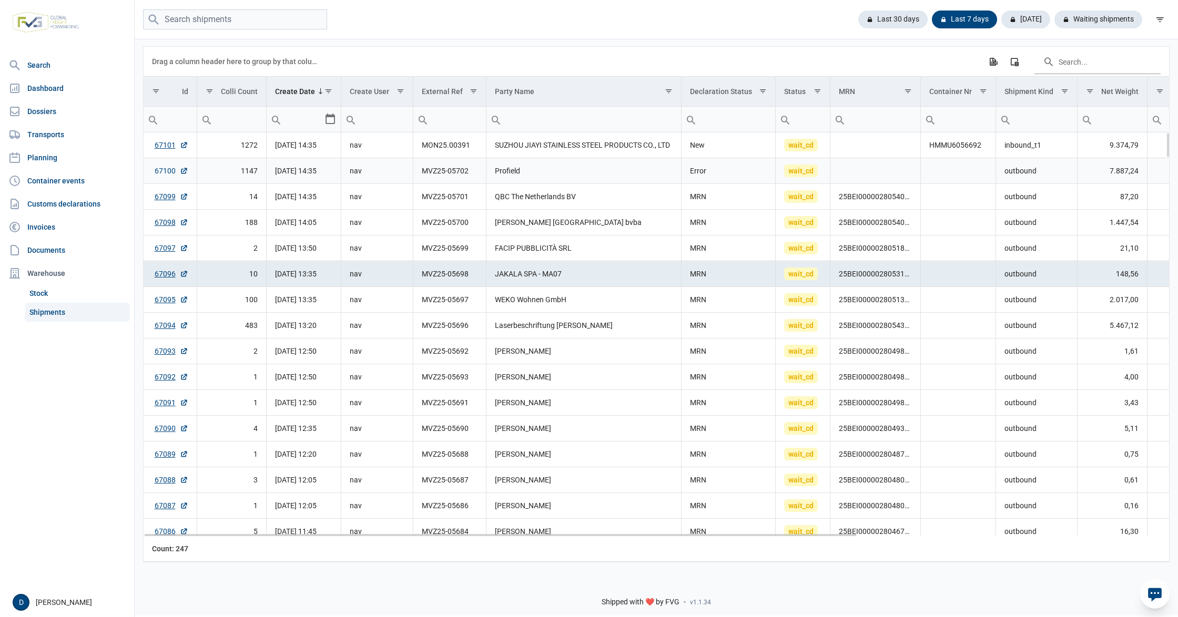
click at [161, 174] on link "67100" at bounding box center [172, 171] width 34 height 11
click at [165, 169] on link "67100" at bounding box center [172, 171] width 34 height 11
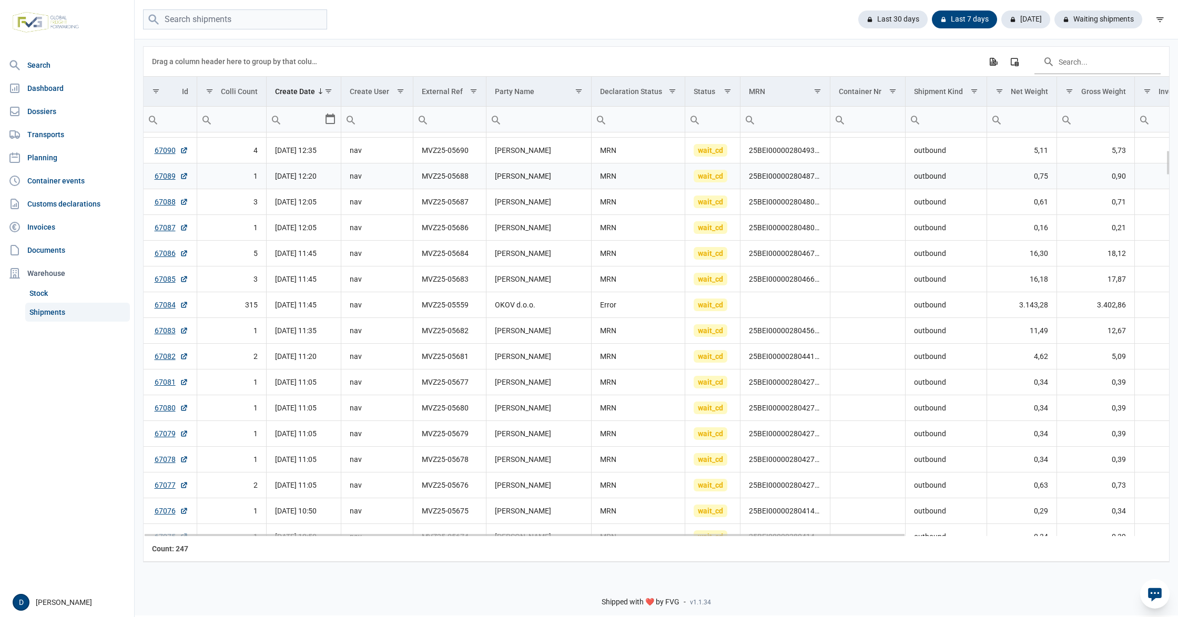
scroll to position [373, 0]
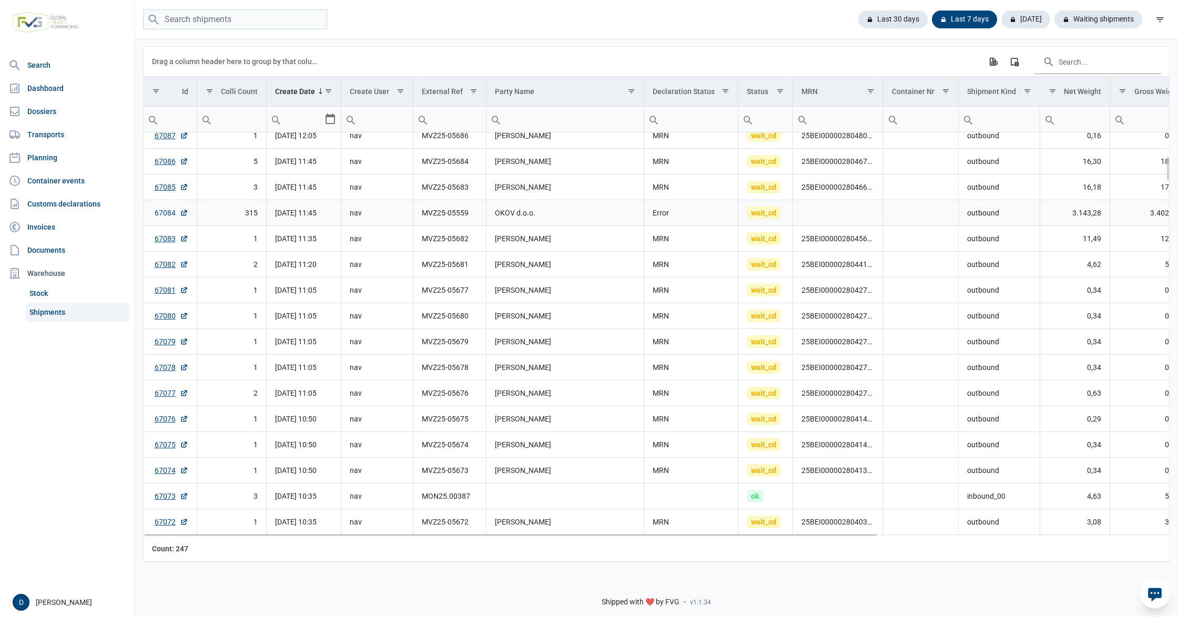
click at [169, 211] on link "67084" at bounding box center [172, 213] width 34 height 11
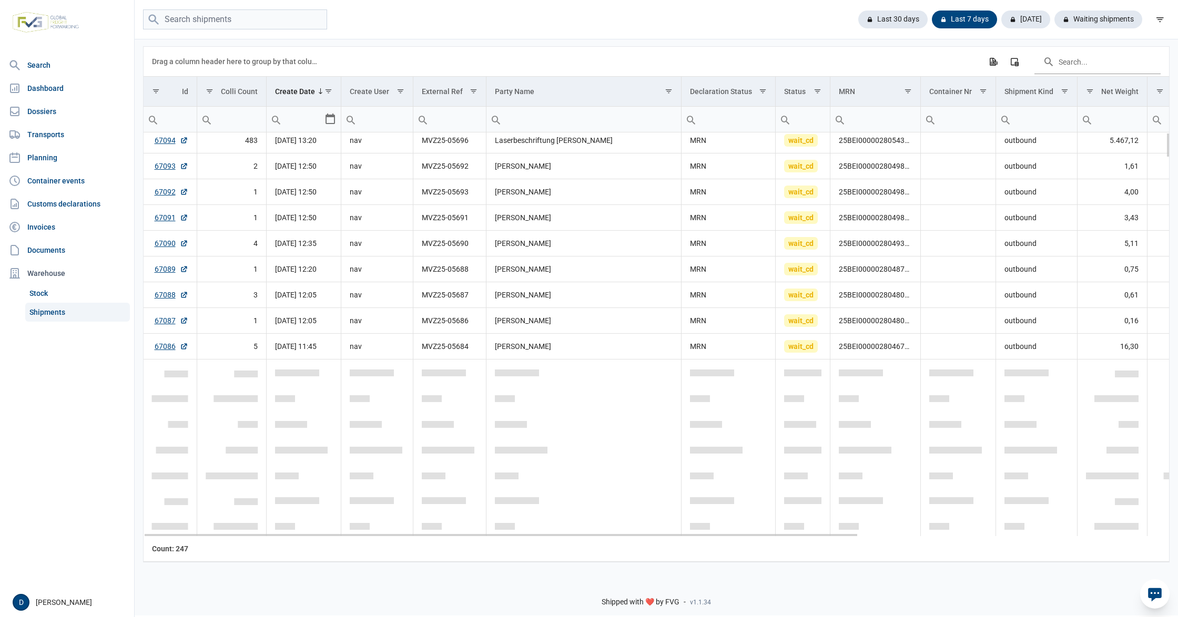
scroll to position [0, 0]
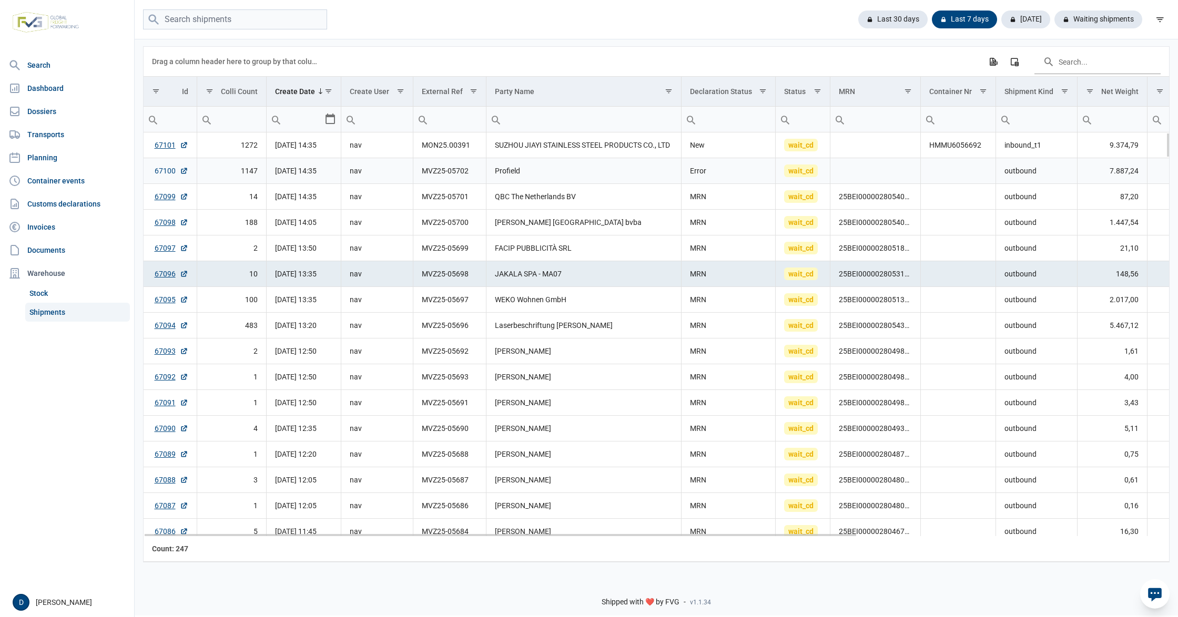
click at [173, 170] on link "67100" at bounding box center [172, 171] width 34 height 11
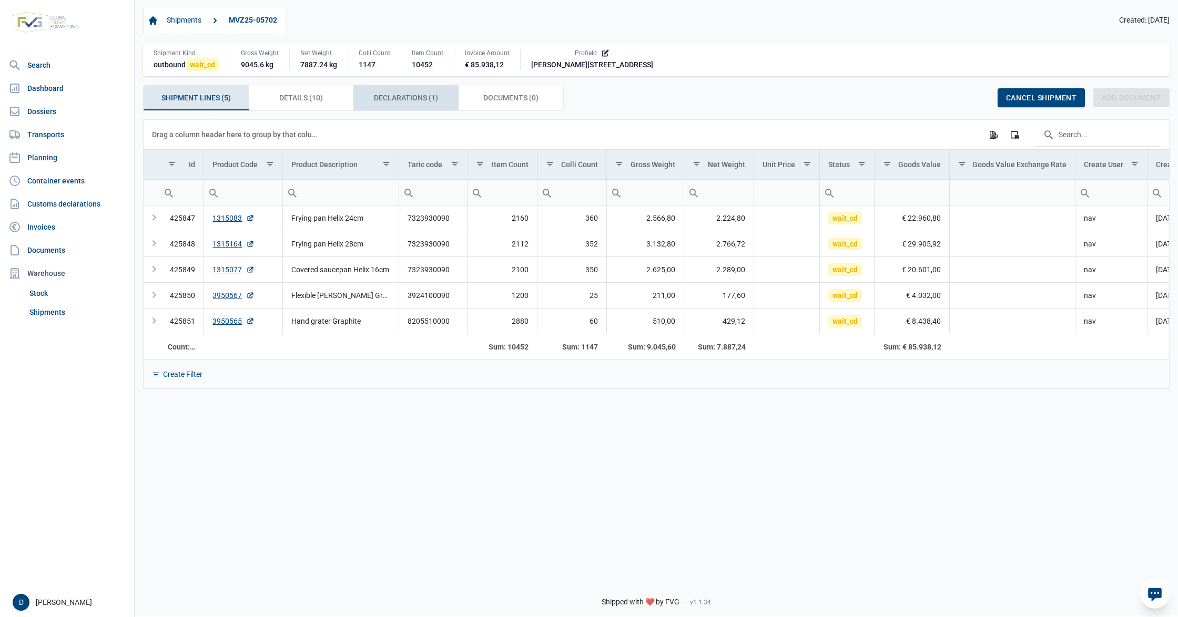
click at [405, 101] on span "Declarations (1) Declarations (1)" at bounding box center [406, 97] width 64 height 13
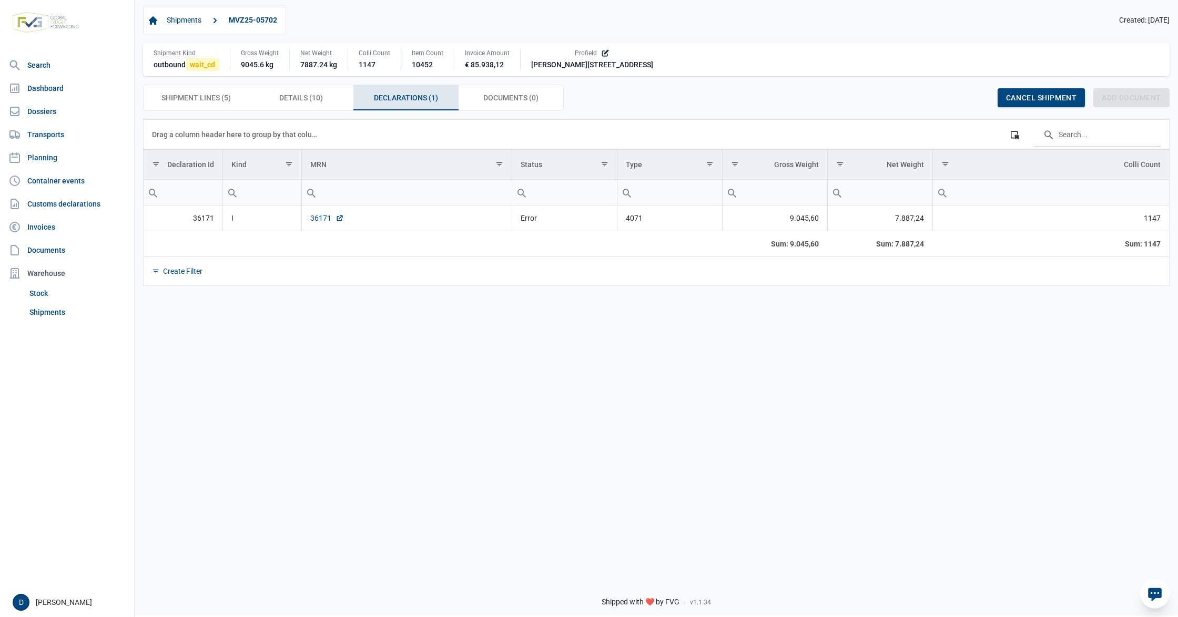
click at [312, 219] on link "36171" at bounding box center [327, 218] width 34 height 11
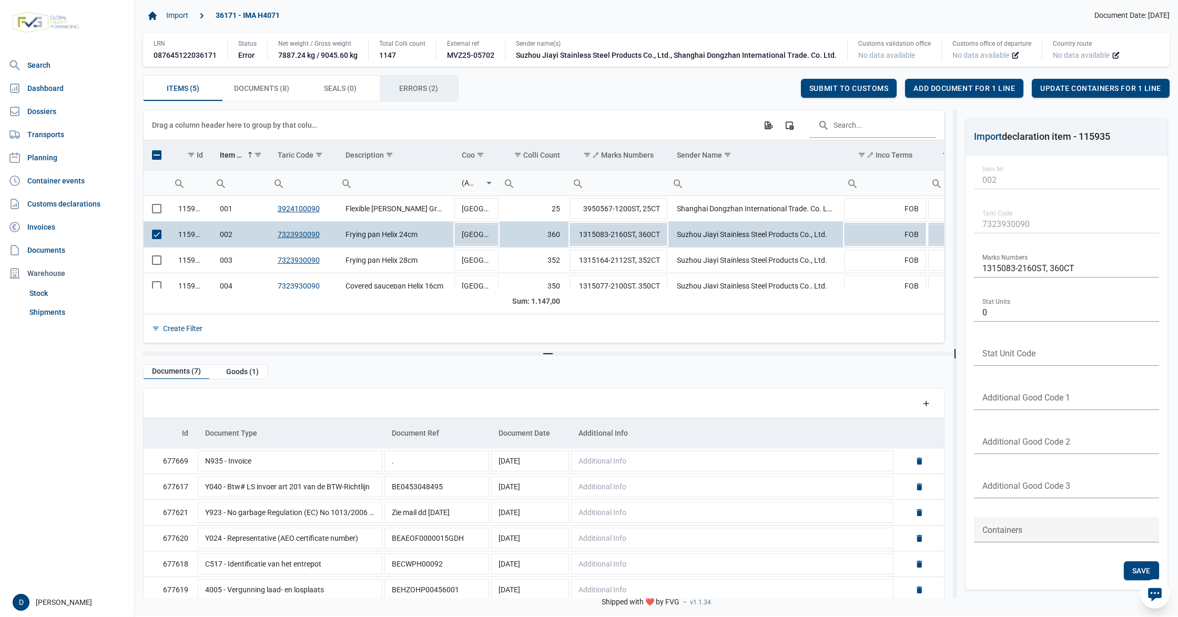
click at [408, 89] on span "Errors (2) Errors (2)" at bounding box center [418, 88] width 39 height 13
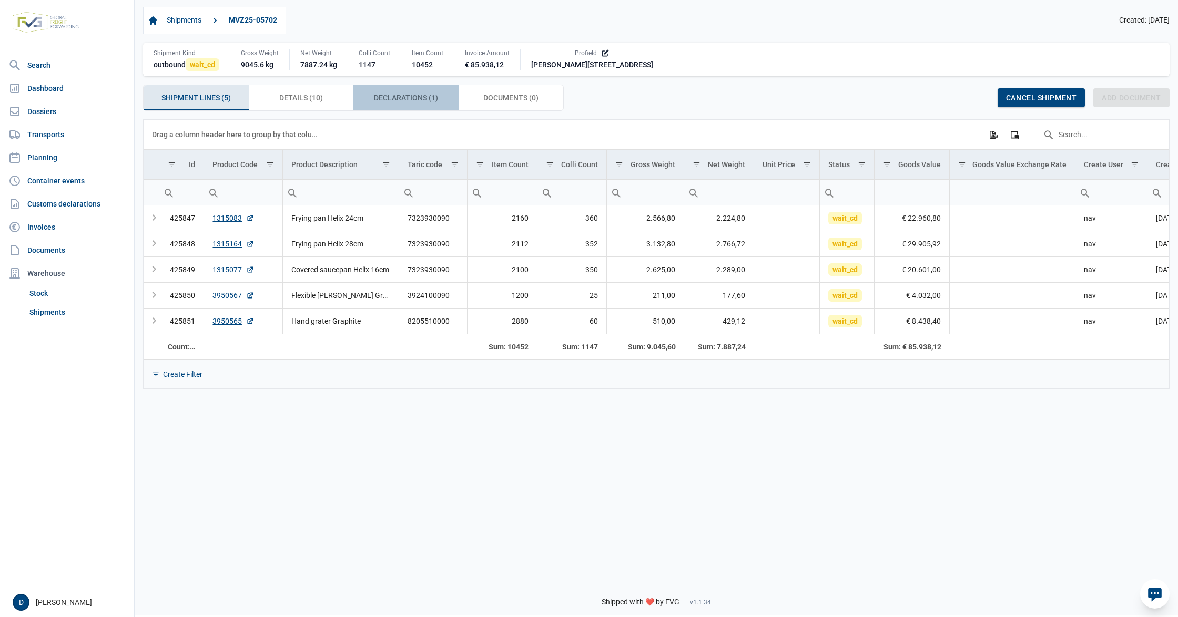
click at [416, 91] on div "Declarations (1) Declarations (1)" at bounding box center [405, 97] width 105 height 25
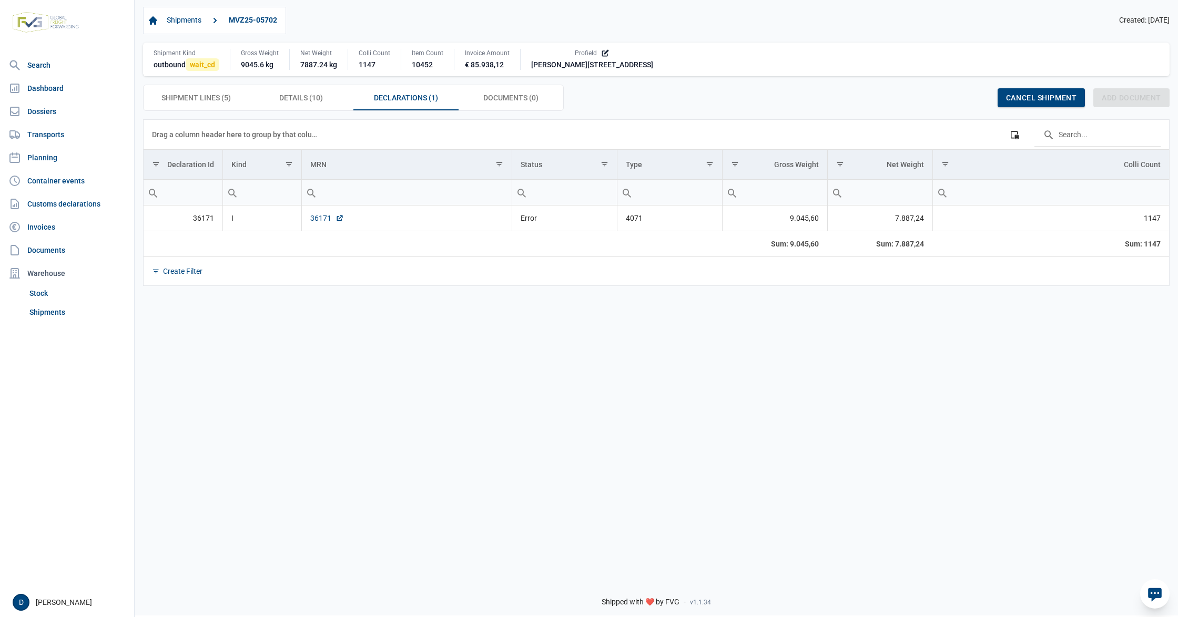
click at [324, 218] on link "36171" at bounding box center [327, 218] width 34 height 11
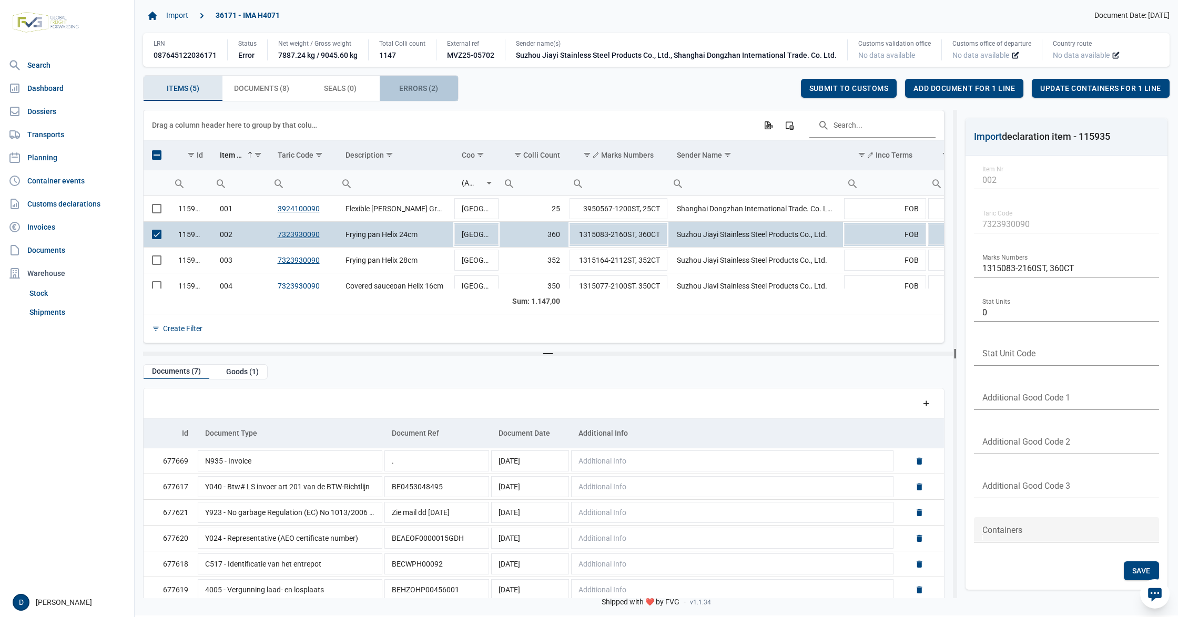
click at [409, 82] on div "Errors (2) Errors (2)" at bounding box center [419, 88] width 79 height 25
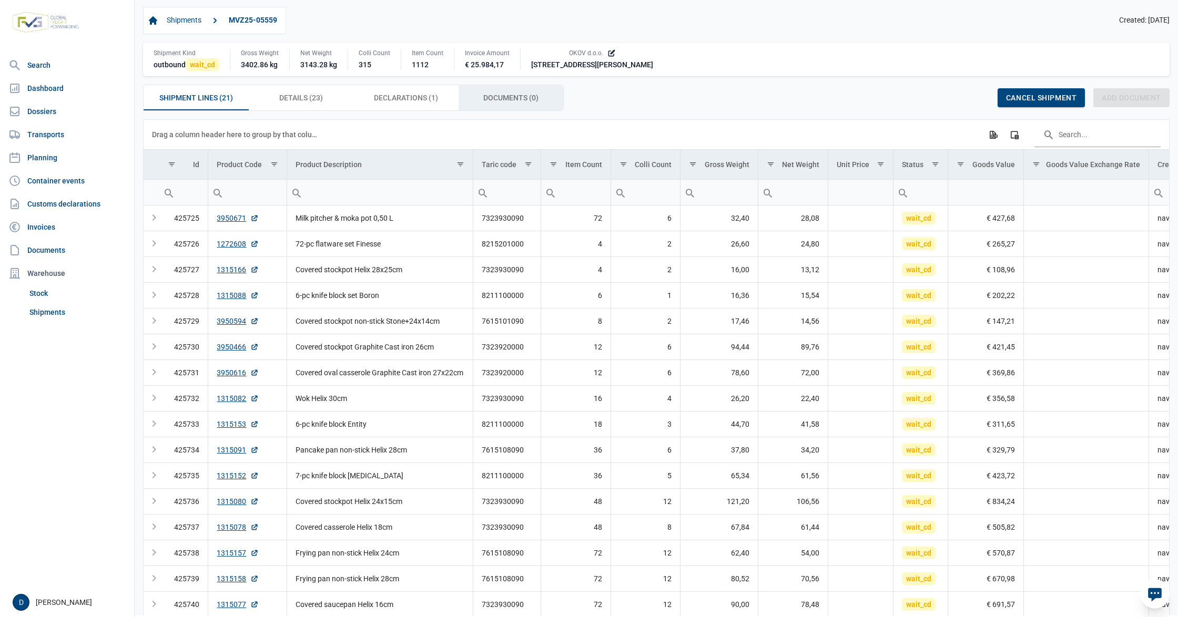
click at [498, 95] on span "Documents (0) Documents (0)" at bounding box center [510, 97] width 55 height 13
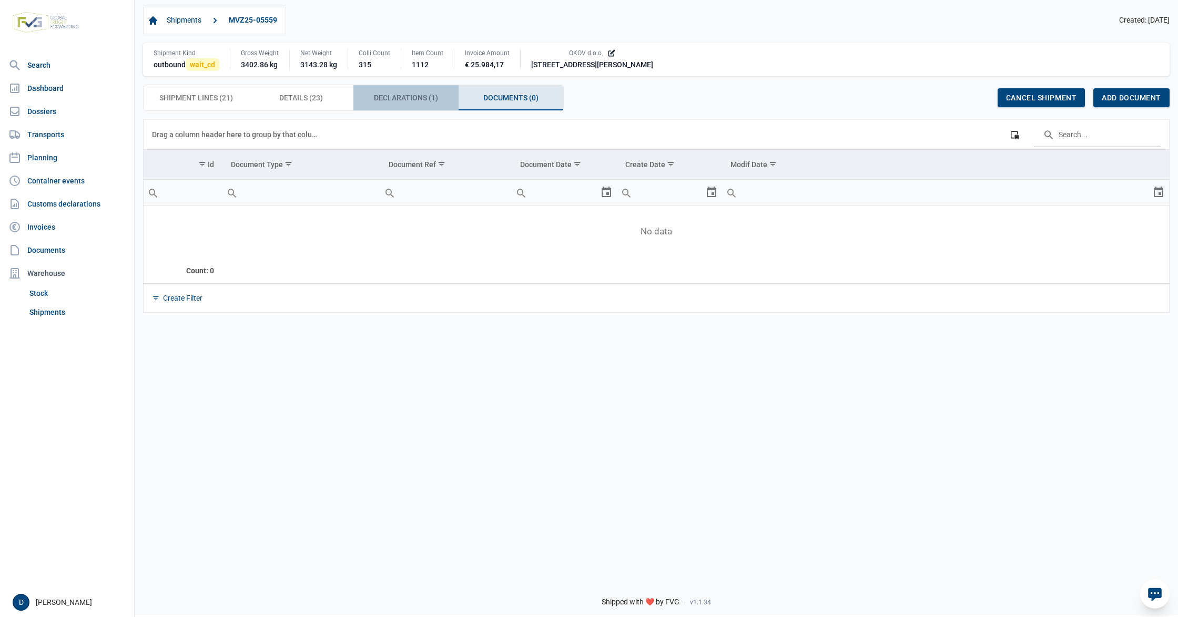
click at [415, 99] on span "Declarations (1) Declarations (1)" at bounding box center [406, 97] width 64 height 13
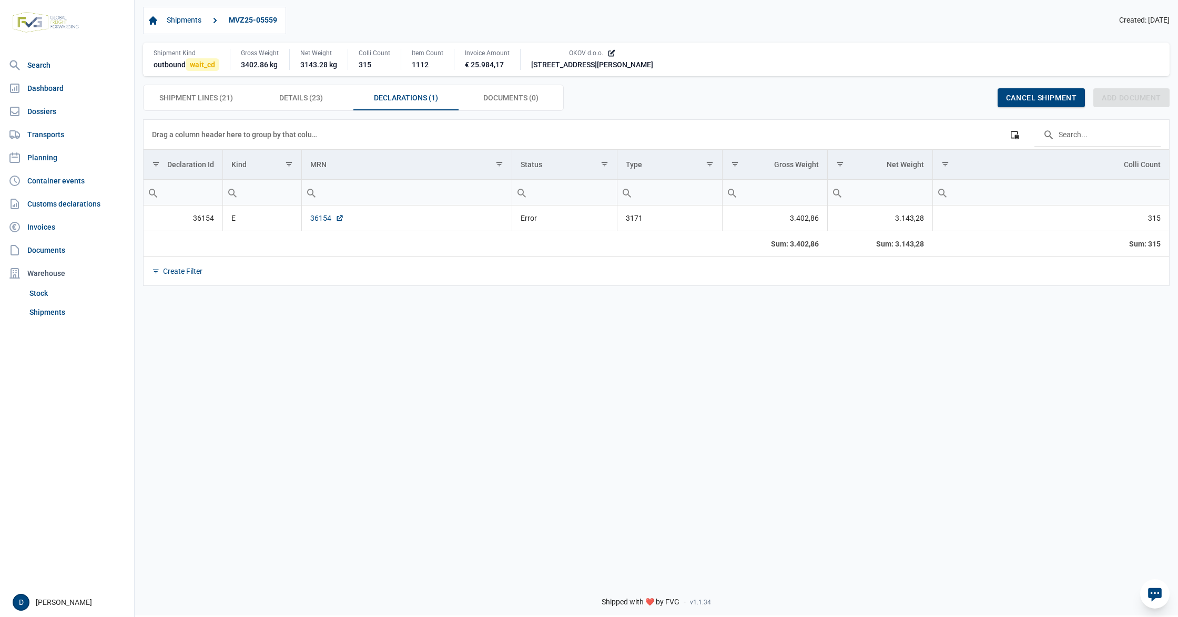
click at [312, 223] on link "36154" at bounding box center [327, 218] width 34 height 11
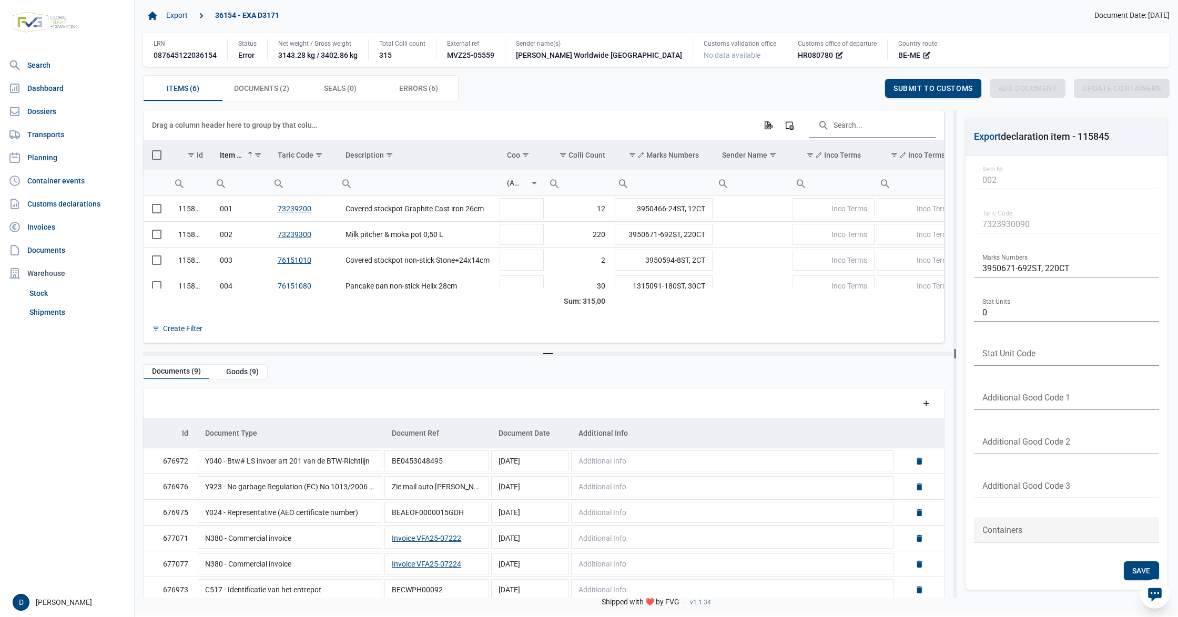
click at [538, 95] on div "Items (6) Items (6) Documents (2) Documents (2) Seals (0) Seals (0) Errors (6) …" at bounding box center [656, 88] width 1026 height 26
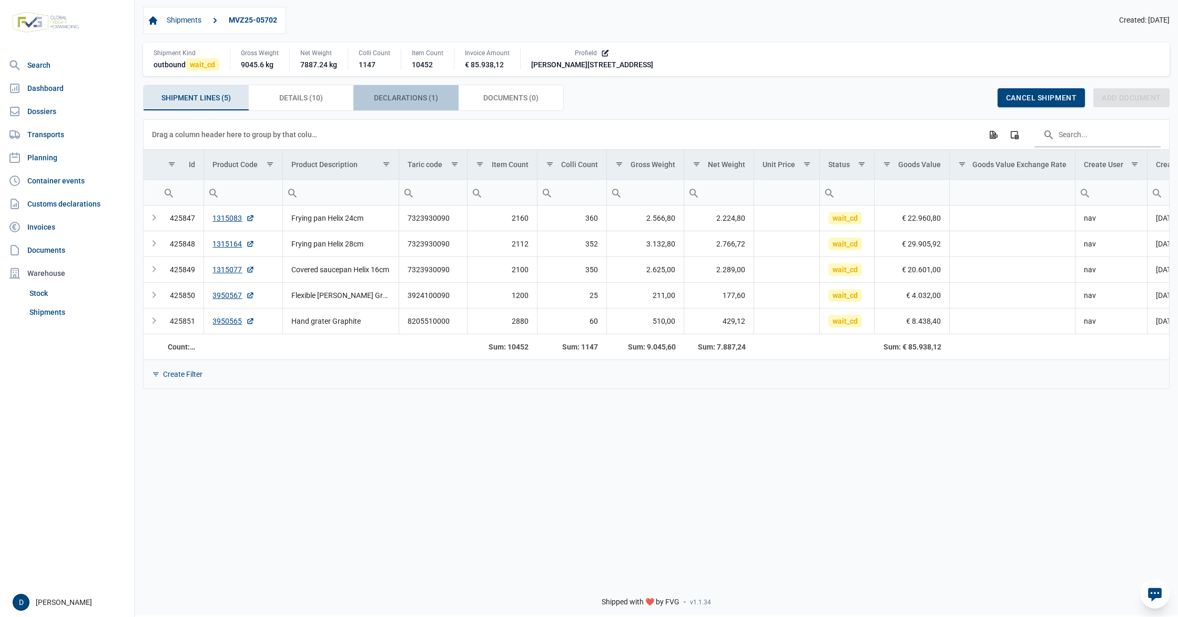
click at [382, 99] on span "Declarations (1) Declarations (1)" at bounding box center [406, 97] width 64 height 13
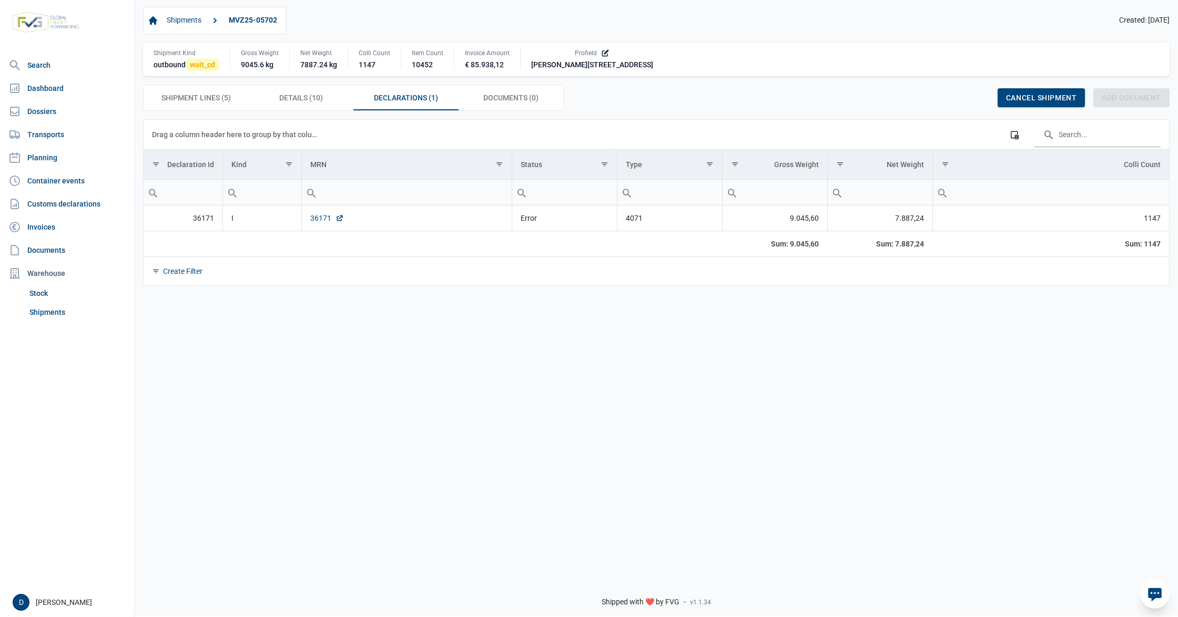
click at [316, 219] on link "36171" at bounding box center [327, 218] width 34 height 11
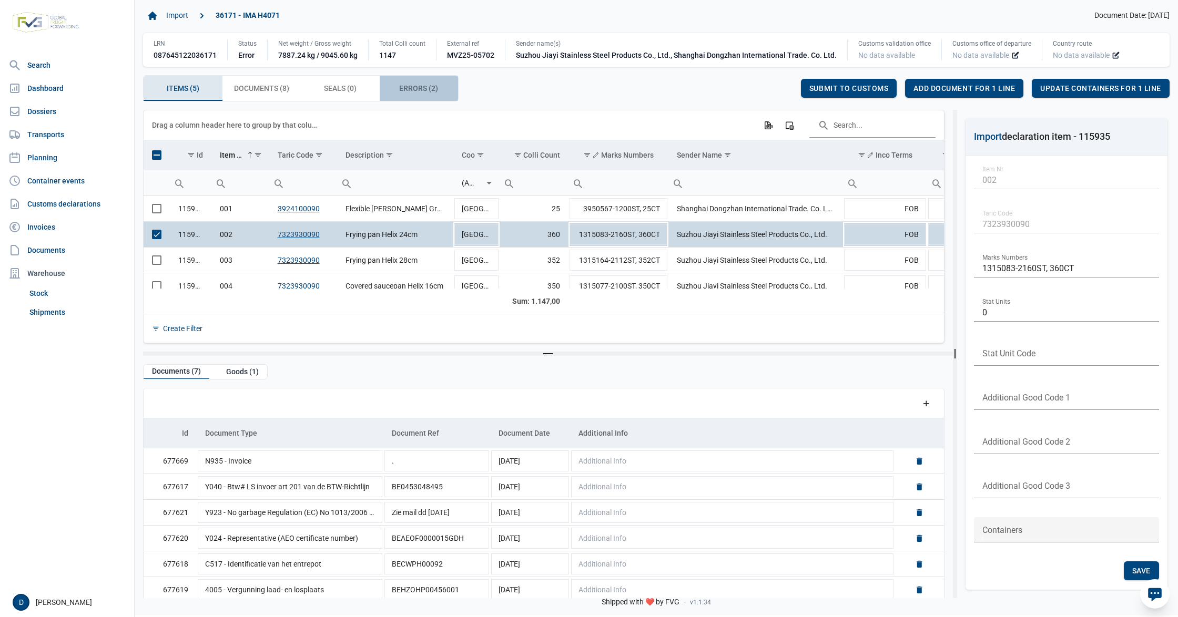
click at [396, 89] on div "Errors (2) Errors (2)" at bounding box center [419, 88] width 79 height 25
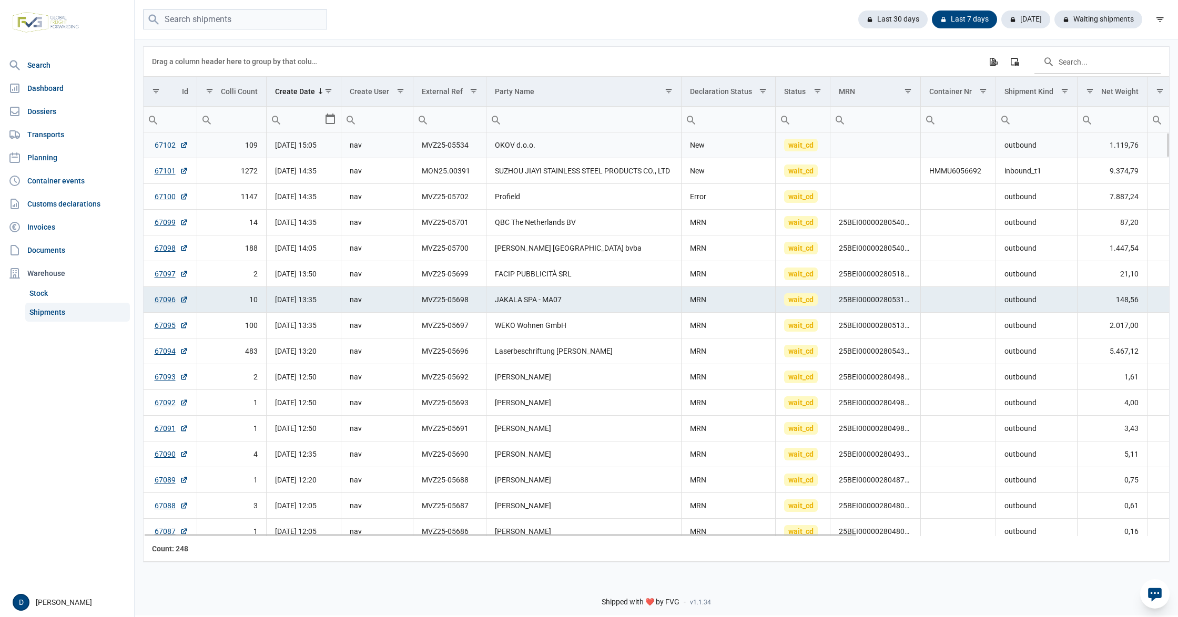
click at [165, 145] on link "67102" at bounding box center [172, 145] width 34 height 11
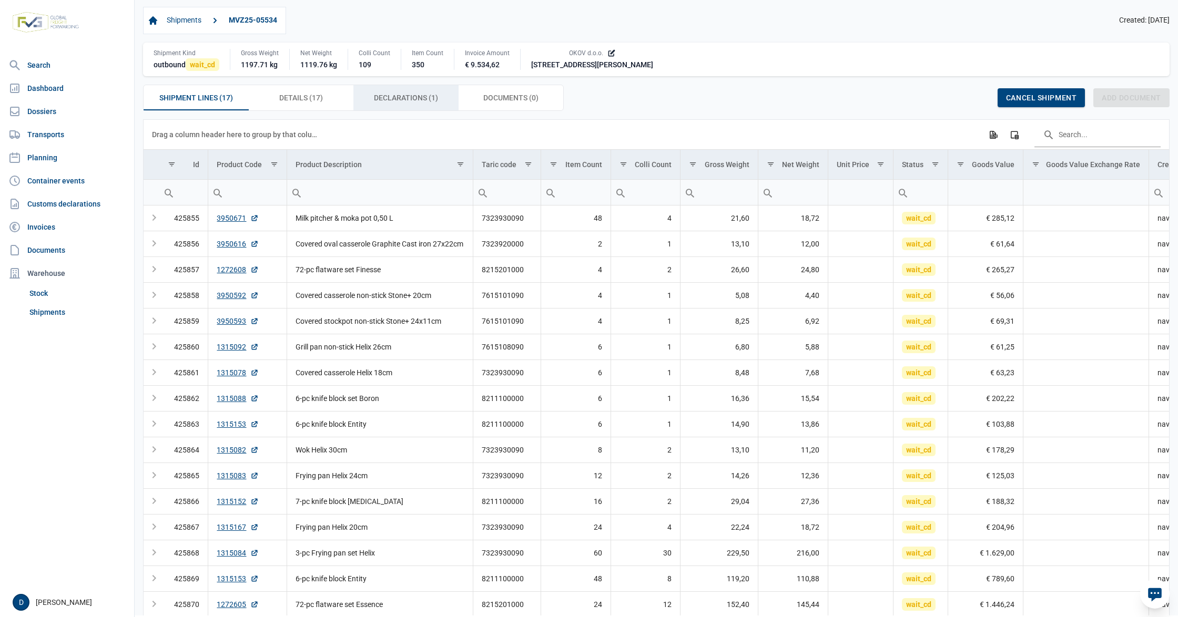
click at [421, 96] on span "Declarations (1) Declarations (1)" at bounding box center [406, 97] width 64 height 13
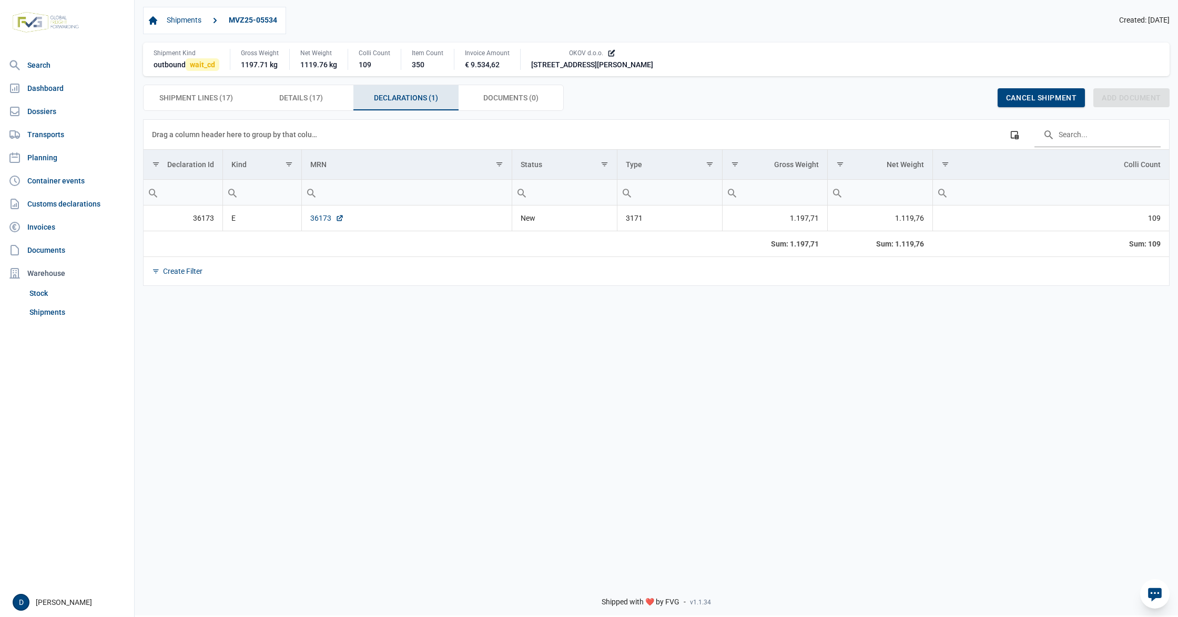
click at [321, 221] on link "36173" at bounding box center [327, 218] width 34 height 11
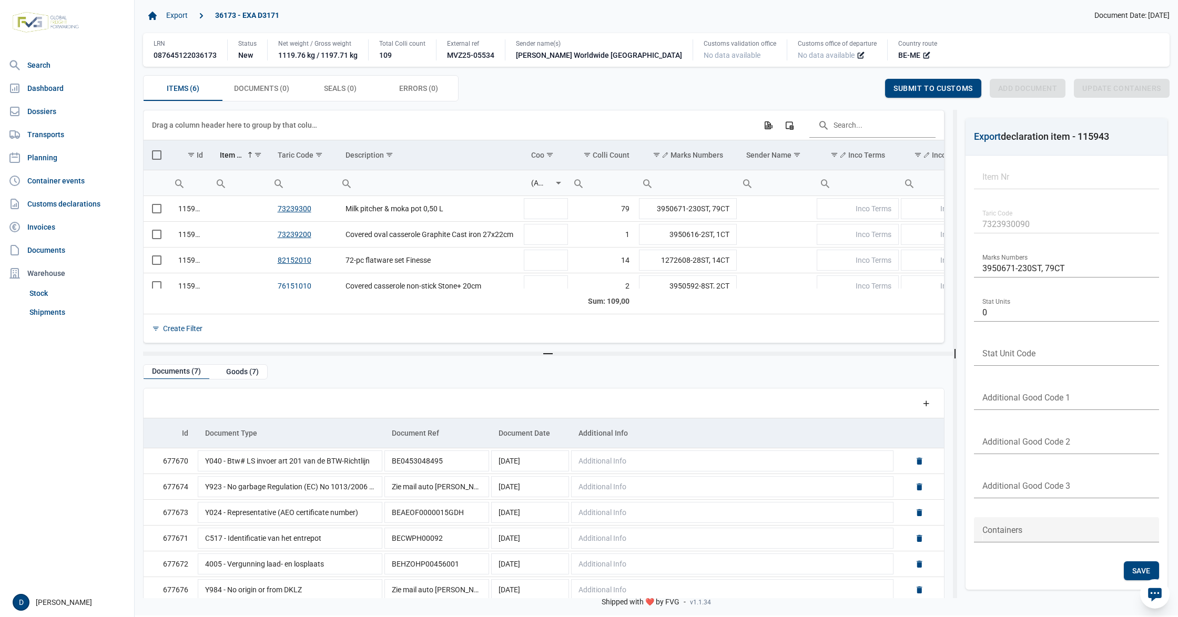
click at [148, 159] on td "Data grid with 6 rows and 23 columns" at bounding box center [157, 155] width 26 height 30
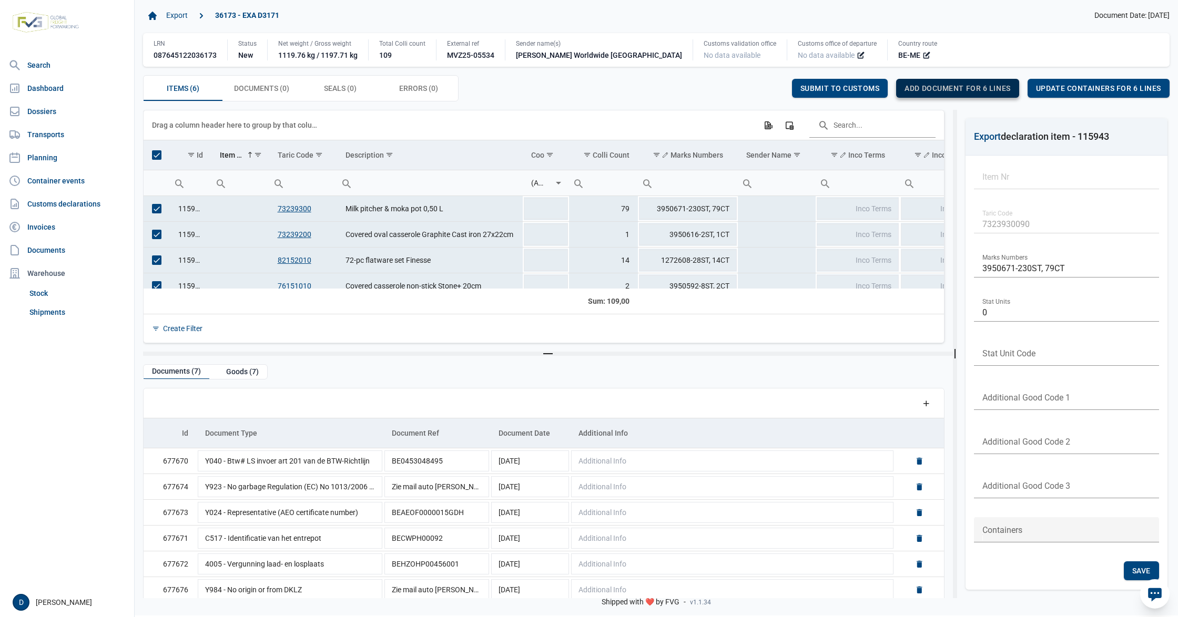
click at [945, 89] on span "Add document for 6 lines" at bounding box center [957, 88] width 106 height 8
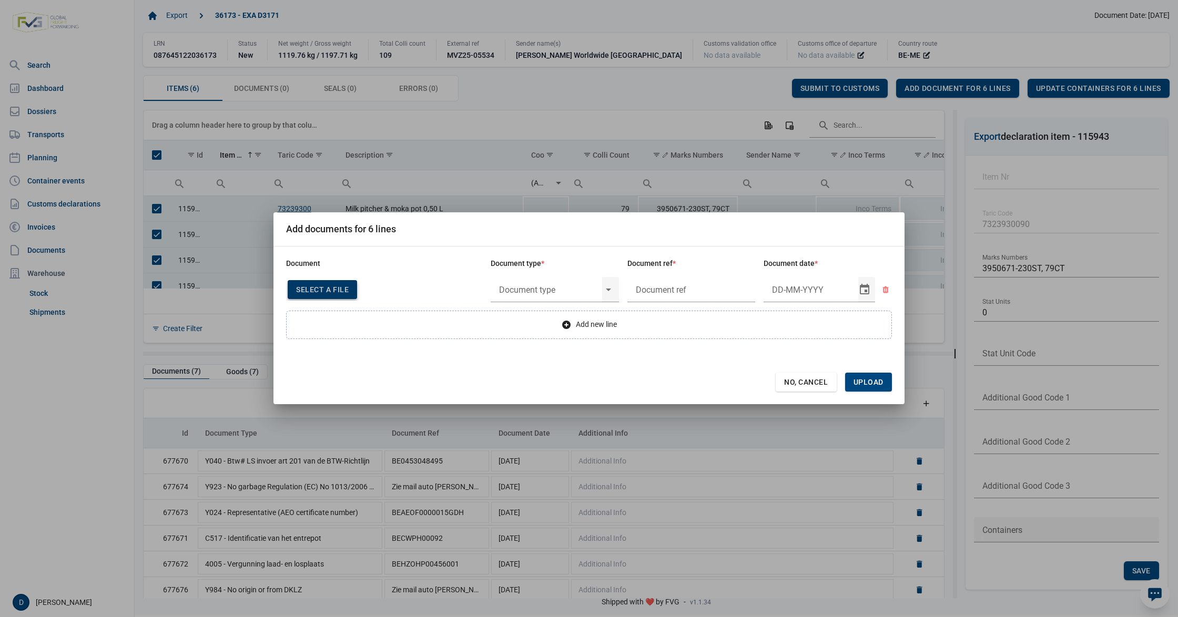
click at [332, 287] on span "Select a file" at bounding box center [322, 290] width 53 height 8
type input "Invoice VFA25-07221"
click at [543, 292] on input "text" at bounding box center [546, 289] width 111 height 27
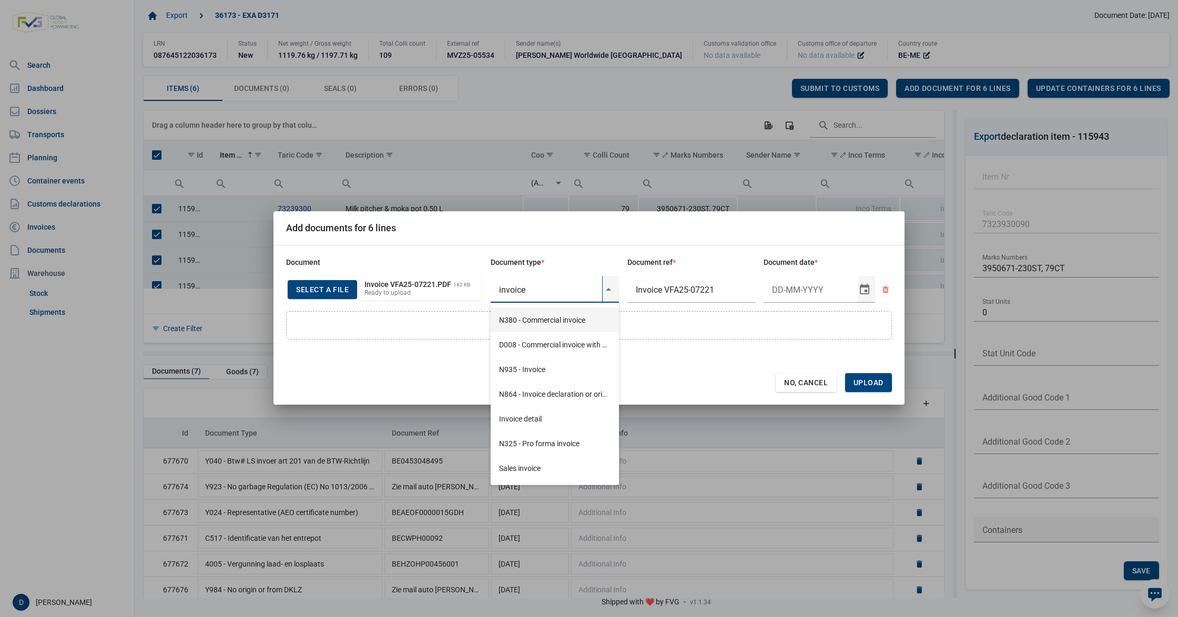
click at [546, 322] on div "N380 - Commercial invoice" at bounding box center [555, 320] width 128 height 25
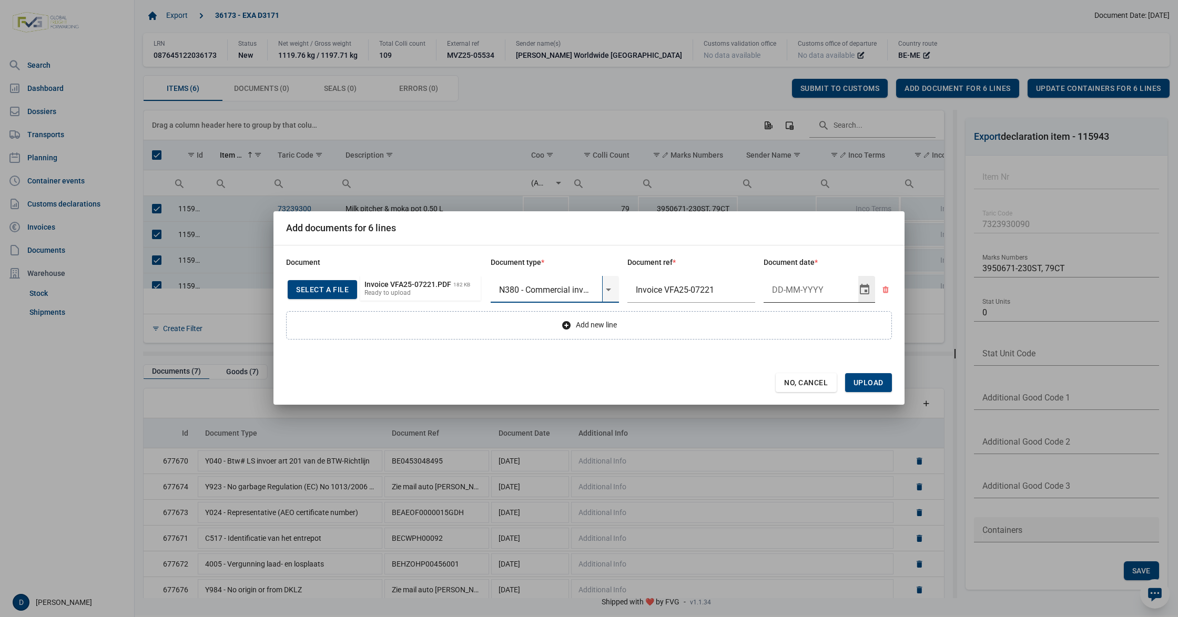
type input "N380 - Commercial invoice"
click at [797, 287] on input "Document date" at bounding box center [810, 289] width 95 height 27
type input "25-9-2025"
click at [867, 377] on span "Upload" at bounding box center [868, 382] width 47 height 19
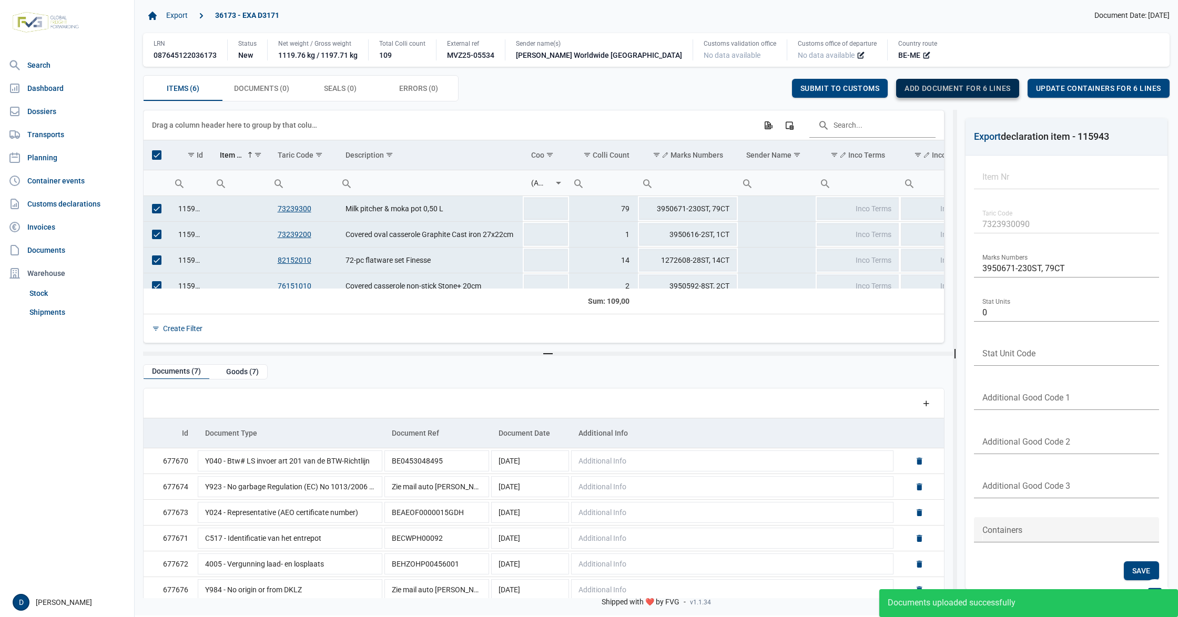
click at [930, 87] on span "Add document for 6 lines" at bounding box center [957, 88] width 106 height 8
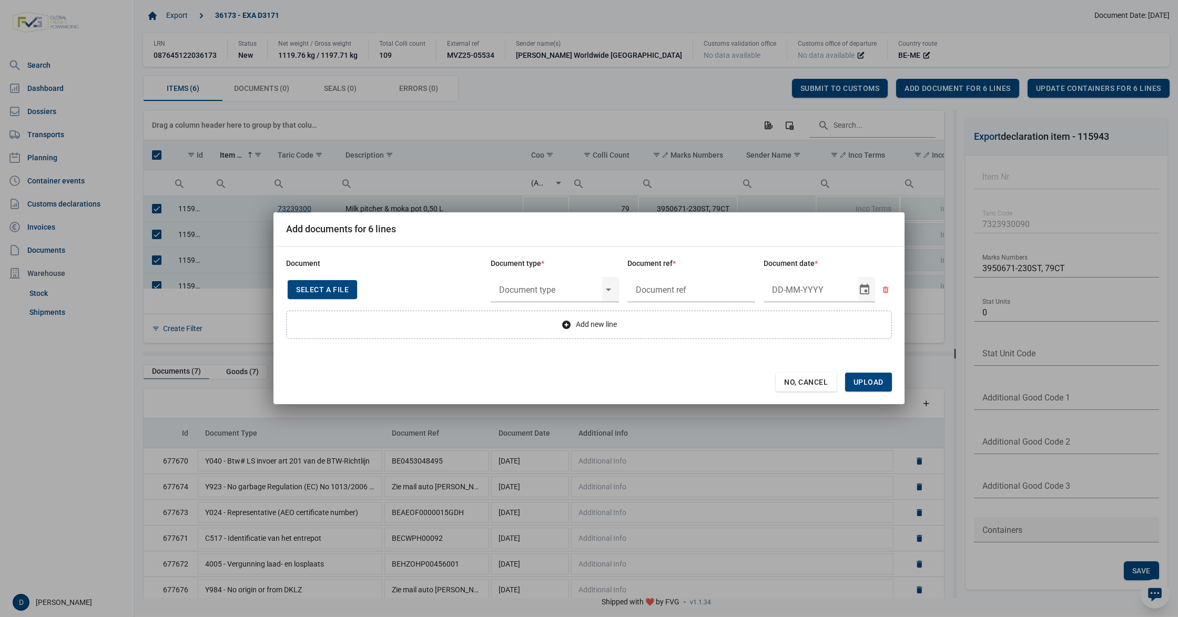
click at [345, 289] on span "Select a file" at bounding box center [322, 290] width 53 height 8
type input "Invoice VFA25-07223"
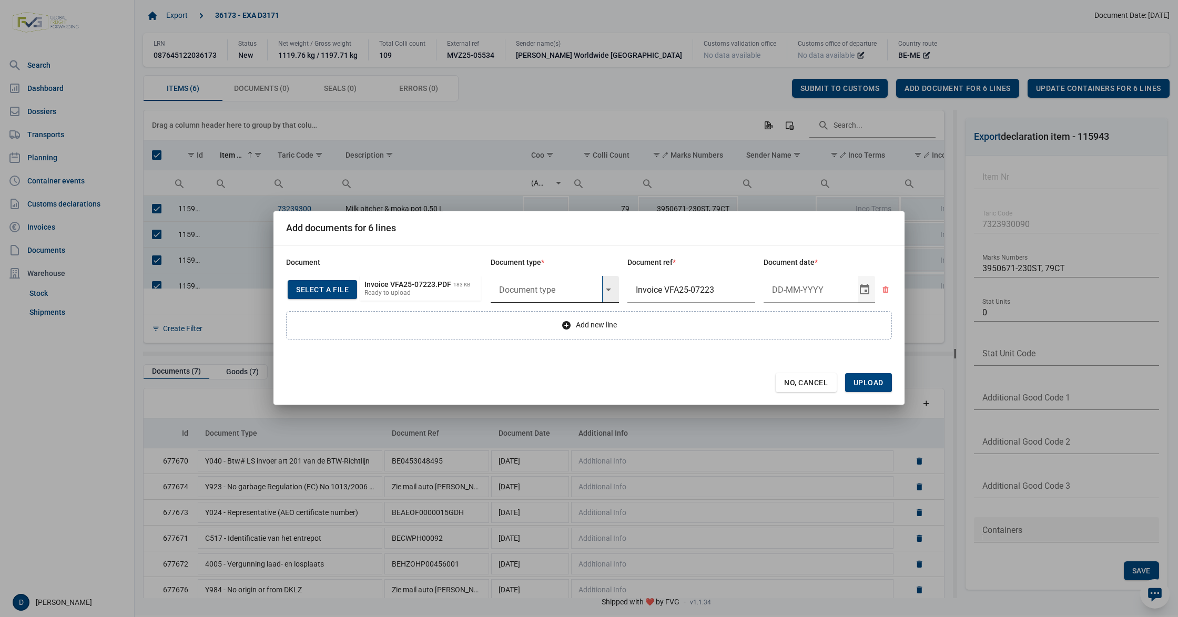
click at [560, 285] on input "text" at bounding box center [546, 289] width 111 height 27
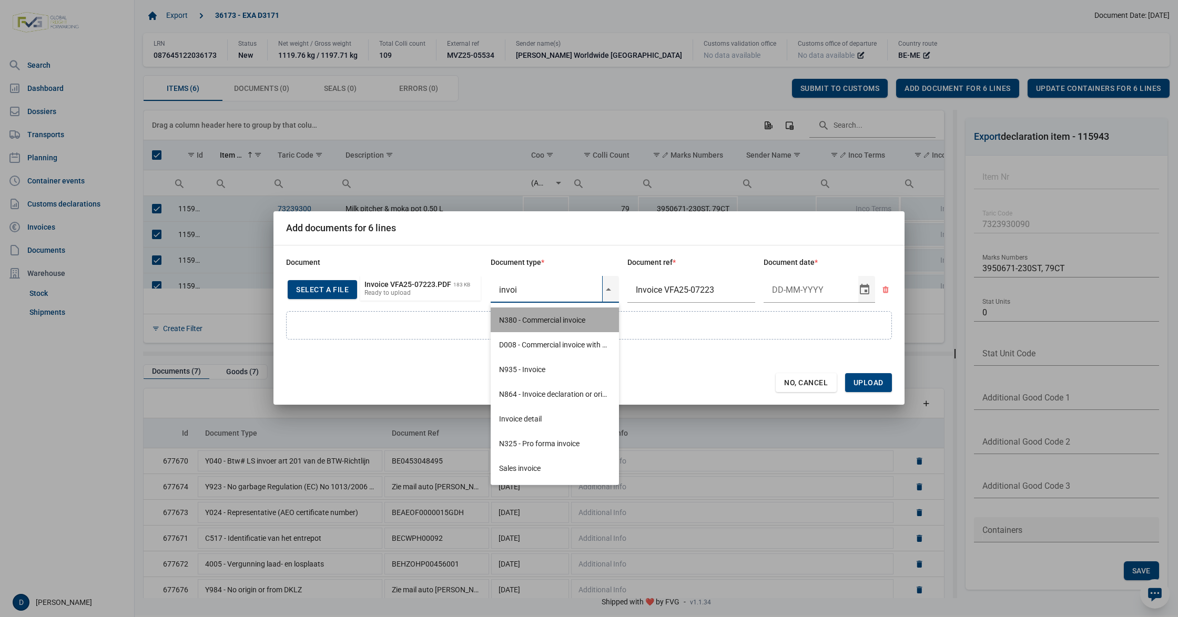
click at [560, 322] on div "N380 - Commercial invoice" at bounding box center [555, 320] width 128 height 25
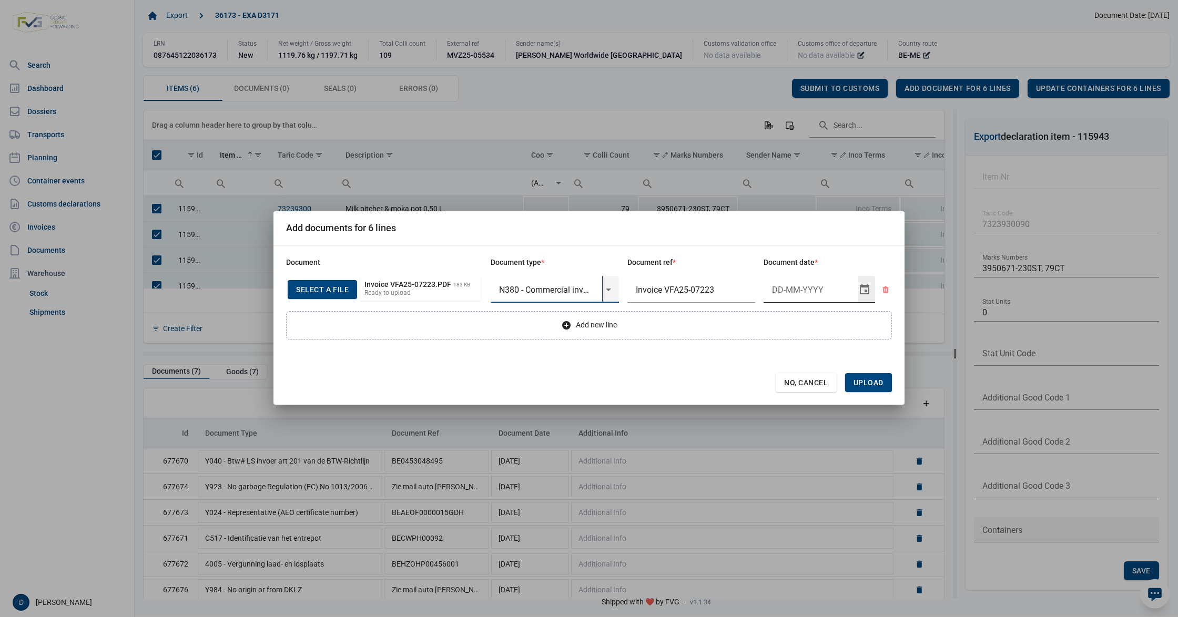
type input "N380 - Commercial invoice"
click at [787, 290] on input "Document date" at bounding box center [810, 289] width 95 height 27
type input "26-9-2025"
click at [880, 379] on span "Upload" at bounding box center [868, 383] width 30 height 8
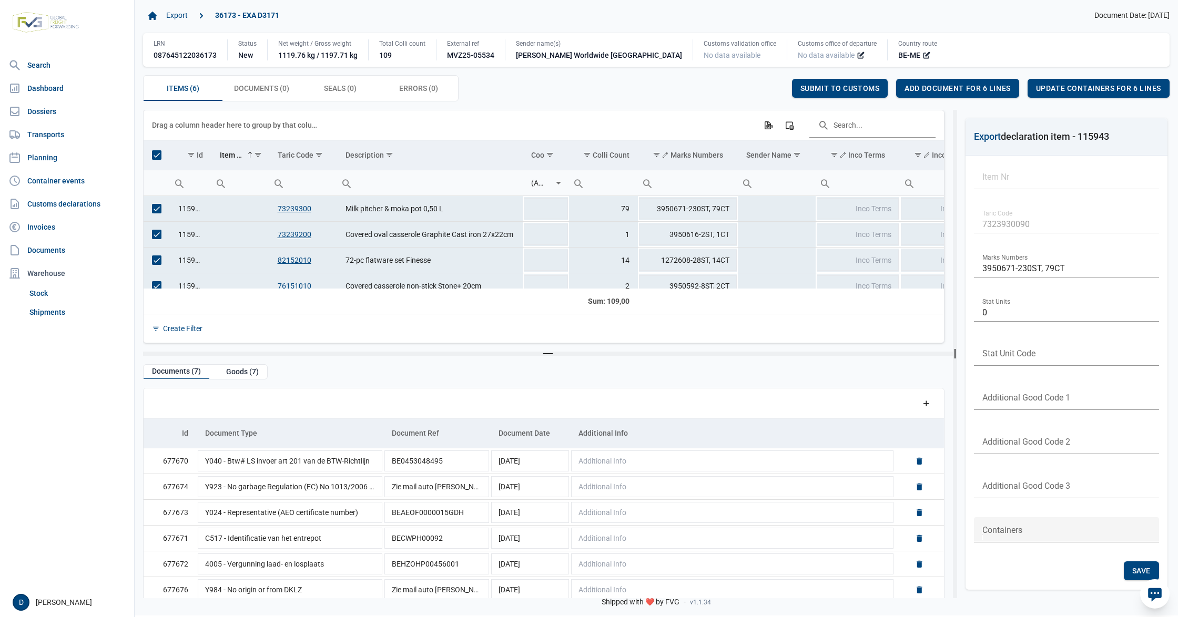
click at [158, 154] on span "Select all" at bounding box center [156, 154] width 9 height 9
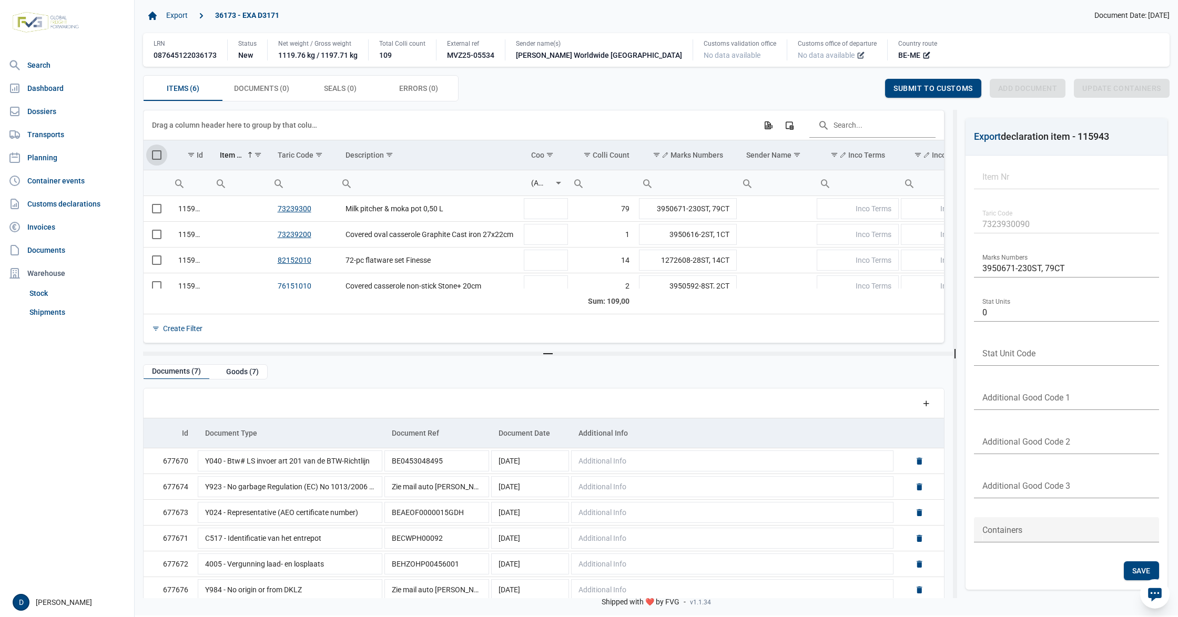
click at [857, 57] on icon at bounding box center [861, 55] width 8 height 8
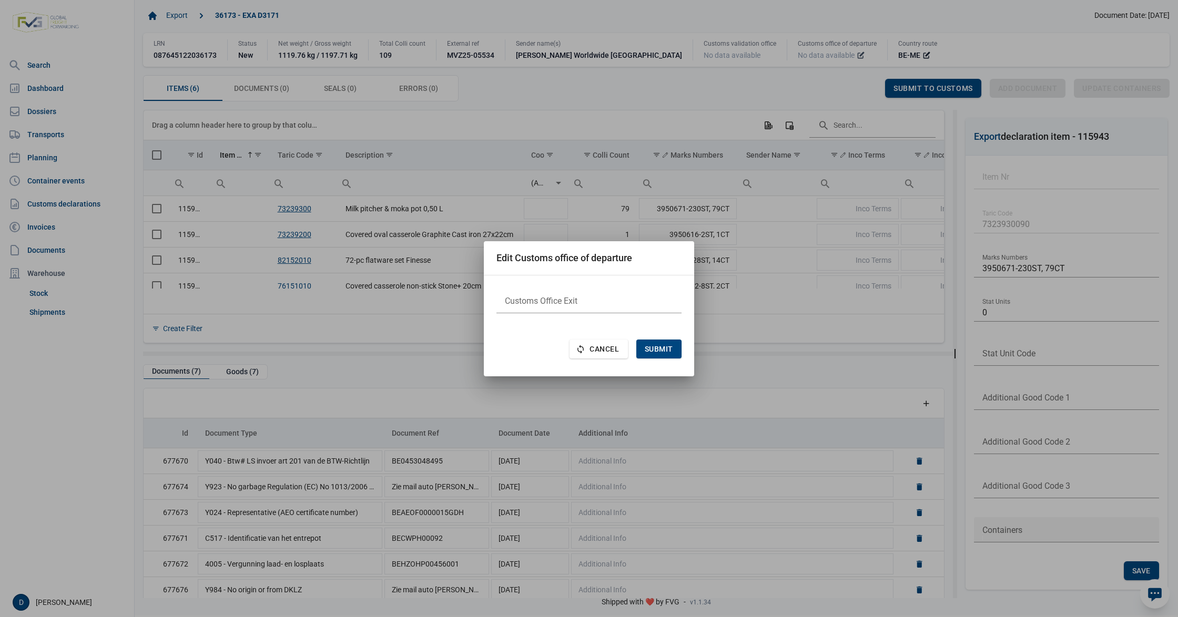
click at [777, 57] on body "For evaluation purposes only. Redistribution prohibited. Please register an exi…" at bounding box center [589, 290] width 1178 height 617
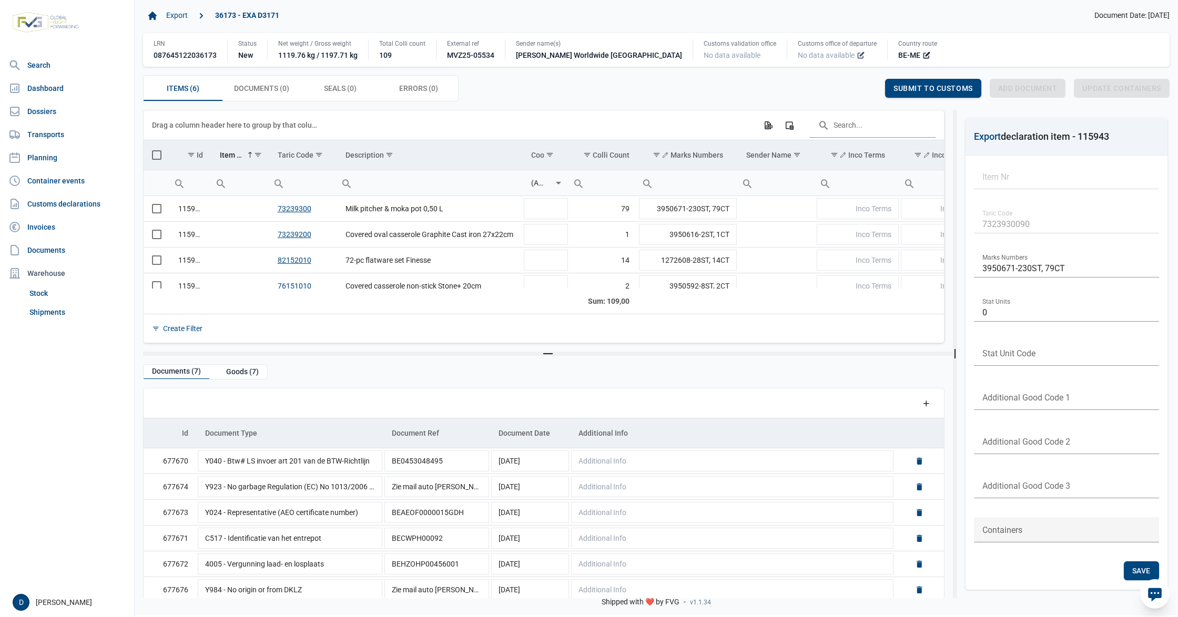
click at [858, 57] on icon at bounding box center [861, 56] width 6 height 6
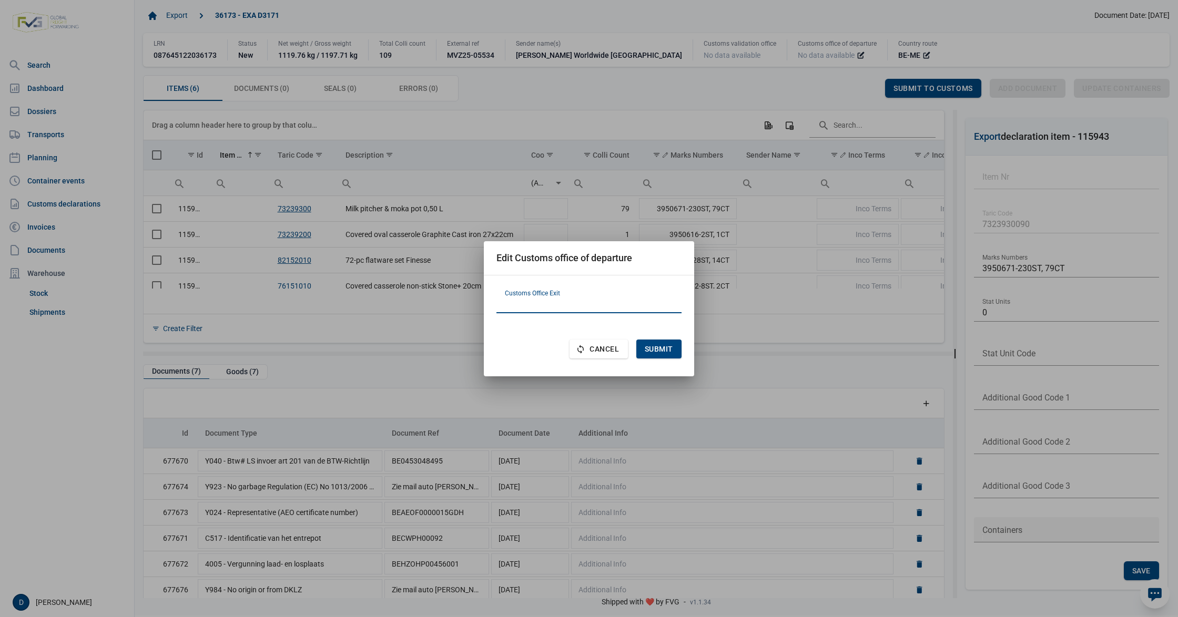
paste input "HR080780"
type input "HR080780"
click at [665, 345] on span "Submit" at bounding box center [659, 349] width 28 height 8
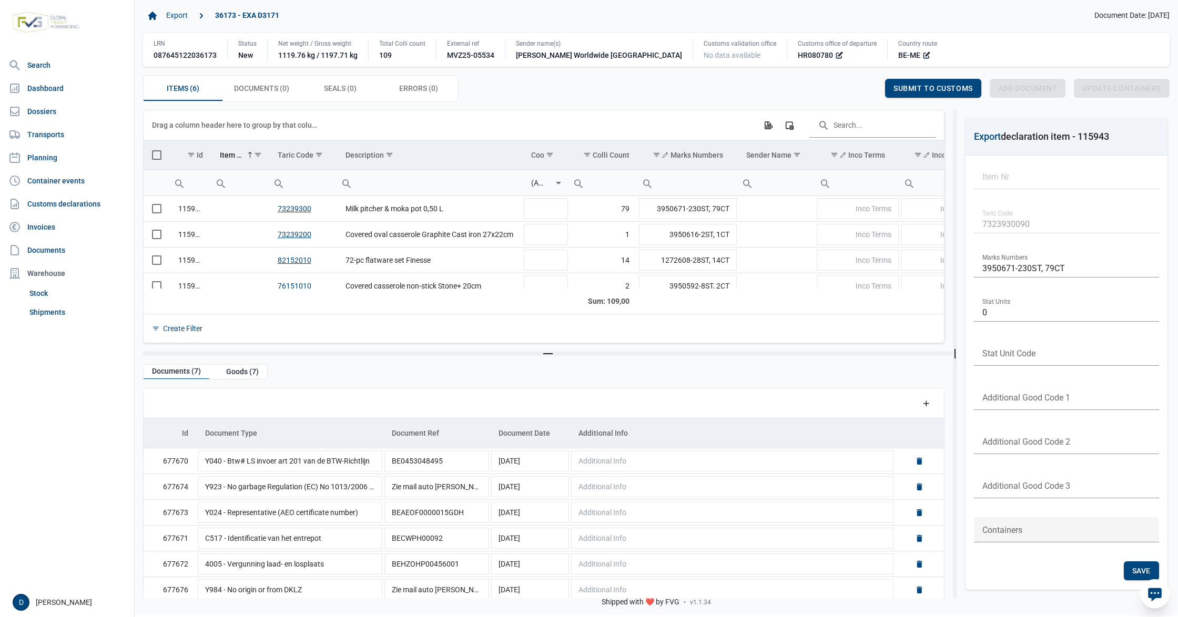
click at [586, 97] on div "Items (6) Items (6) Documents (0) Documents (0) Seals (0) Seals (0) Errors (0) …" at bounding box center [656, 88] width 1026 height 26
click at [913, 88] on span "Submit to customs" at bounding box center [932, 88] width 79 height 8
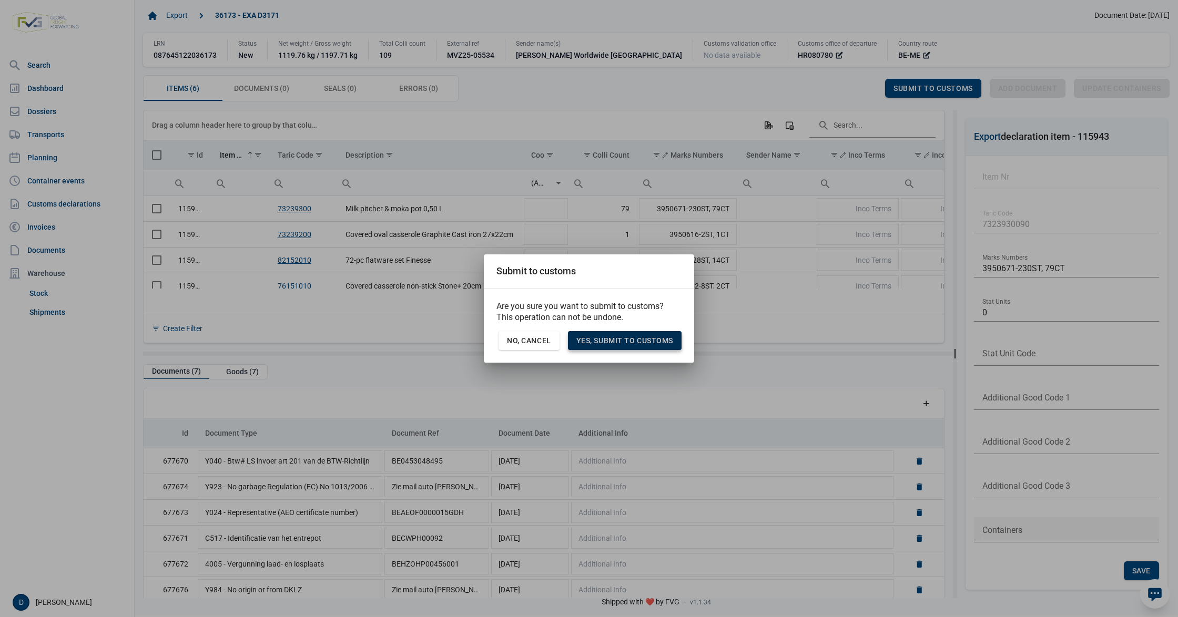
click at [638, 339] on span "Yes, Submit to customs" at bounding box center [624, 341] width 97 height 8
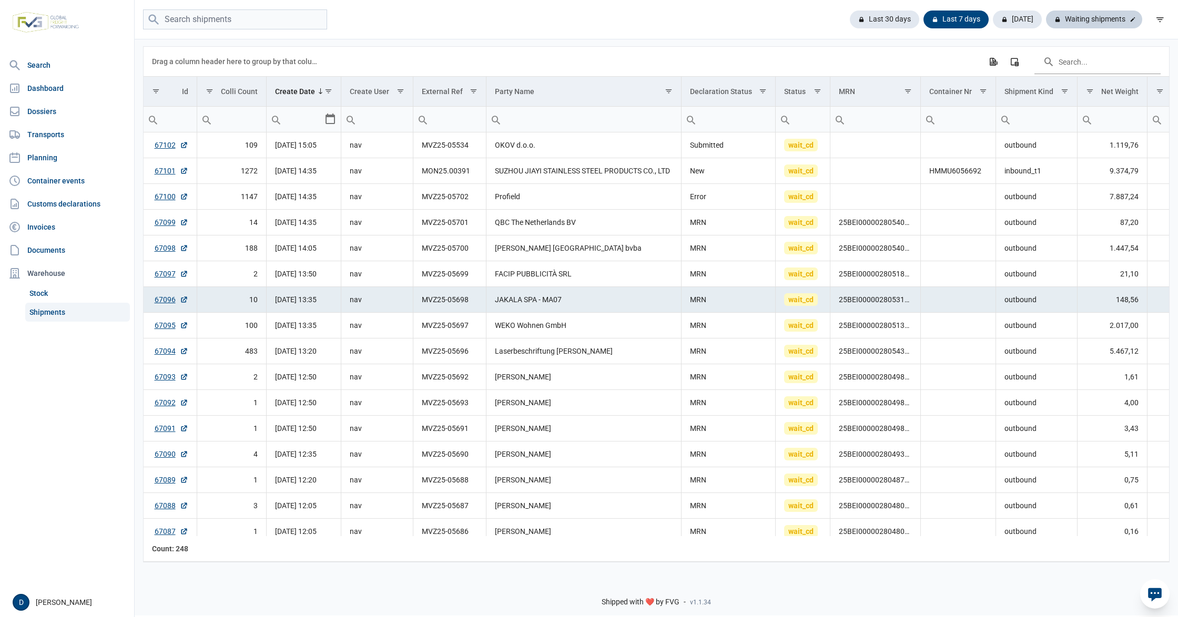
click at [1098, 22] on div "Waiting shipments" at bounding box center [1094, 20] width 96 height 18
click at [1032, 23] on div "[DATE]" at bounding box center [1021, 20] width 57 height 18
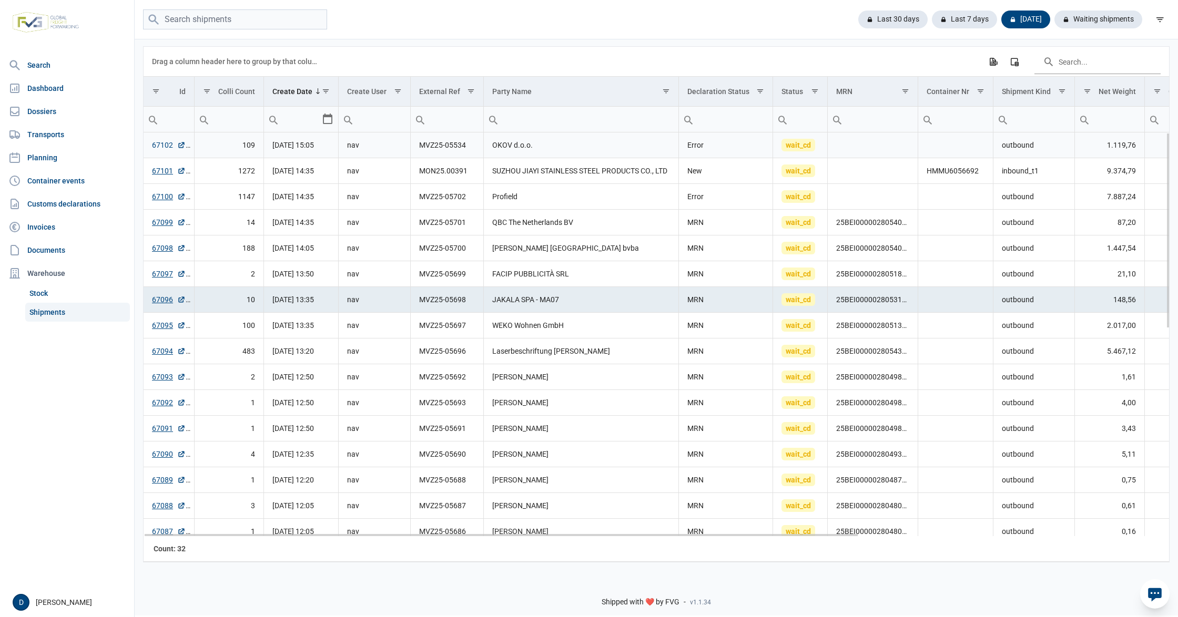
click at [165, 148] on link "67102" at bounding box center [169, 145] width 34 height 11
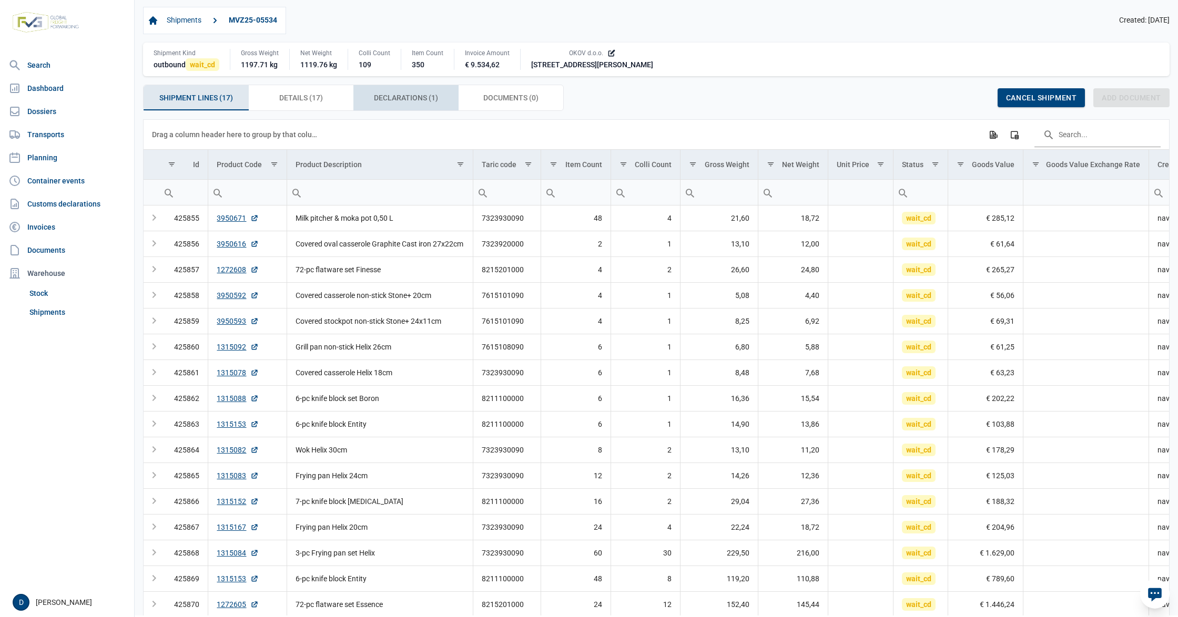
click at [404, 100] on span "Declarations (1) Declarations (1)" at bounding box center [406, 97] width 64 height 13
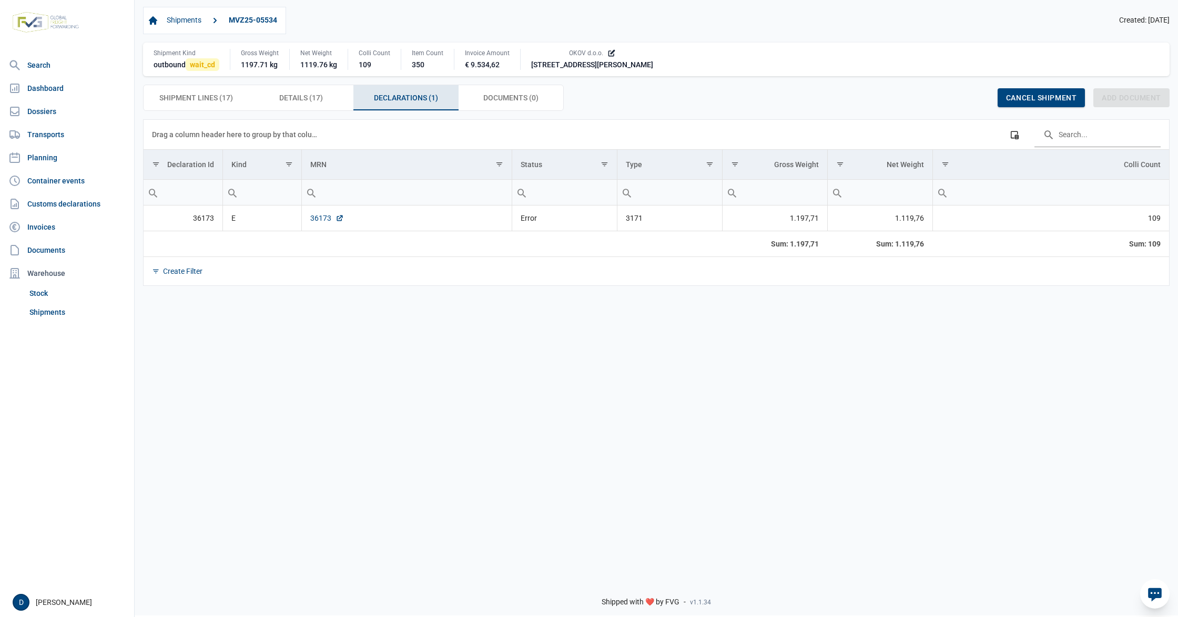
click at [321, 220] on link "36173" at bounding box center [327, 218] width 34 height 11
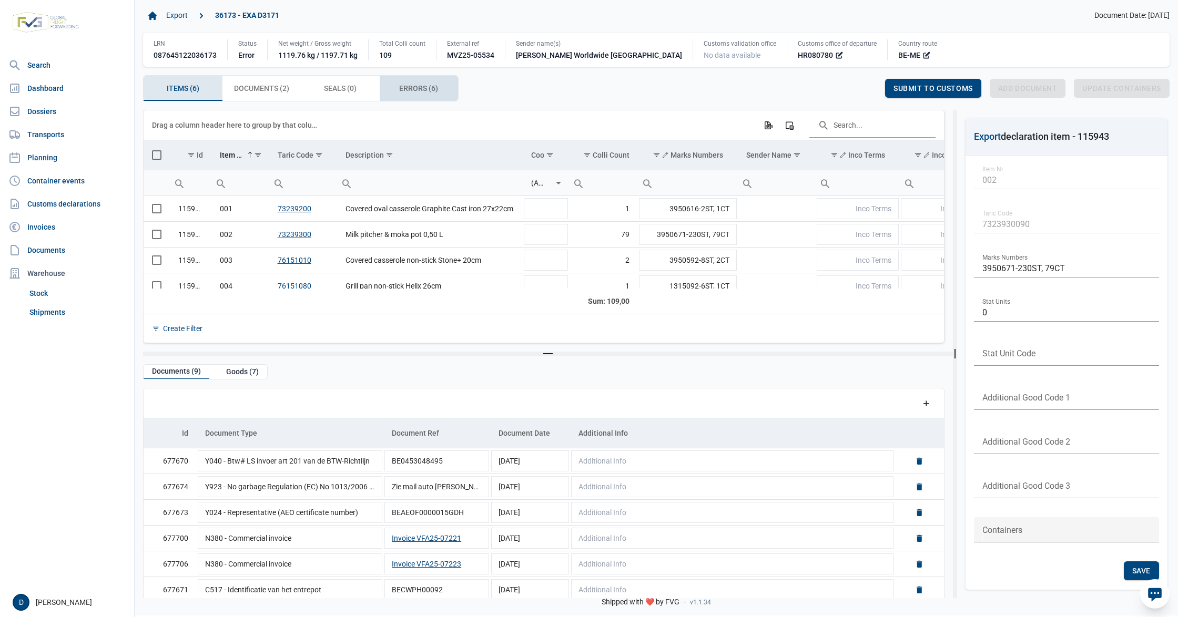
click at [405, 93] on span "Errors (6) Errors (6)" at bounding box center [418, 88] width 39 height 13
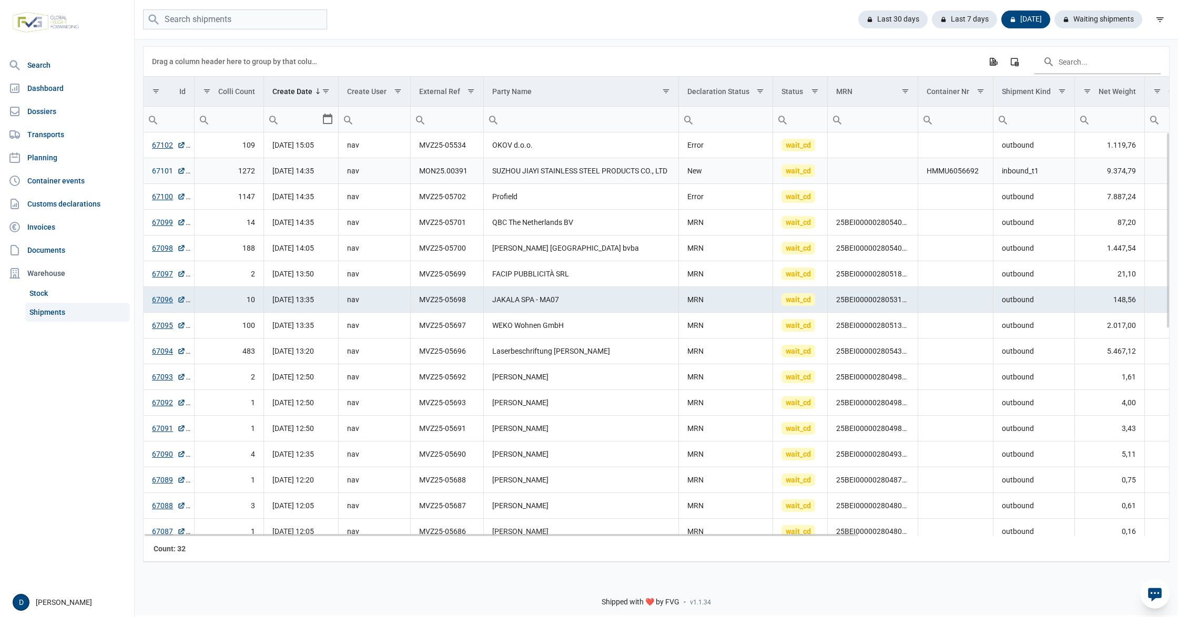
click at [164, 172] on link "67101" at bounding box center [169, 171] width 34 height 11
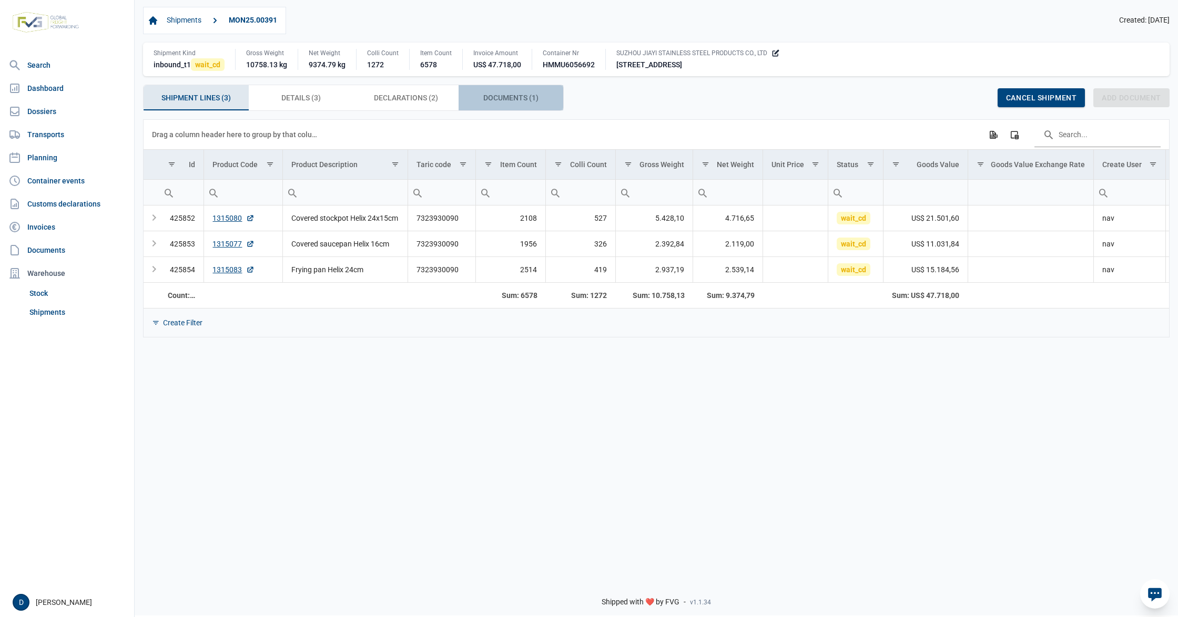
click at [508, 97] on span "Documents (1) Documents (1)" at bounding box center [510, 97] width 55 height 13
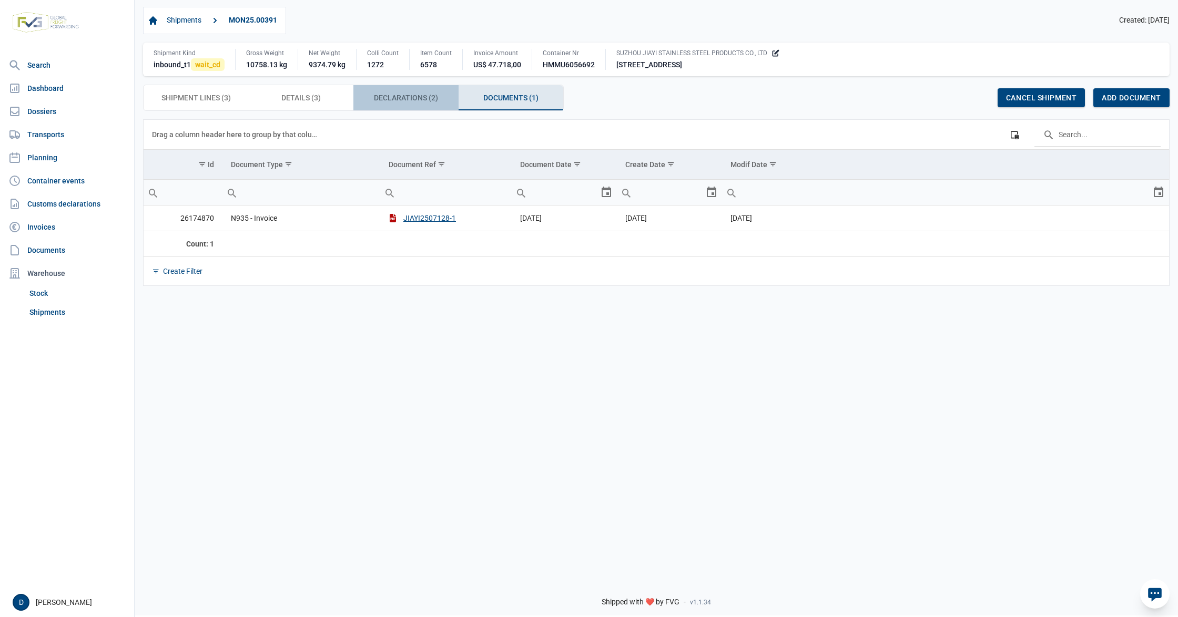
click at [411, 103] on span "Declarations (2) Declarations (2)" at bounding box center [406, 97] width 64 height 13
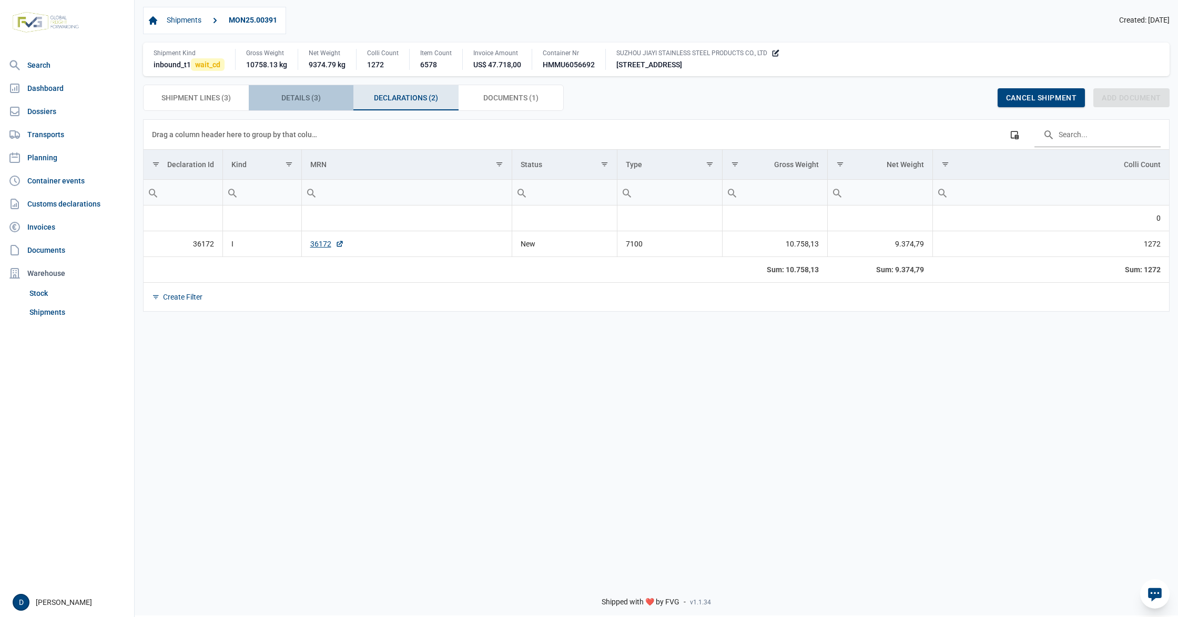
click at [301, 101] on span "Details (3) Details (3)" at bounding box center [300, 97] width 39 height 13
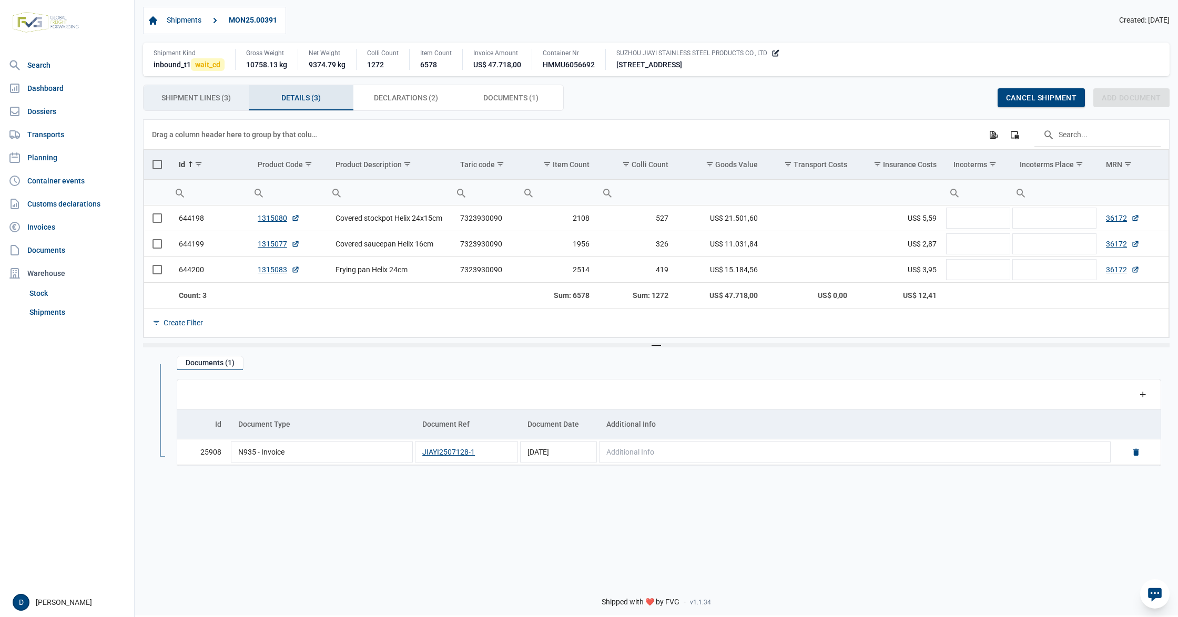
click at [202, 100] on span "Shipment Lines (3) Shipment Lines (3)" at bounding box center [195, 97] width 69 height 13
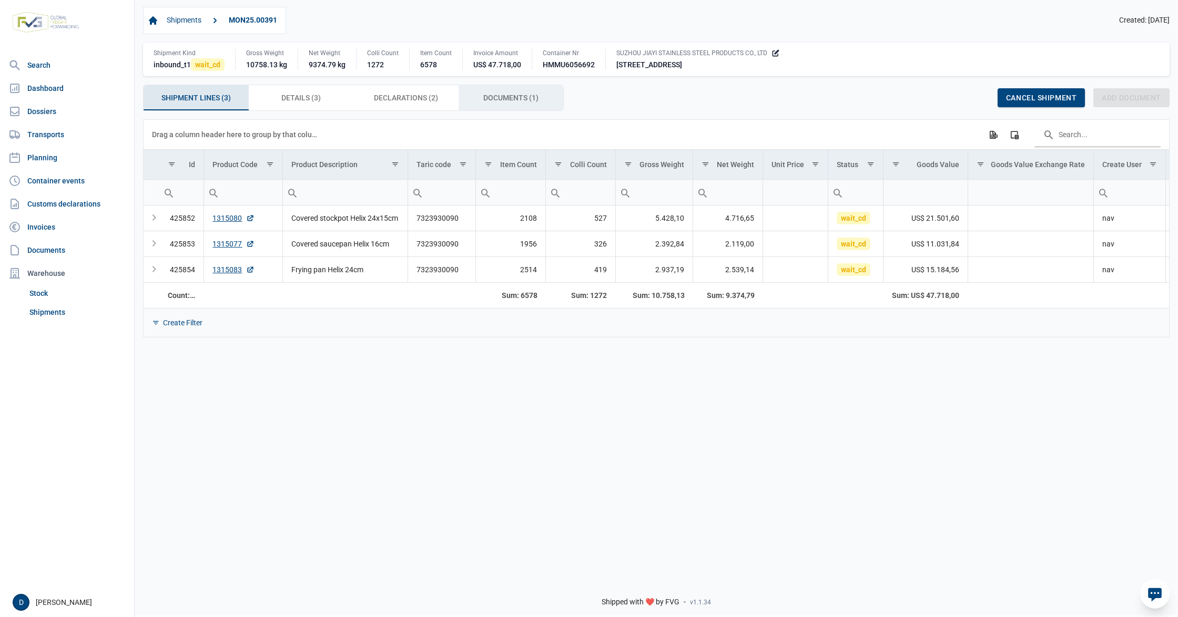
click at [476, 98] on div "Documents (1) Documents (1)" at bounding box center [511, 97] width 105 height 25
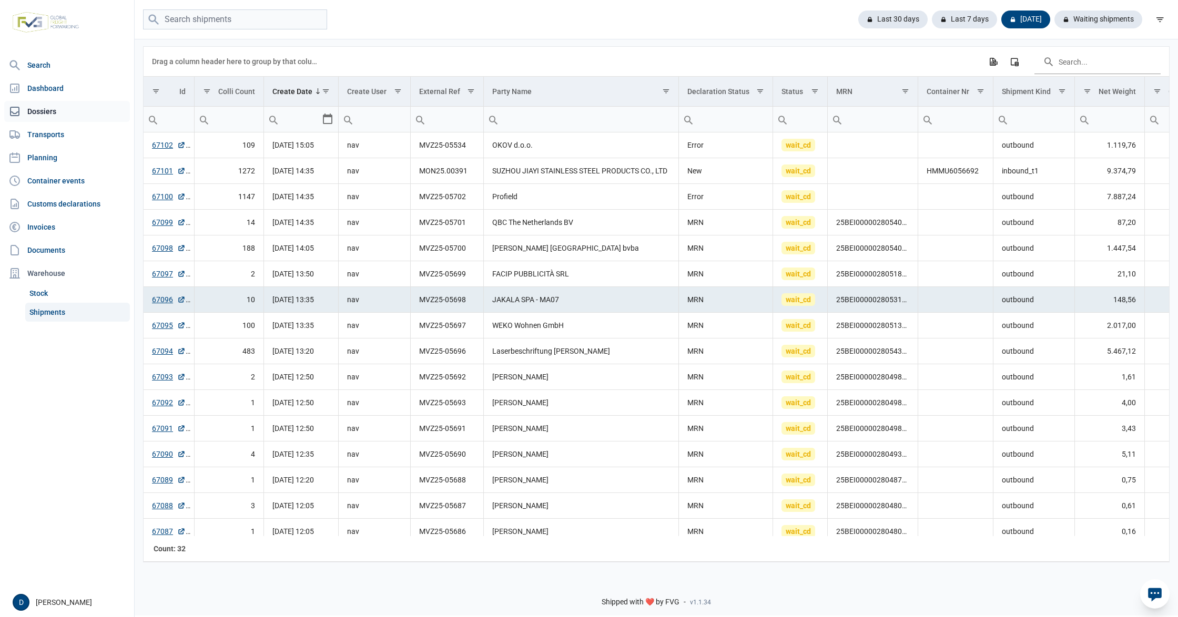
click at [45, 110] on link "Dossiers" at bounding box center [67, 111] width 126 height 21
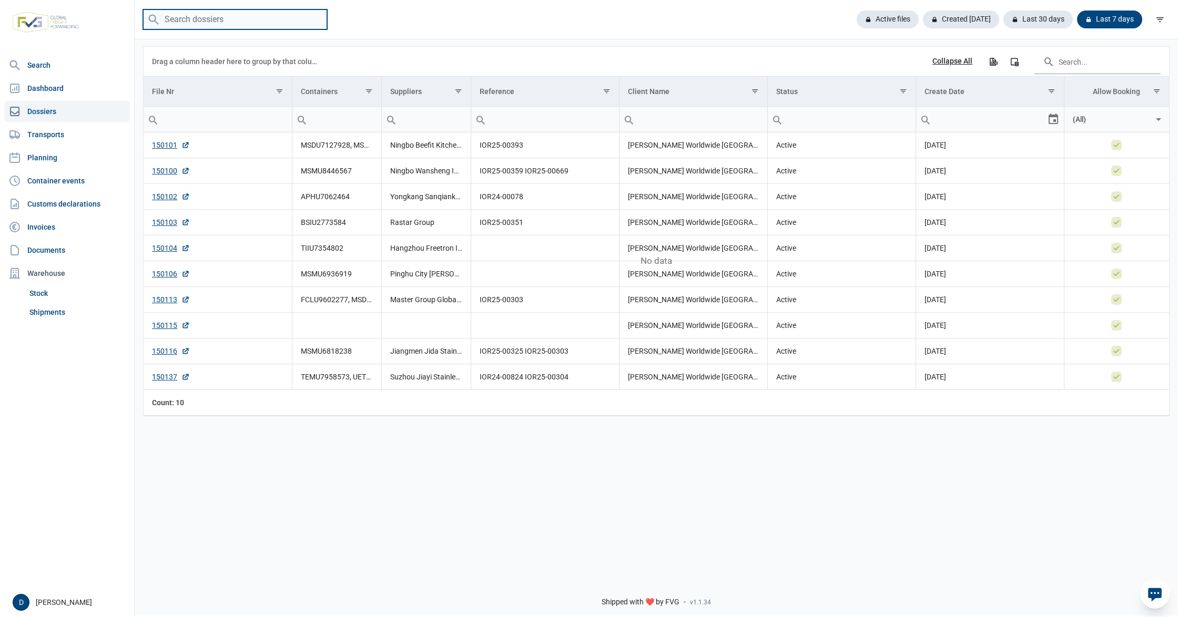
click at [218, 22] on input "search" at bounding box center [235, 19] width 184 height 21
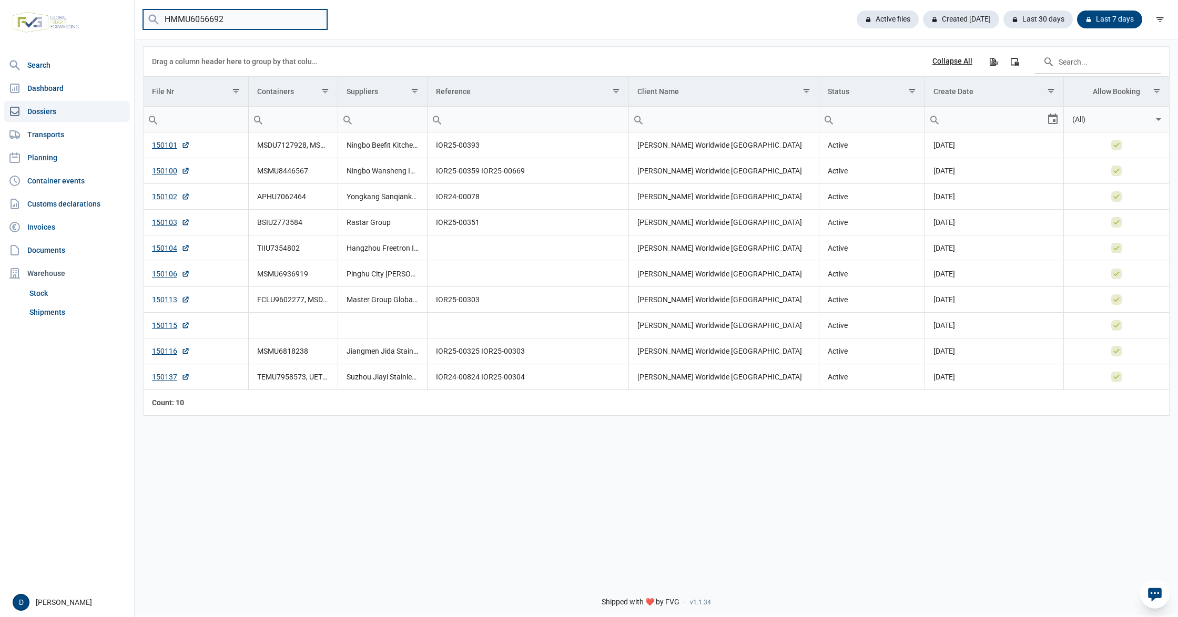
type input "HMMU6056692"
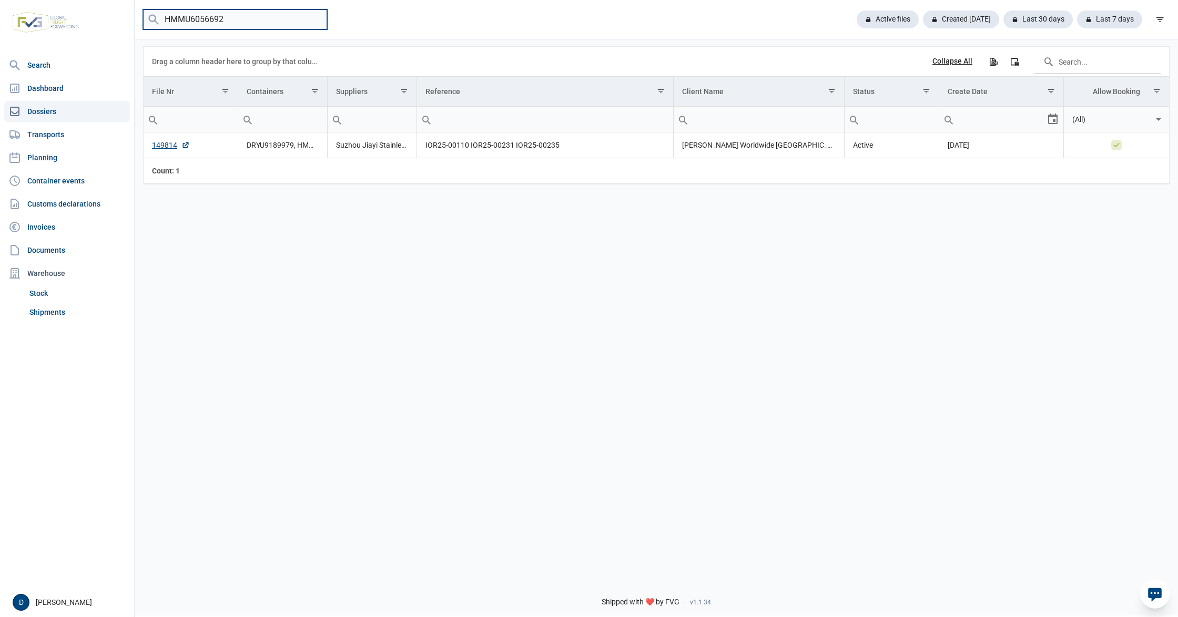
click at [315, 22] on input "HMMU6056692" at bounding box center [235, 19] width 184 height 21
click at [315, 21] on input "HMMU6056692" at bounding box center [235, 19] width 184 height 21
click at [43, 308] on link "Shipments" at bounding box center [77, 312] width 105 height 19
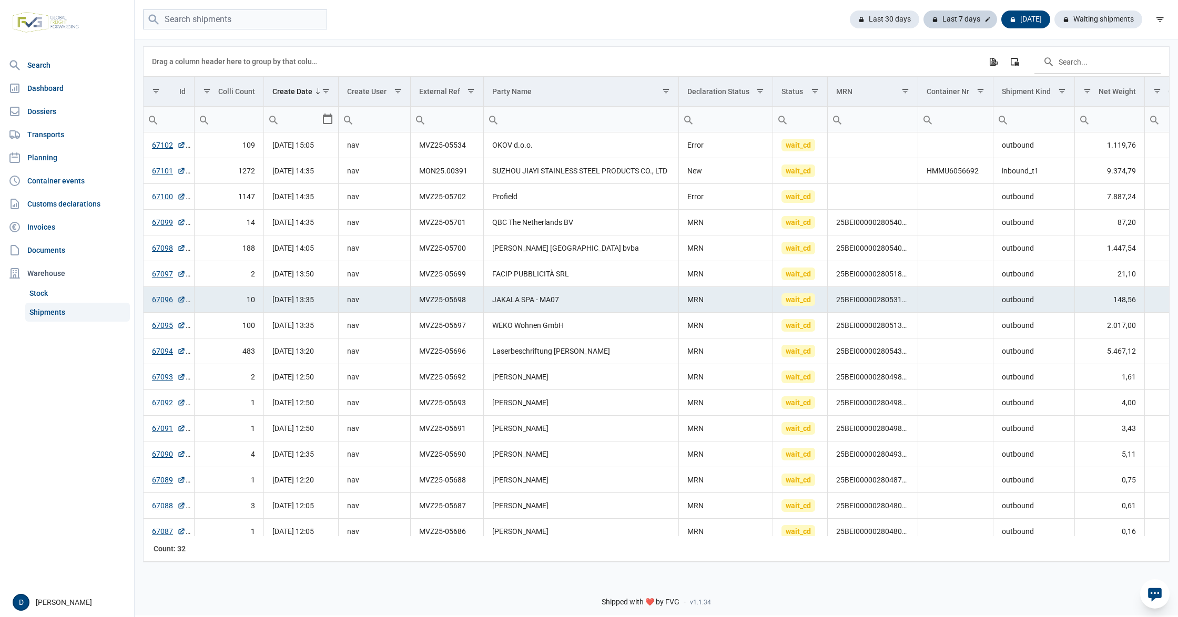
click at [964, 18] on div "Last 7 days" at bounding box center [960, 20] width 74 height 18
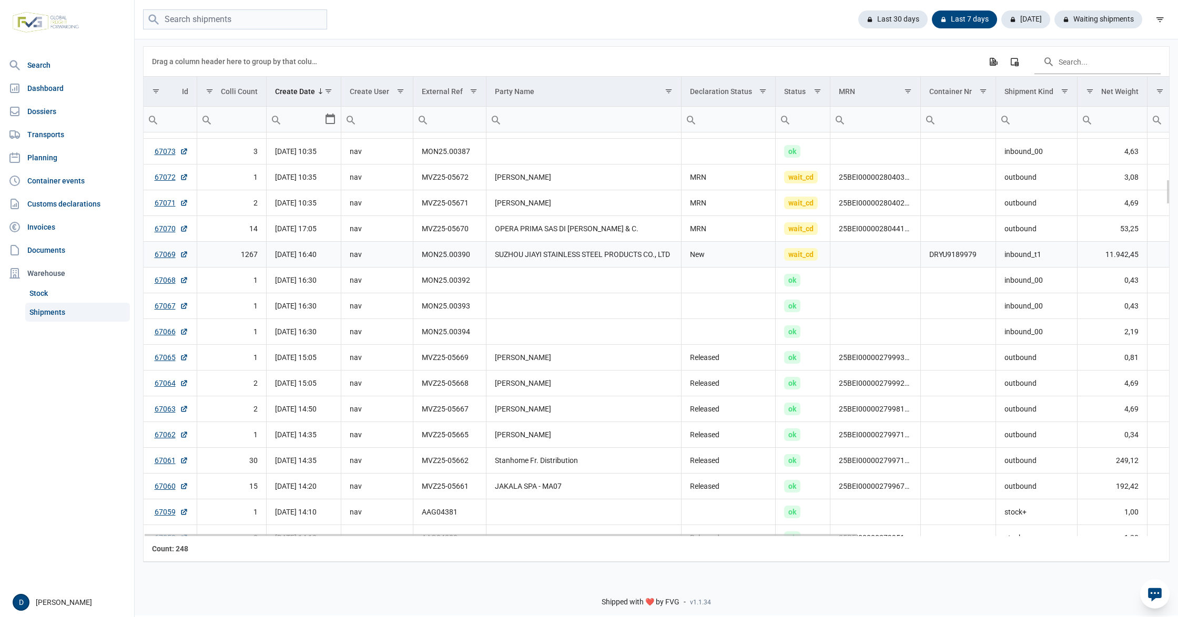
scroll to position [653, 0]
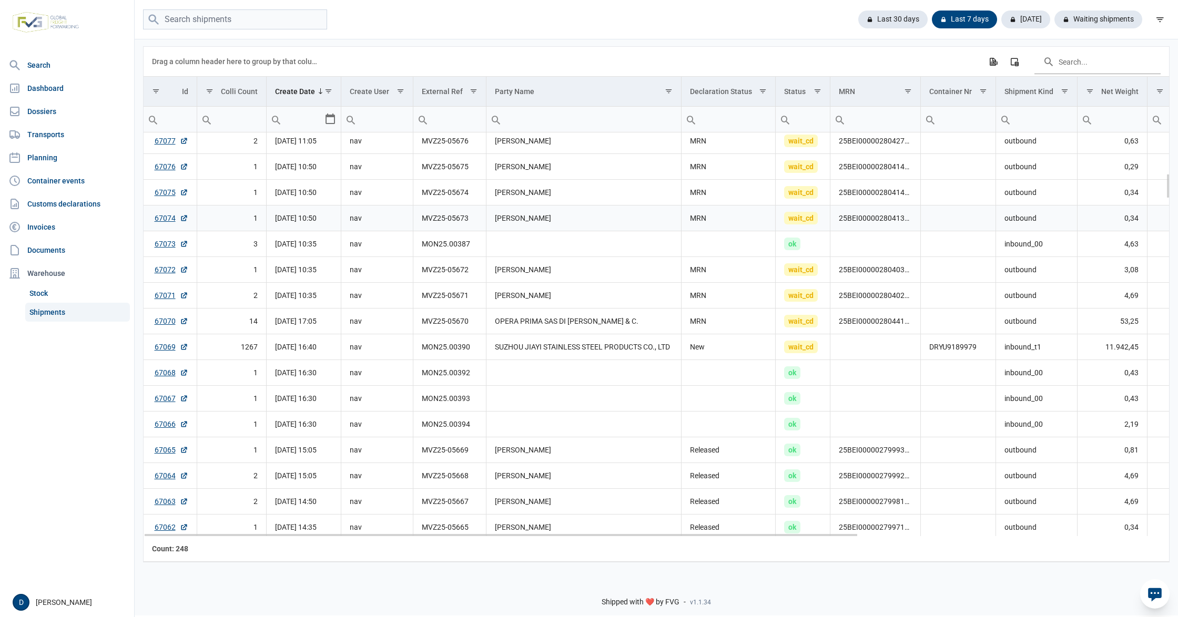
click at [728, 221] on td "MRN" at bounding box center [728, 218] width 94 height 26
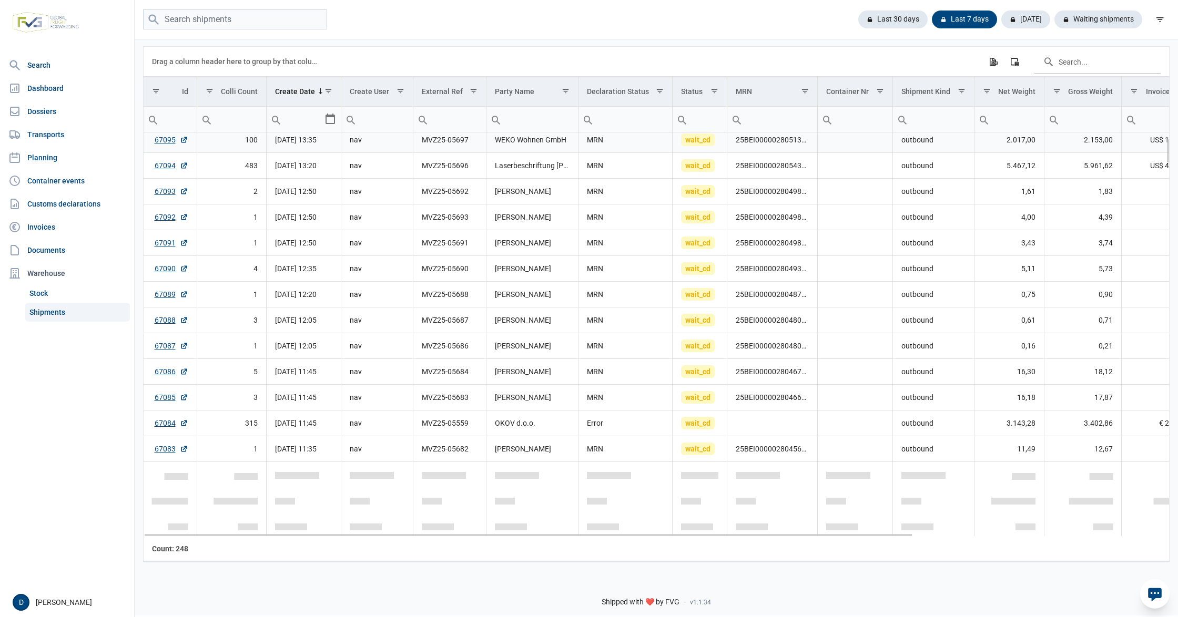
scroll to position [0, 0]
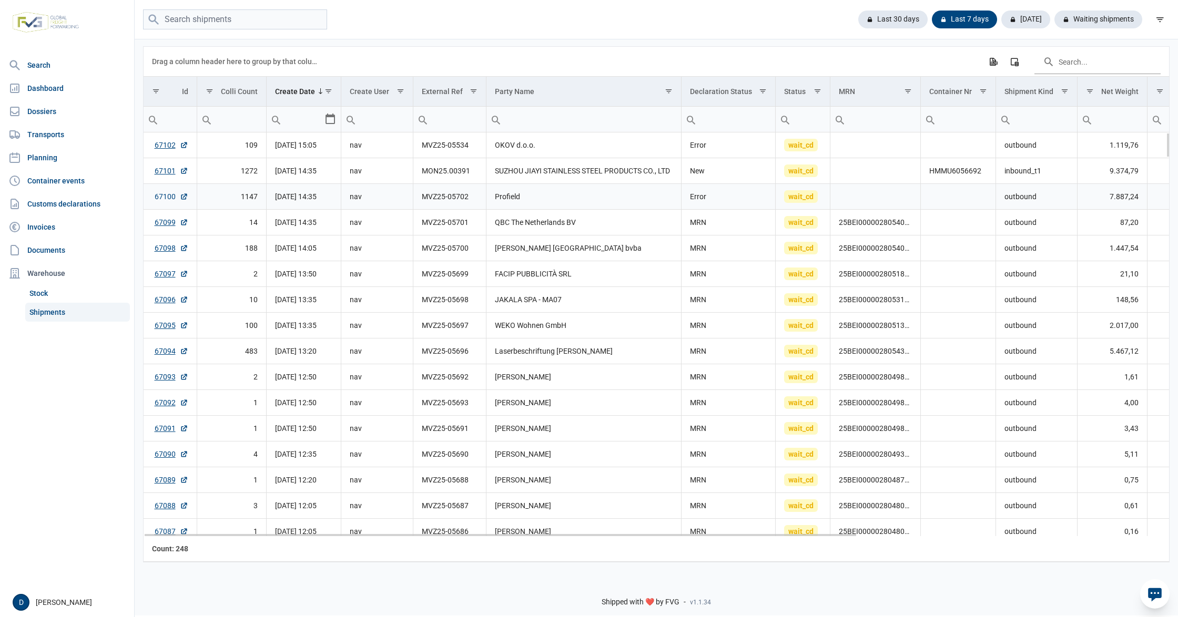
click at [158, 196] on link "67100" at bounding box center [172, 196] width 34 height 11
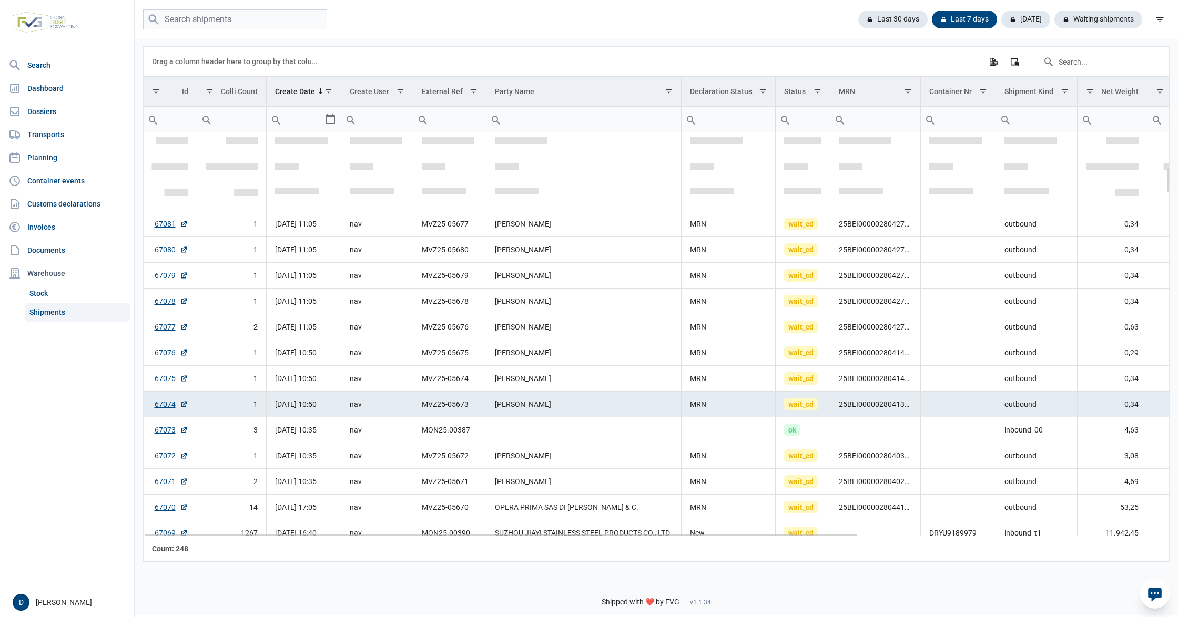
scroll to position [559, 0]
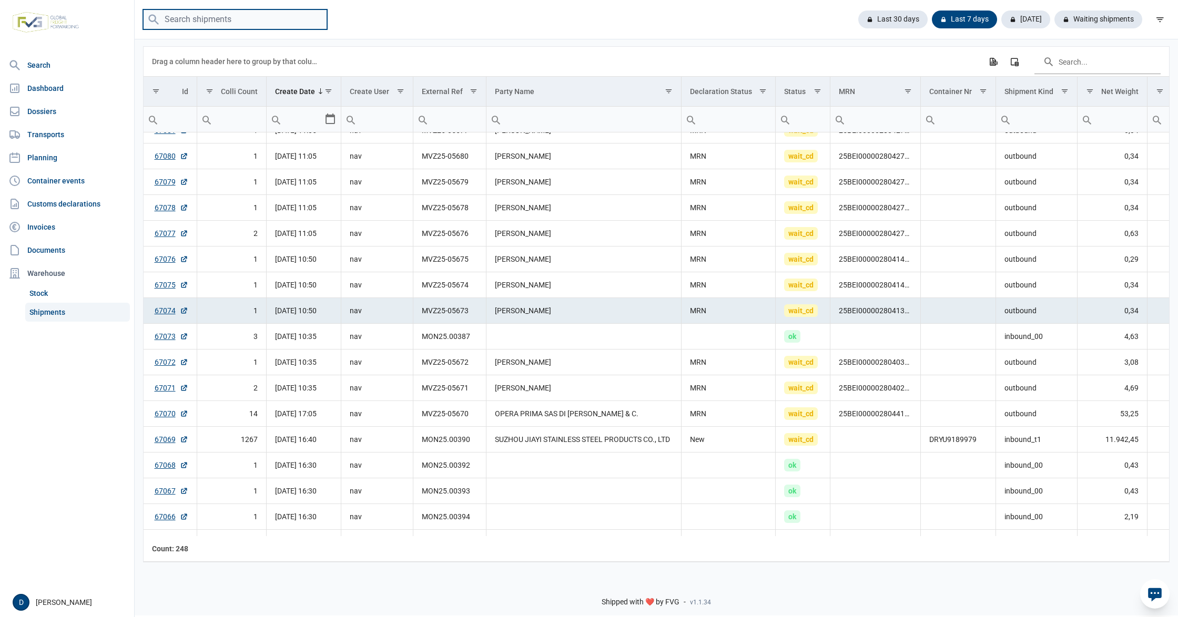
click at [178, 17] on input "search" at bounding box center [235, 19] width 184 height 21
paste input "25BEI0000028045646"
type input "25BEI0000028045646"
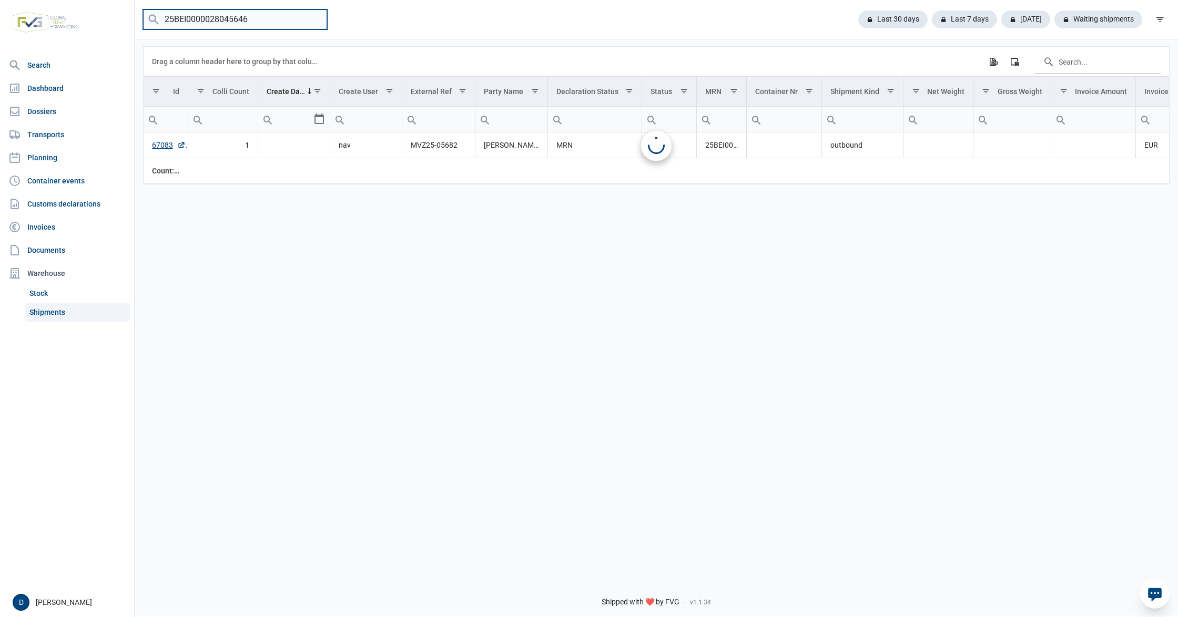
scroll to position [0, 0]
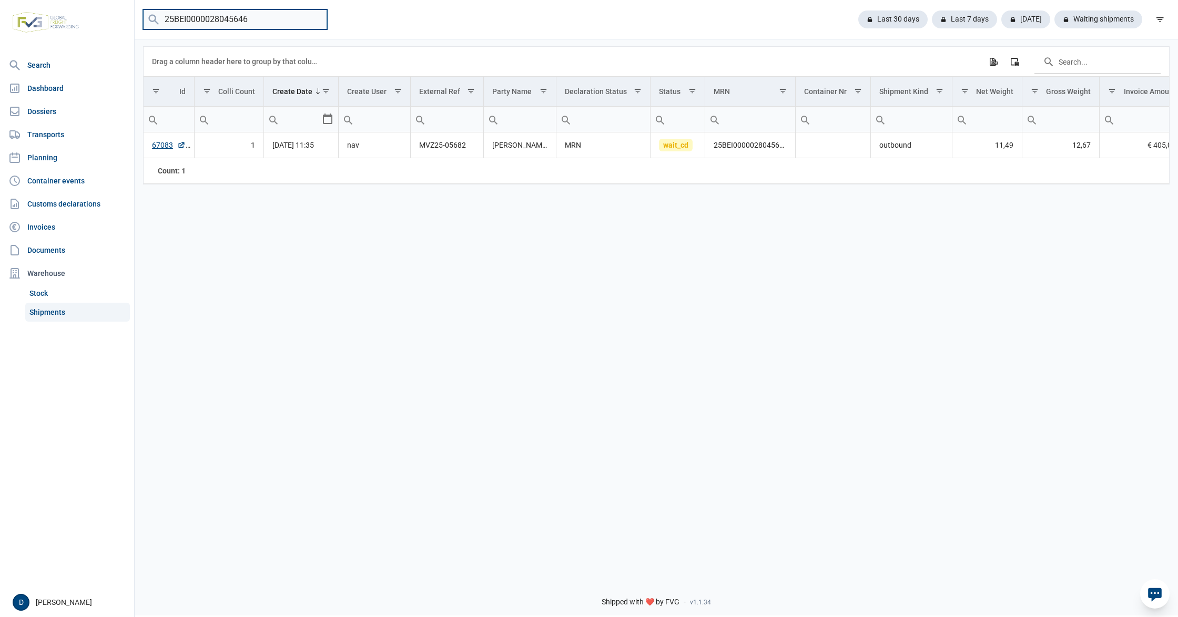
drag, startPoint x: 262, startPoint y: 12, endPoint x: 101, endPoint y: 22, distance: 161.2
click at [101, 22] on div "Search Dashboard Dossiers Transports Planning Container events Customs declarat…" at bounding box center [589, 306] width 1178 height 617
paste input "25BEI0000028046683"
type input "25BEI0000028046683"
drag, startPoint x: 264, startPoint y: 20, endPoint x: 76, endPoint y: 14, distance: 188.3
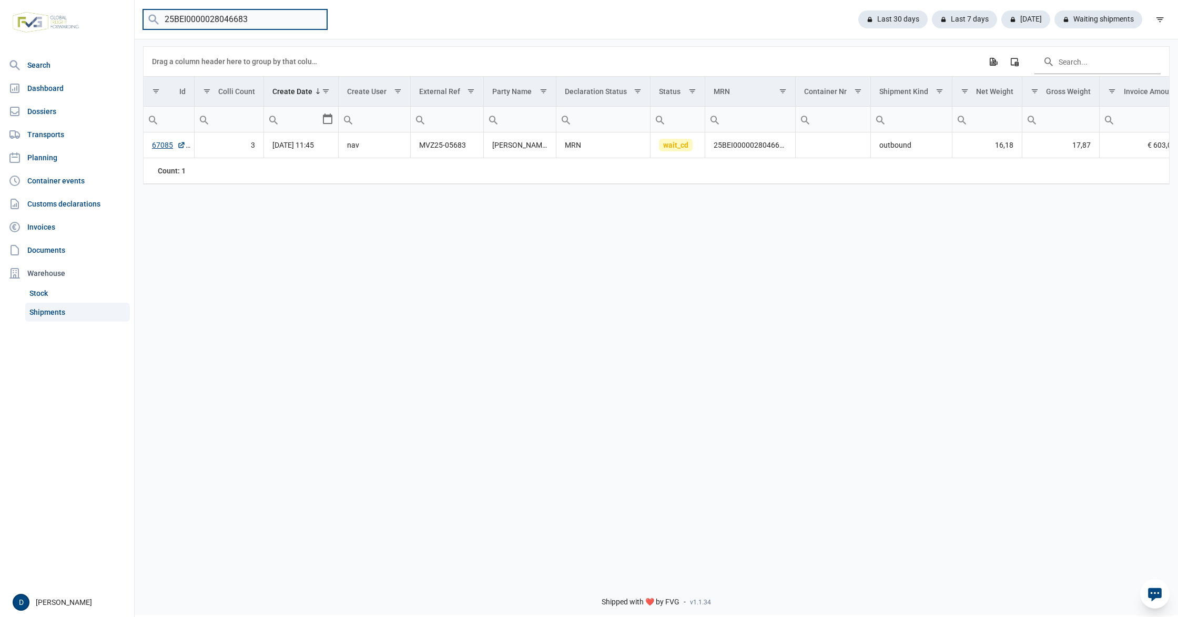
click at [76, 14] on div "Search Dashboard Dossiers Transports Planning Container events Customs declarat…" at bounding box center [589, 306] width 1178 height 617
paste input "25BEI0000028046715"
drag, startPoint x: 253, startPoint y: 22, endPoint x: 158, endPoint y: 36, distance: 95.7
click at [158, 36] on div "25BEI0000028046715 Last 30 days Last 7 days Today Waiting shipments" at bounding box center [656, 19] width 1043 height 39
paste input "8010"
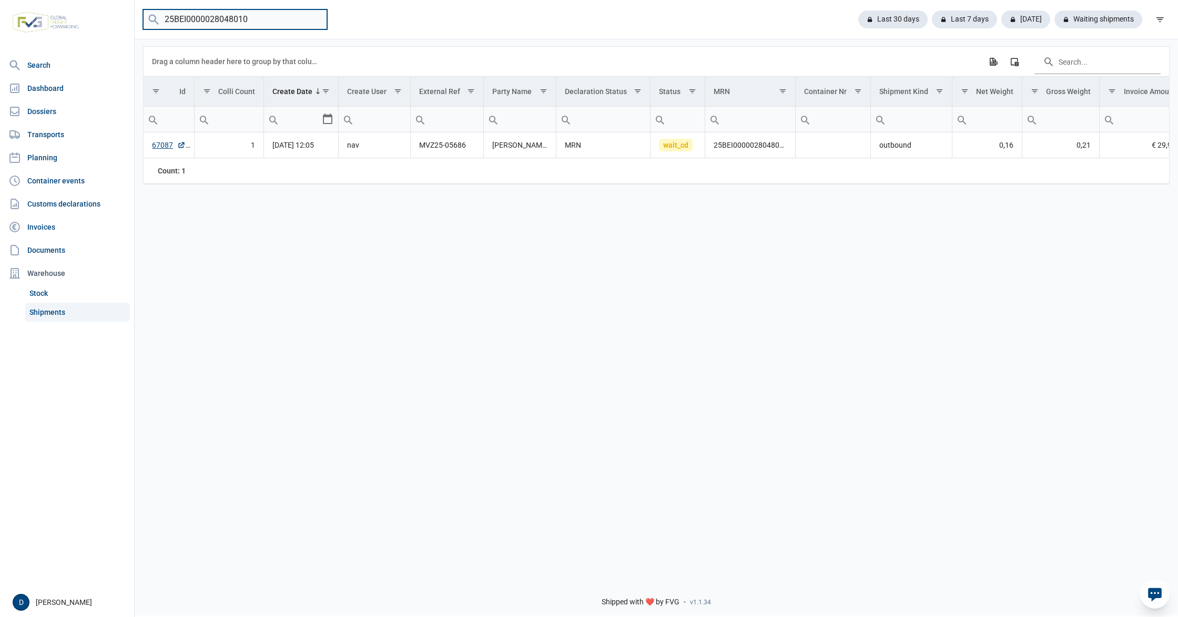
drag, startPoint x: 251, startPoint y: 15, endPoint x: 146, endPoint y: 27, distance: 106.4
click at [146, 26] on input "25BEI0000028048010" at bounding box center [235, 19] width 184 height 21
paste input "37"
drag, startPoint x: 274, startPoint y: 15, endPoint x: 113, endPoint y: 32, distance: 162.8
click at [113, 30] on div "Search Dashboard Dossiers Transports Planning Container events Customs declarat…" at bounding box center [589, 306] width 1178 height 617
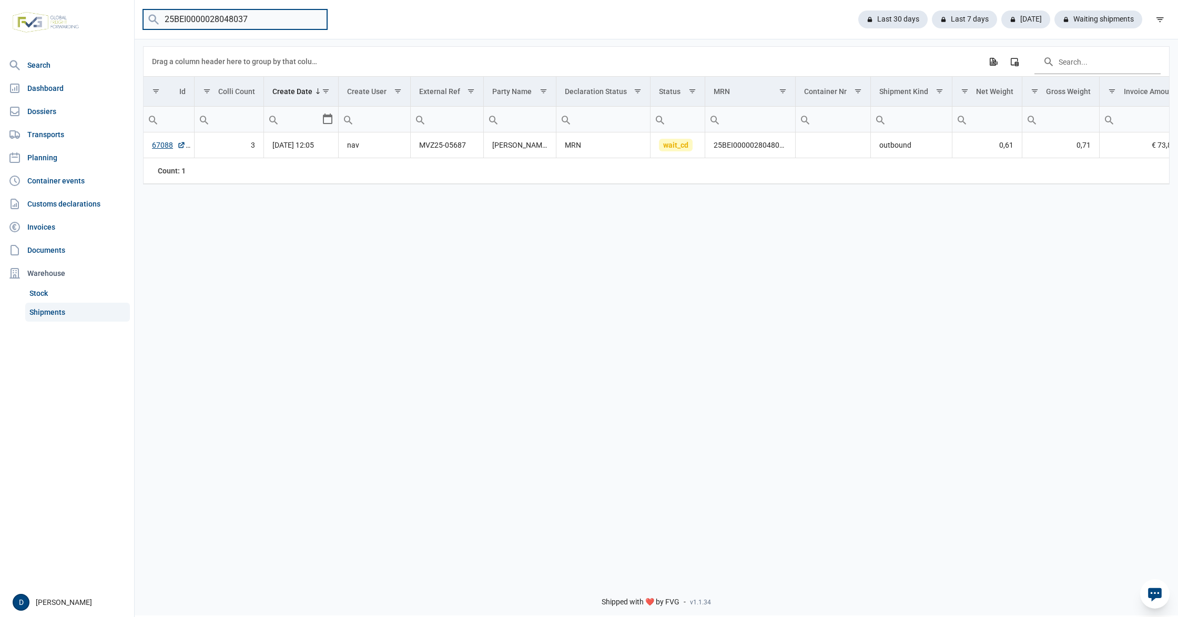
paste input "749"
type input "25BEI0000028048749"
drag, startPoint x: 256, startPoint y: 15, endPoint x: 100, endPoint y: 23, distance: 155.9
click at [100, 23] on div "Search Dashboard Dossiers Transports Planning Container events Customs declarat…" at bounding box center [589, 306] width 1178 height 617
paste input "25BEI0000028049347"
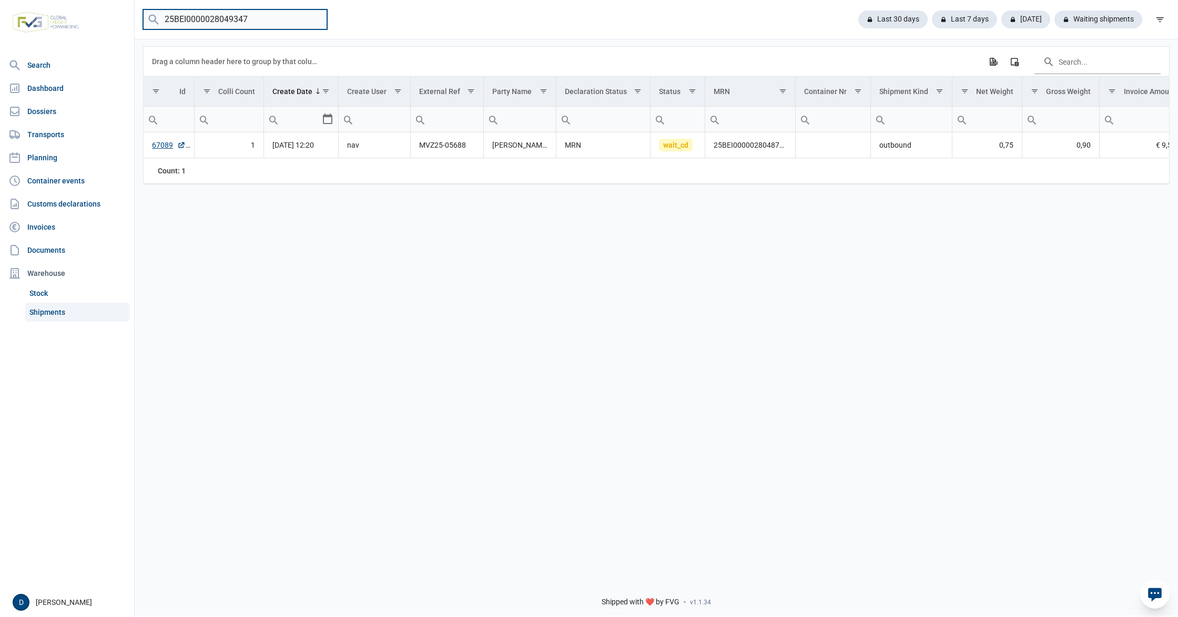
type input "25BEI0000028049347"
drag, startPoint x: 269, startPoint y: 17, endPoint x: 72, endPoint y: 19, distance: 197.2
click at [72, 19] on div "Search Dashboard Dossiers Transports Planning Container events Customs declarat…" at bounding box center [589, 306] width 1178 height 617
paste input "25BEI0000028049826"
type input "25BEI0000028049826"
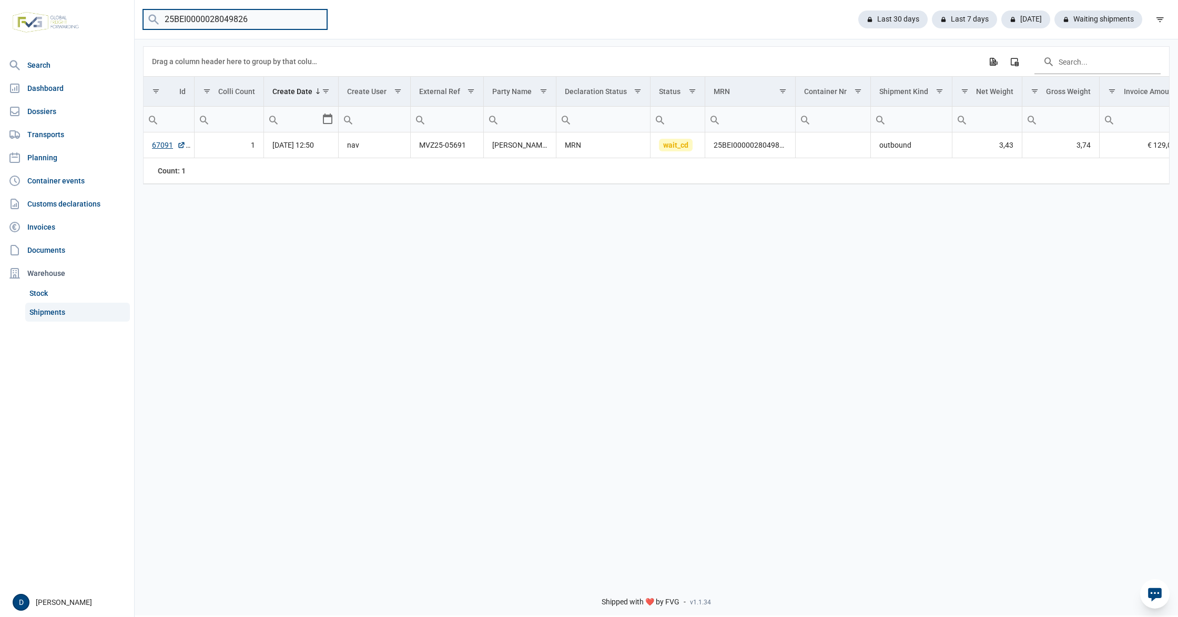
drag, startPoint x: 252, startPoint y: 20, endPoint x: 123, endPoint y: 23, distance: 129.4
click at [123, 23] on div "Search Dashboard Dossiers Transports Planning Container events Customs declarat…" at bounding box center [589, 306] width 1178 height 617
paste input "25BEI0000028049877"
drag, startPoint x: 272, startPoint y: 24, endPoint x: 120, endPoint y: 15, distance: 152.2
click at [120, 15] on div "Search Dashboard Dossiers Transports Planning Container events Customs declarat…" at bounding box center [589, 306] width 1178 height 617
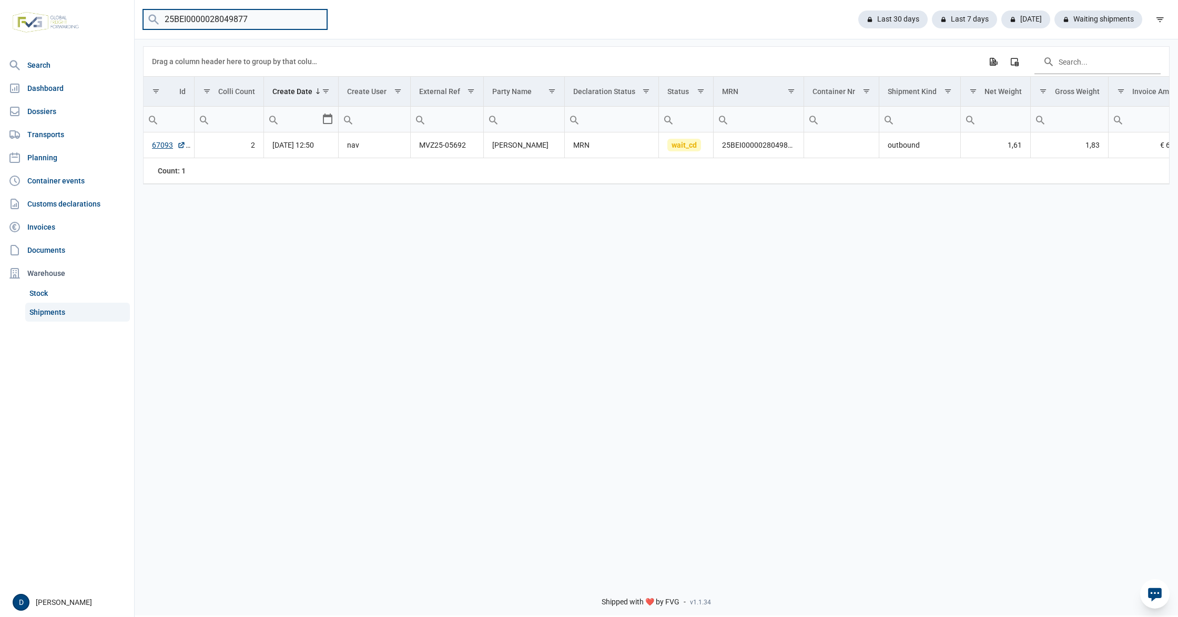
paste input "42"
drag, startPoint x: 276, startPoint y: 19, endPoint x: 117, endPoint y: 23, distance: 158.9
click at [117, 23] on div "Search Dashboard Dossiers Transports Planning Container events Customs declarat…" at bounding box center [589, 306] width 1178 height 617
paste input "5137"
type input "25BEI0000028051372"
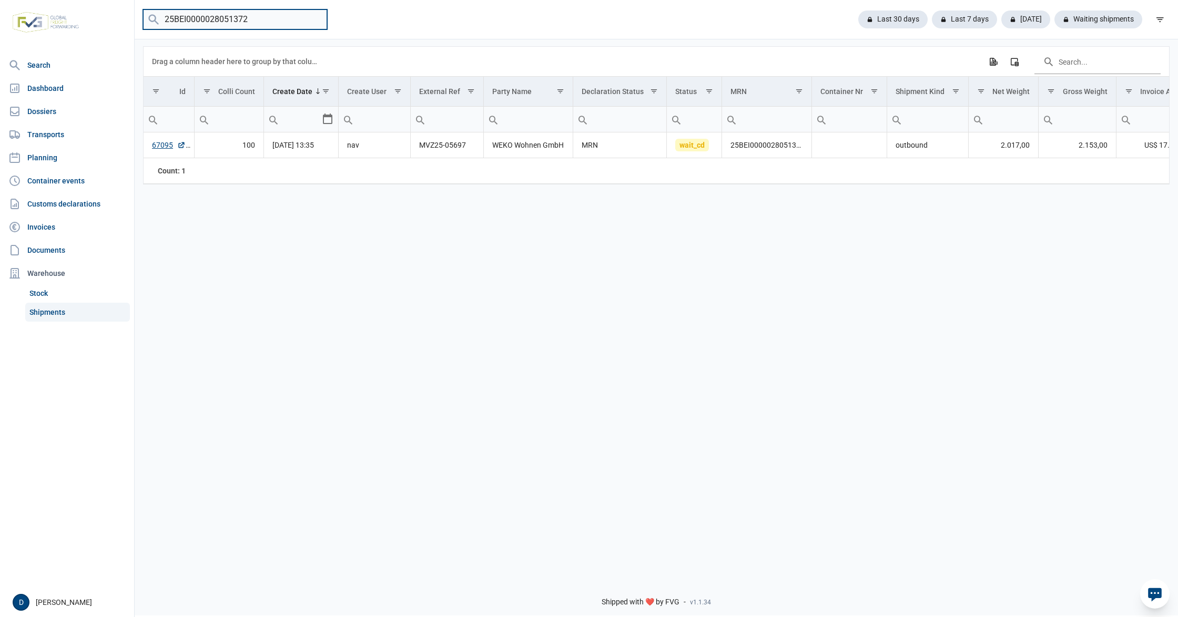
drag, startPoint x: 263, startPoint y: 15, endPoint x: 150, endPoint y: 19, distance: 112.6
click at [150, 19] on menu "25BEI0000028051372" at bounding box center [235, 19] width 184 height 21
paste input "25BEI0000028051894"
type input "25BEI0000028051894"
drag, startPoint x: 280, startPoint y: 22, endPoint x: 136, endPoint y: 17, distance: 144.2
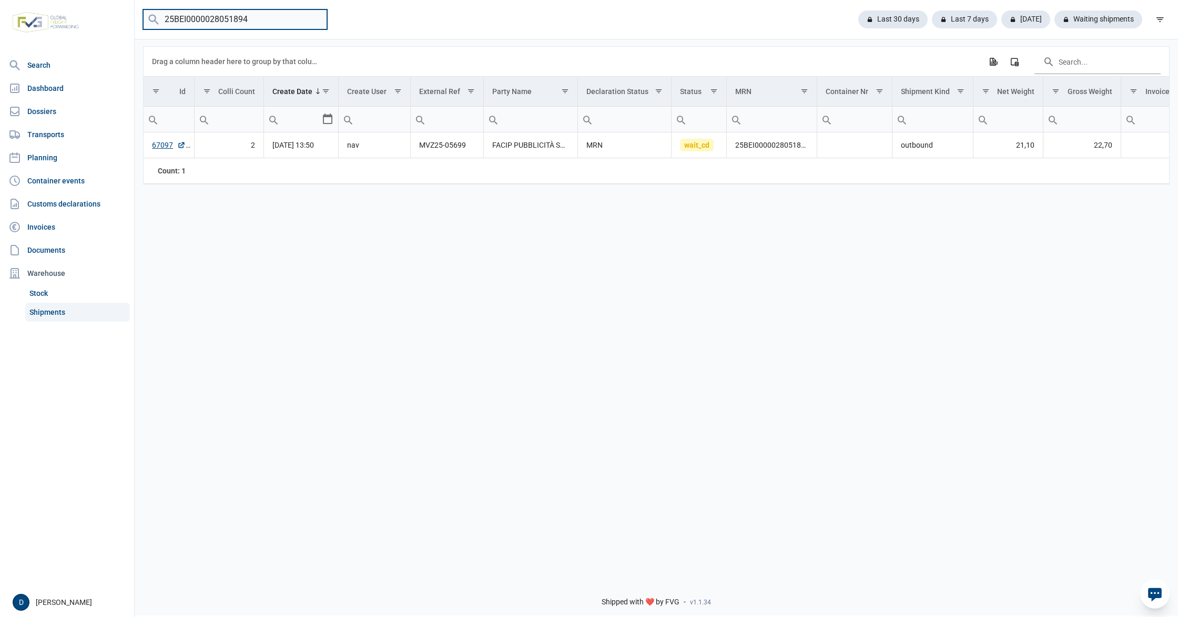
click at [136, 17] on div "25BEI0000028051894 Last 30 days Last 7 days Today Waiting shipments" at bounding box center [656, 19] width 1043 height 21
paste input "25BEI0000028053190'"
drag, startPoint x: 263, startPoint y: 15, endPoint x: 152, endPoint y: 24, distance: 110.8
click at [152, 24] on menu "25BEI0000028053190" at bounding box center [235, 19] width 184 height 21
paste input "4087"
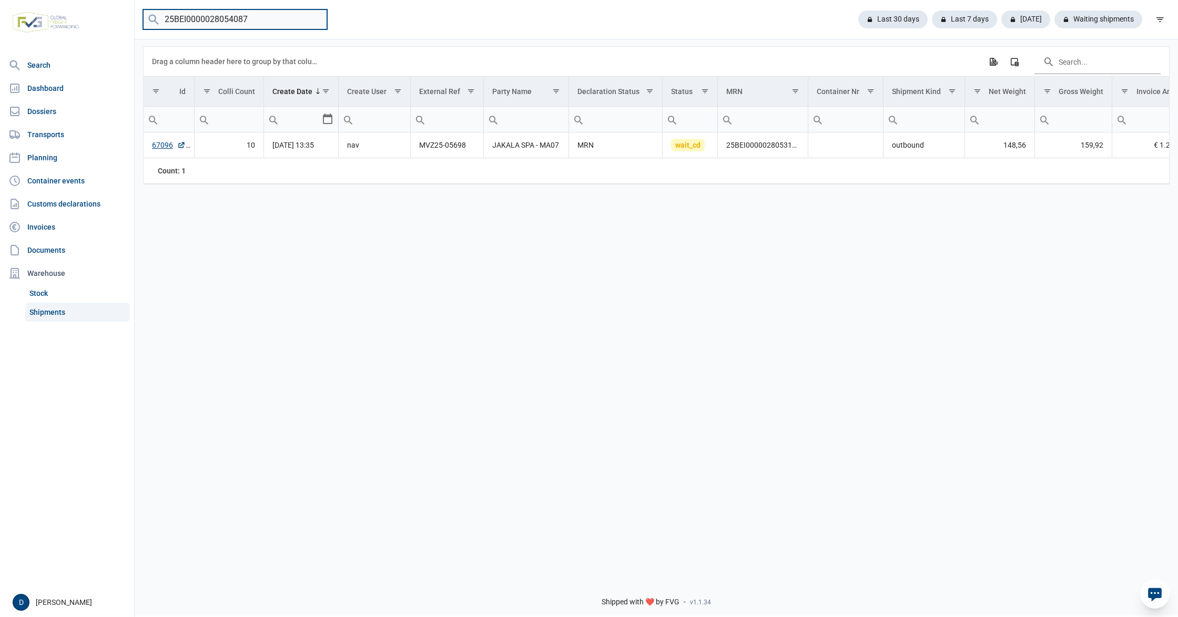
type input "25BEI0000028054087"
drag, startPoint x: 259, startPoint y: 13, endPoint x: 138, endPoint y: 24, distance: 121.5
click at [138, 24] on div "25BEI0000028054087 Last 30 days Last 7 days Today Waiting shipments" at bounding box center [656, 19] width 1043 height 21
paste input "25BEI0000028054341"
type input "25BEI0000028054341"
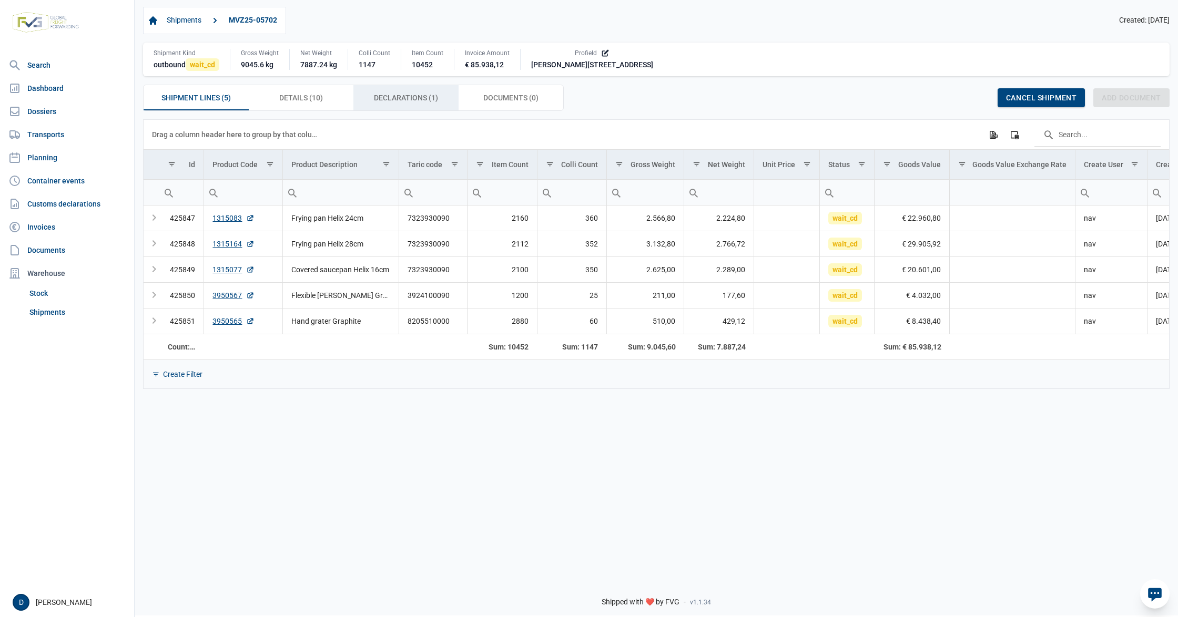
click at [412, 101] on span "Declarations (1) Declarations (1)" at bounding box center [406, 97] width 64 height 13
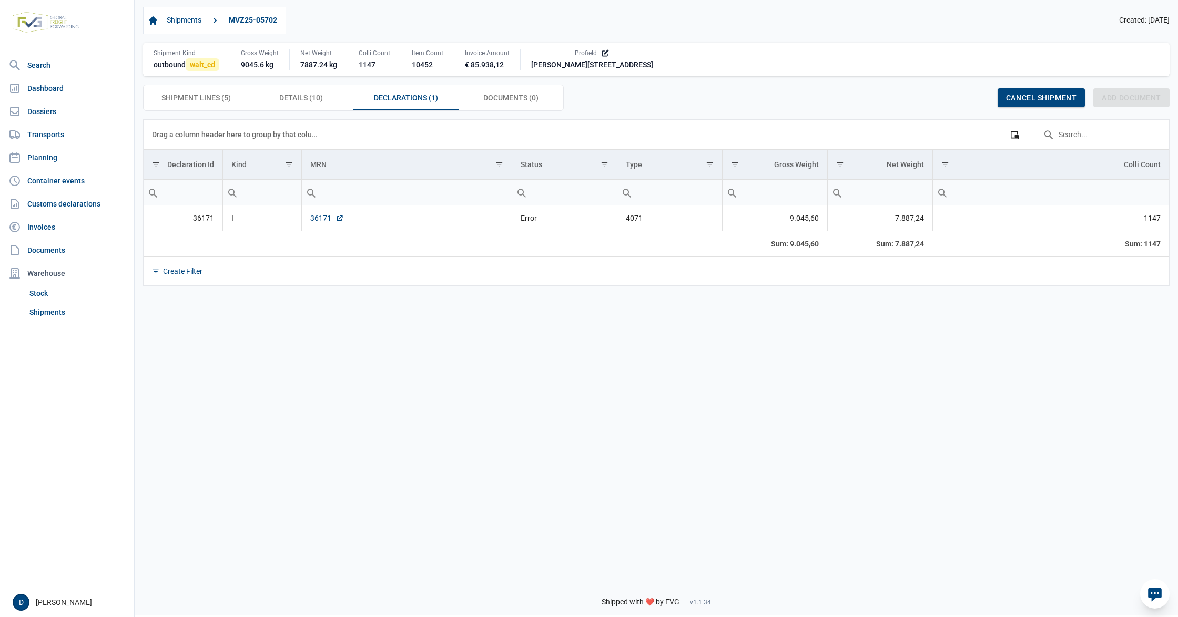
click at [320, 221] on link "36171" at bounding box center [327, 218] width 34 height 11
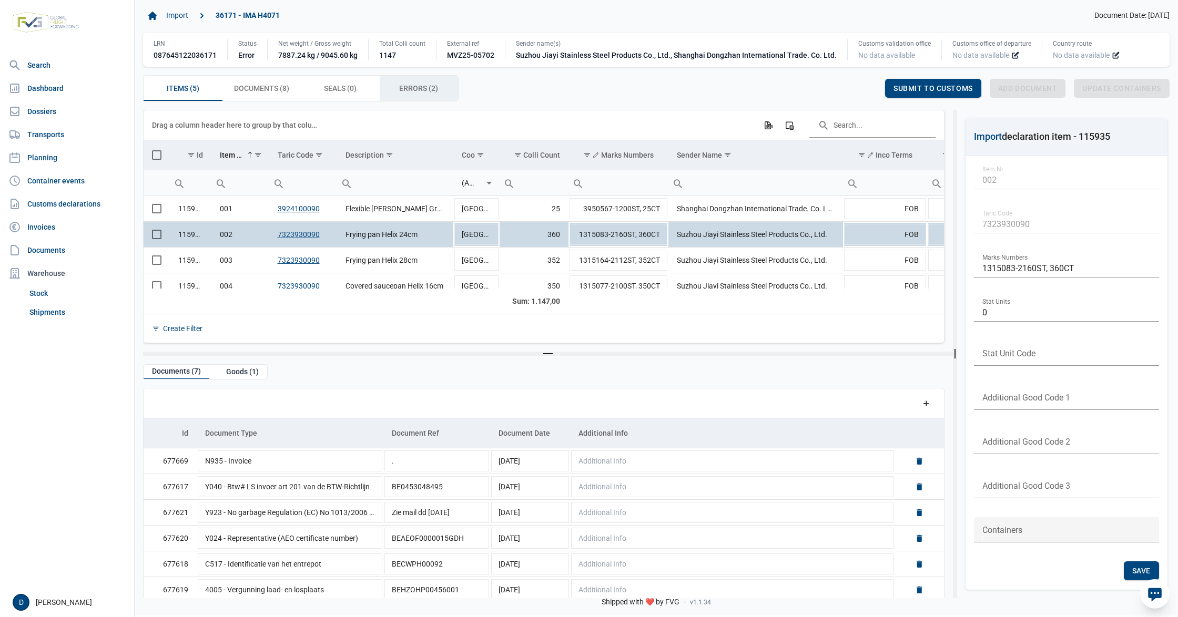
click at [417, 91] on span "Errors (2) Errors (2)" at bounding box center [418, 88] width 39 height 13
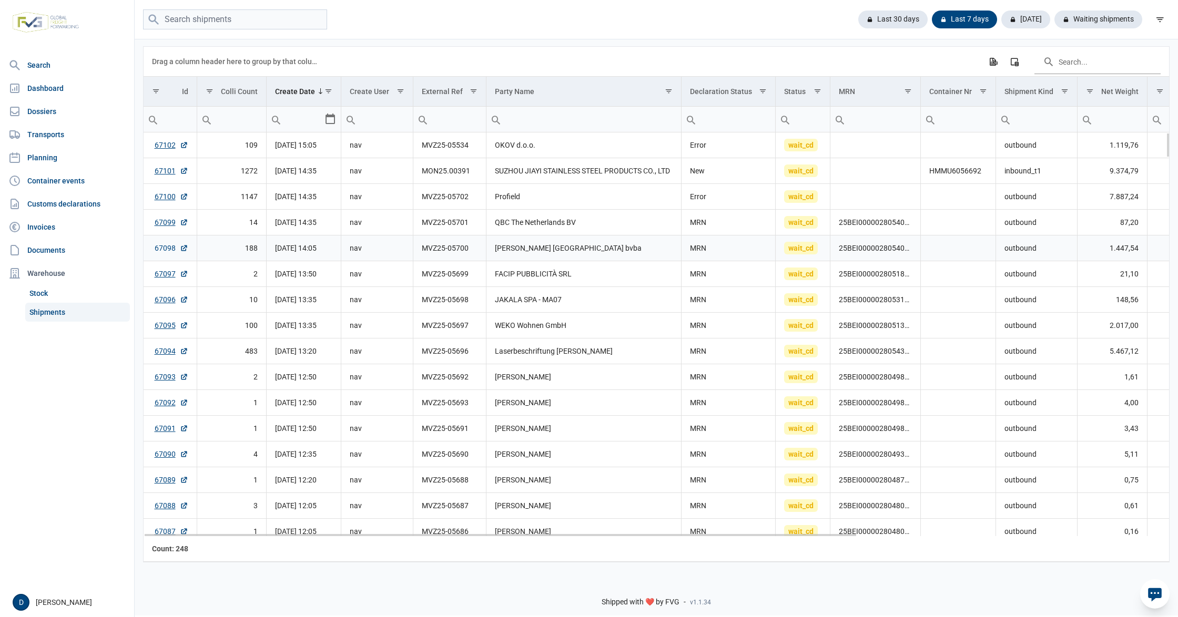
click at [165, 253] on link "67098" at bounding box center [172, 248] width 34 height 11
drag, startPoint x: 839, startPoint y: 253, endPoint x: 913, endPoint y: 253, distance: 74.1
click at [913, 253] on td "25BEI0000028054060" at bounding box center [875, 249] width 90 height 26
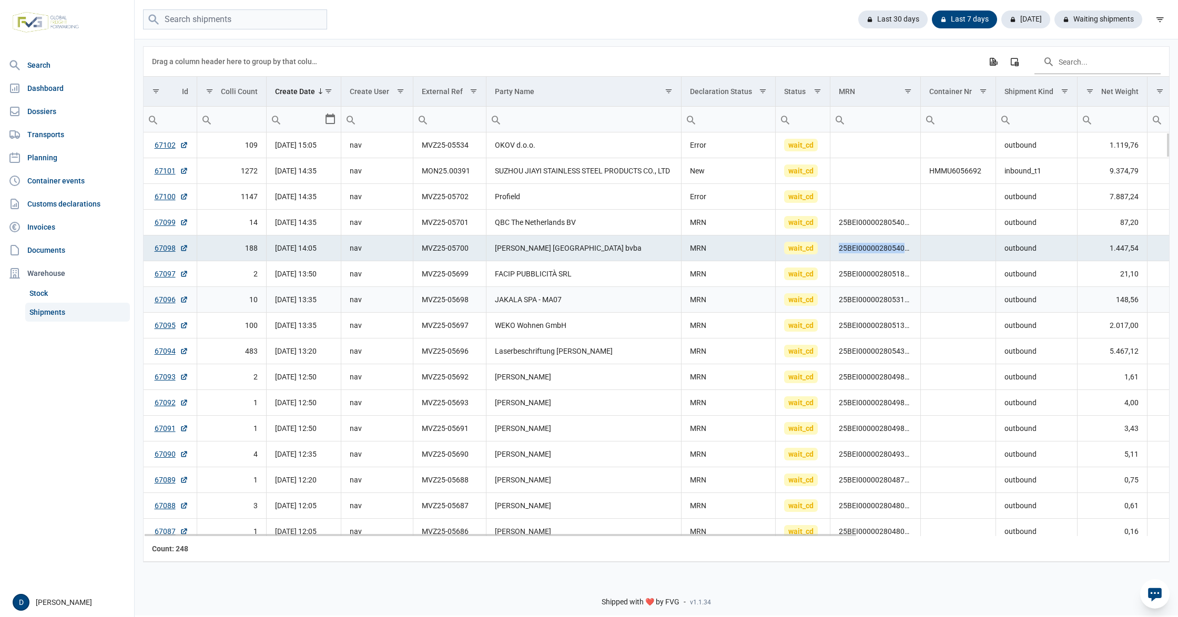
copy td "25BEI0000028054060"
click at [482, 194] on td "MVZ25-05702" at bounding box center [449, 197] width 73 height 26
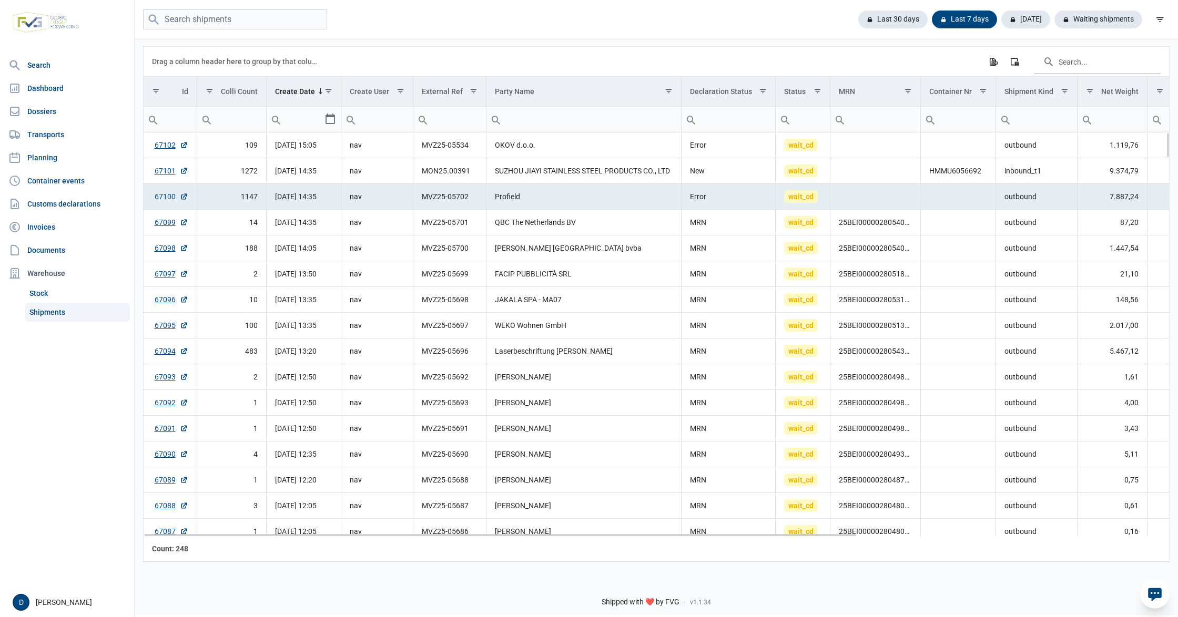
click at [162, 199] on link "67100" at bounding box center [172, 196] width 34 height 11
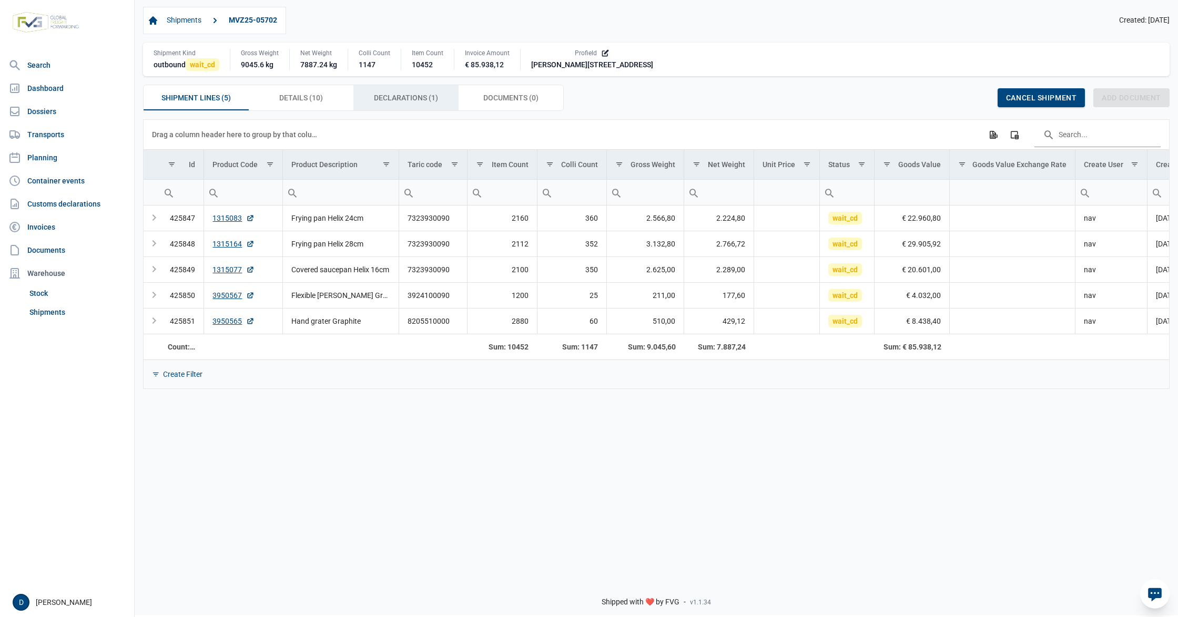
click at [381, 99] on span "Declarations (1) Declarations (1)" at bounding box center [406, 97] width 64 height 13
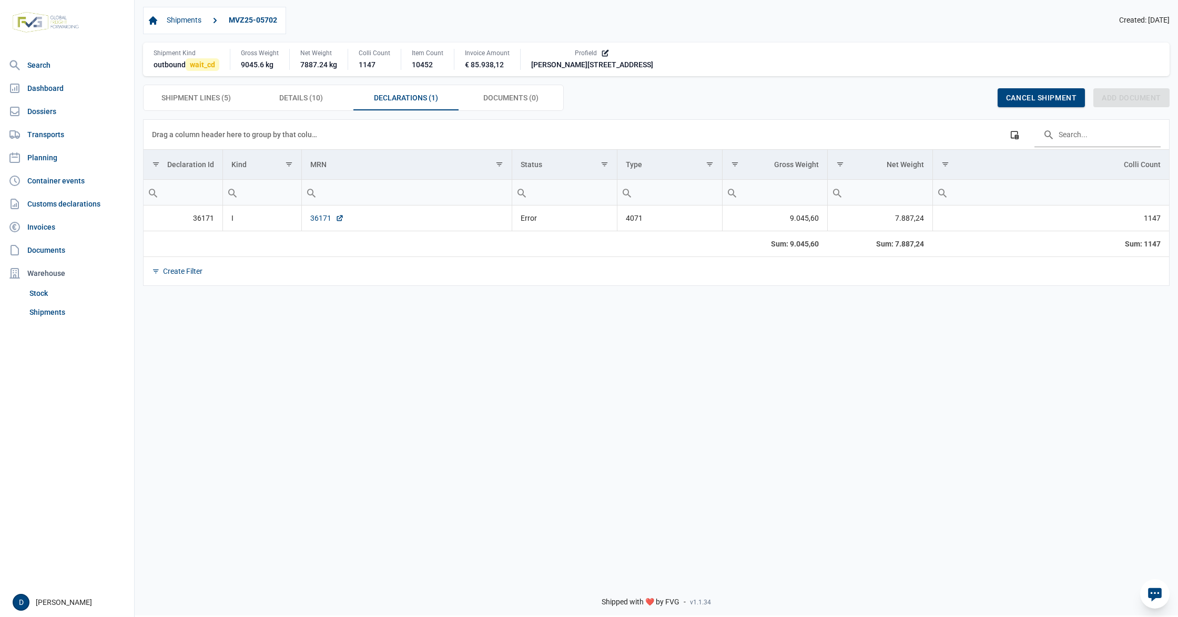
click at [327, 219] on link "36171" at bounding box center [327, 218] width 34 height 11
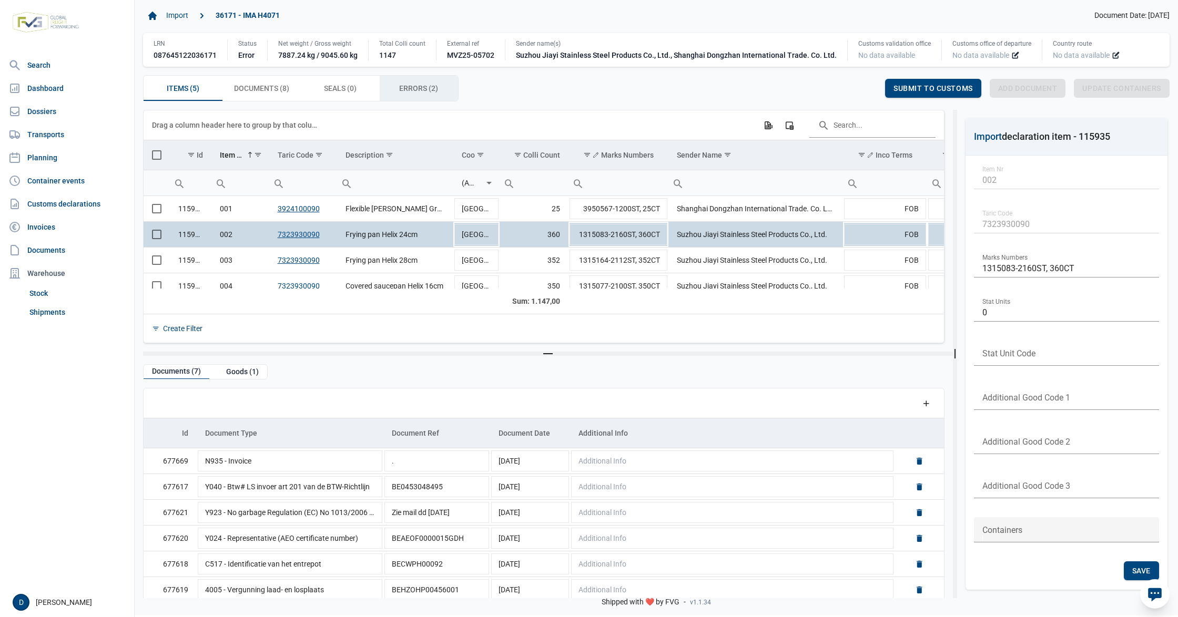
click at [414, 89] on span "Errors (2) Errors (2)" at bounding box center [418, 88] width 39 height 13
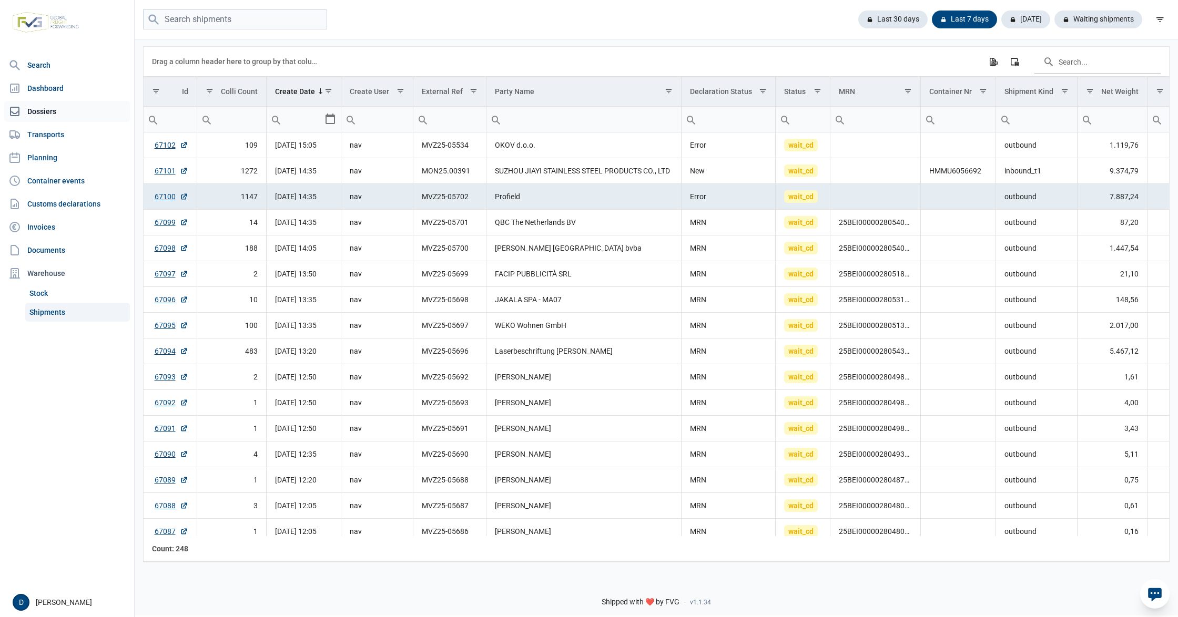
click at [39, 114] on link "Dossiers" at bounding box center [67, 111] width 126 height 21
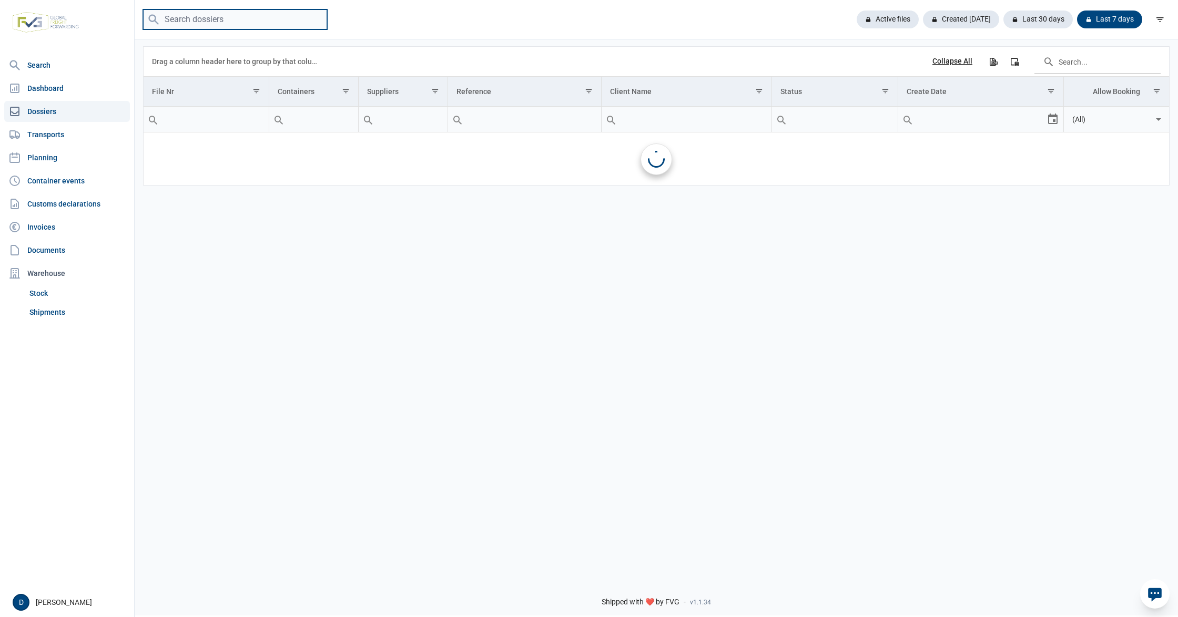
click at [207, 19] on input "search" at bounding box center [235, 19] width 184 height 21
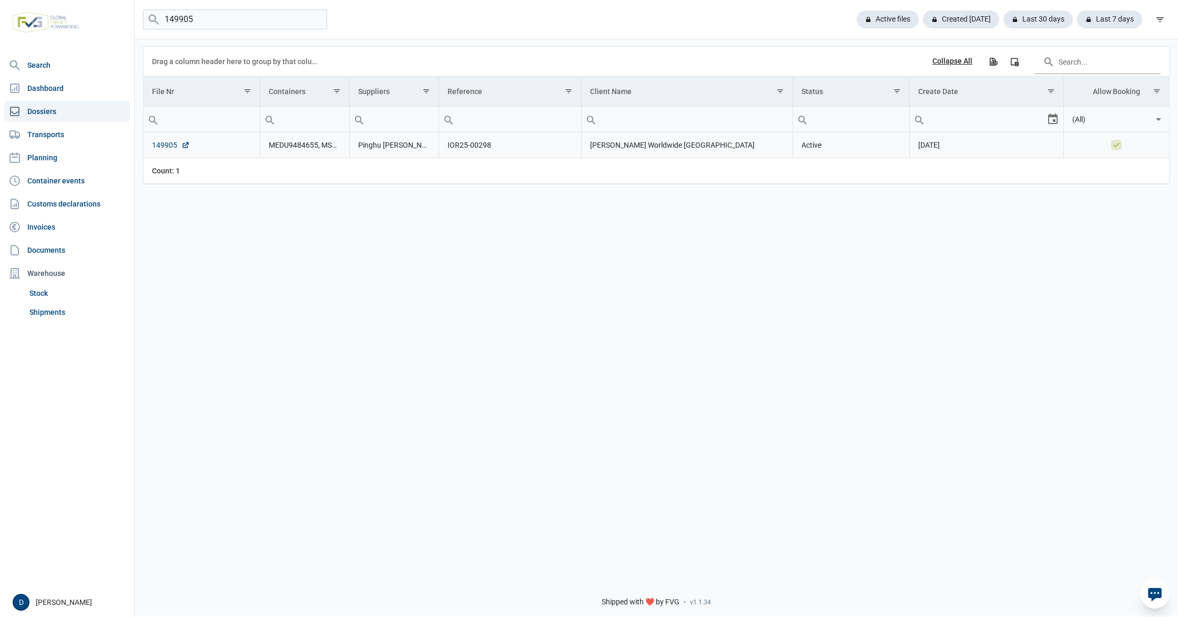
click at [162, 148] on link "149905" at bounding box center [171, 145] width 38 height 11
click at [191, 17] on input "149905" at bounding box center [235, 19] width 184 height 21
drag, startPoint x: 186, startPoint y: 20, endPoint x: 207, endPoint y: 15, distance: 22.2
click at [207, 15] on input "149905" at bounding box center [235, 19] width 184 height 21
type input "149904"
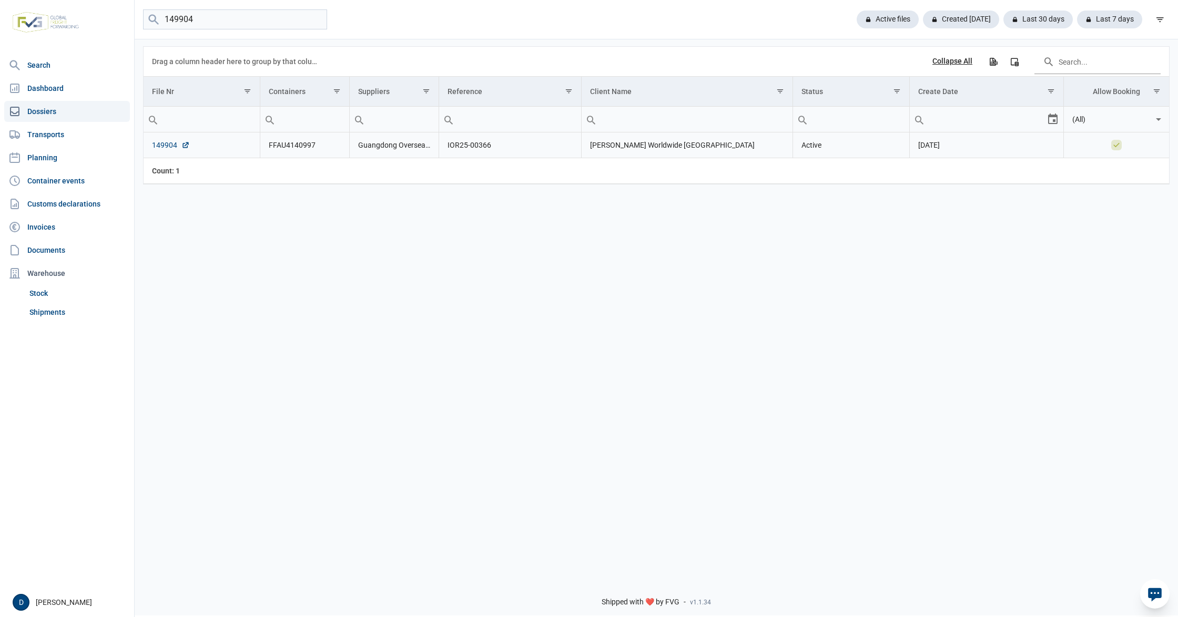
click at [162, 144] on link "149904" at bounding box center [171, 145] width 38 height 11
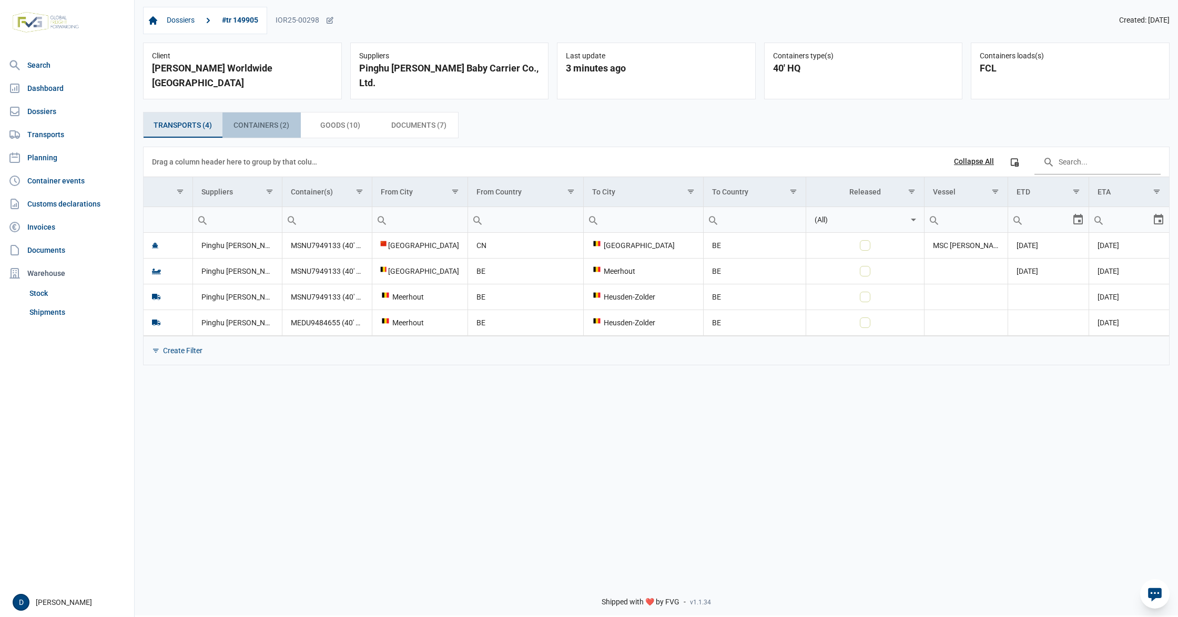
click at [264, 119] on span "Containers (2) Containers (2)" at bounding box center [261, 125] width 56 height 13
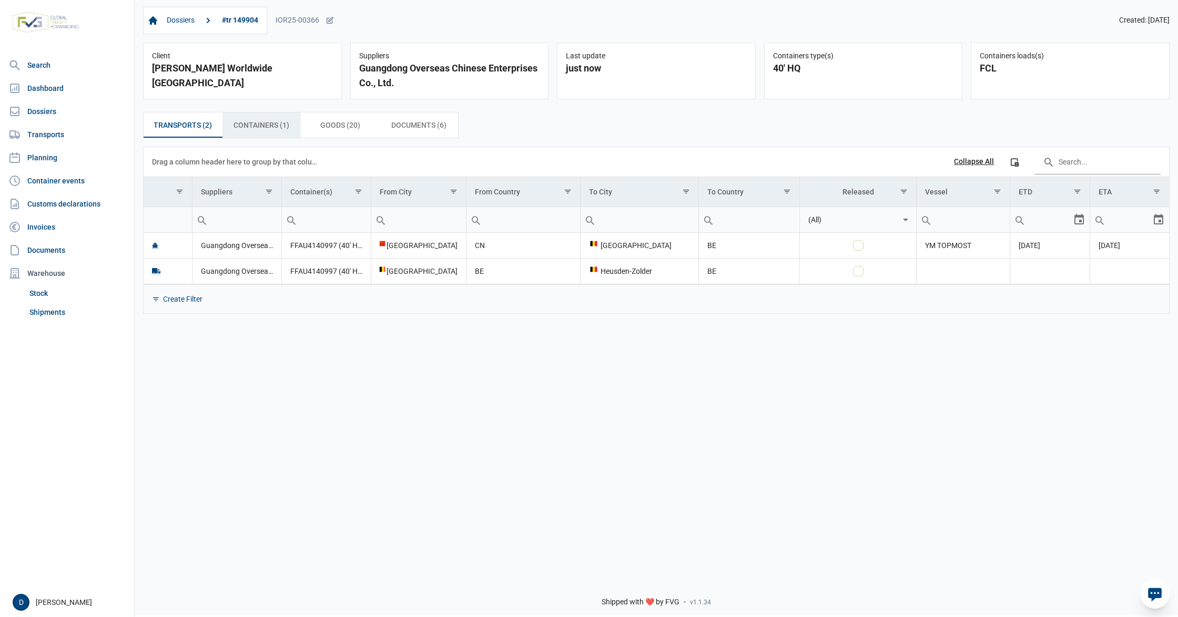
click at [265, 131] on span "Containers (1) Containers (1)" at bounding box center [261, 125] width 56 height 13
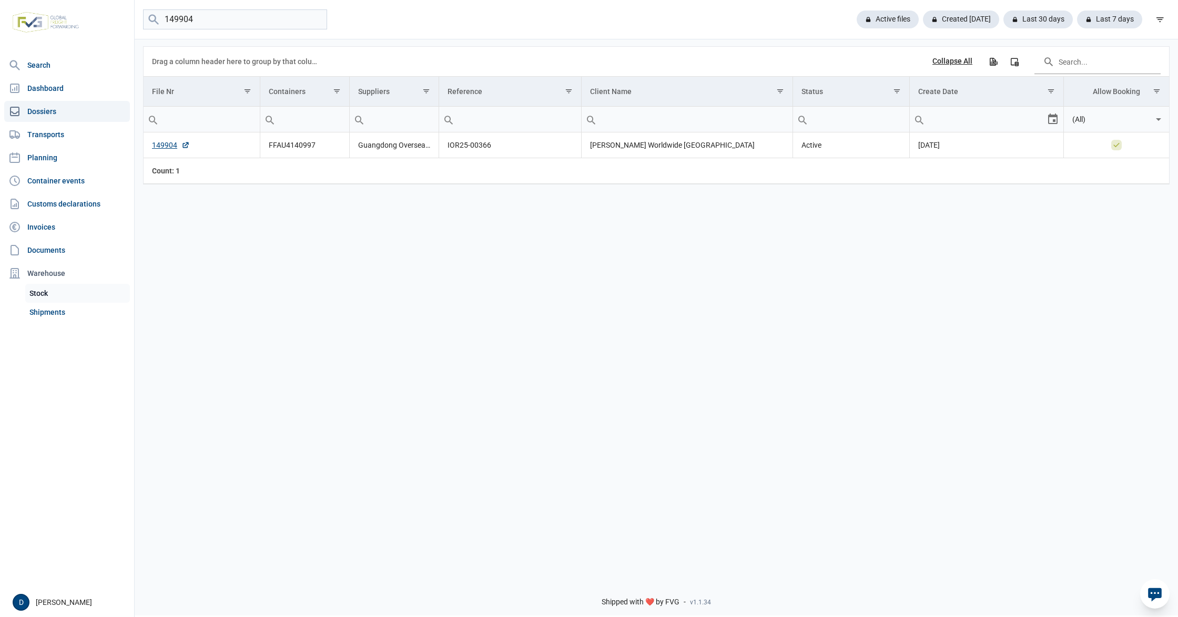
click at [49, 302] on link "Stock" at bounding box center [77, 293] width 105 height 19
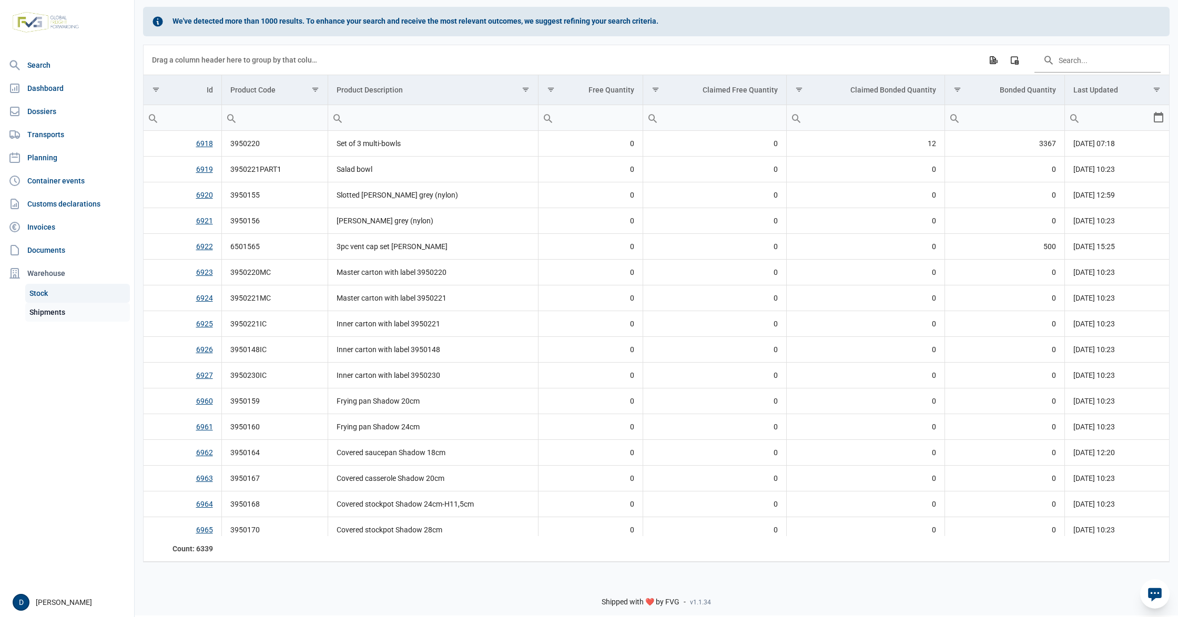
click at [43, 311] on link "Shipments" at bounding box center [77, 312] width 105 height 19
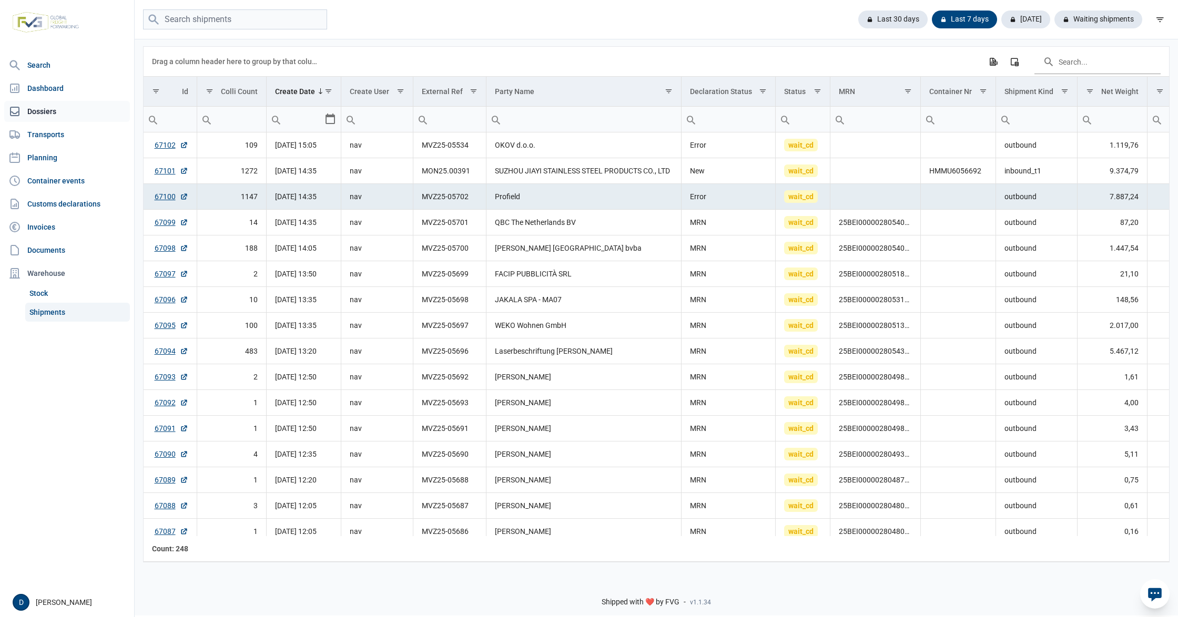
click at [43, 108] on link "Dossiers" at bounding box center [67, 111] width 126 height 21
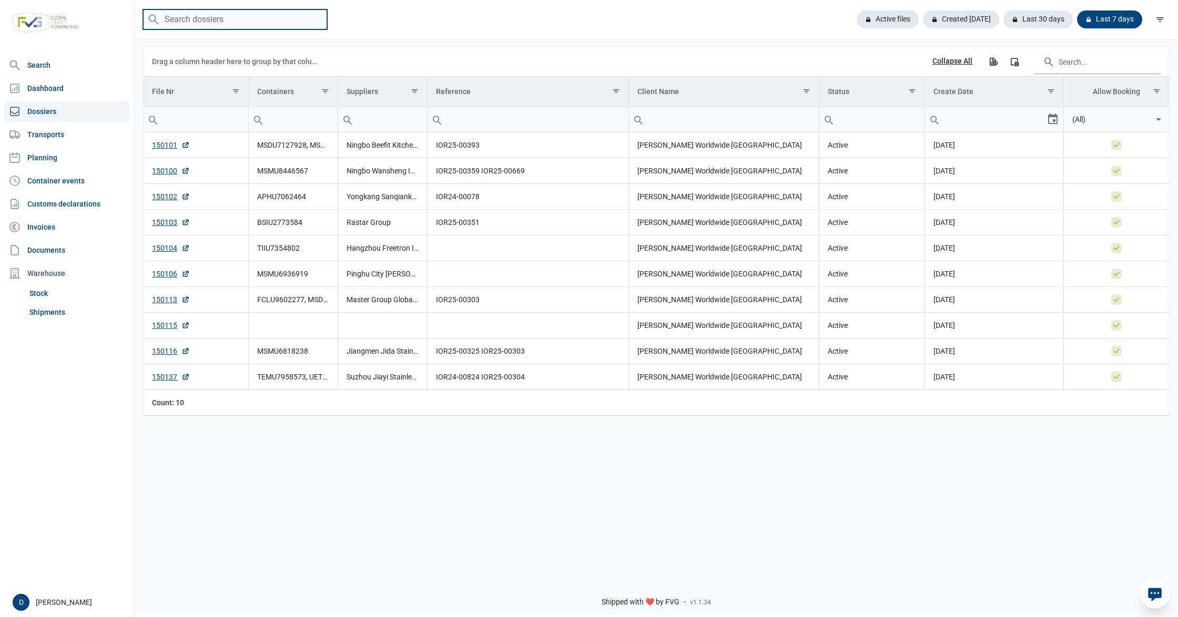
click at [230, 21] on input "search" at bounding box center [235, 19] width 184 height 21
type input "149904"
